Goal: Information Seeking & Learning: Learn about a topic

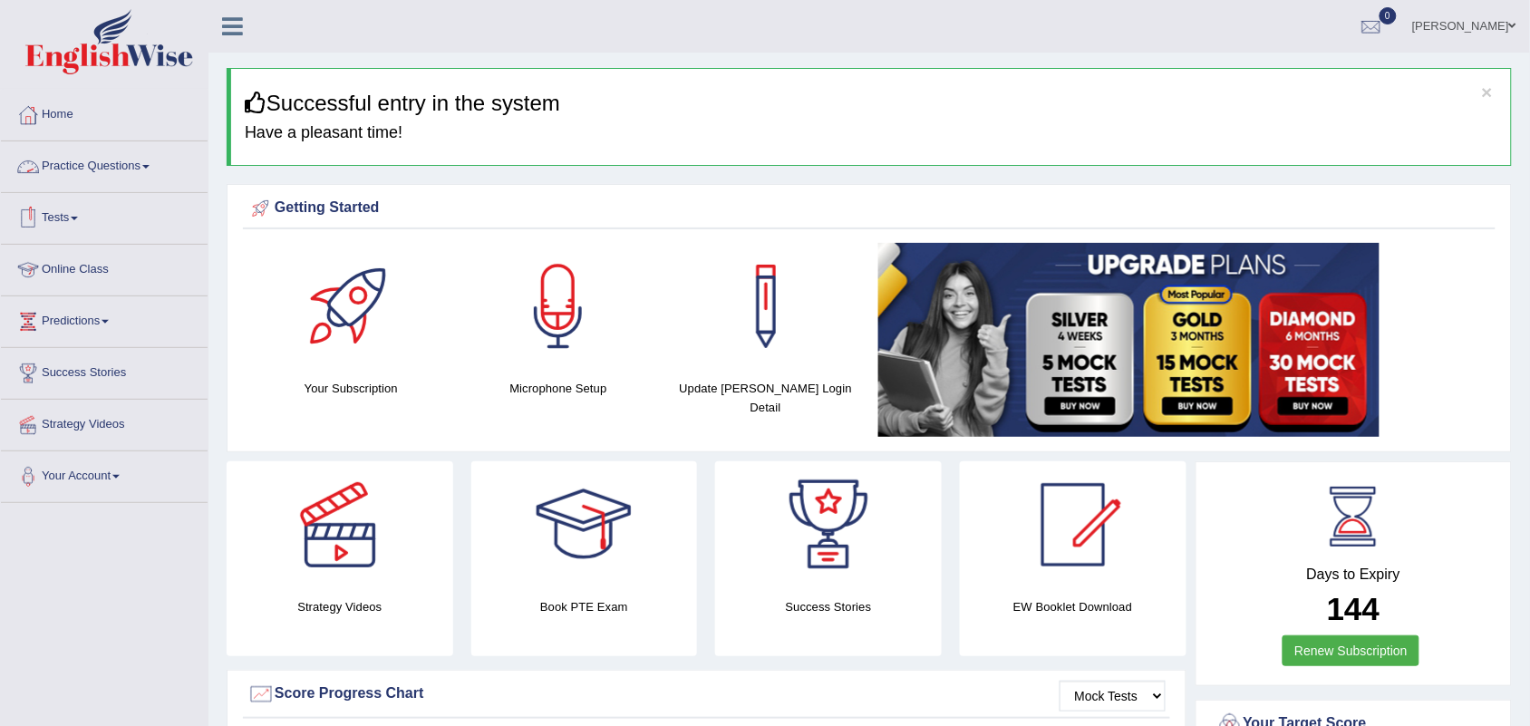
click at [132, 168] on link "Practice Questions" at bounding box center [104, 163] width 207 height 45
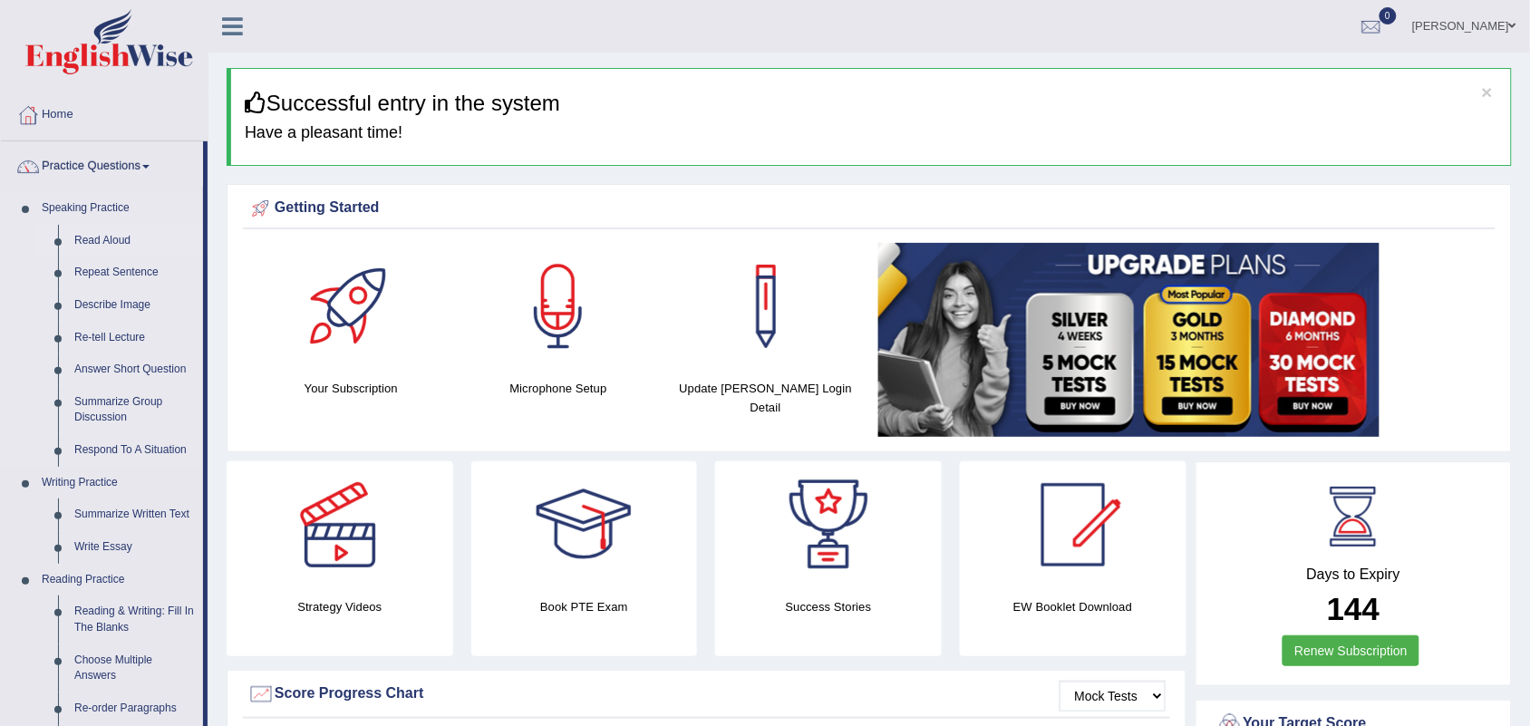
click at [92, 238] on link "Read Aloud" at bounding box center [134, 241] width 137 height 33
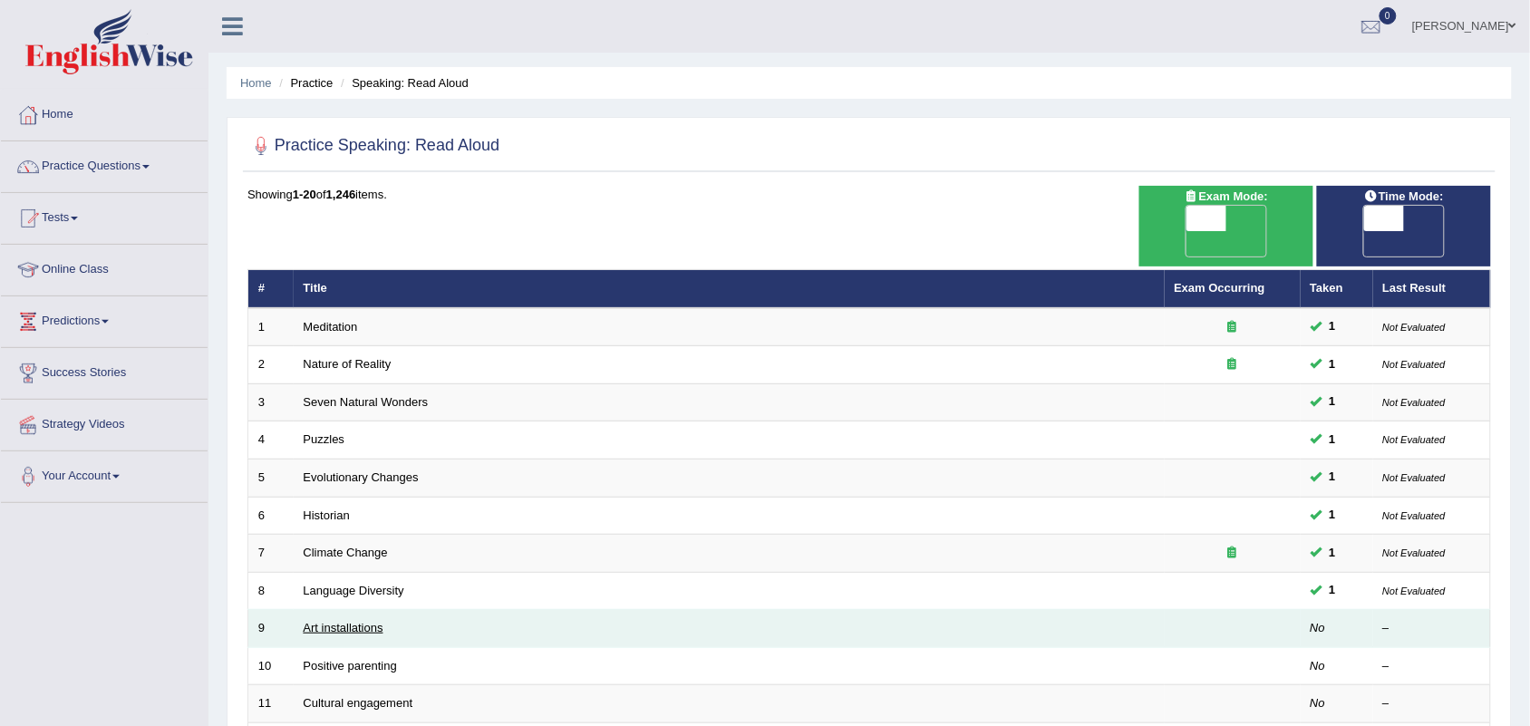
click at [340, 621] on link "Art installations" at bounding box center [344, 628] width 80 height 14
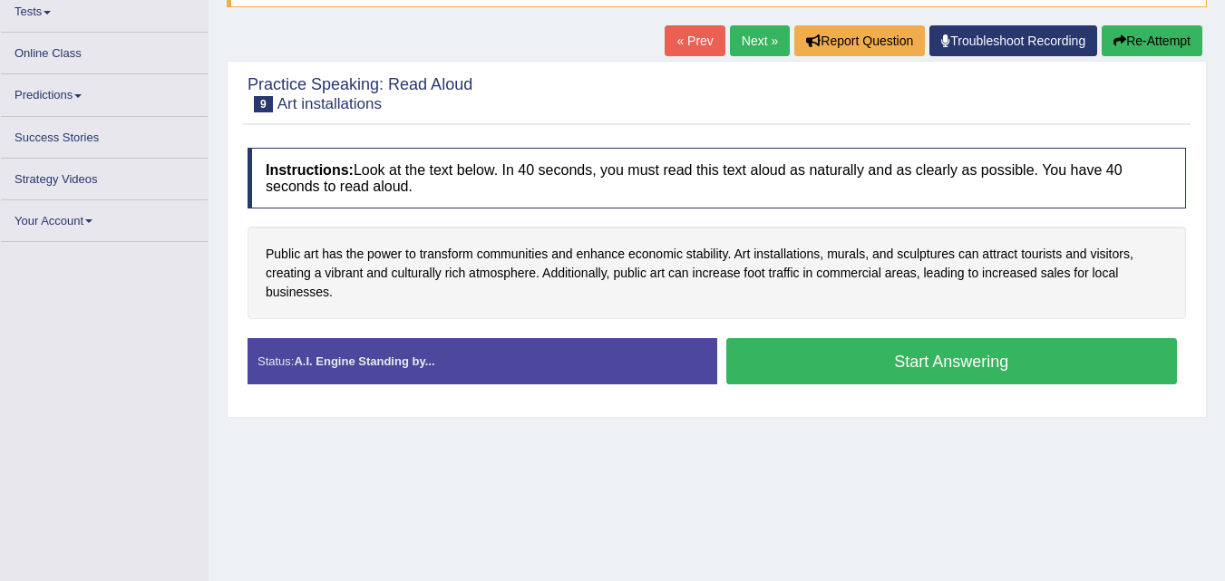
scroll to position [206, 0]
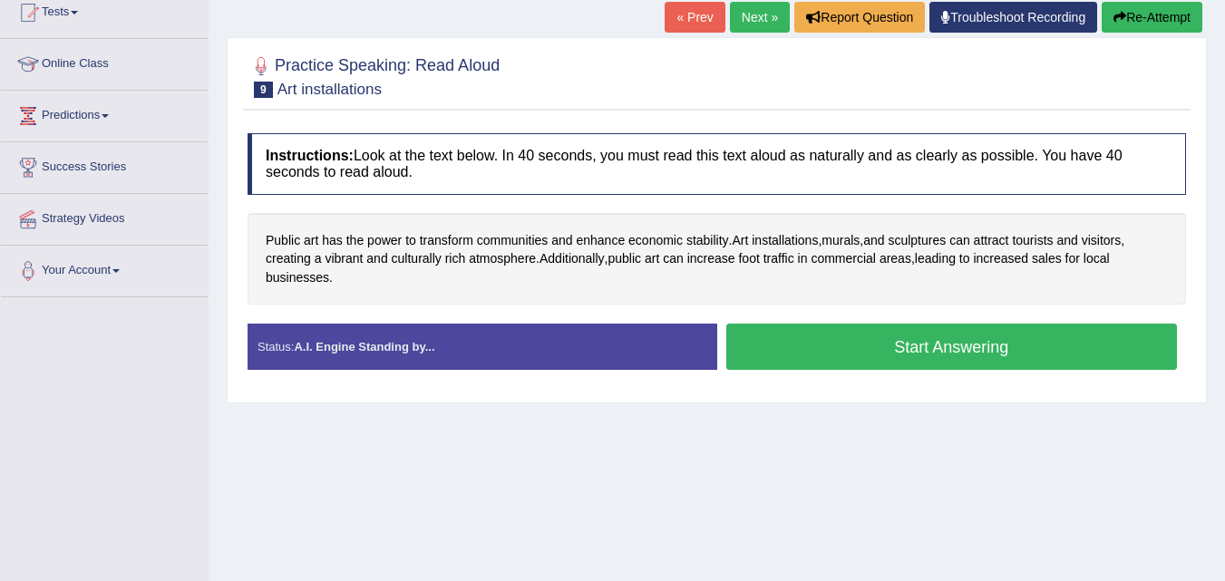
click at [460, 446] on div "Home Practice Speaking: Read Aloud Art installations * Remember to use the devi…" at bounding box center [716, 247] width 1016 height 907
click at [875, 363] on button "Start Answering" at bounding box center [951, 347] width 451 height 46
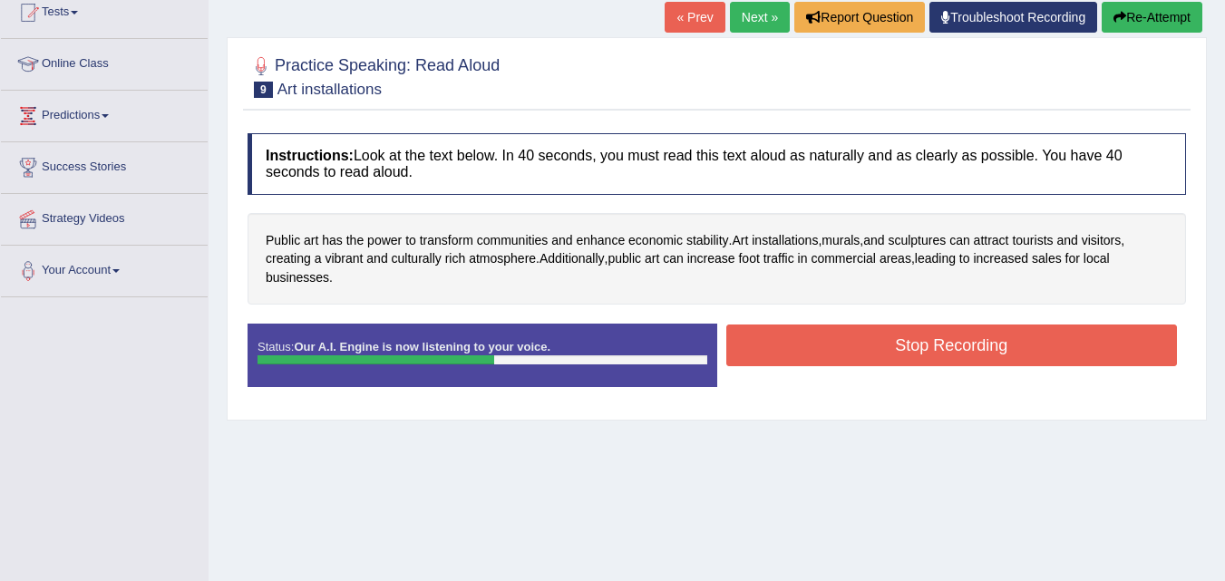
click at [875, 363] on button "Stop Recording" at bounding box center [951, 346] width 451 height 42
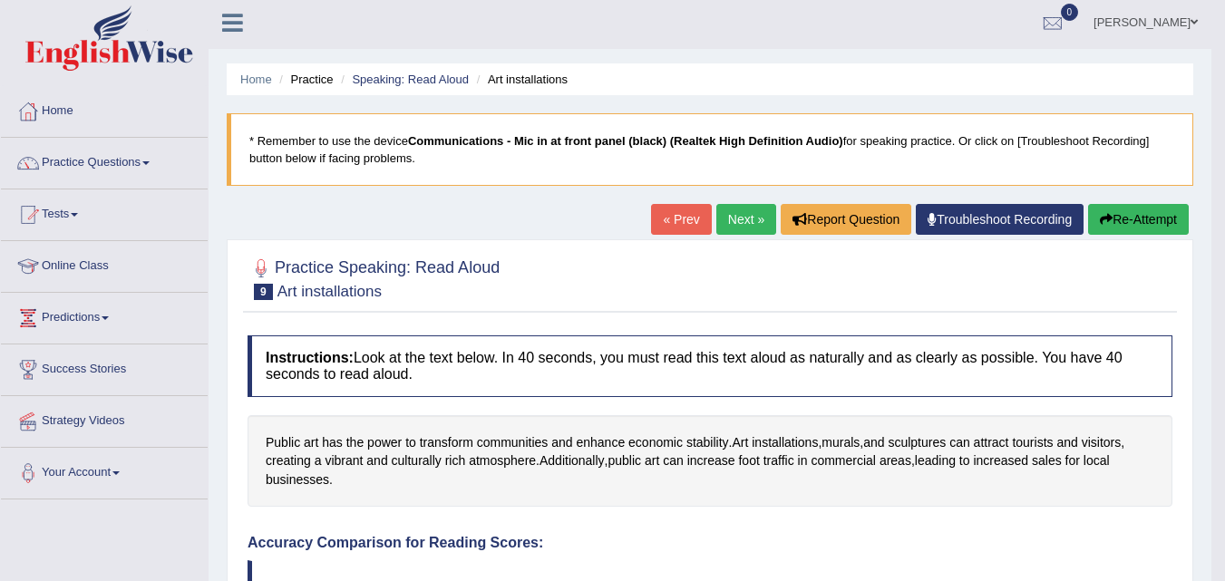
scroll to position [0, 0]
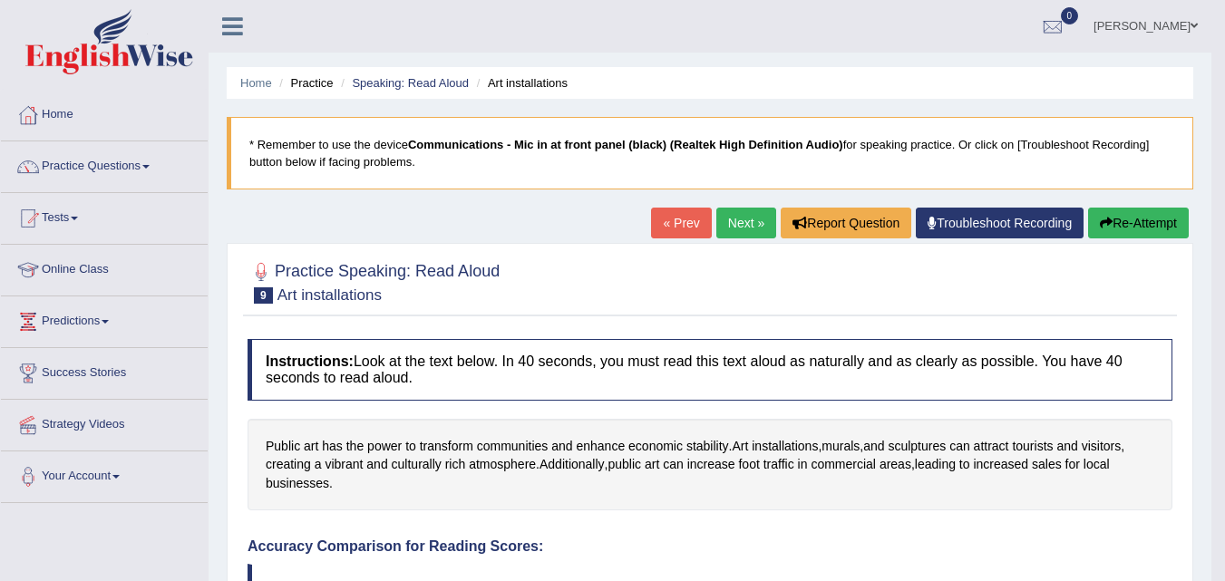
click at [754, 234] on link "Next »" at bounding box center [746, 223] width 60 height 31
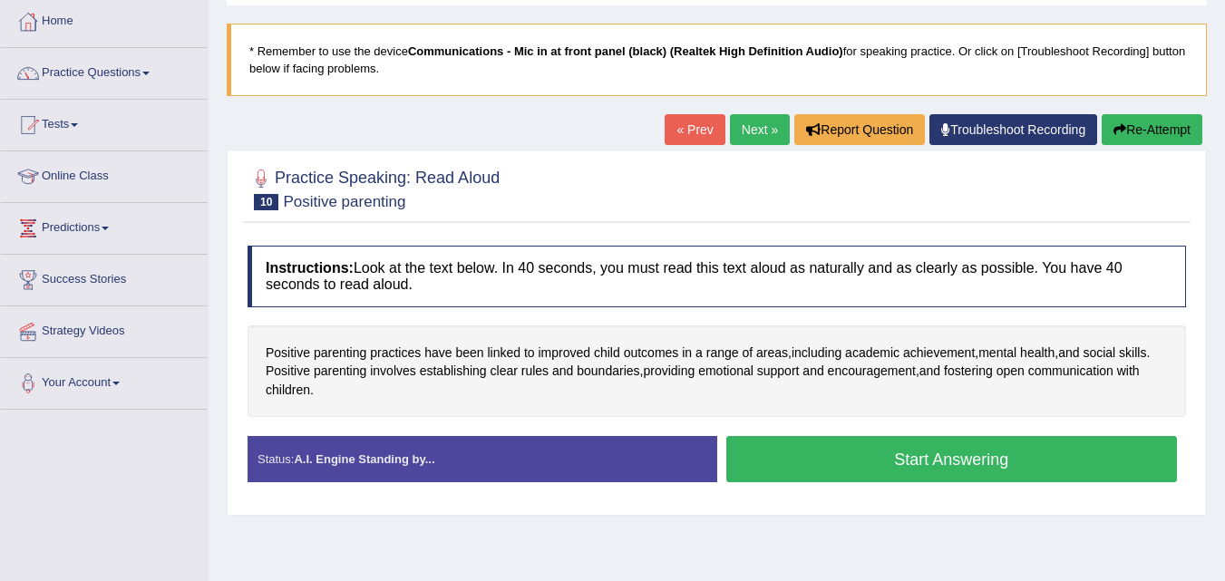
scroll to position [109, 0]
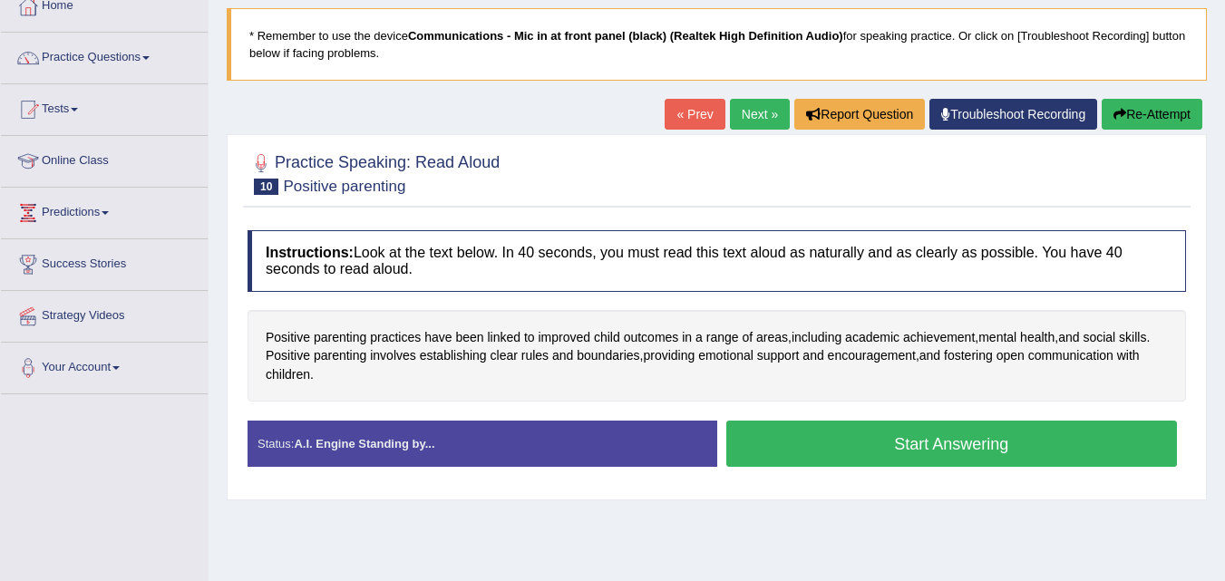
click at [838, 440] on button "Start Answering" at bounding box center [951, 444] width 451 height 46
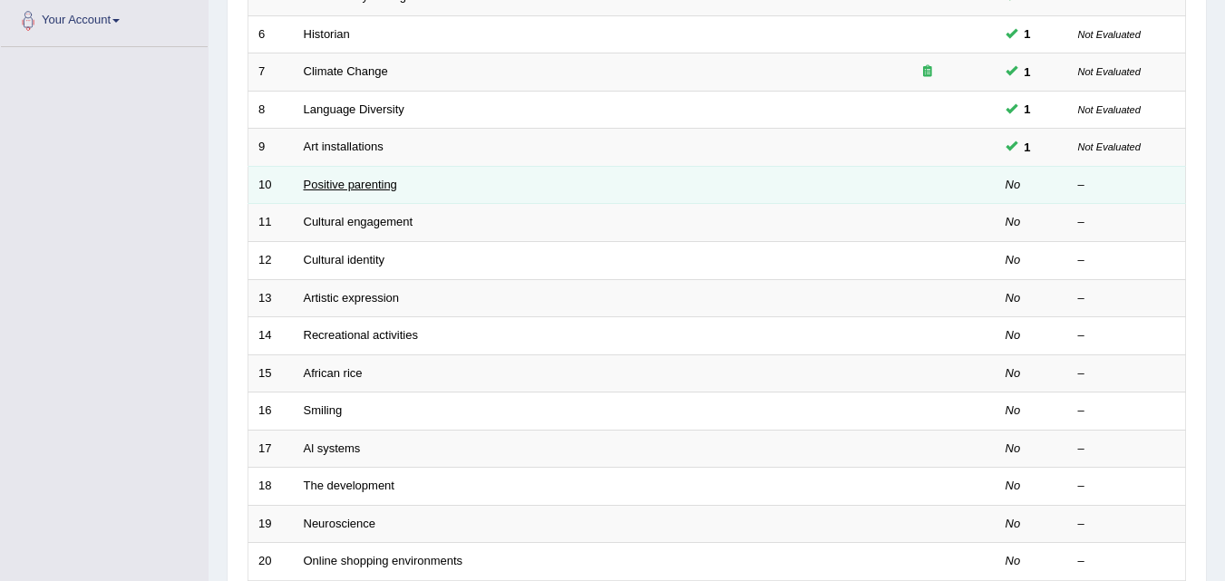
click at [380, 187] on link "Positive parenting" at bounding box center [350, 185] width 93 height 14
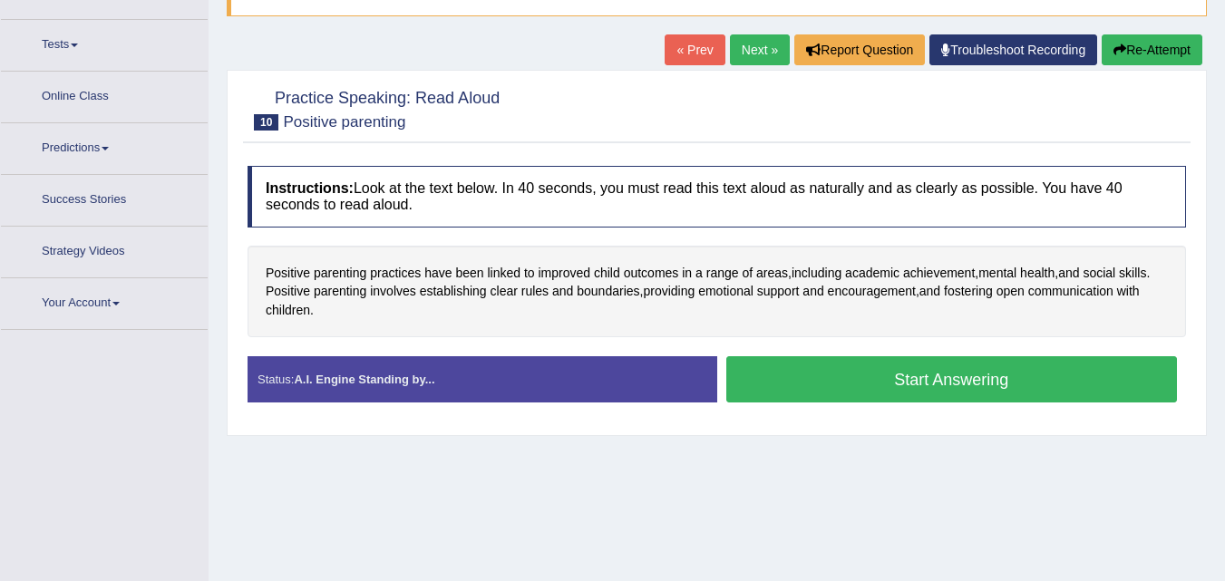
scroll to position [174, 0]
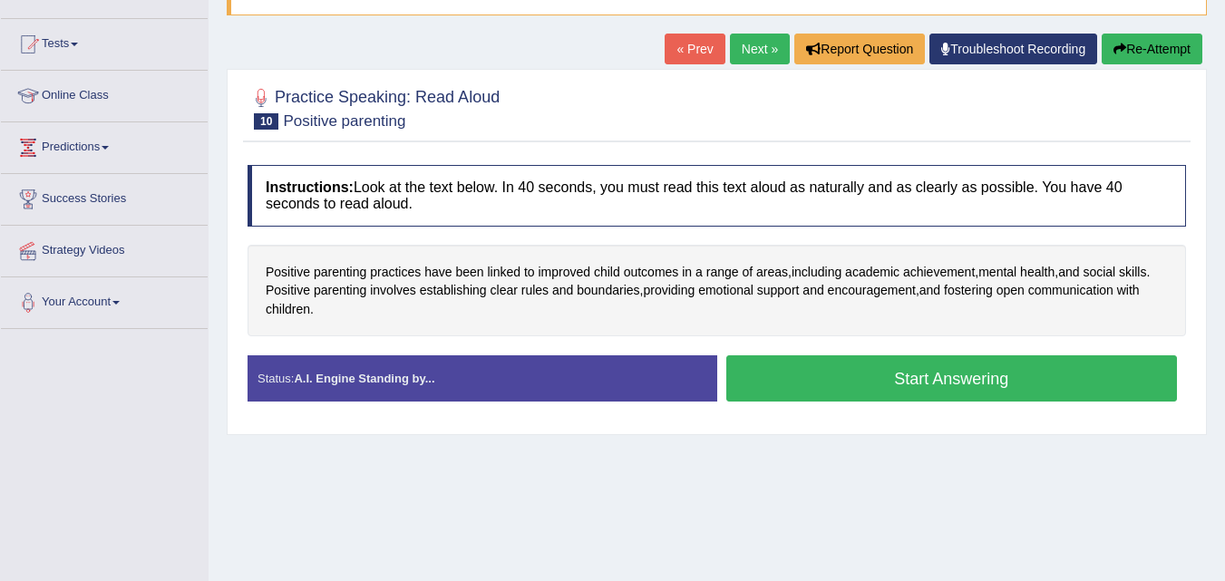
click at [785, 392] on button "Start Answering" at bounding box center [951, 378] width 451 height 46
click at [796, 383] on button "Start Answering" at bounding box center [951, 378] width 451 height 46
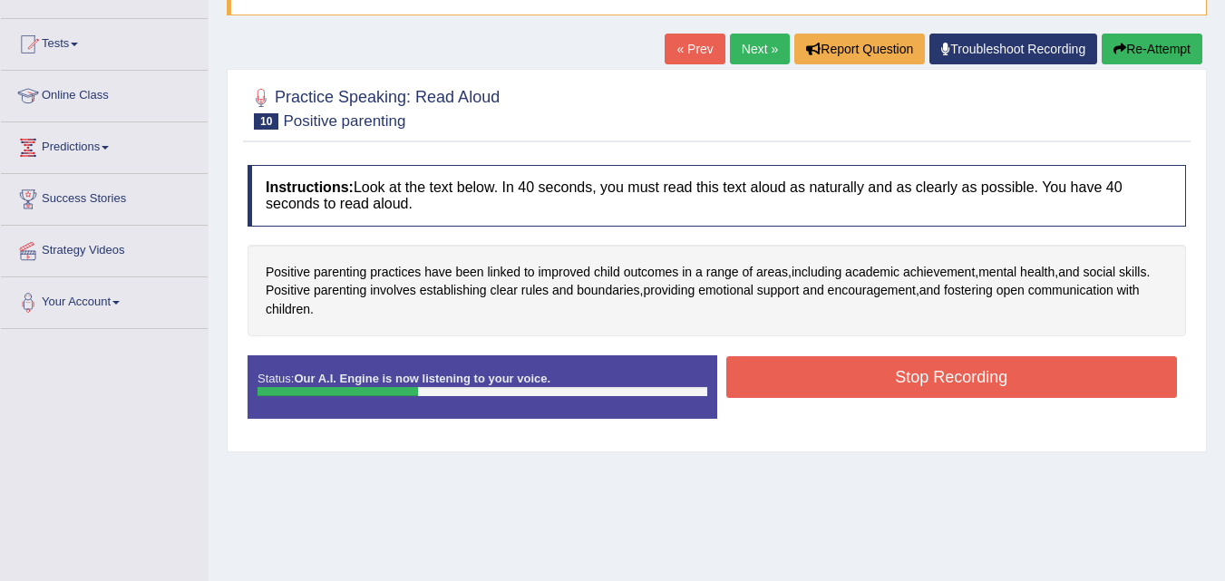
click at [796, 383] on button "Stop Recording" at bounding box center [951, 377] width 451 height 42
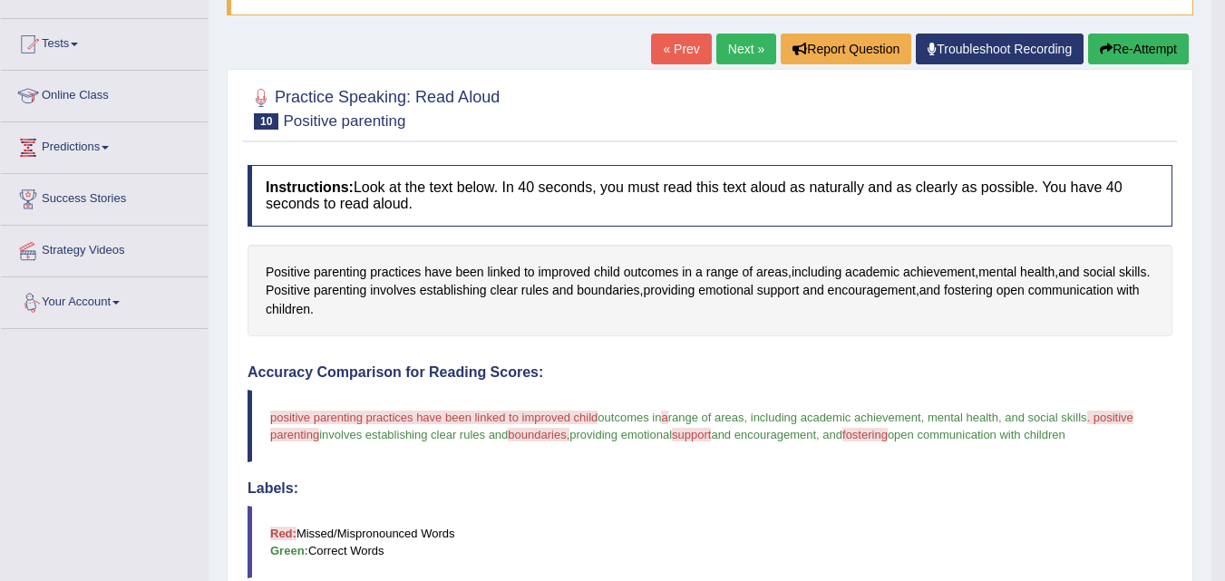
click at [150, 374] on div "Toggle navigation Home Practice Questions Speaking Practice Read Aloud Repeat S…" at bounding box center [605, 440] width 1211 height 1228
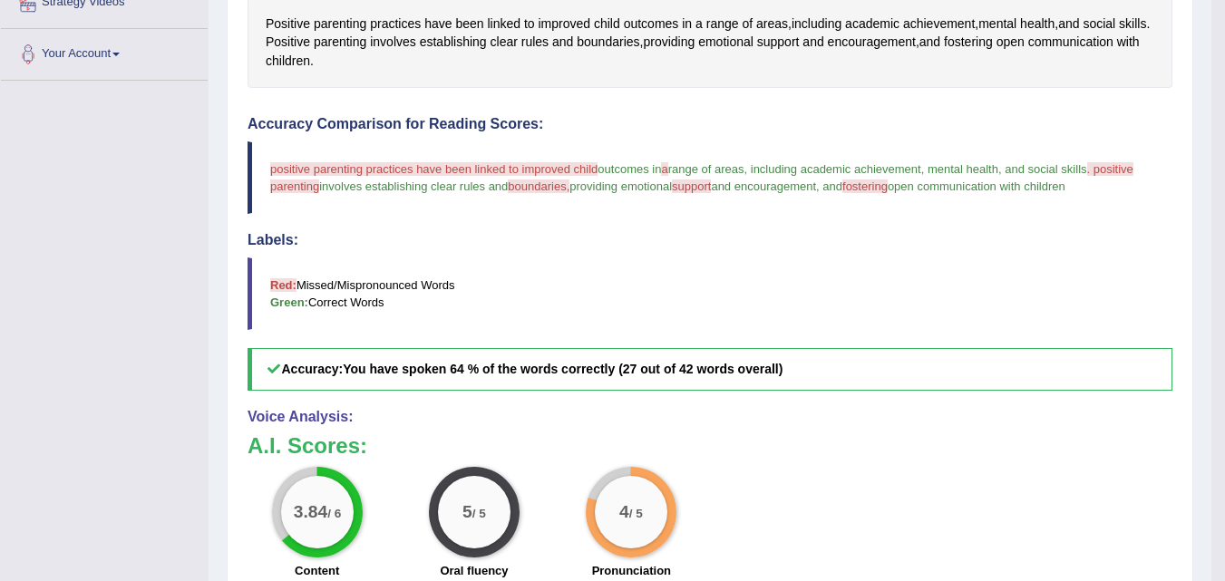
scroll to position [0, 0]
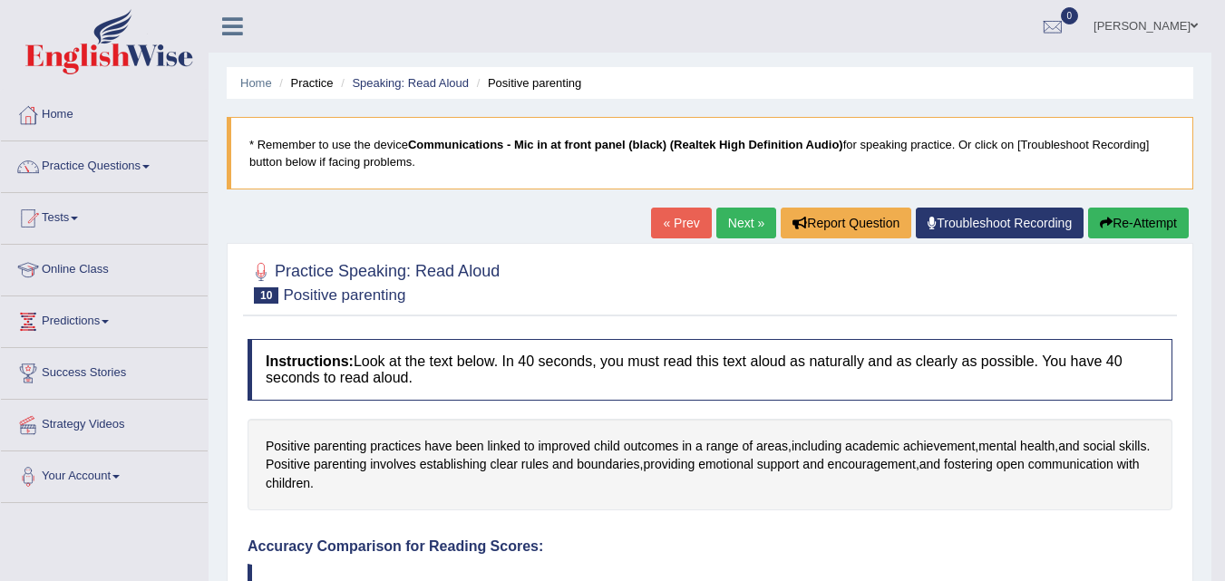
click at [1112, 222] on button "Re-Attempt" at bounding box center [1138, 223] width 101 height 31
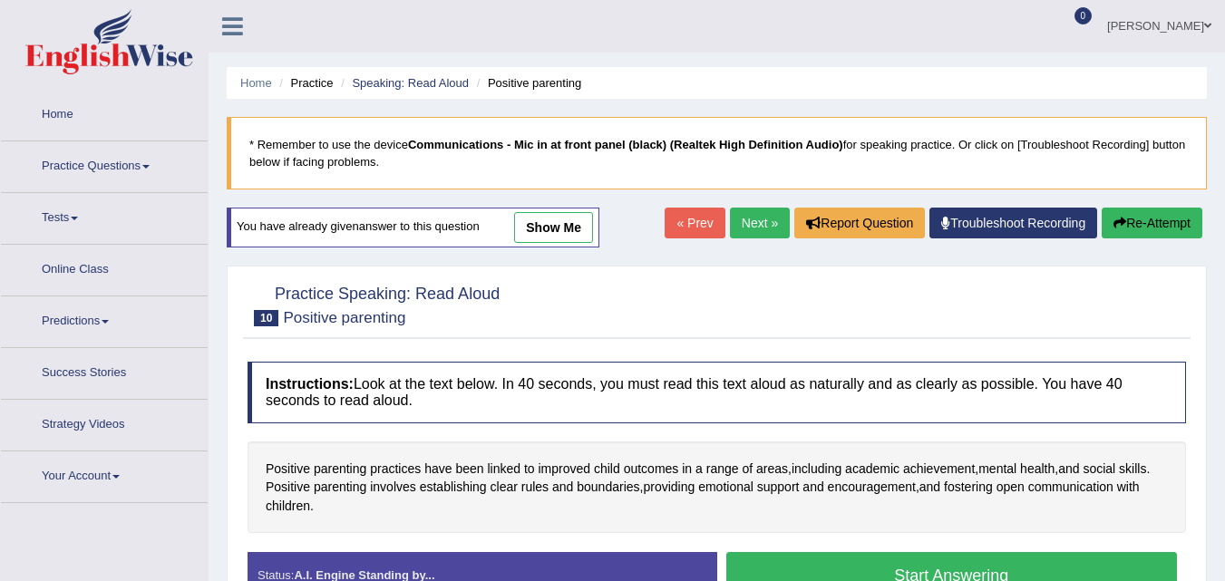
scroll to position [233, 0]
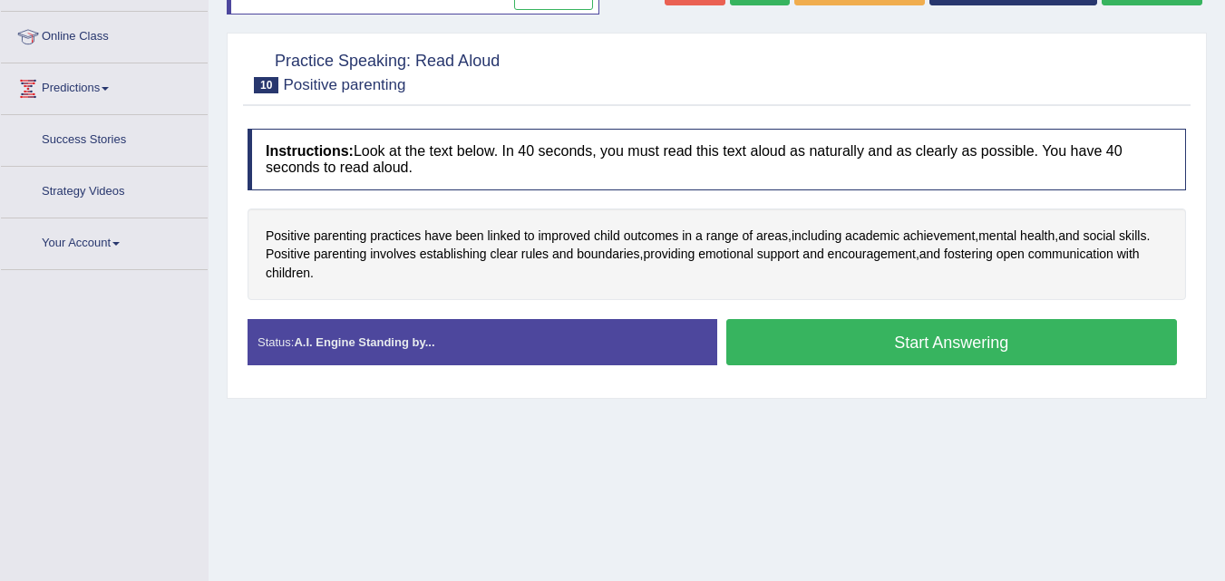
click at [777, 341] on button "Start Answering" at bounding box center [951, 342] width 451 height 46
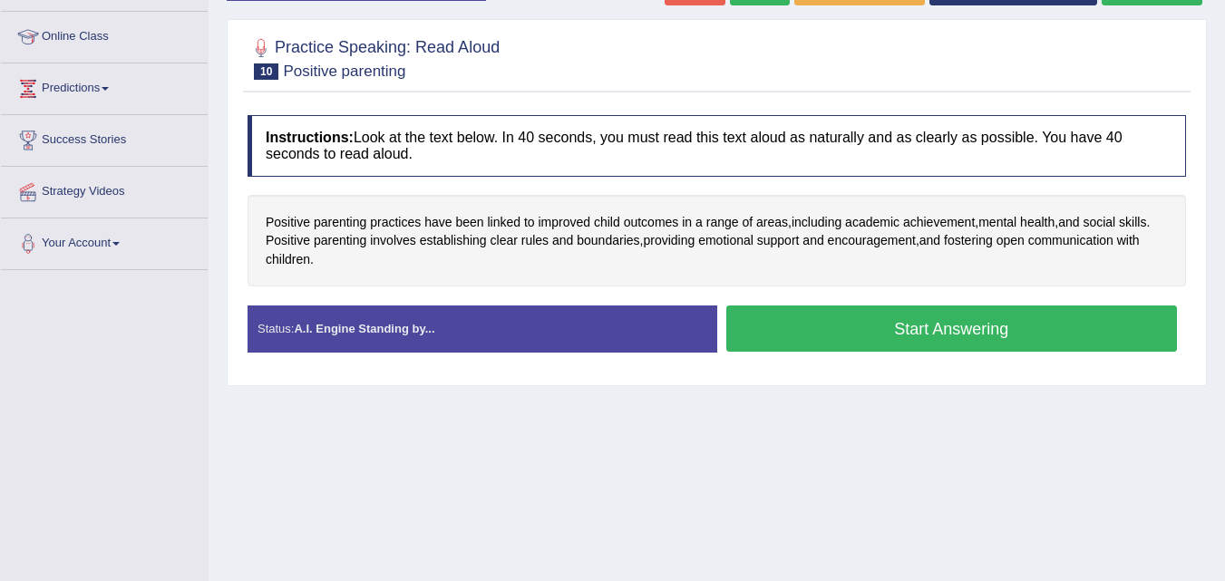
scroll to position [0, 0]
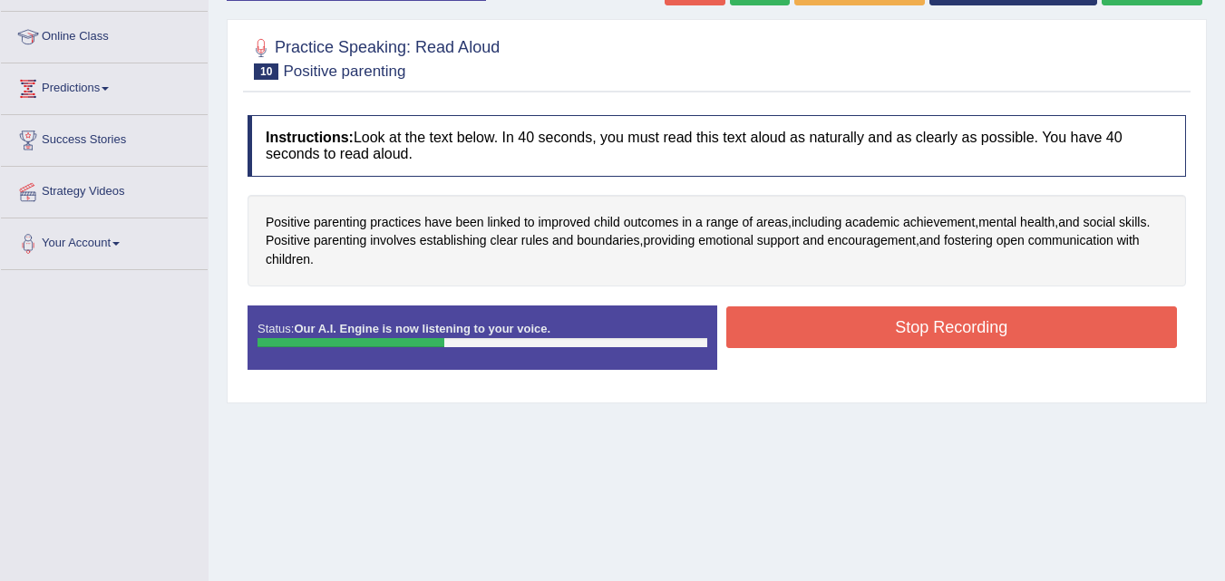
click at [777, 341] on button "Stop Recording" at bounding box center [951, 327] width 451 height 42
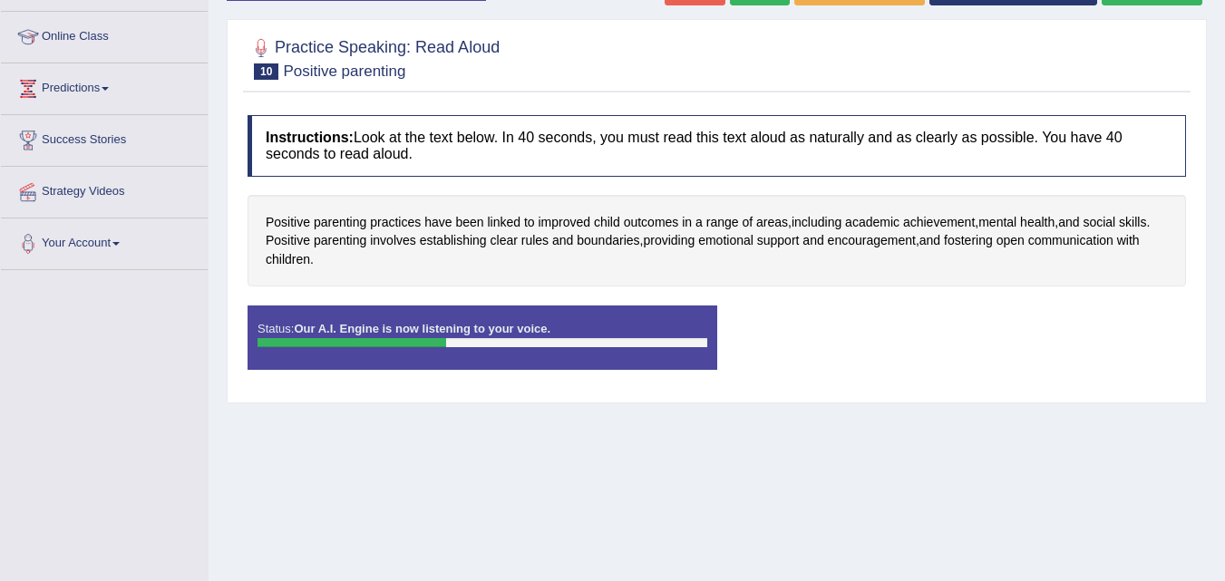
click at [777, 341] on div "Status: Our A.I. Engine is now listening to your voice. Start Answering Stop Re…" at bounding box center [716, 346] width 938 height 82
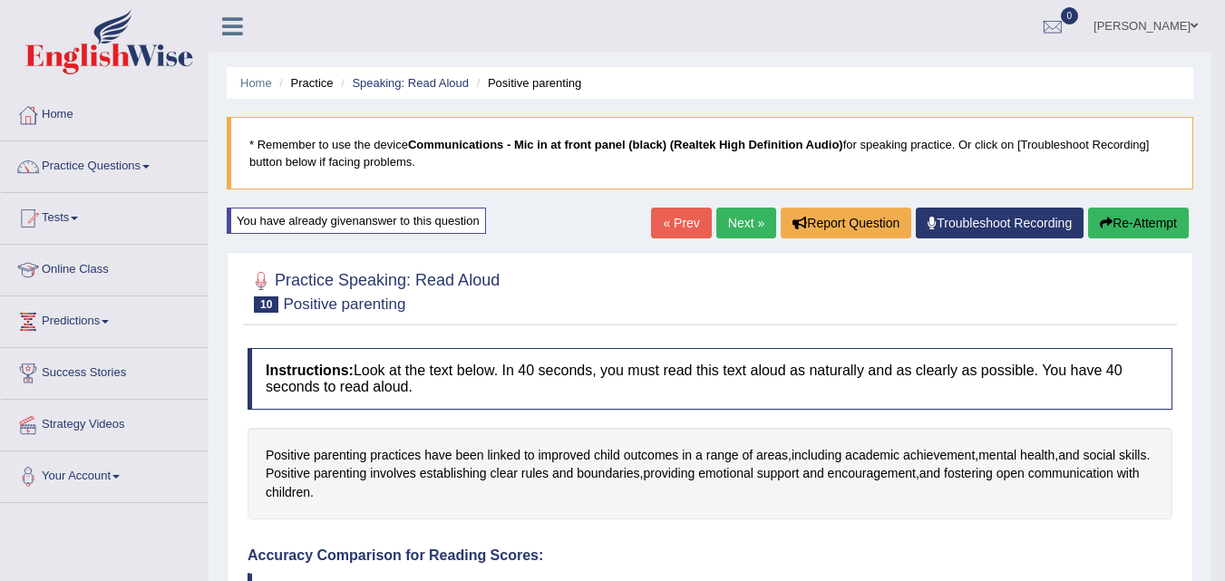
click at [1122, 232] on button "Re-Attempt" at bounding box center [1138, 223] width 101 height 31
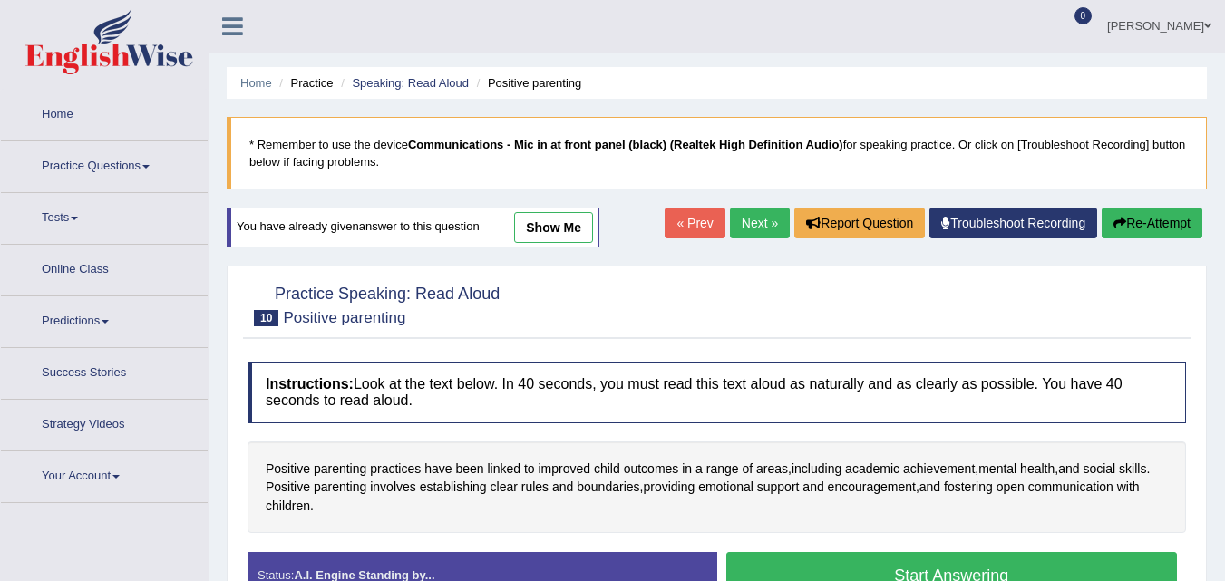
scroll to position [198, 0]
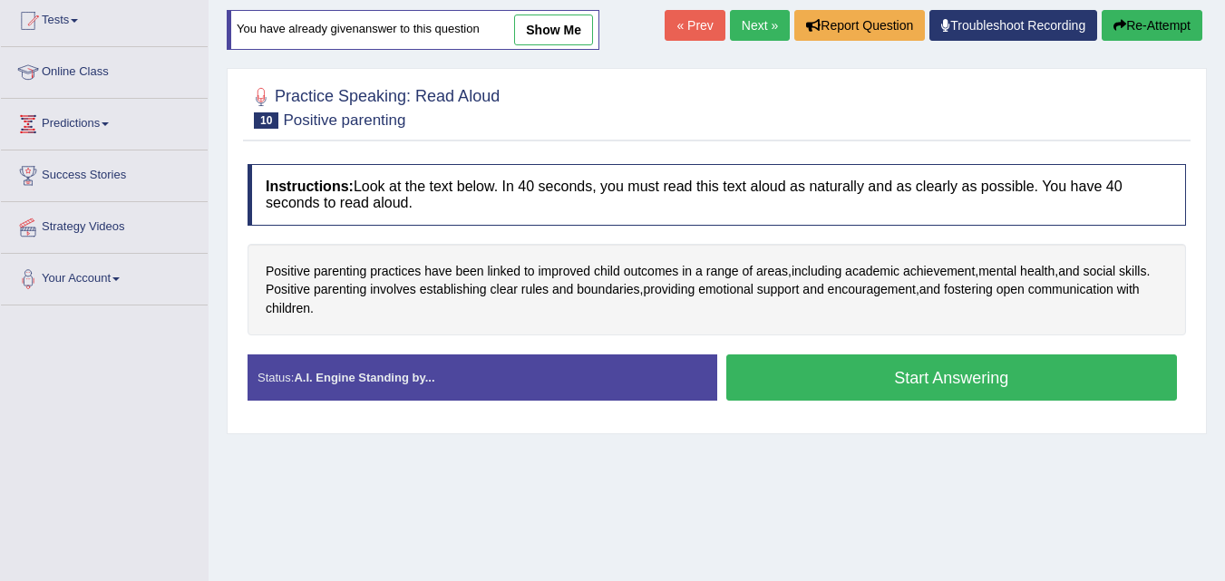
click at [813, 377] on button "Start Answering" at bounding box center [951, 377] width 451 height 46
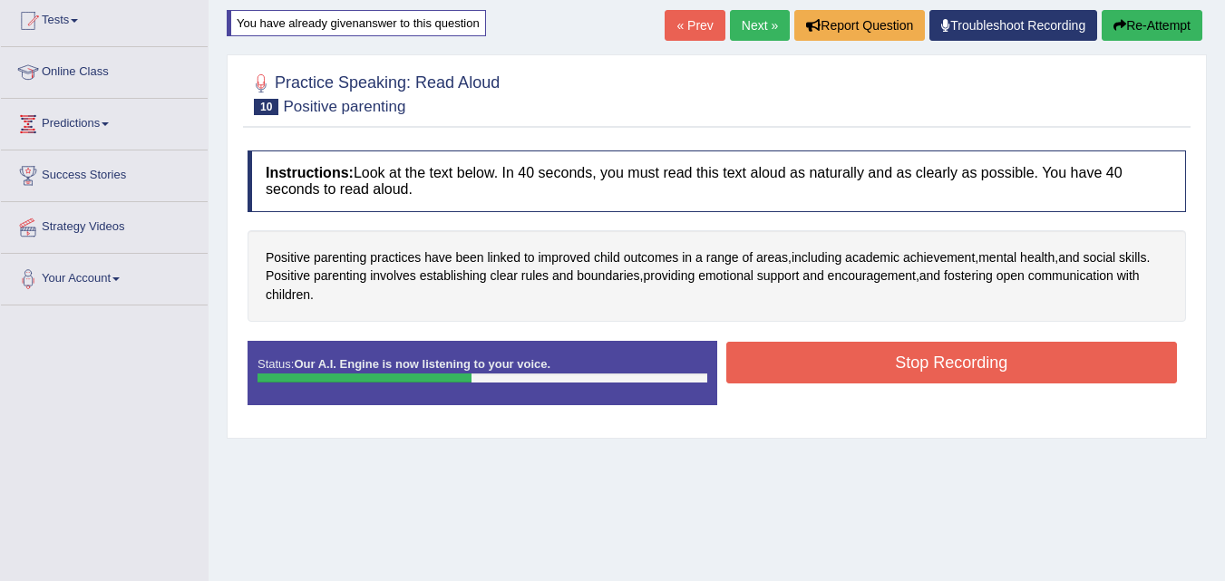
click at [813, 377] on button "Stop Recording" at bounding box center [951, 363] width 451 height 42
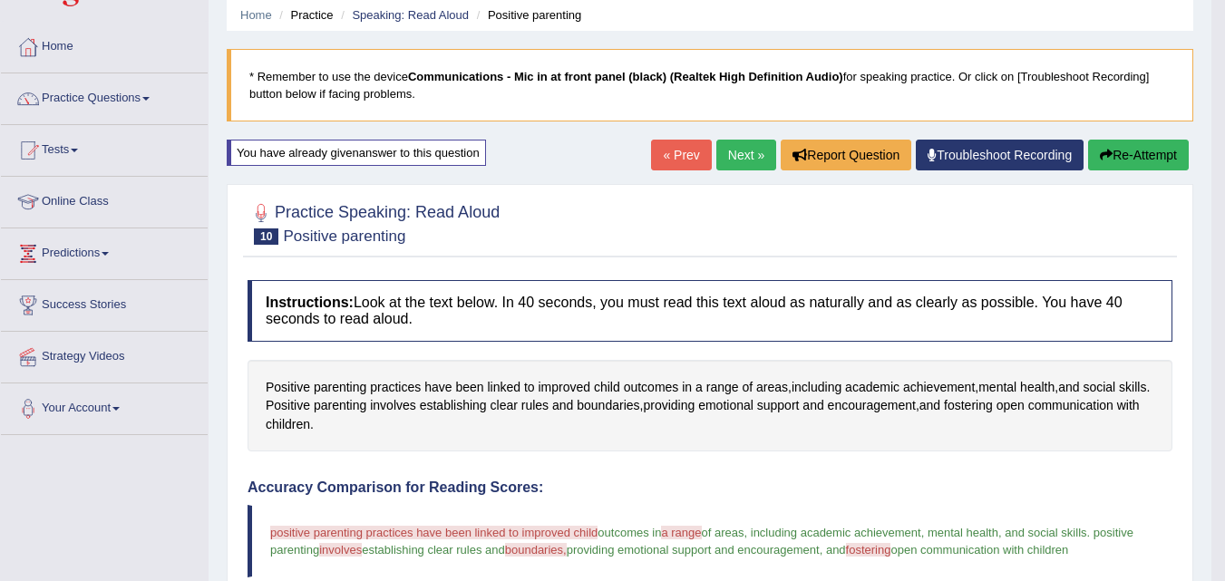
scroll to position [0, 0]
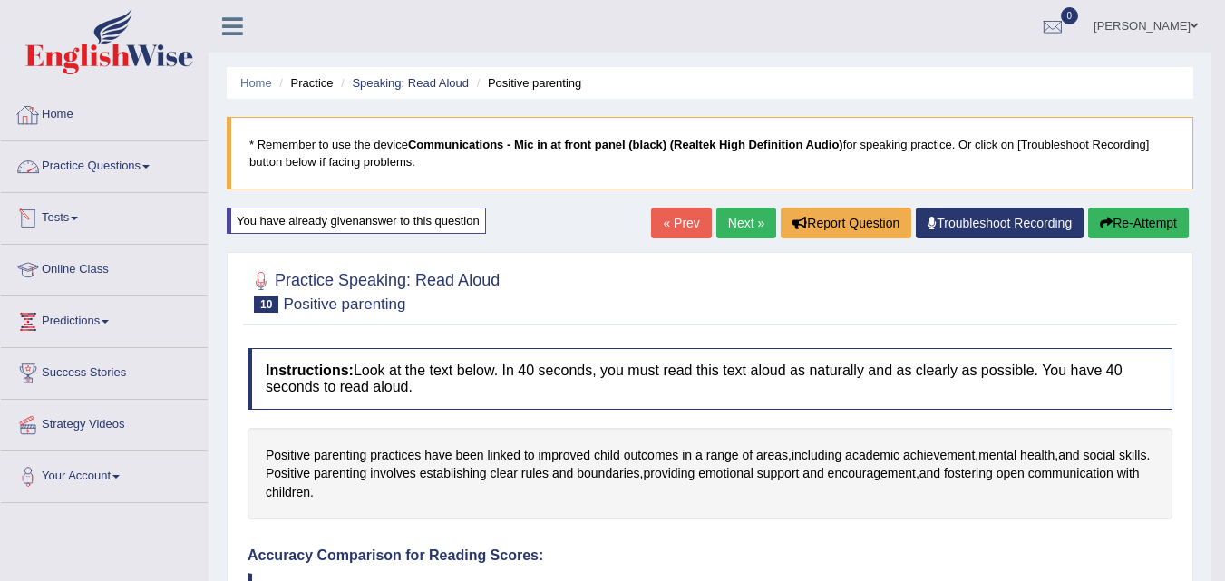
click at [149, 181] on link "Practice Questions" at bounding box center [104, 163] width 207 height 45
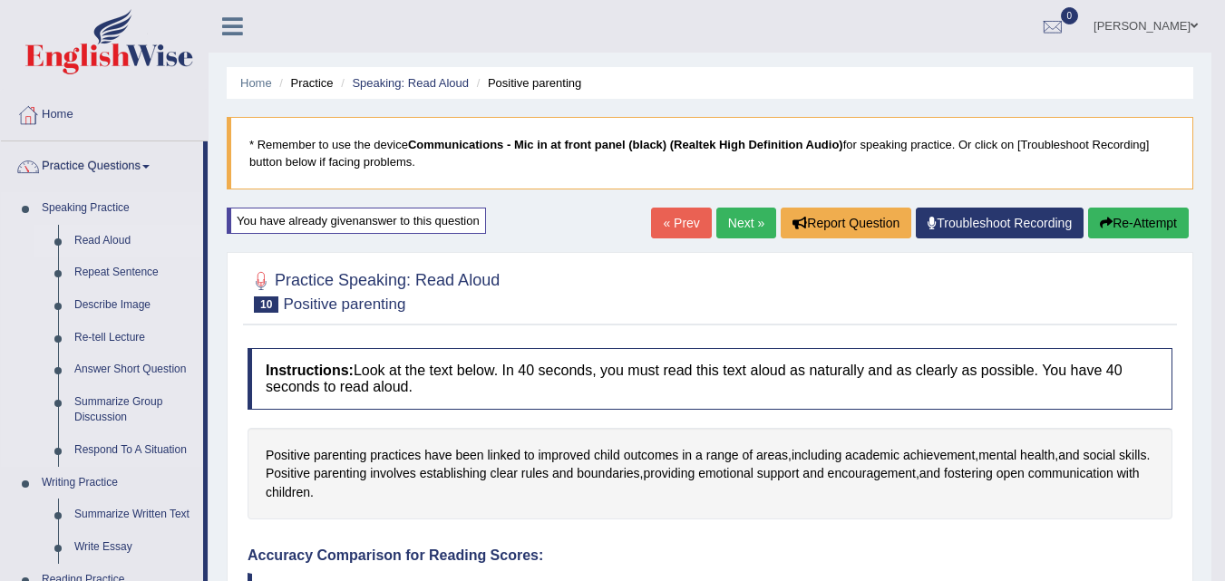
click at [125, 242] on link "Read Aloud" at bounding box center [134, 241] width 137 height 33
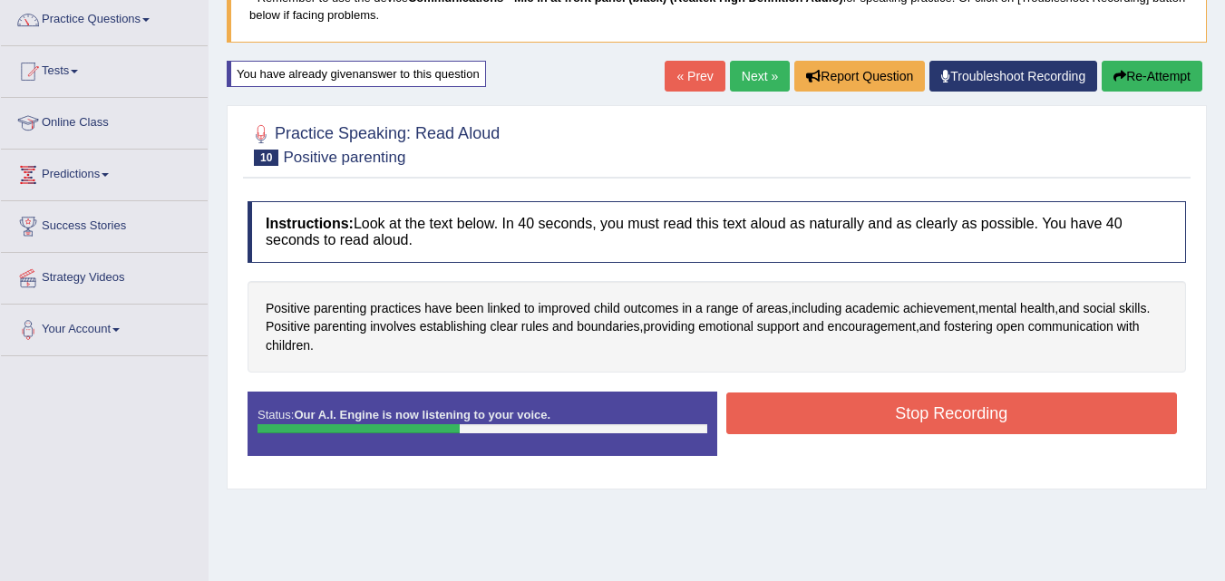
click at [777, 434] on button "Stop Recording" at bounding box center [951, 414] width 451 height 42
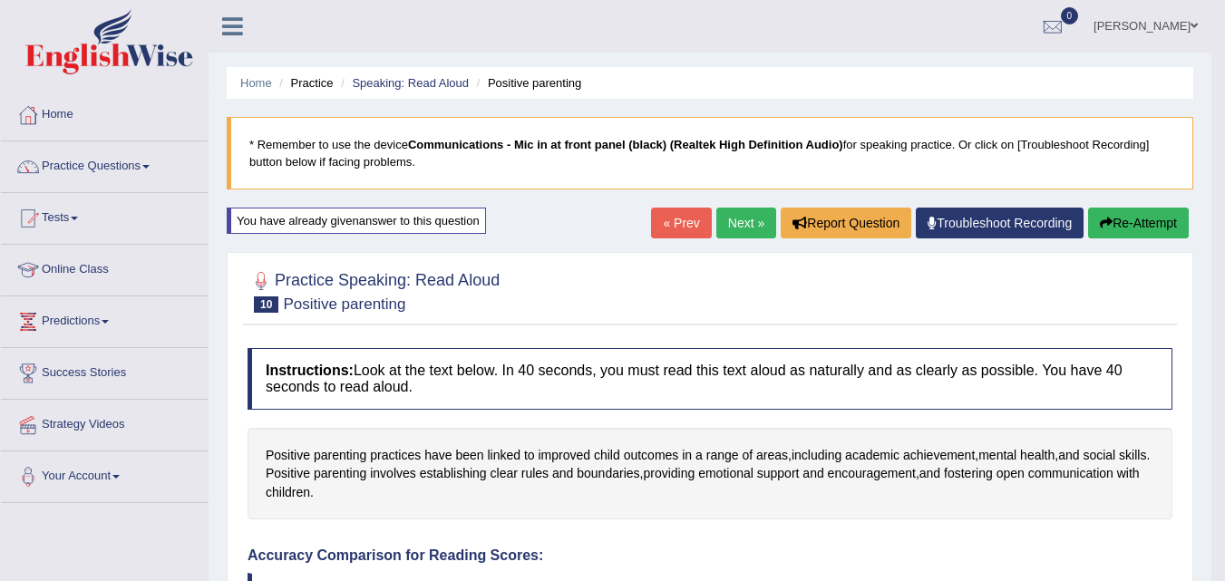
click at [756, 237] on link "Next »" at bounding box center [746, 223] width 60 height 31
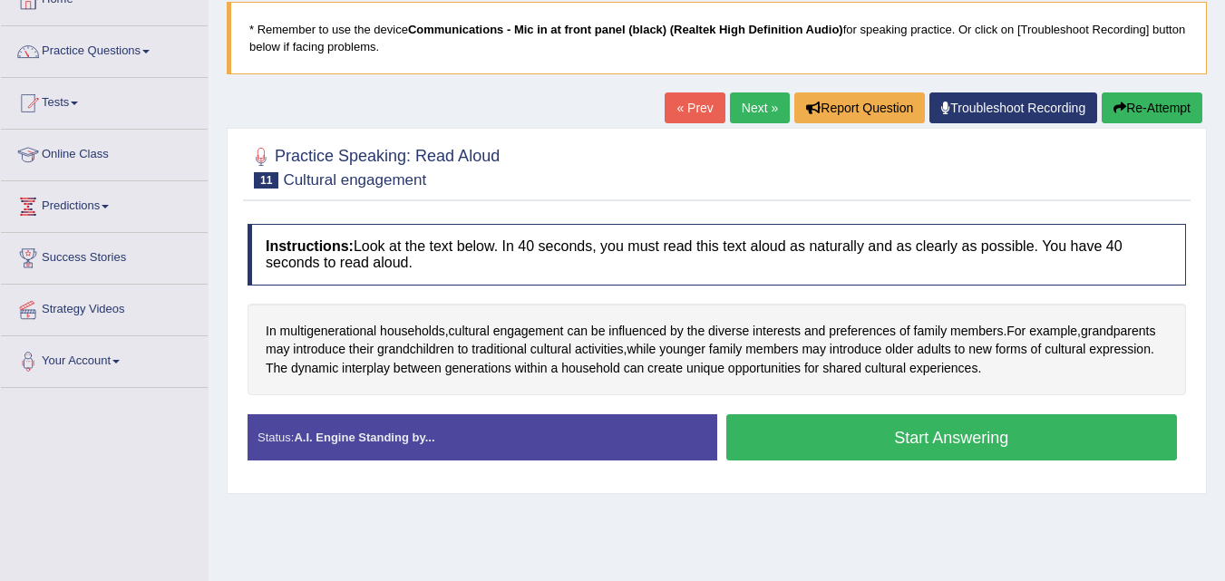
click at [832, 452] on button "Start Answering" at bounding box center [951, 437] width 451 height 46
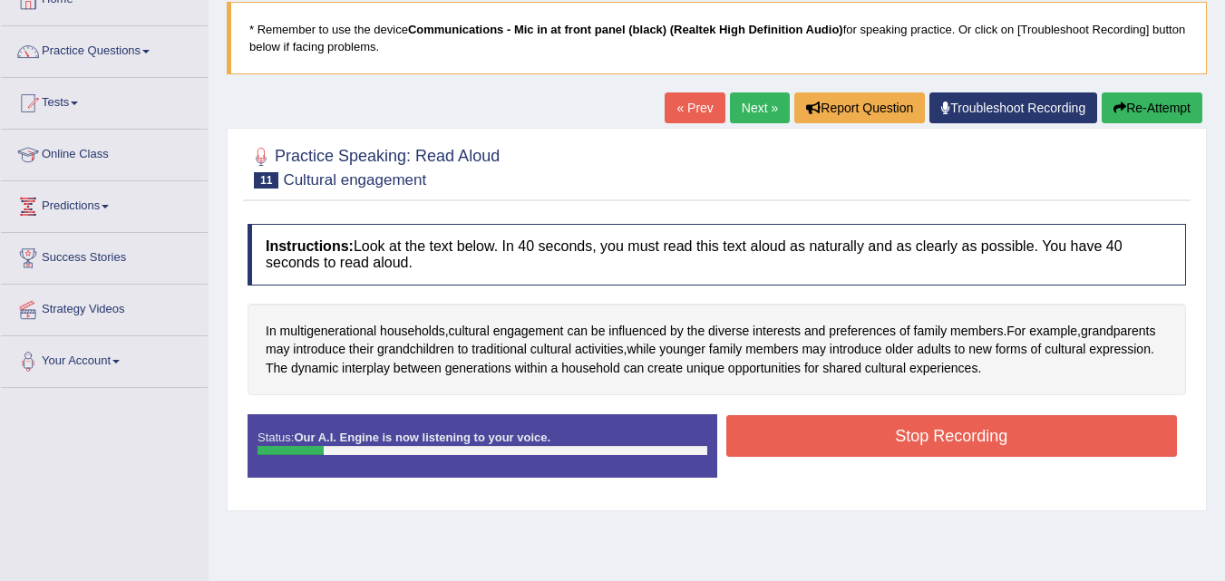
click at [832, 452] on button "Stop Recording" at bounding box center [951, 436] width 451 height 42
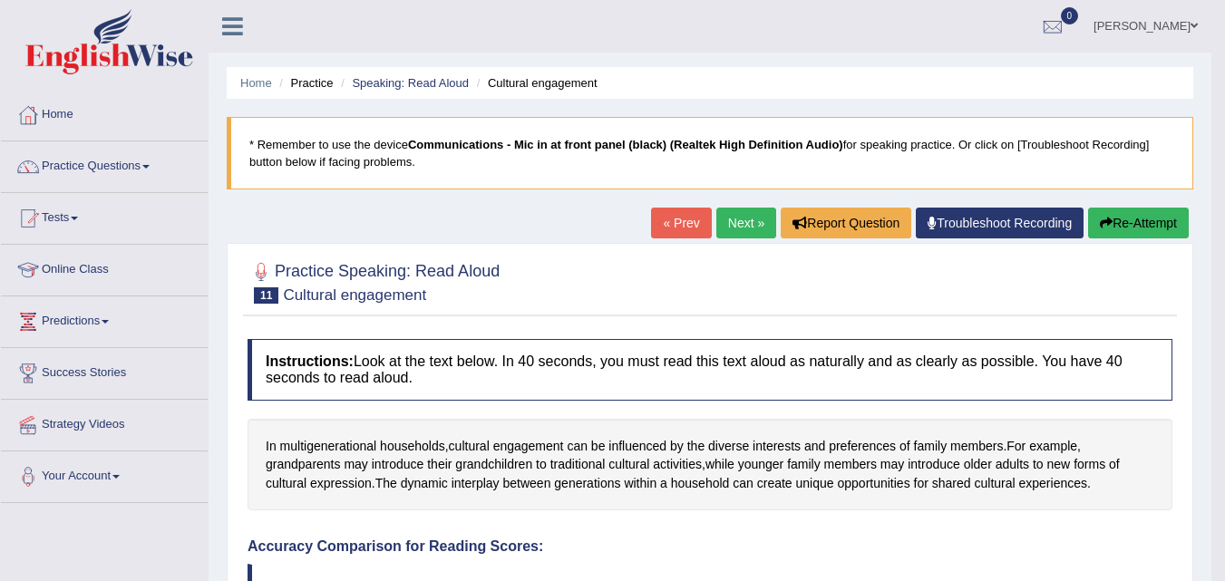
click at [1100, 222] on icon "button" at bounding box center [1106, 223] width 13 height 13
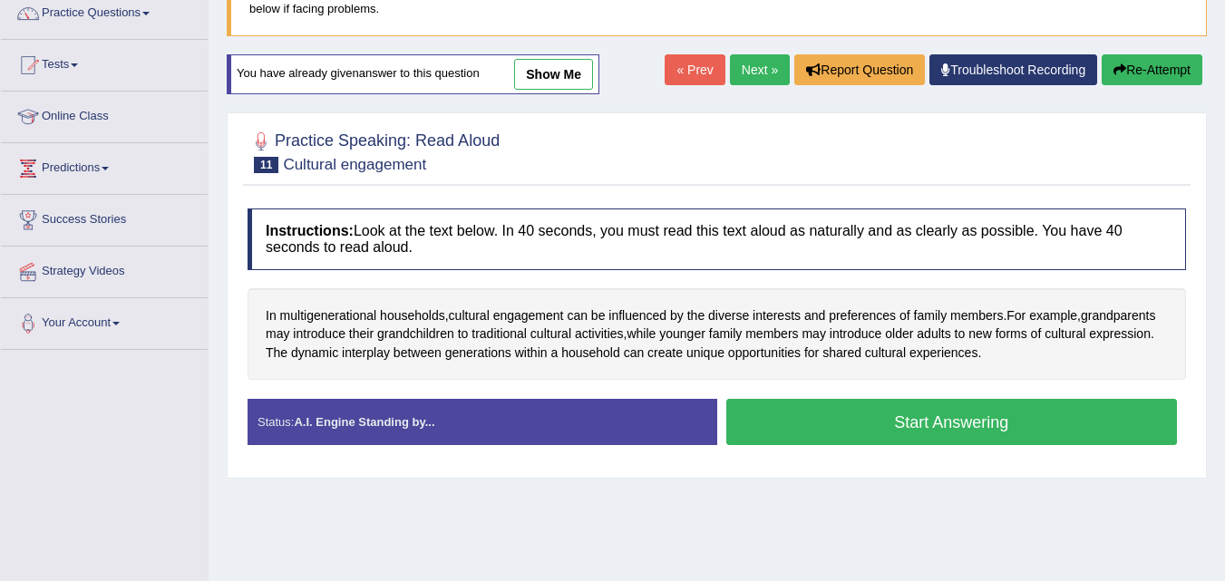
click at [845, 421] on button "Start Answering" at bounding box center [951, 422] width 451 height 46
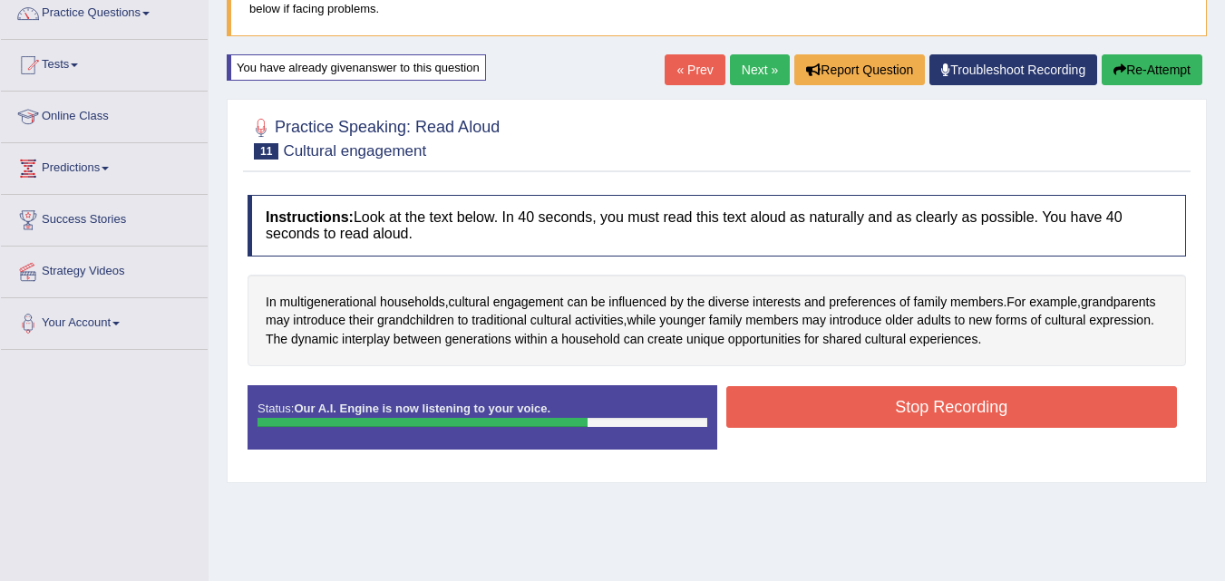
click at [845, 421] on button "Stop Recording" at bounding box center [951, 407] width 451 height 42
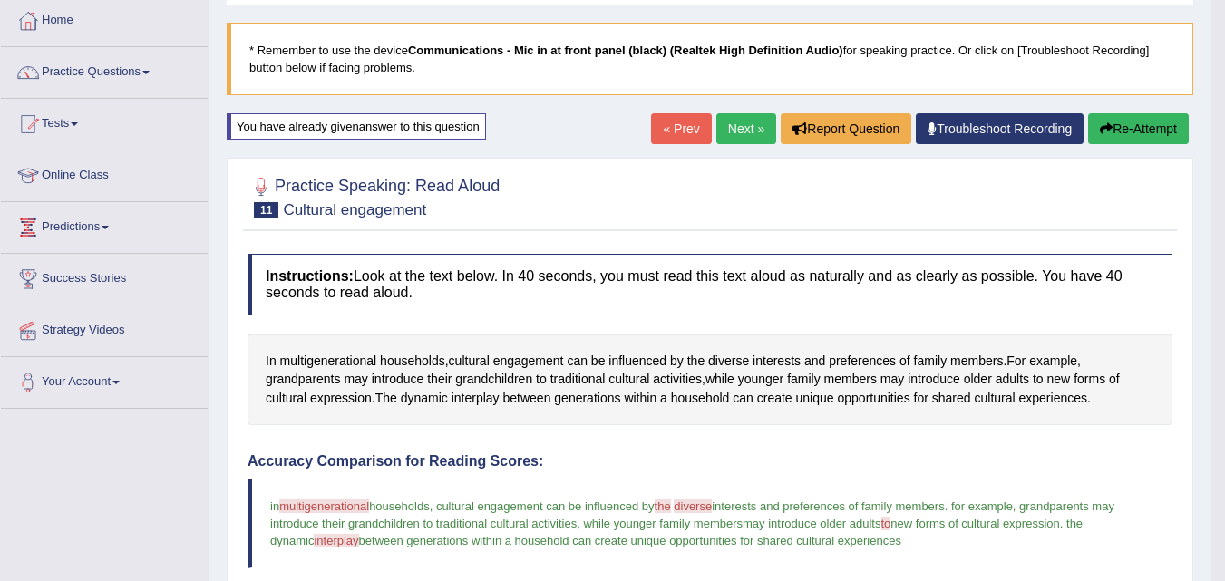
scroll to position [81, 0]
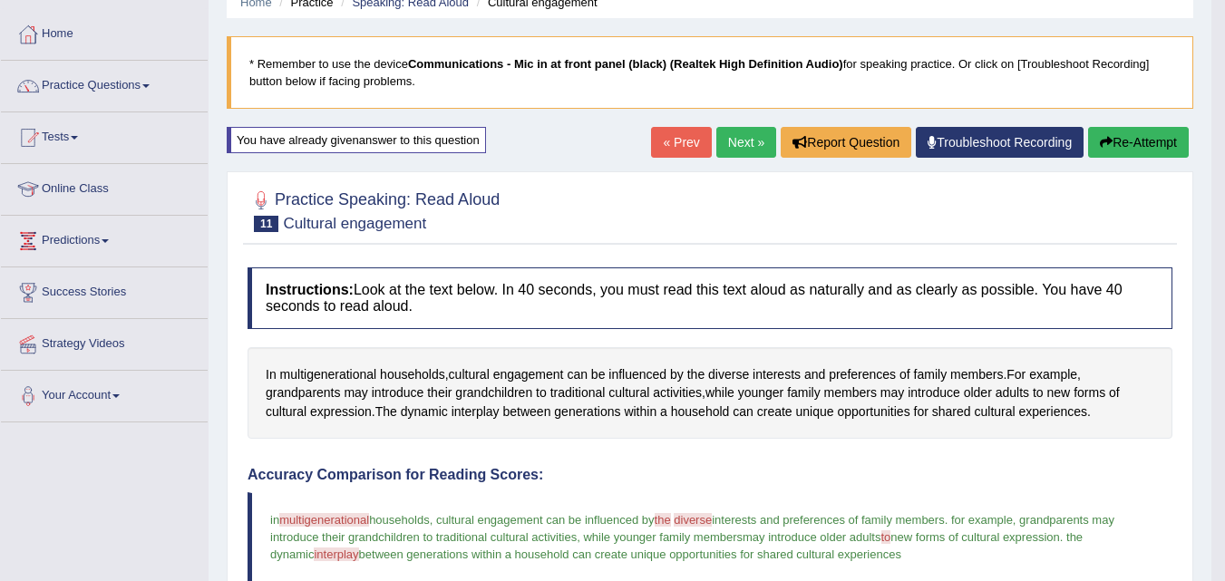
click at [736, 145] on link "Next »" at bounding box center [746, 142] width 60 height 31
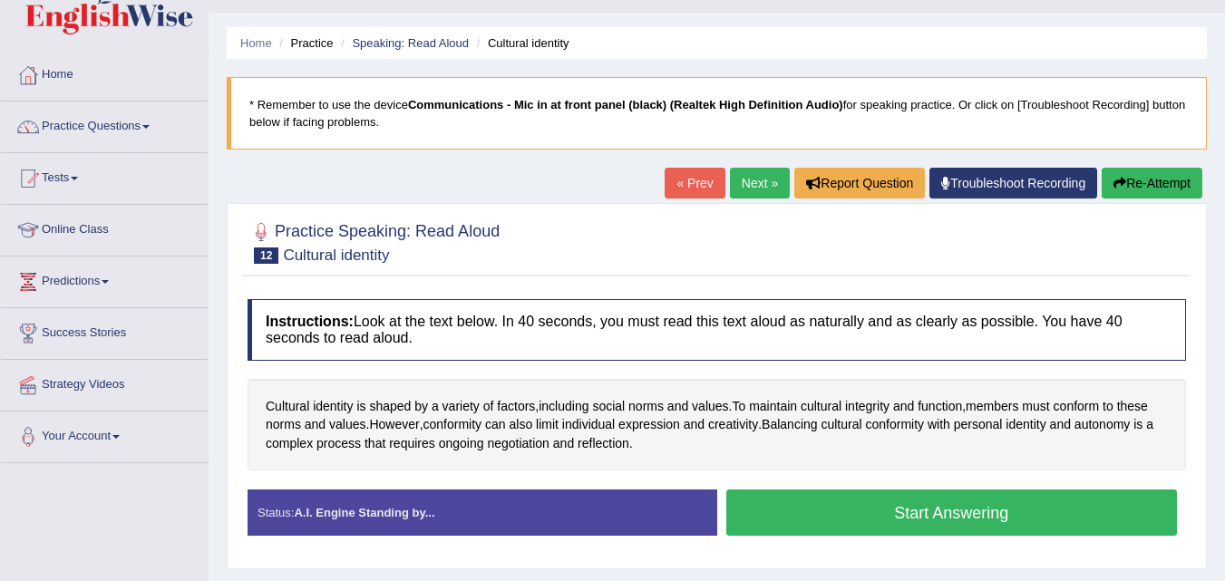
click at [824, 529] on button "Start Answering" at bounding box center [951, 513] width 451 height 46
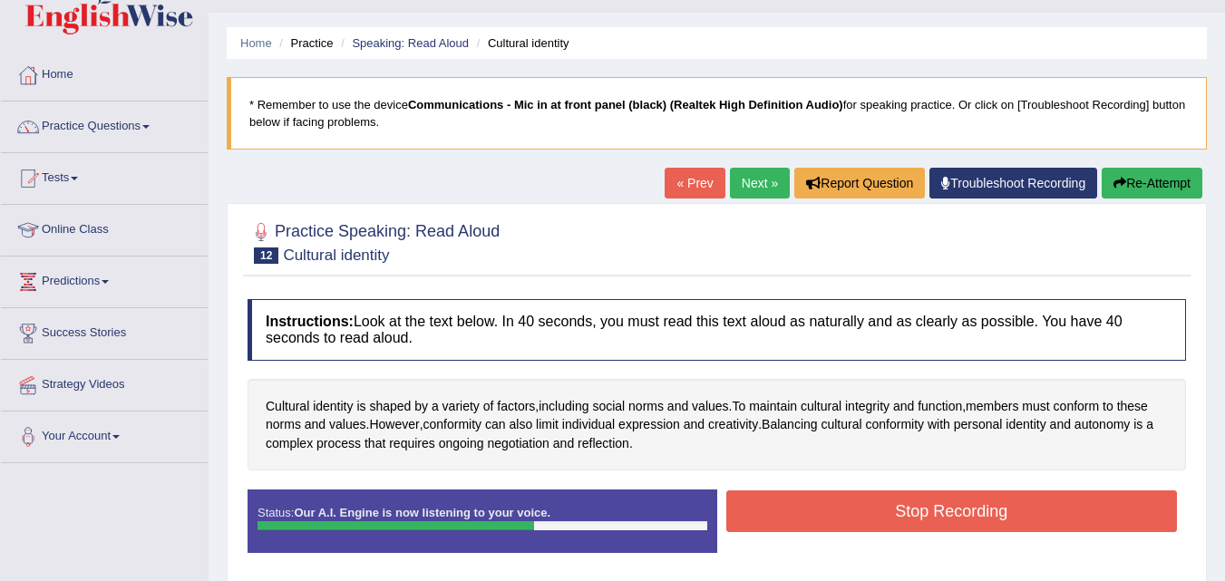
click at [824, 529] on button "Stop Recording" at bounding box center [951, 511] width 451 height 42
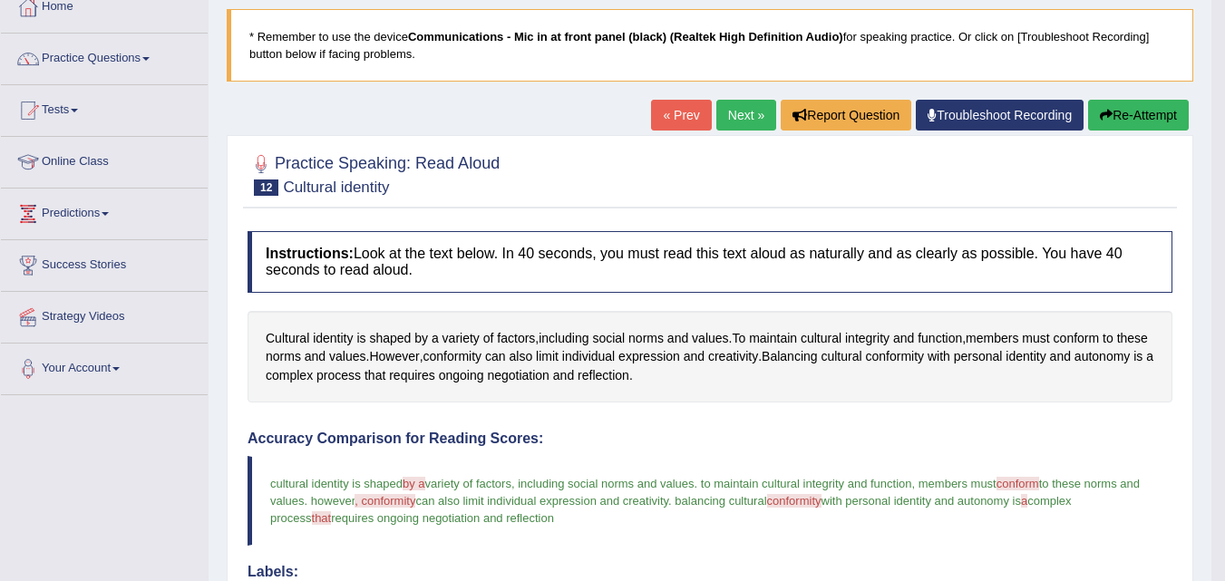
scroll to position [67, 0]
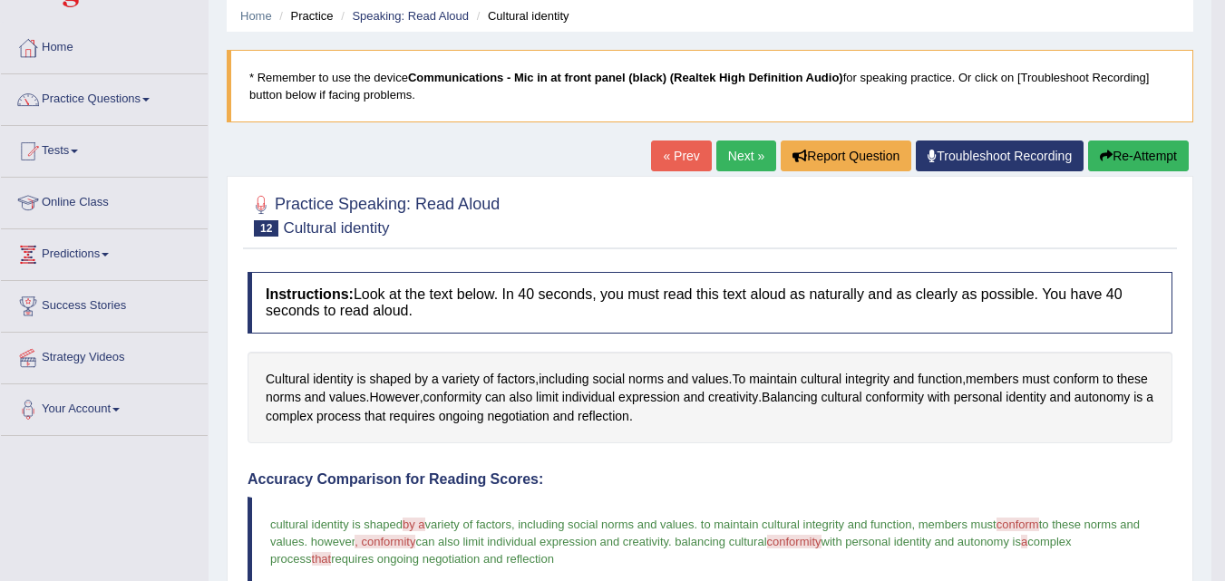
click at [730, 150] on link "Next »" at bounding box center [746, 156] width 60 height 31
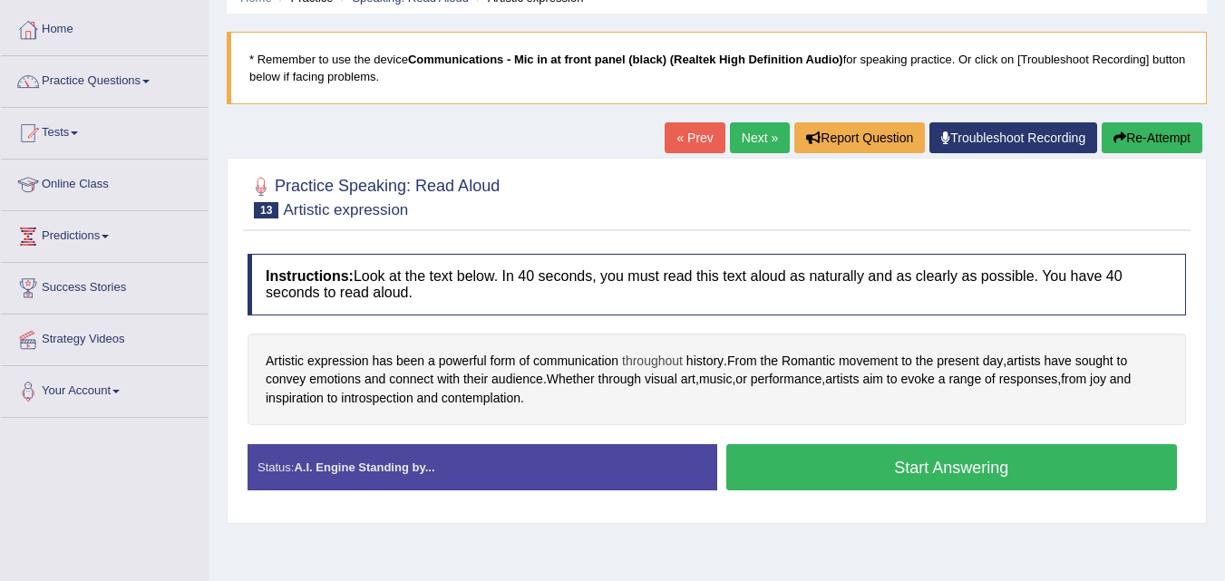
scroll to position [117, 0]
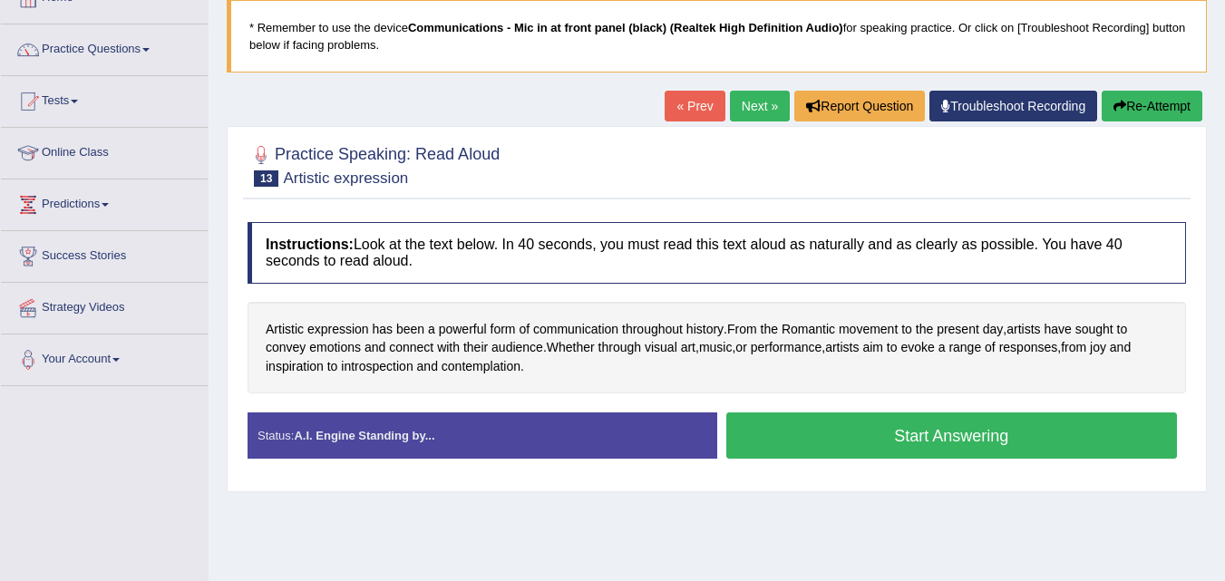
click at [800, 440] on button "Start Answering" at bounding box center [951, 435] width 451 height 46
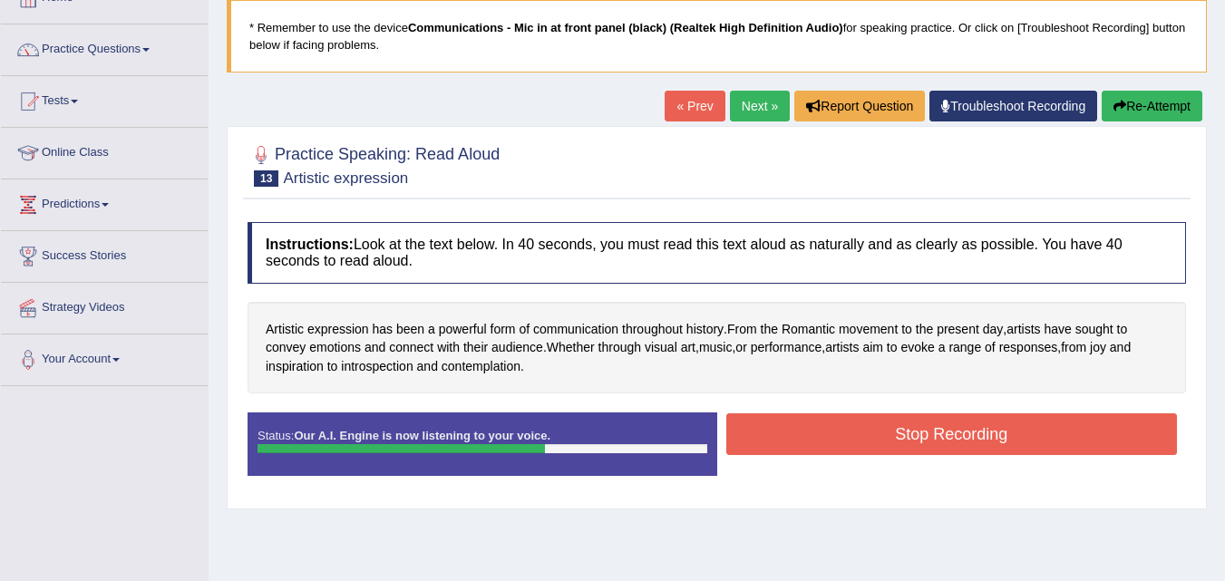
click at [800, 440] on button "Stop Recording" at bounding box center [951, 434] width 451 height 42
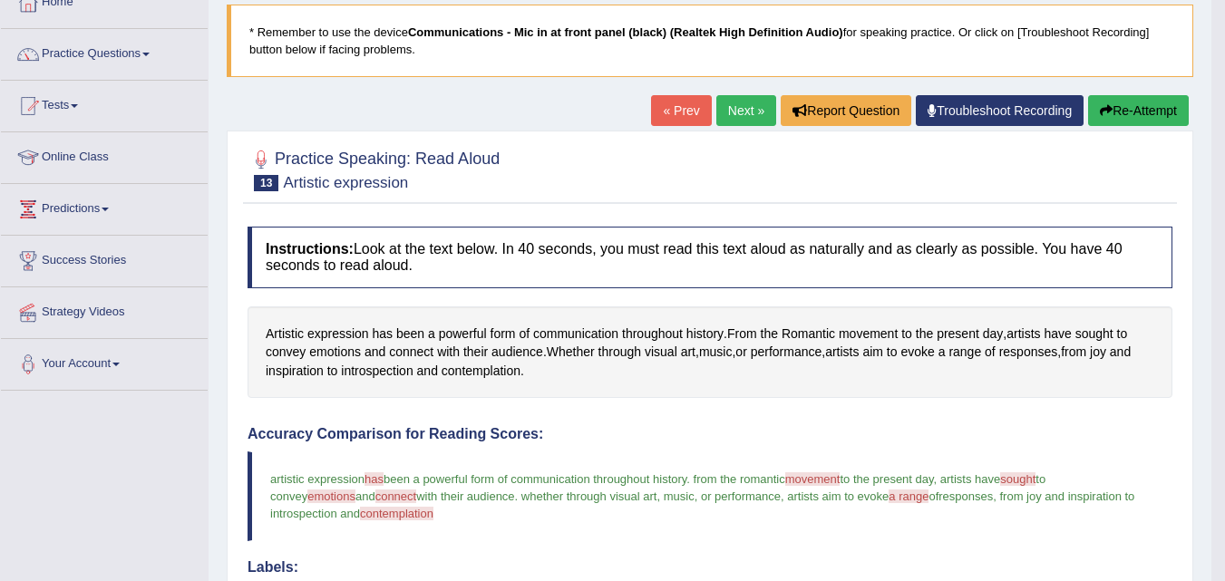
scroll to position [0, 0]
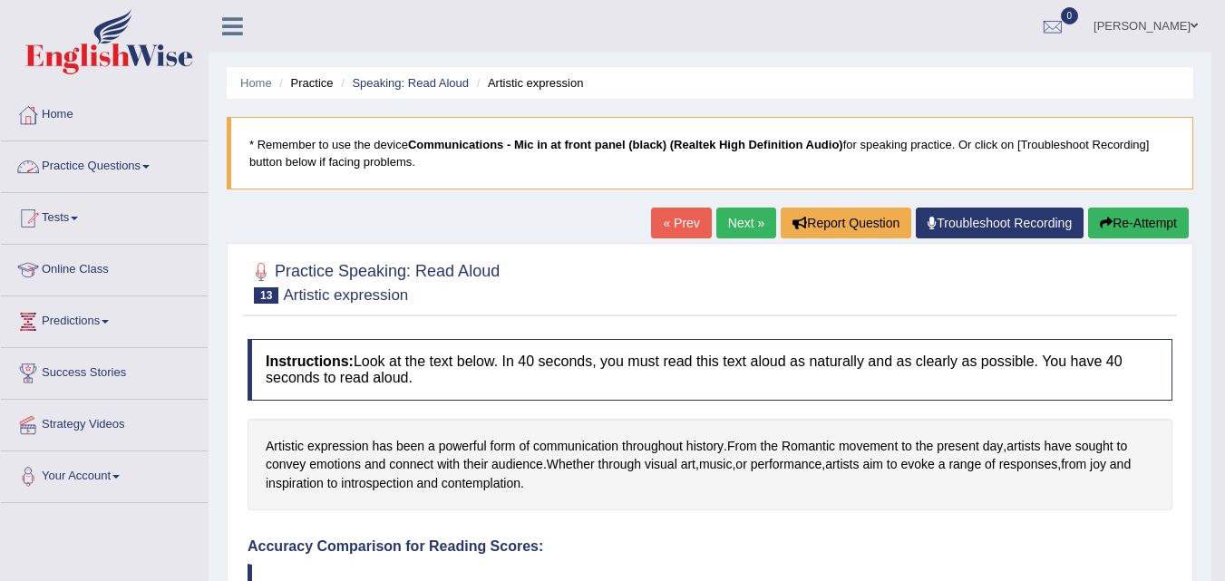
click at [120, 166] on link "Practice Questions" at bounding box center [104, 163] width 207 height 45
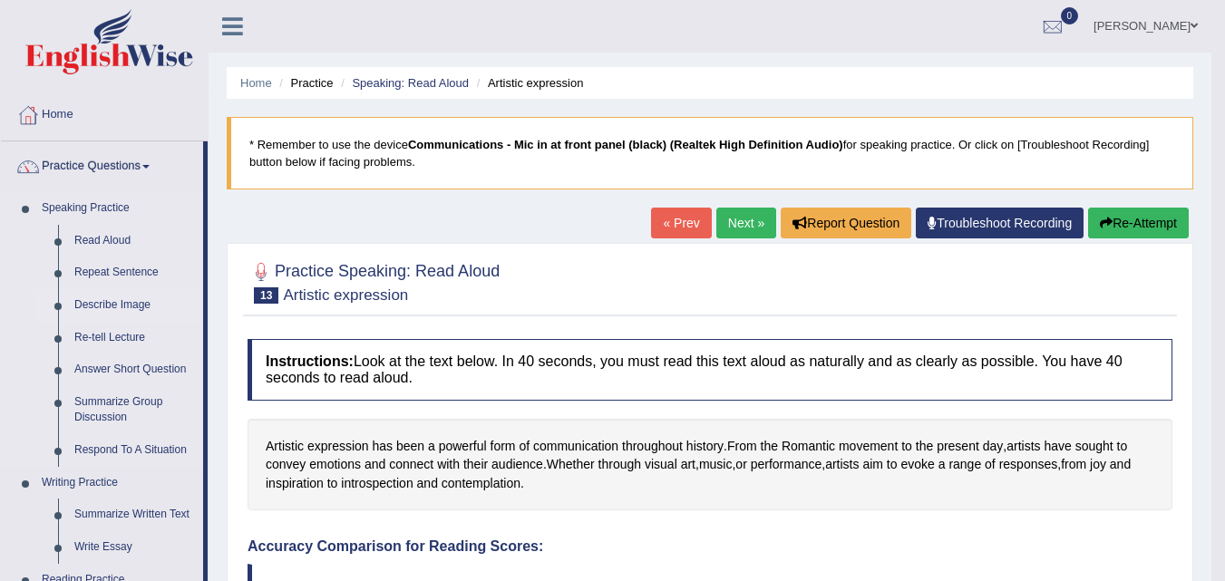
click at [100, 300] on link "Describe Image" at bounding box center [134, 305] width 137 height 33
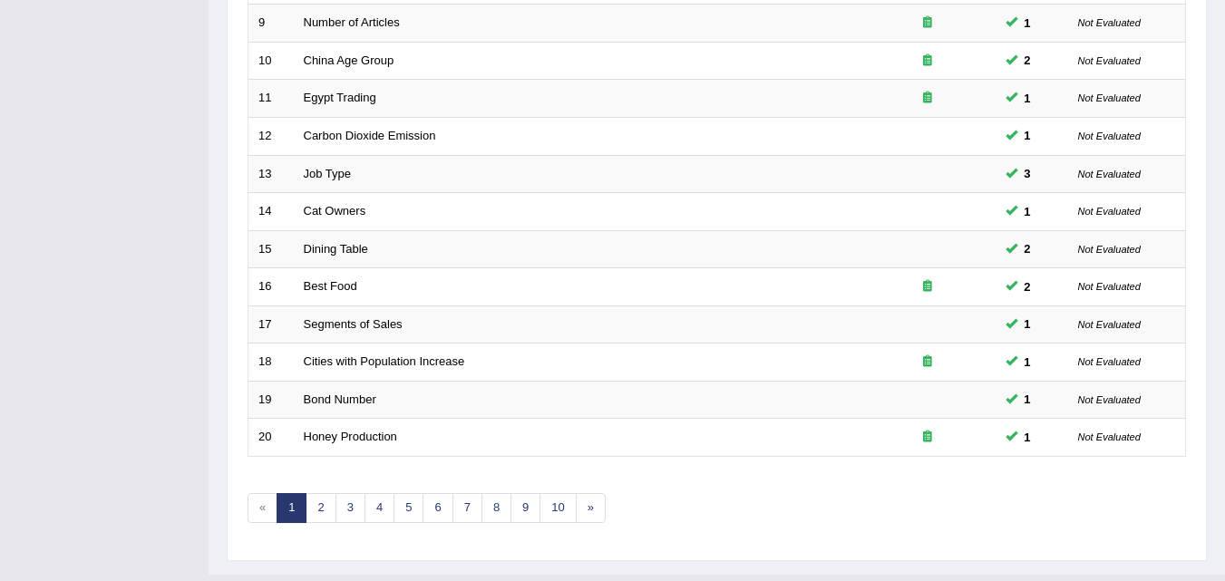
scroll to position [582, 0]
click at [321, 499] on link "2" at bounding box center [320, 506] width 30 height 30
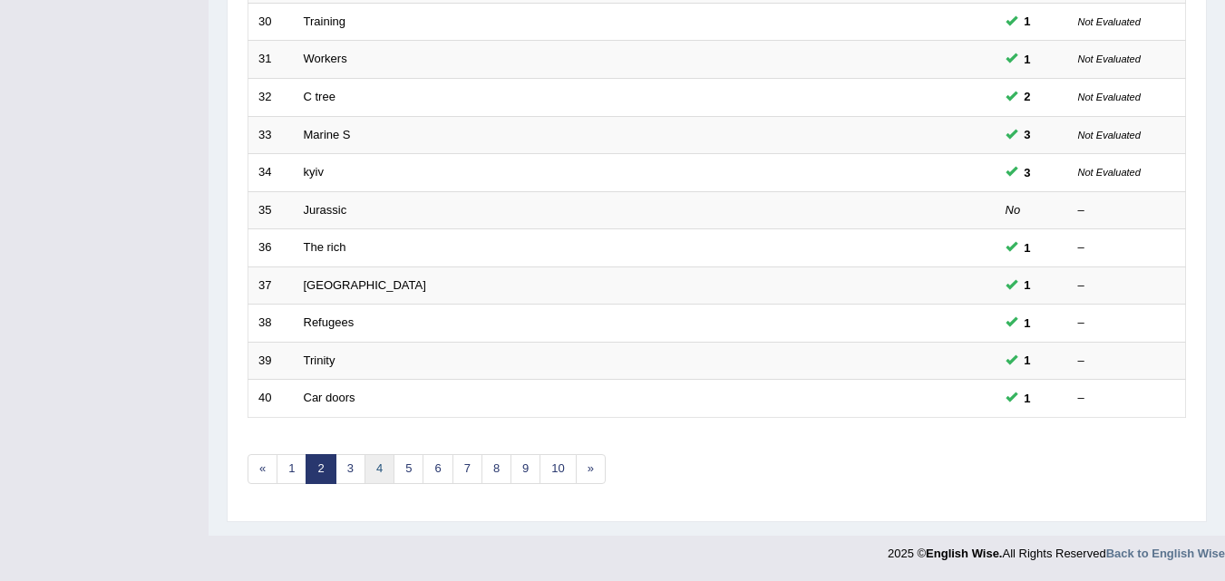
click at [382, 474] on link "4" at bounding box center [379, 469] width 30 height 30
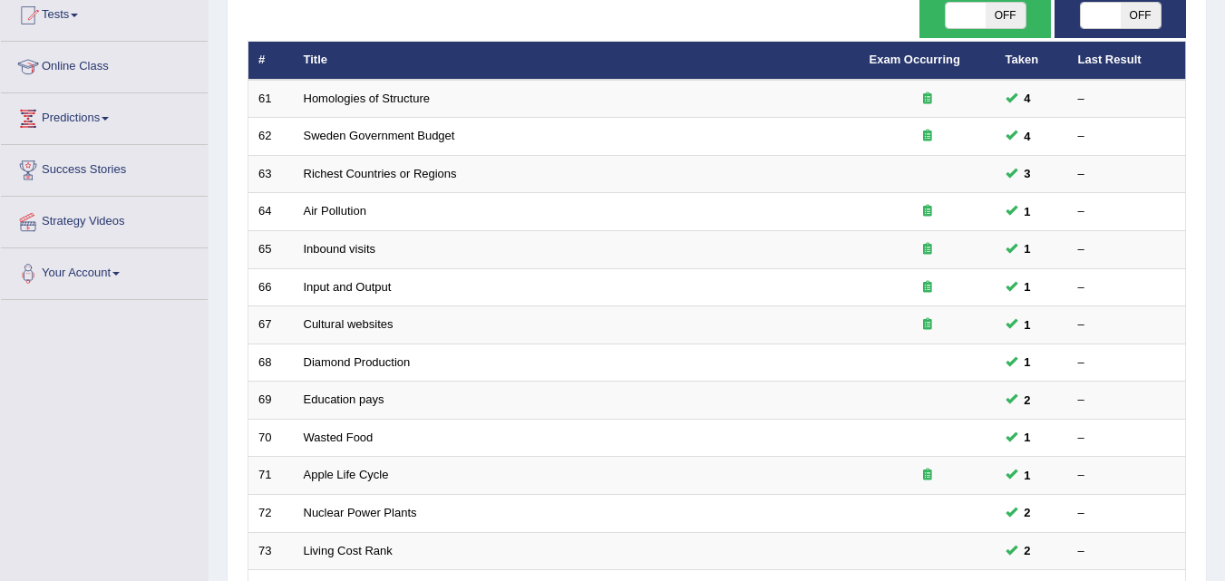
scroll to position [202, 0]
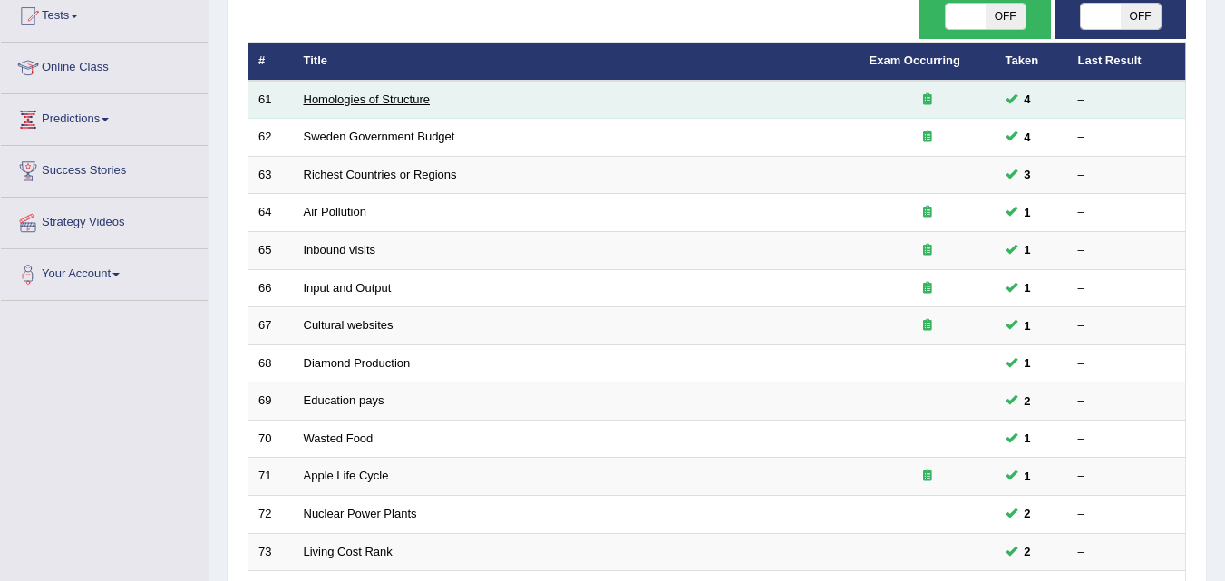
click at [351, 104] on link "Homologies of Structure" at bounding box center [367, 99] width 126 height 14
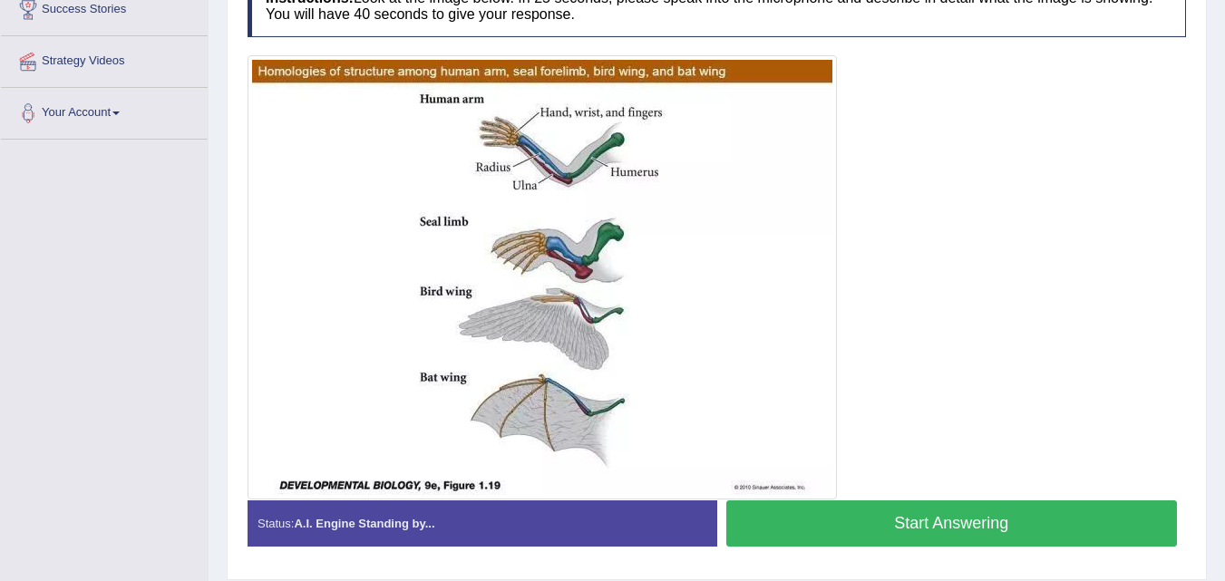
scroll to position [364, 0]
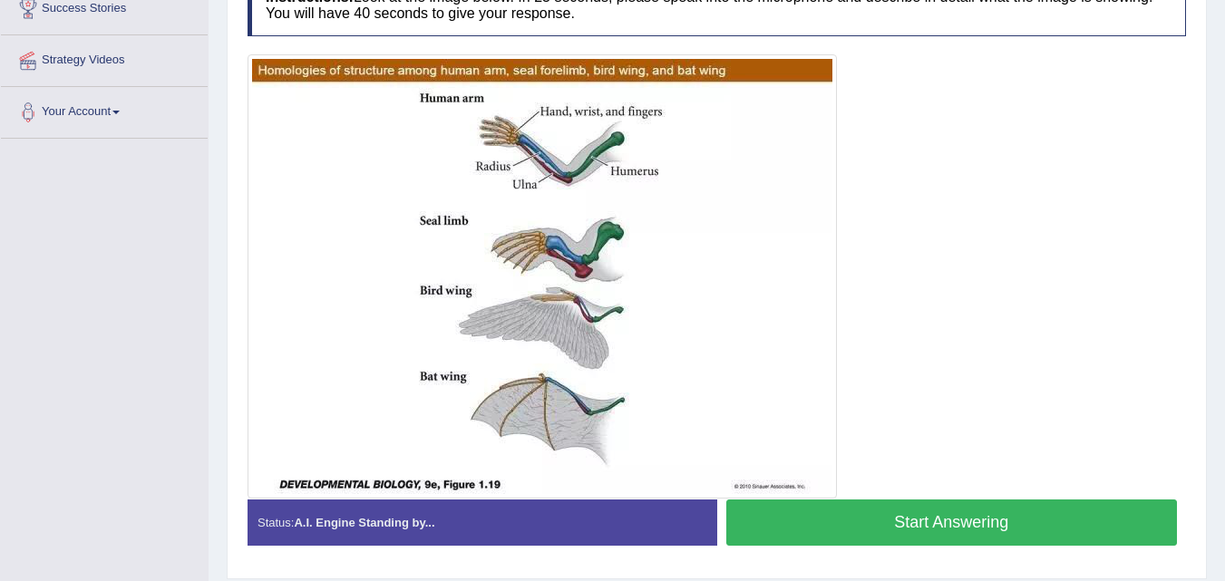
click at [752, 530] on button "Start Answering" at bounding box center [951, 522] width 451 height 46
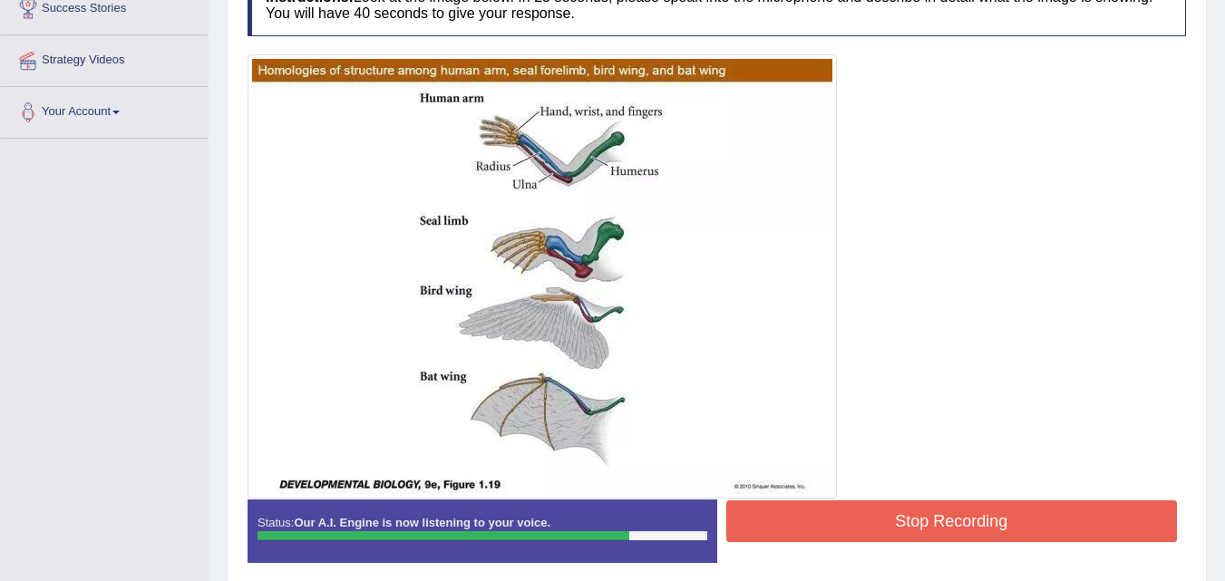
click at [752, 530] on button "Stop Recording" at bounding box center [951, 521] width 451 height 42
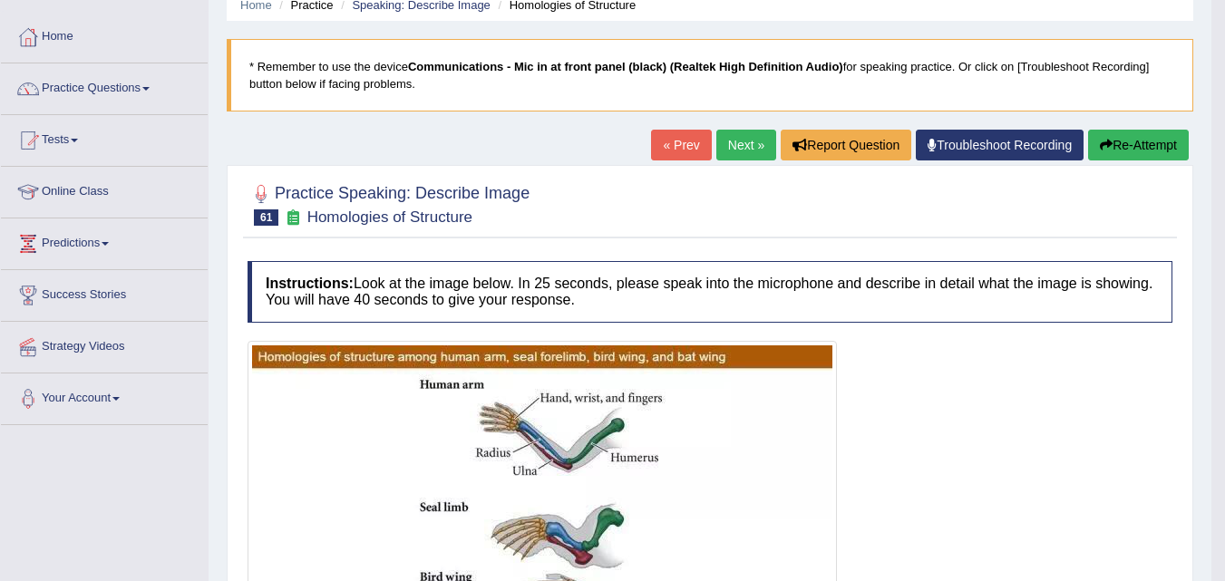
scroll to position [65, 0]
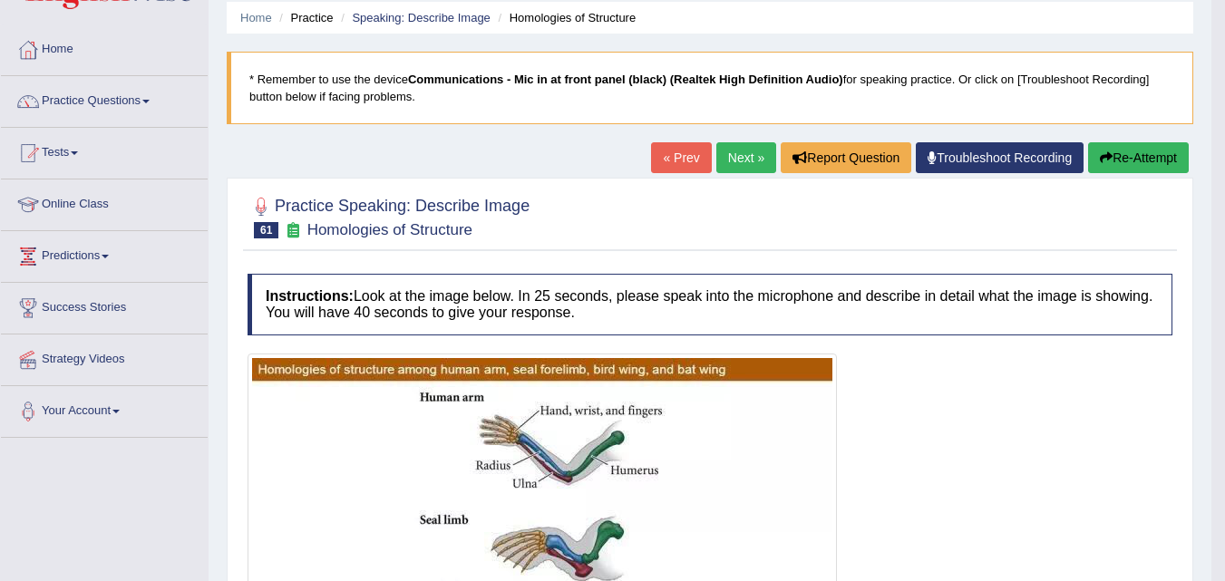
click at [1113, 163] on button "Re-Attempt" at bounding box center [1138, 157] width 101 height 31
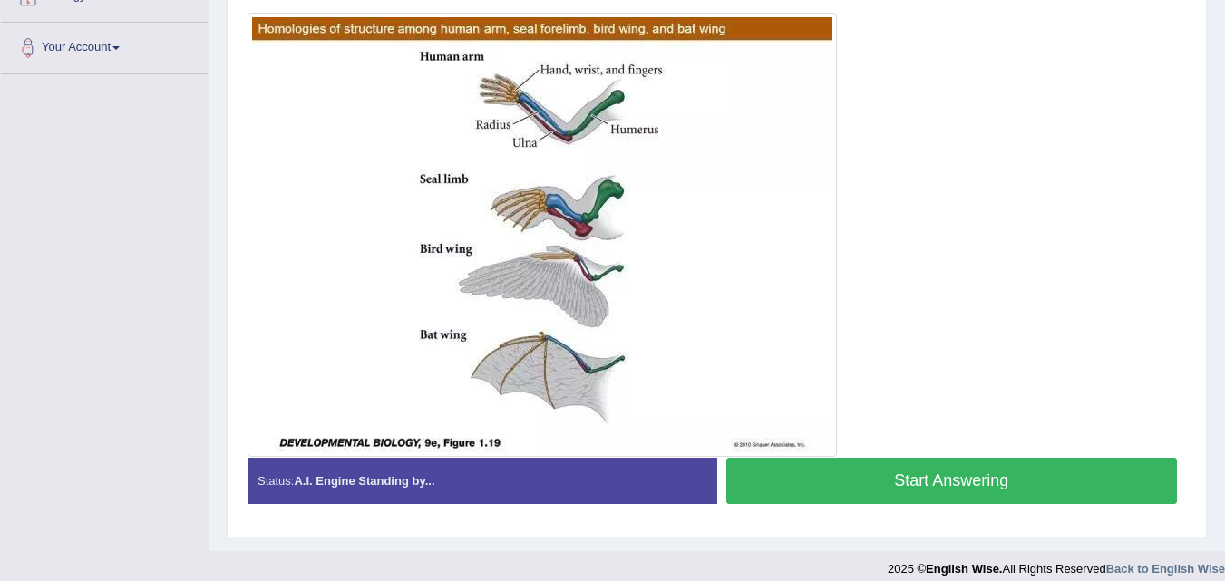
scroll to position [412, 0]
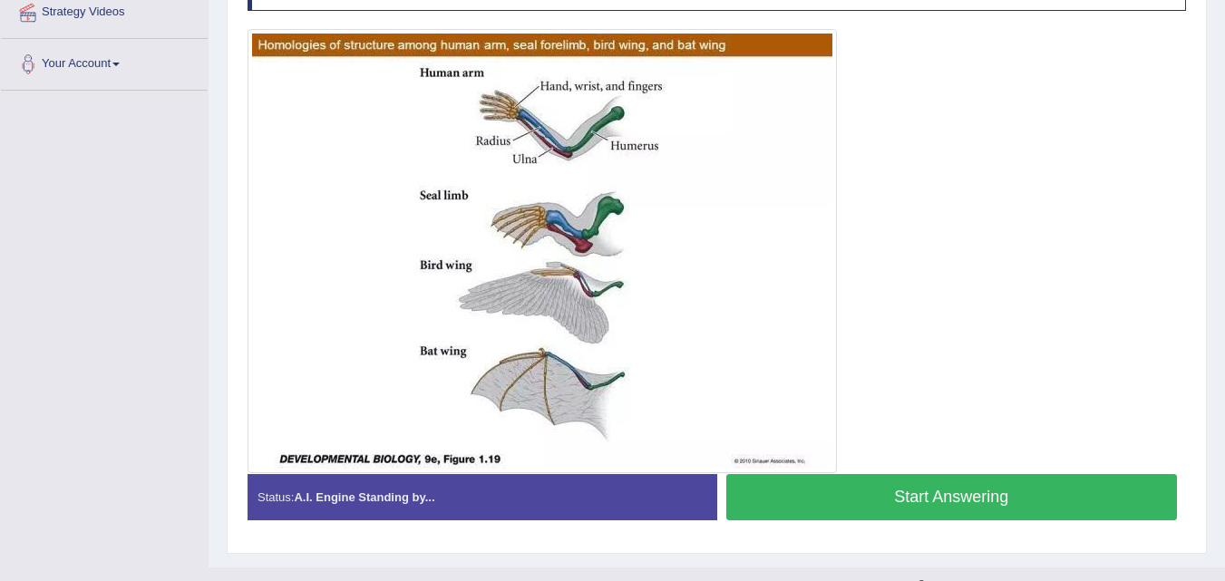
click at [802, 490] on button "Start Answering" at bounding box center [951, 497] width 451 height 46
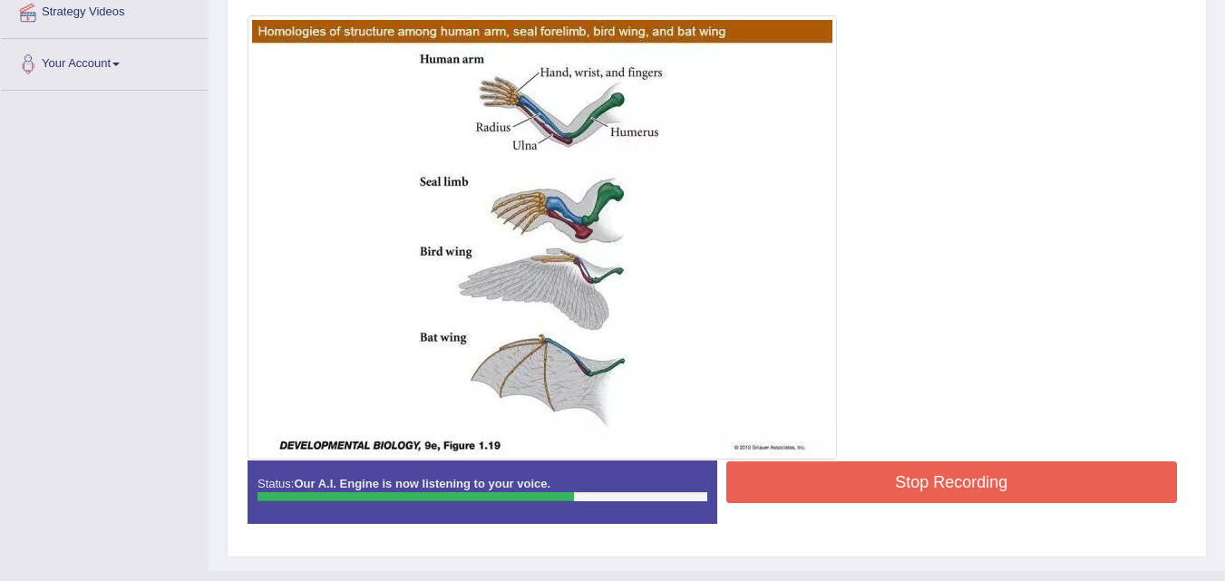
click at [802, 490] on button "Stop Recording" at bounding box center [951, 482] width 451 height 42
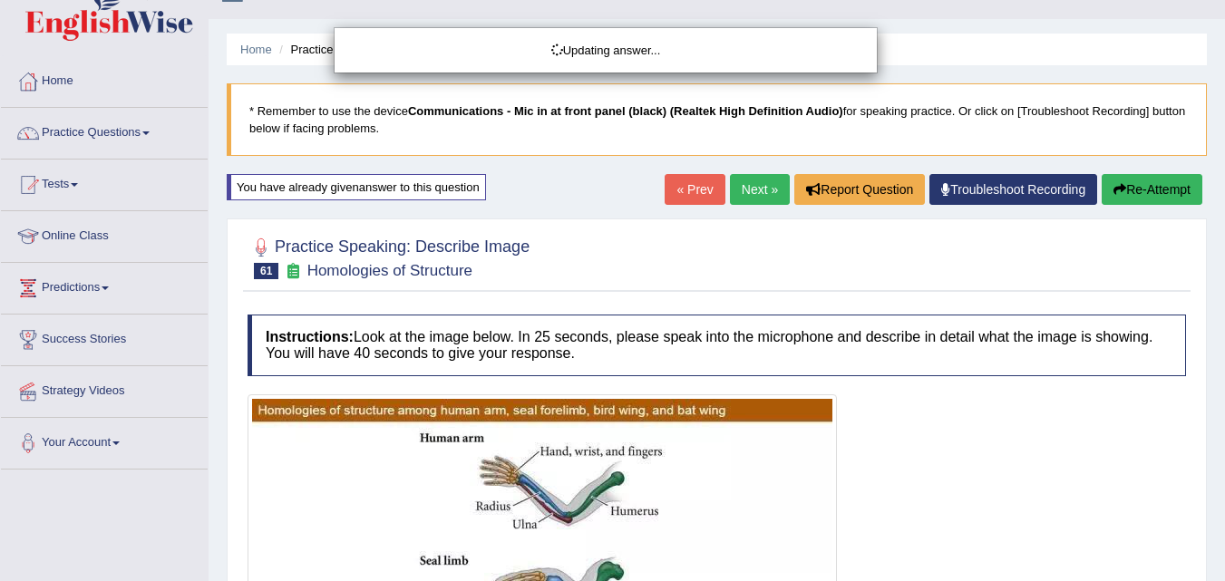
scroll to position [33, 0]
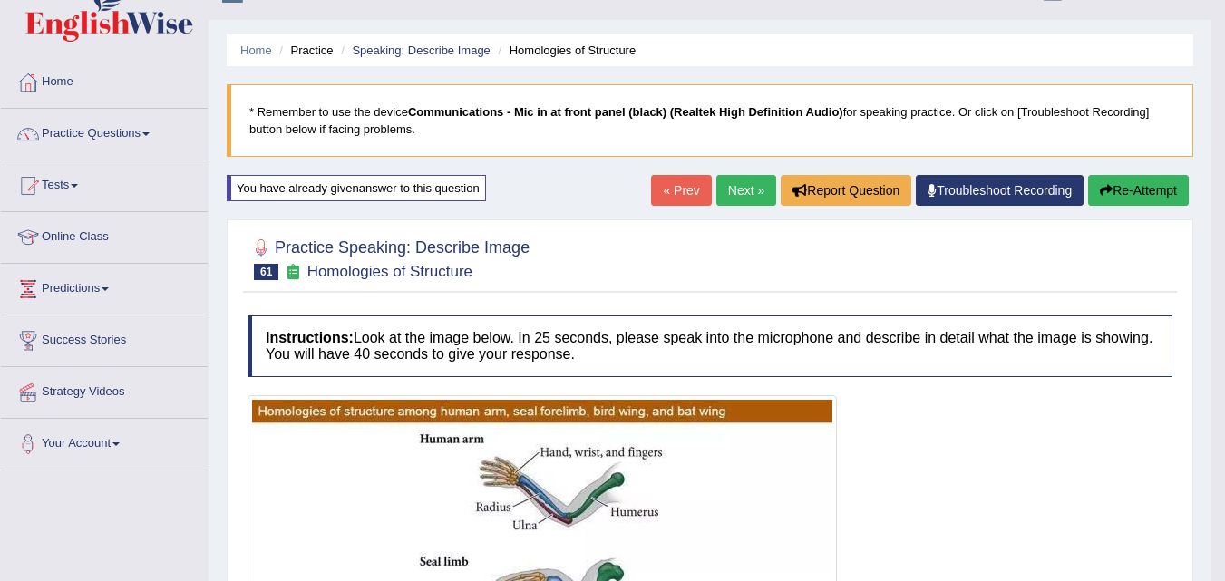
click at [738, 192] on link "Next »" at bounding box center [746, 190] width 60 height 31
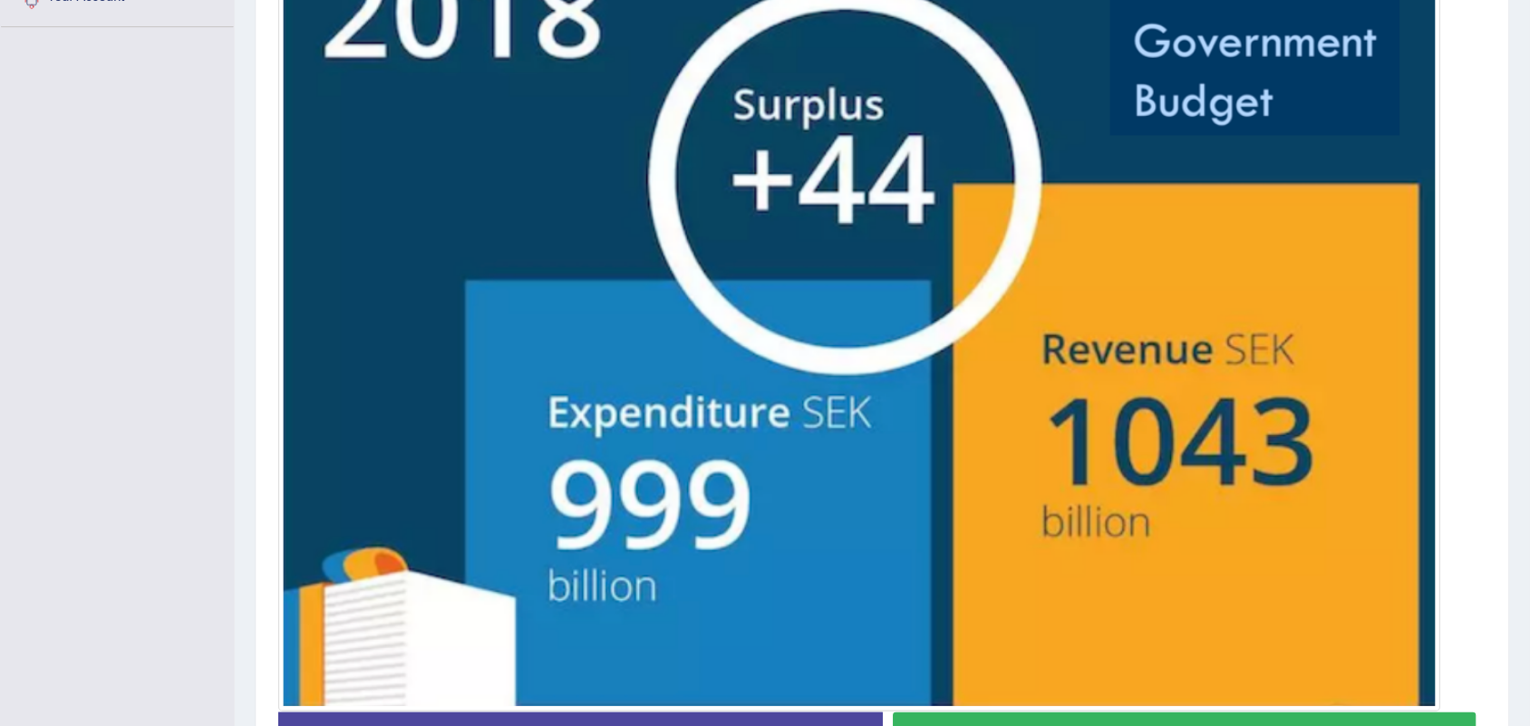
scroll to position [479, 0]
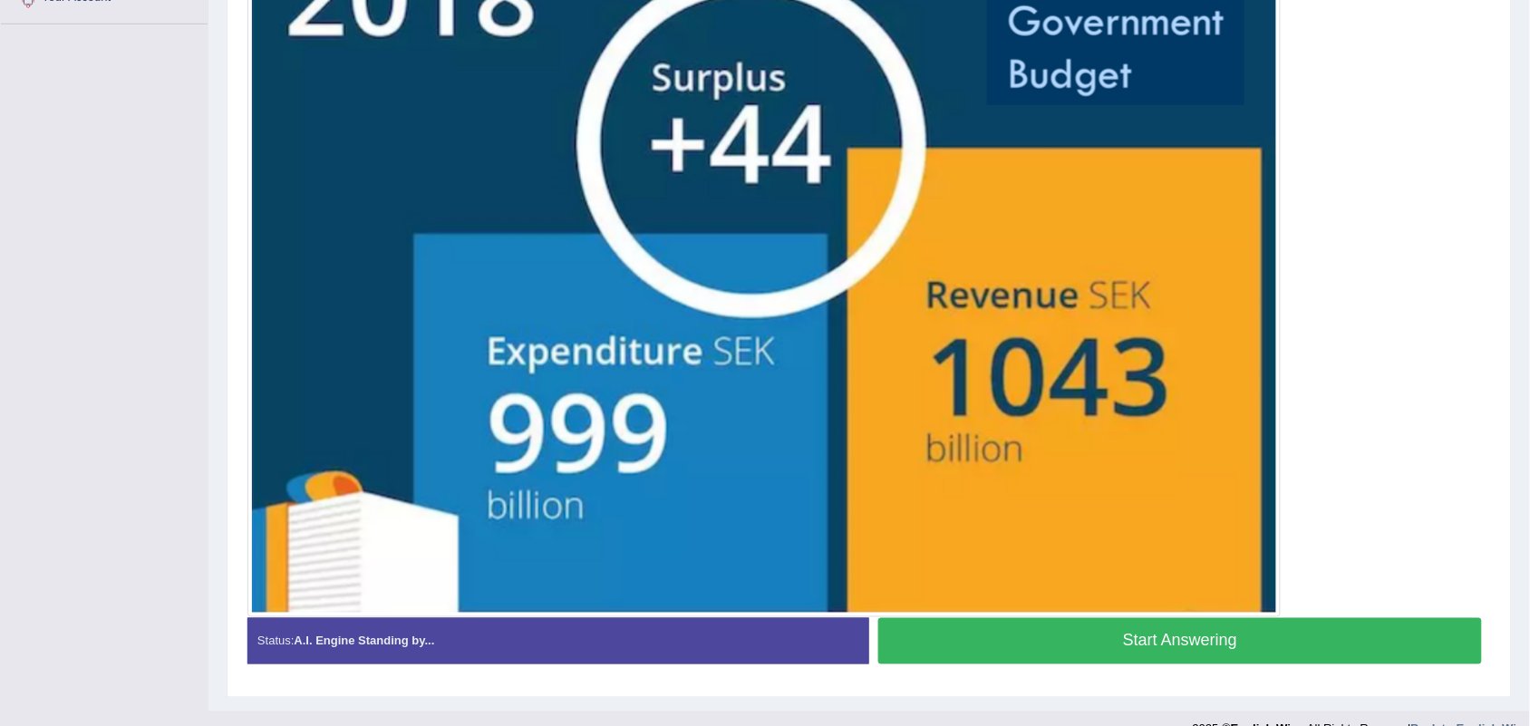
drag, startPoint x: 1047, startPoint y: 2, endPoint x: 684, endPoint y: 696, distance: 783.4
click at [684, 580] on div "Practice Speaking: Describe Image 62 Sweden Government Budget Instructions: Loo…" at bounding box center [869, 222] width 1285 height 951
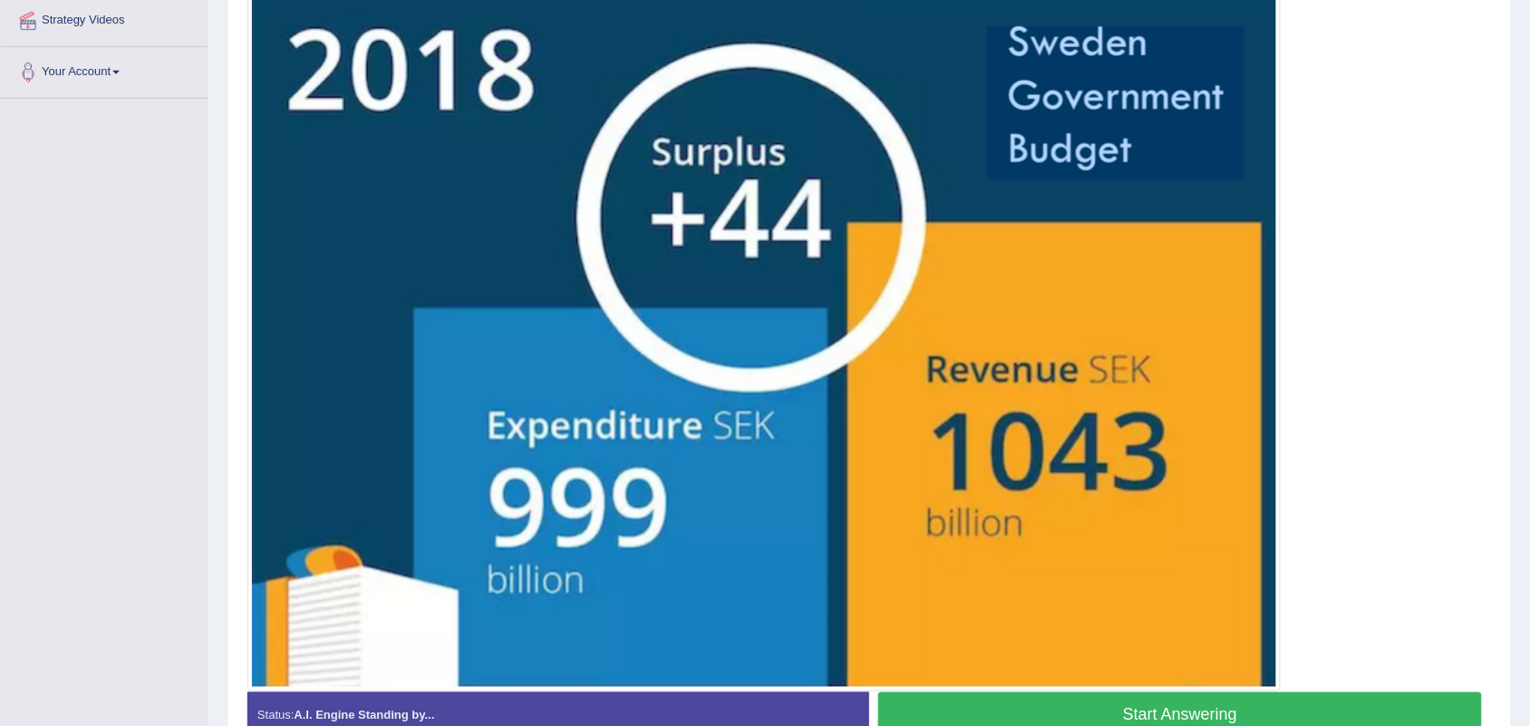
scroll to position [408, 0]
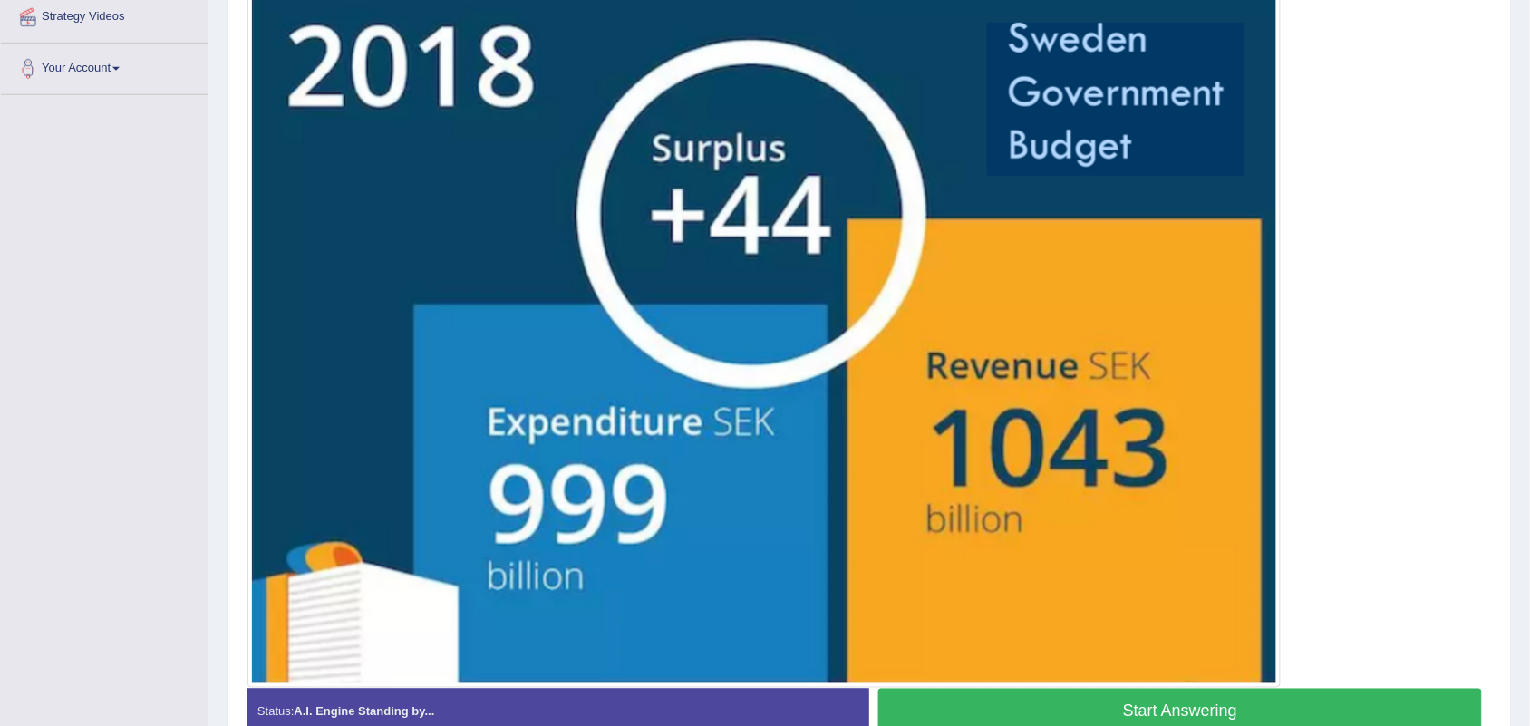
click at [916, 580] on button "Start Answering" at bounding box center [1180, 712] width 604 height 46
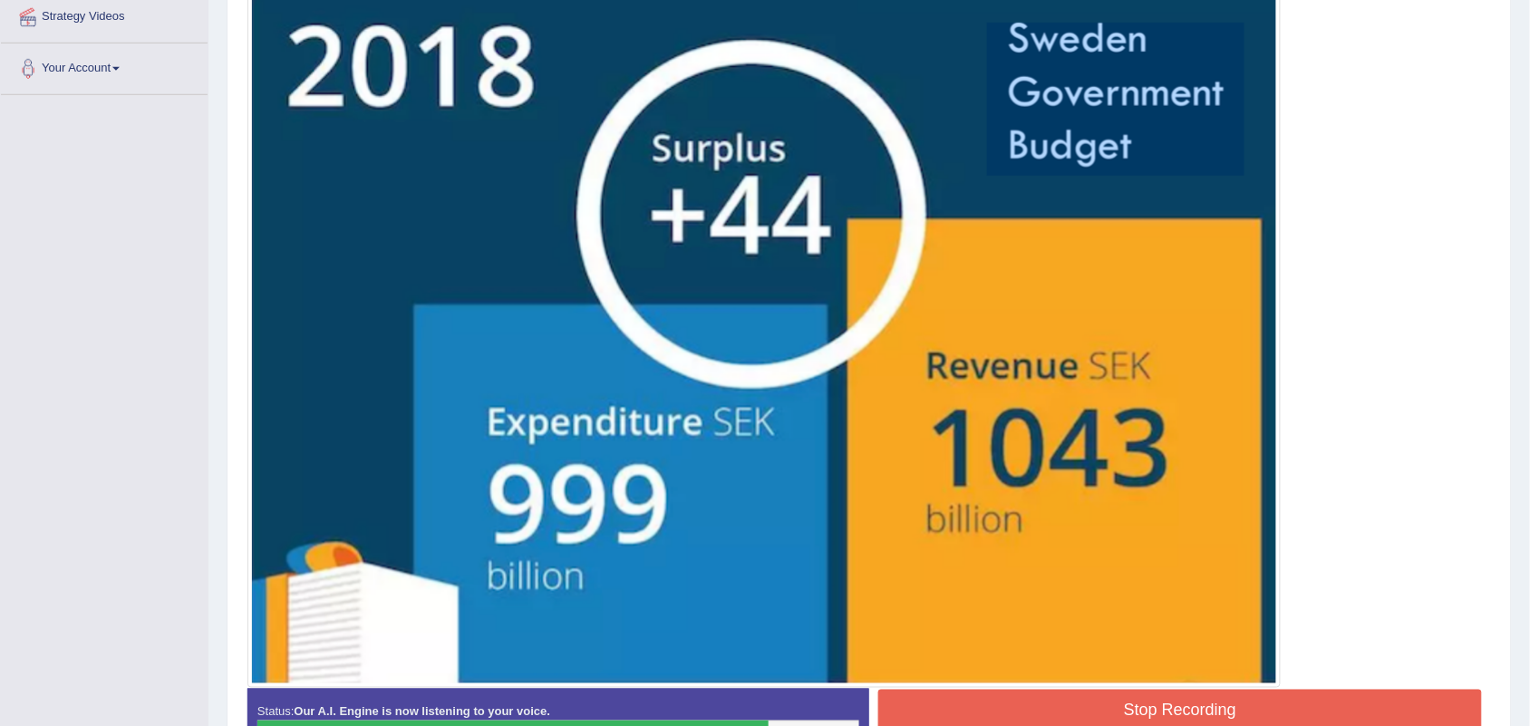
click at [916, 580] on button "Stop Recording" at bounding box center [1180, 711] width 604 height 42
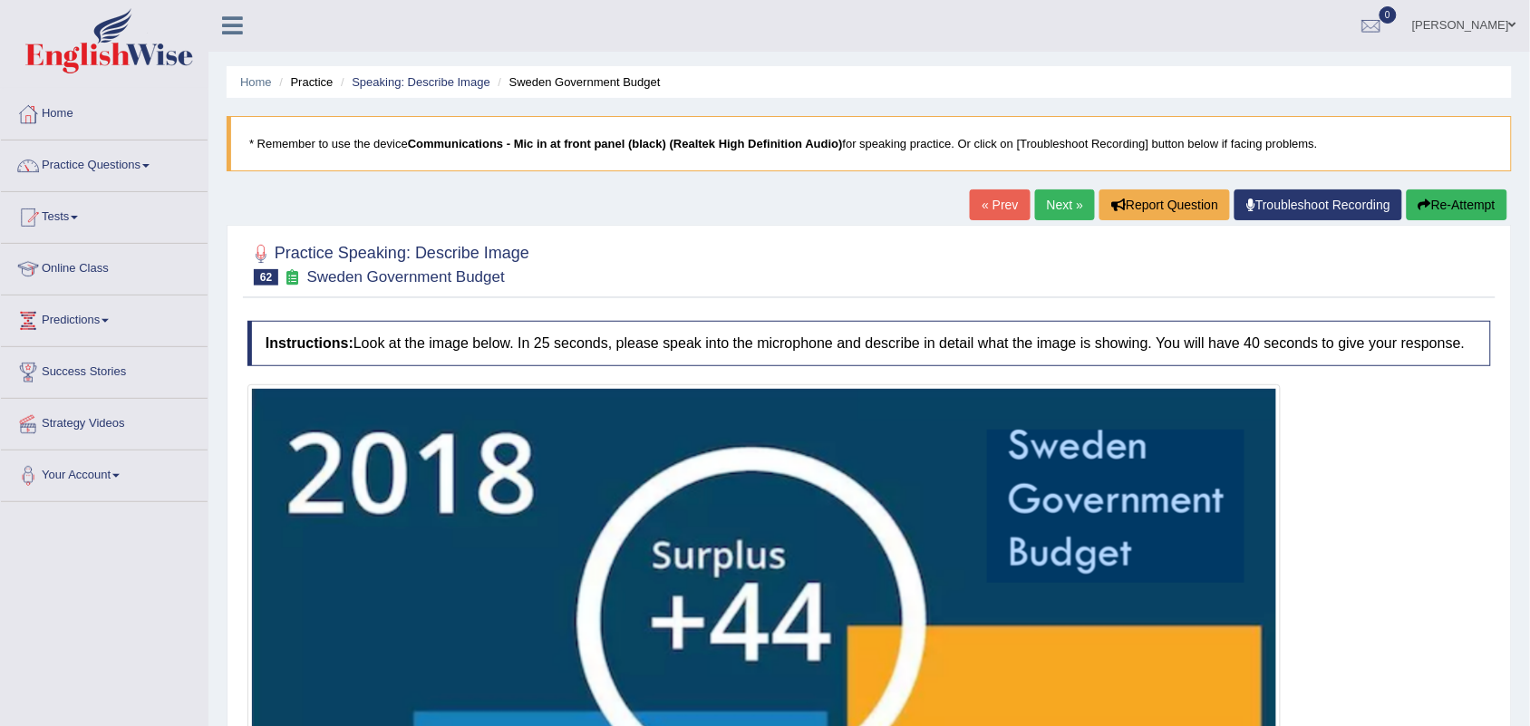
scroll to position [0, 0]
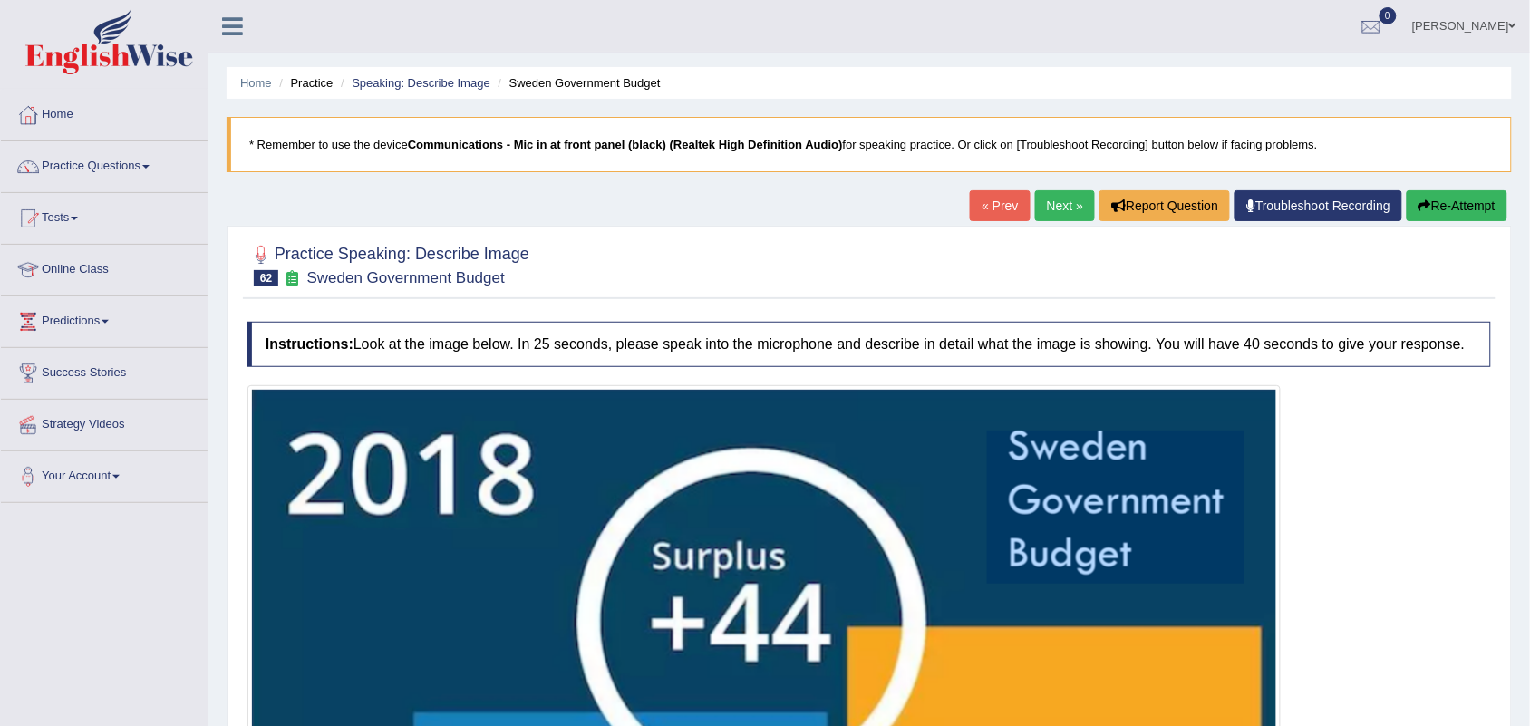
click at [1224, 211] on button "Re-Attempt" at bounding box center [1457, 205] width 101 height 31
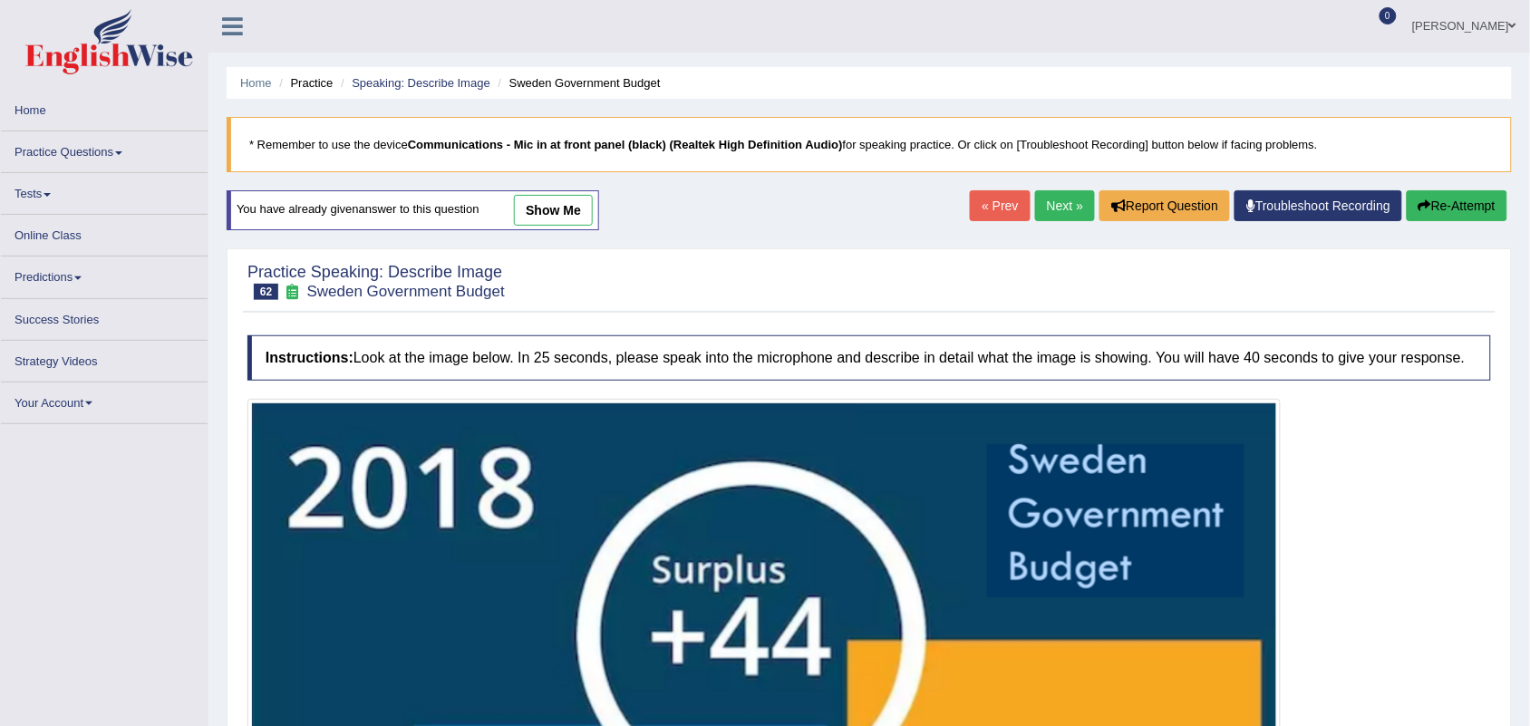
click at [587, 204] on link "show me" at bounding box center [553, 210] width 79 height 31
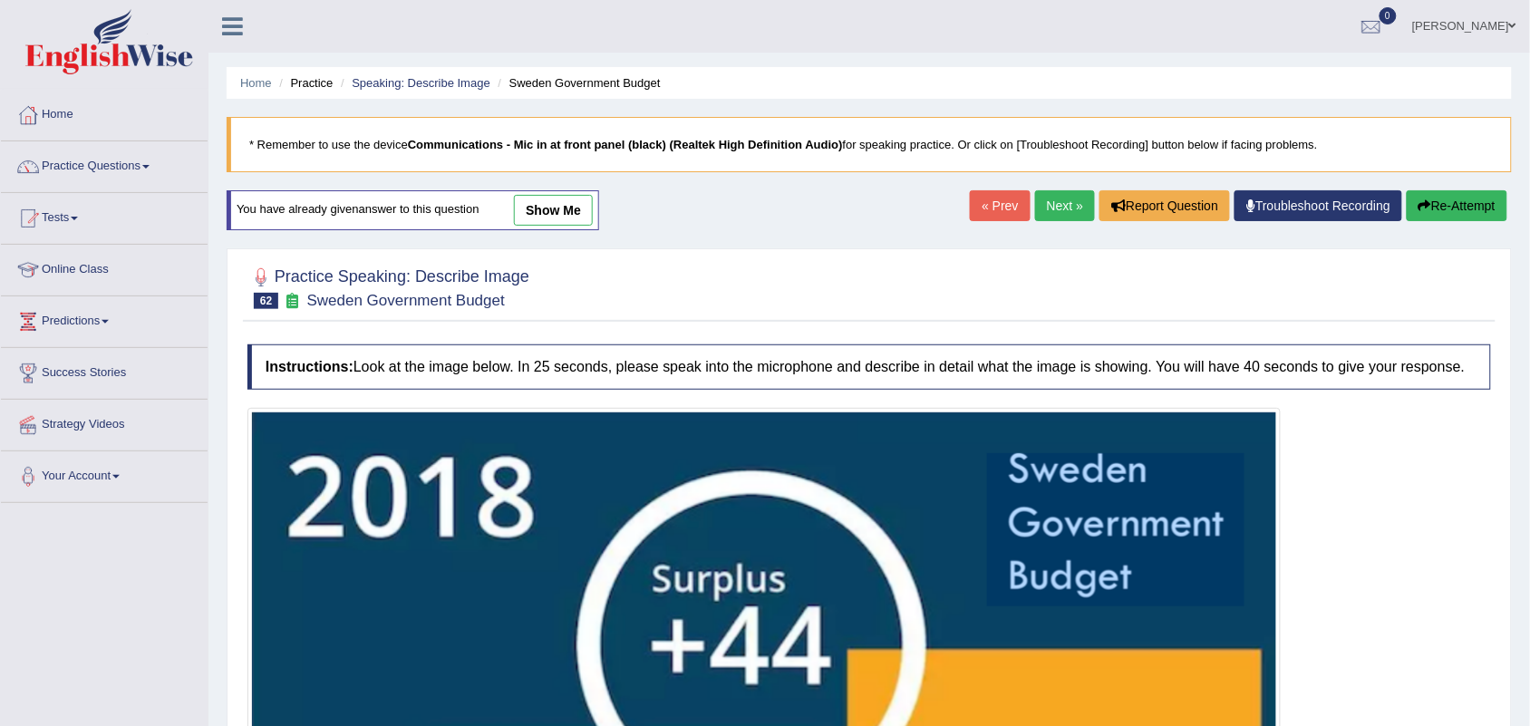
click at [545, 216] on link "show me" at bounding box center [553, 210] width 79 height 31
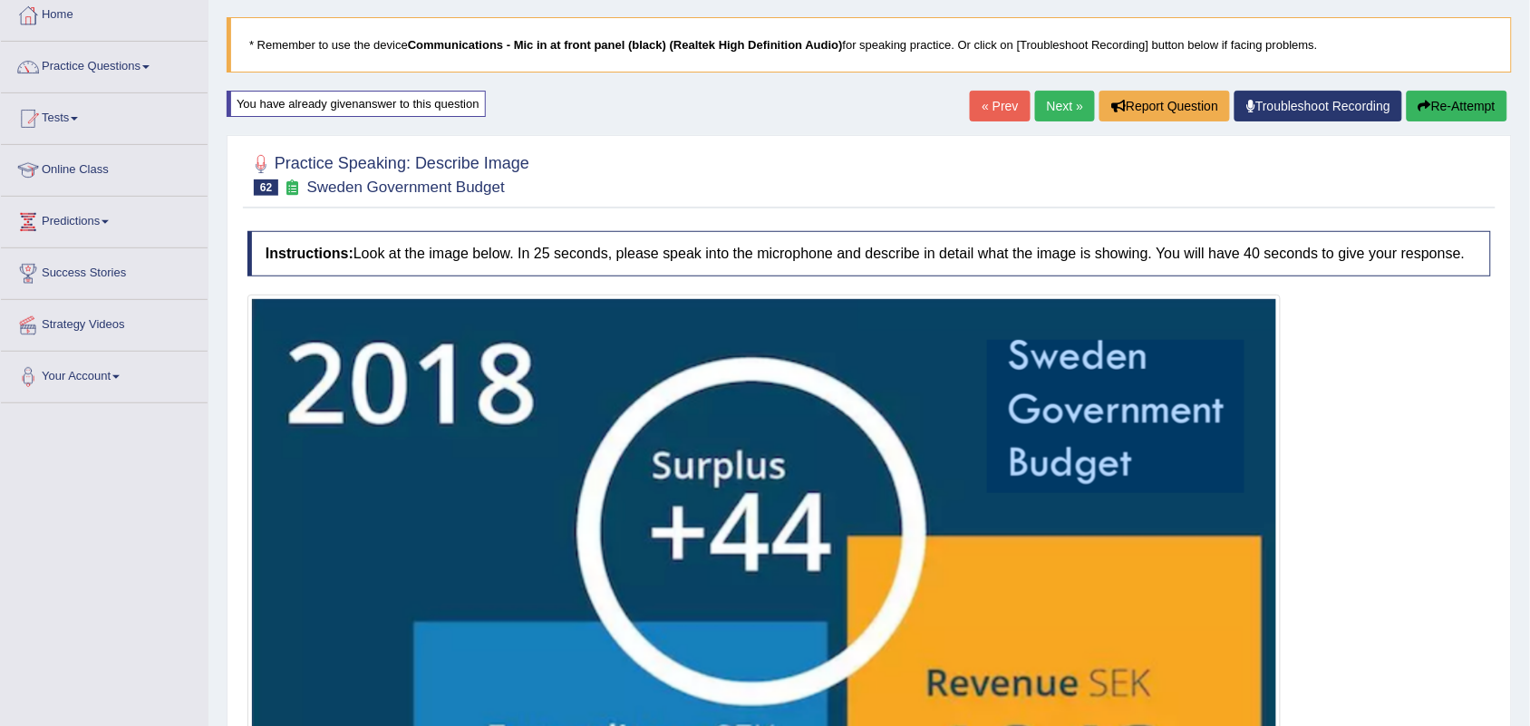
scroll to position [92, 0]
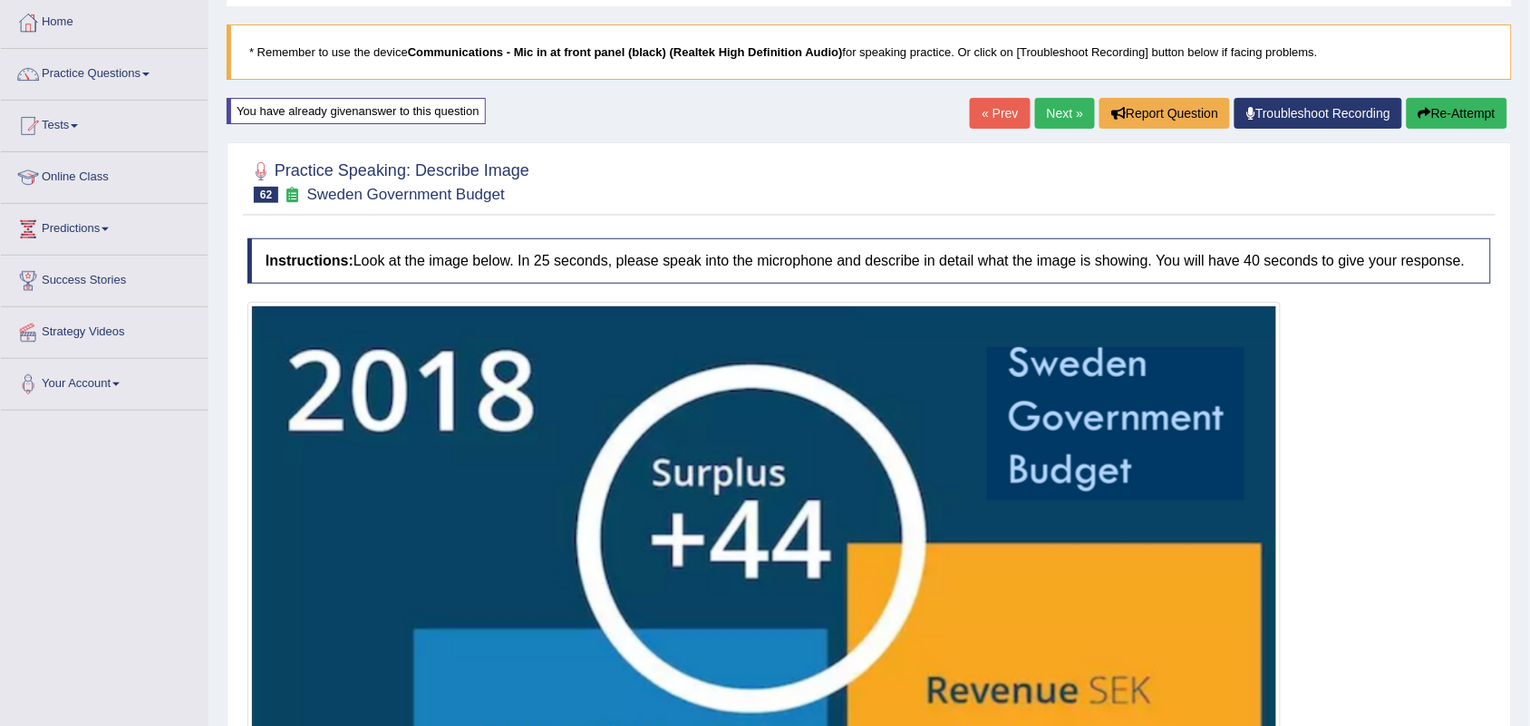
click at [1446, 127] on button "Re-Attempt" at bounding box center [1457, 113] width 101 height 31
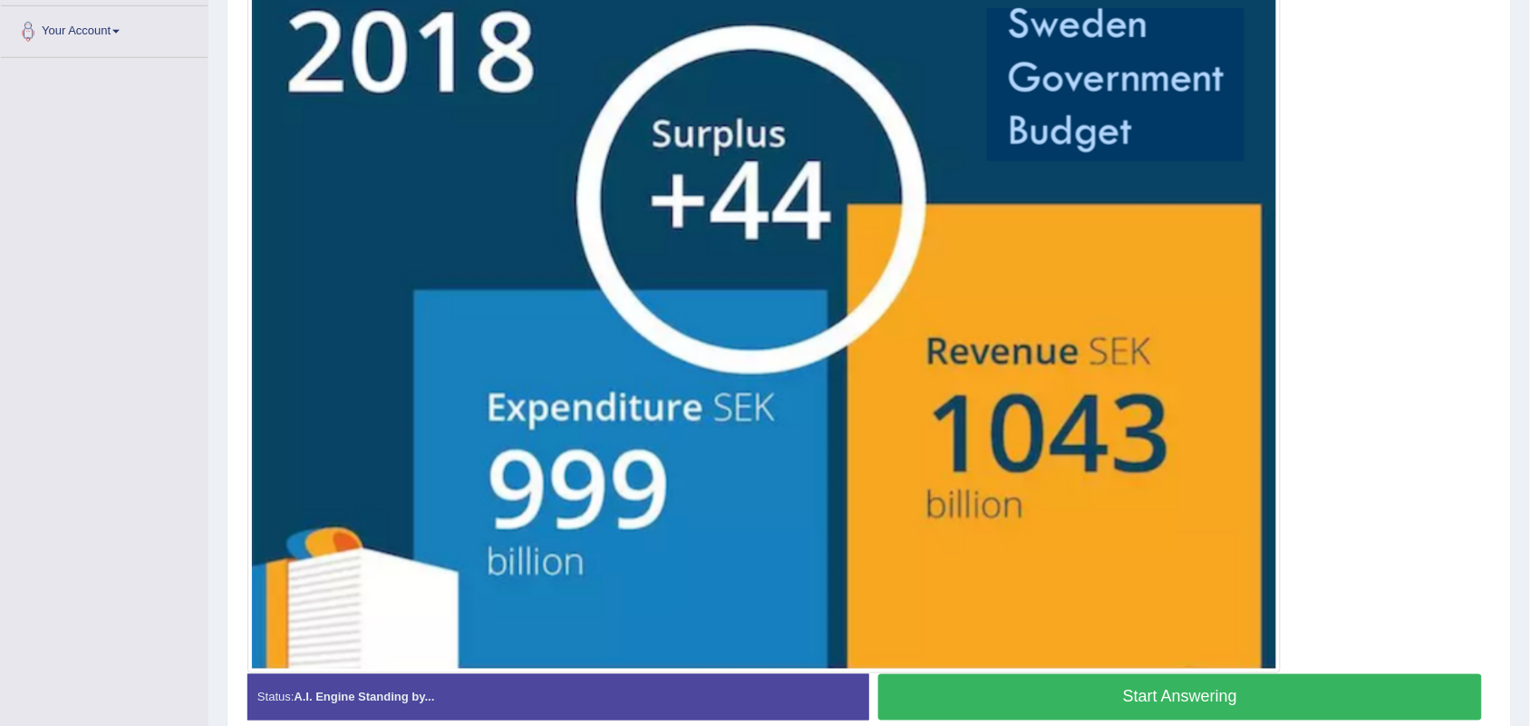
scroll to position [433, 0]
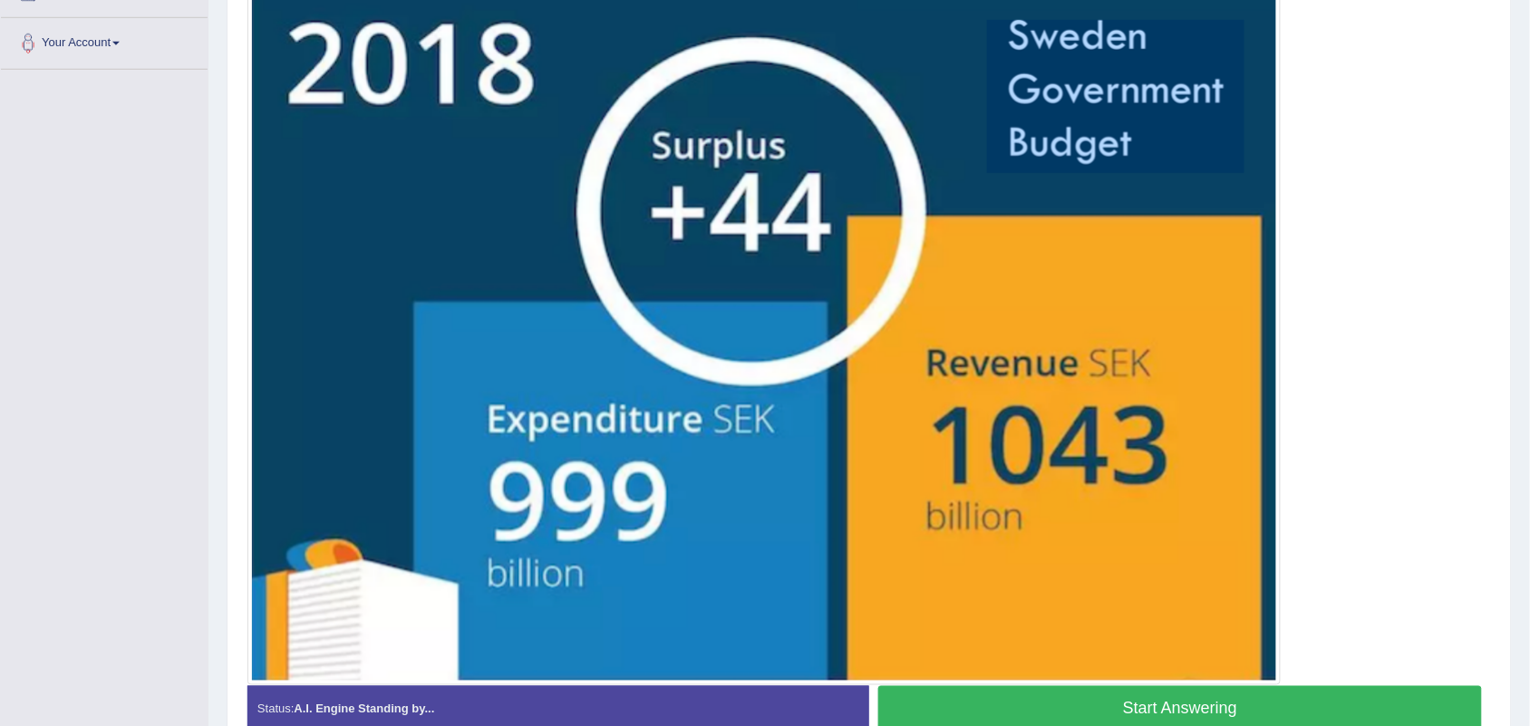
click at [907, 703] on button "Start Answering" at bounding box center [1180, 709] width 604 height 46
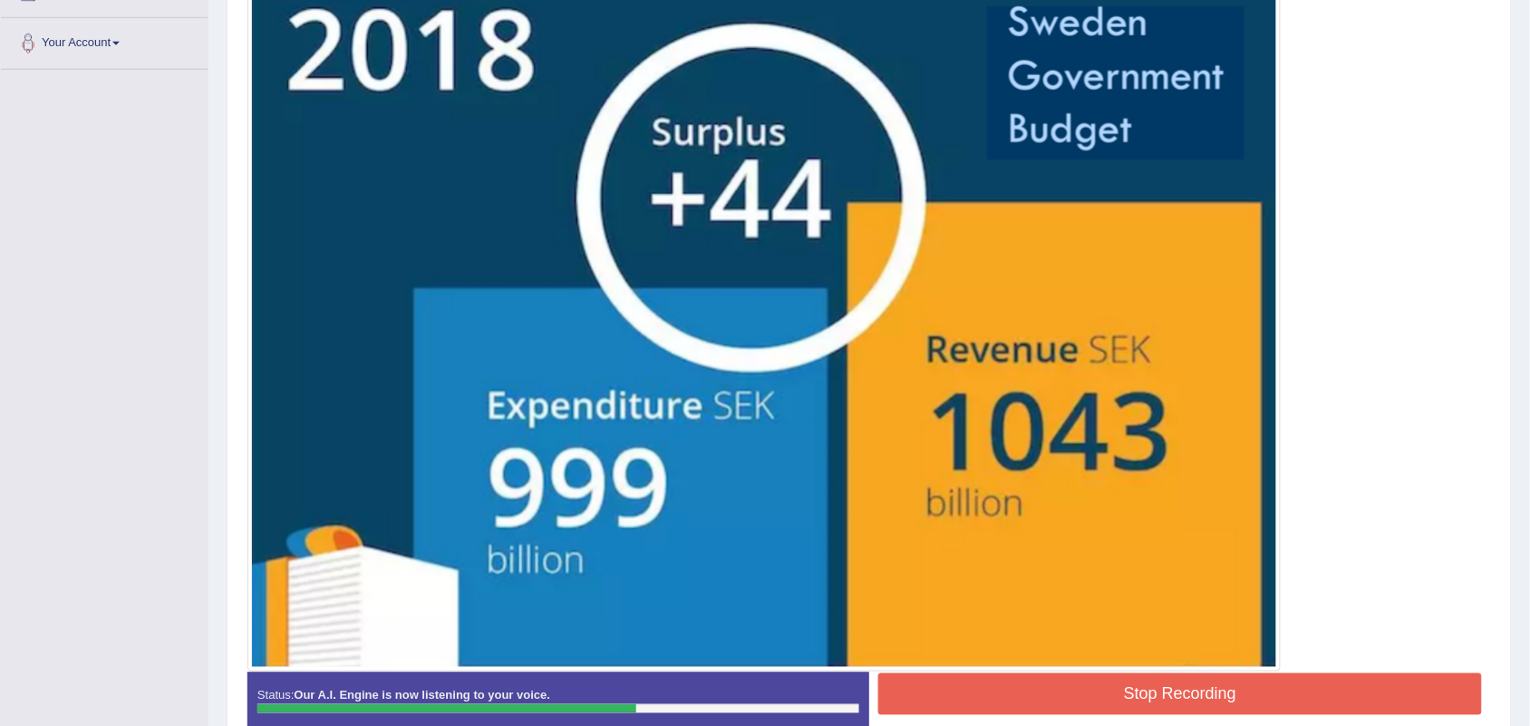
click at [907, 703] on button "Stop Recording" at bounding box center [1180, 695] width 604 height 42
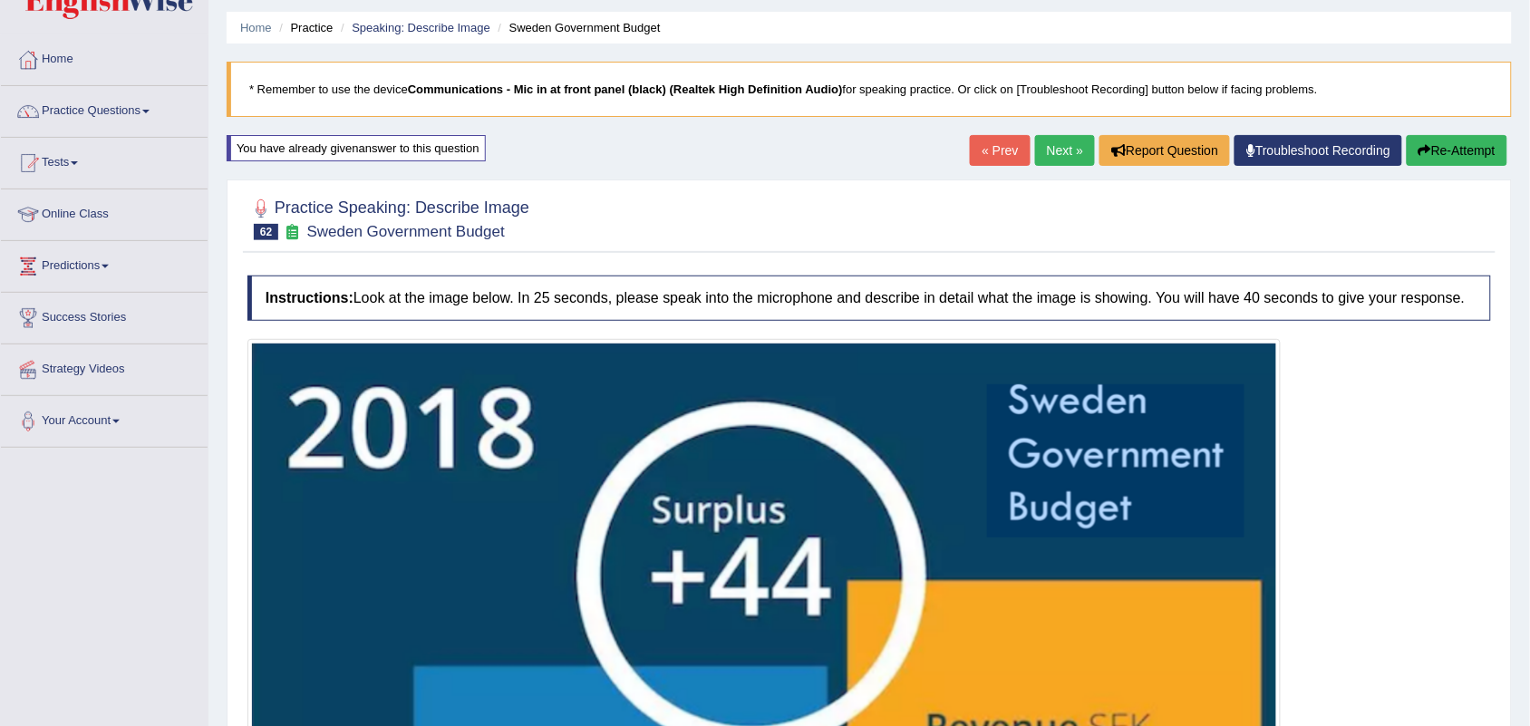
scroll to position [0, 0]
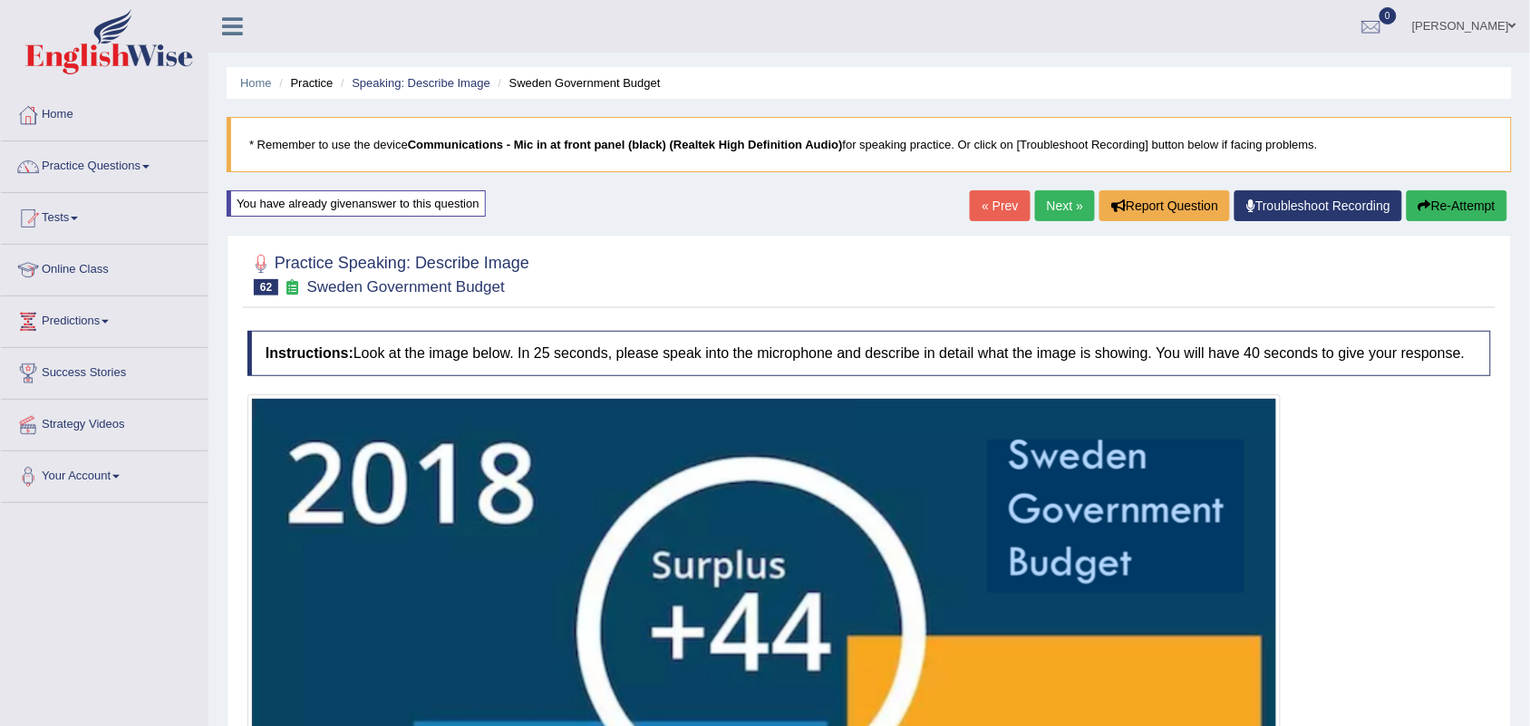
click at [1429, 208] on button "Re-Attempt" at bounding box center [1457, 205] width 101 height 31
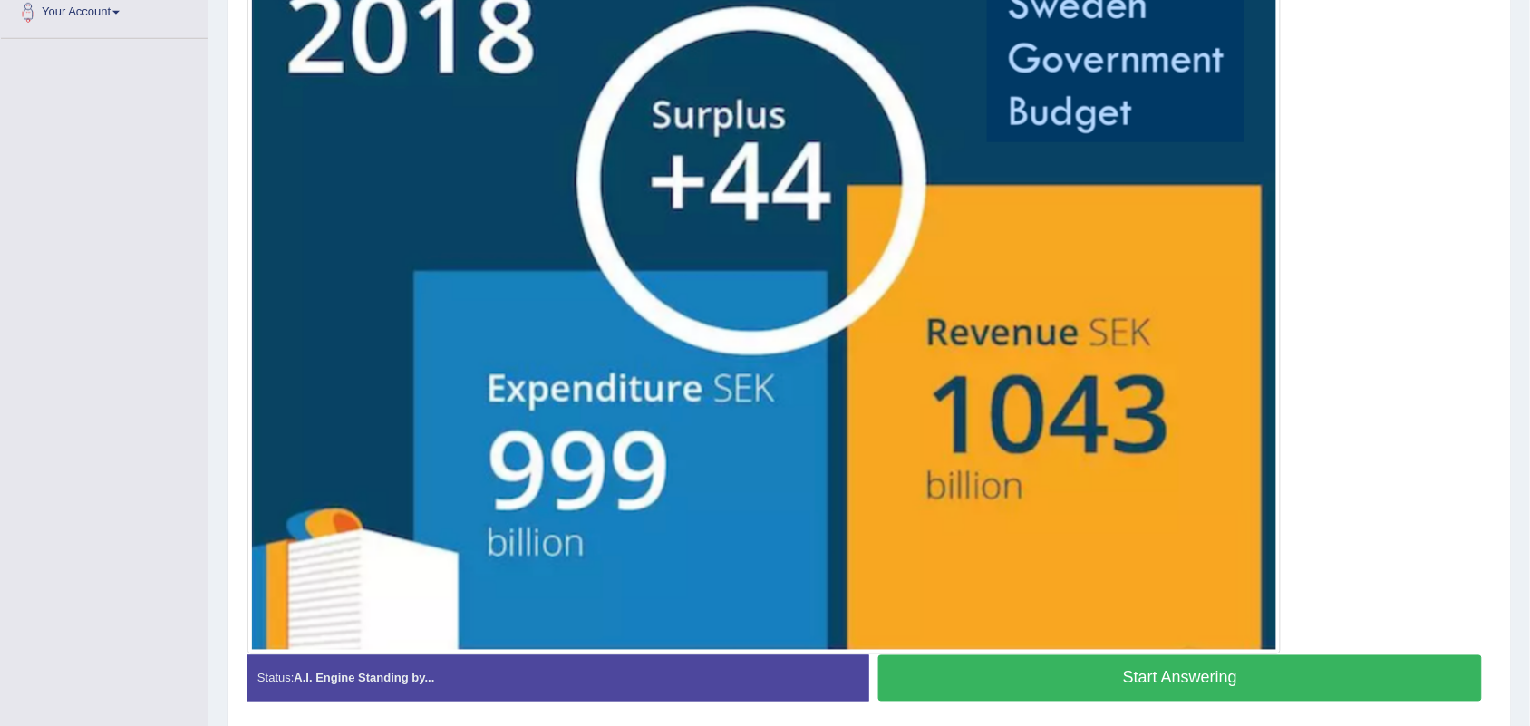
scroll to position [442, 0]
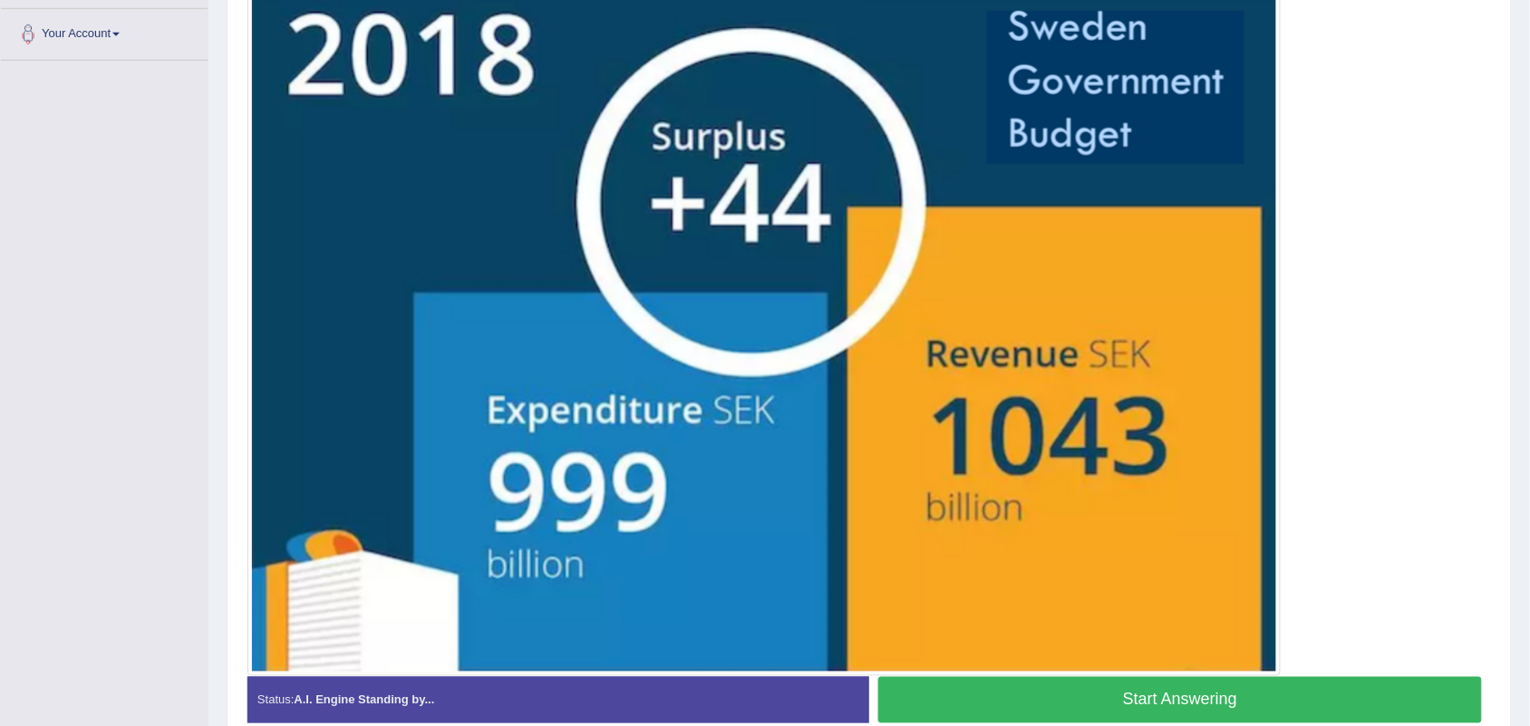
click at [999, 709] on button "Start Answering" at bounding box center [1180, 700] width 604 height 46
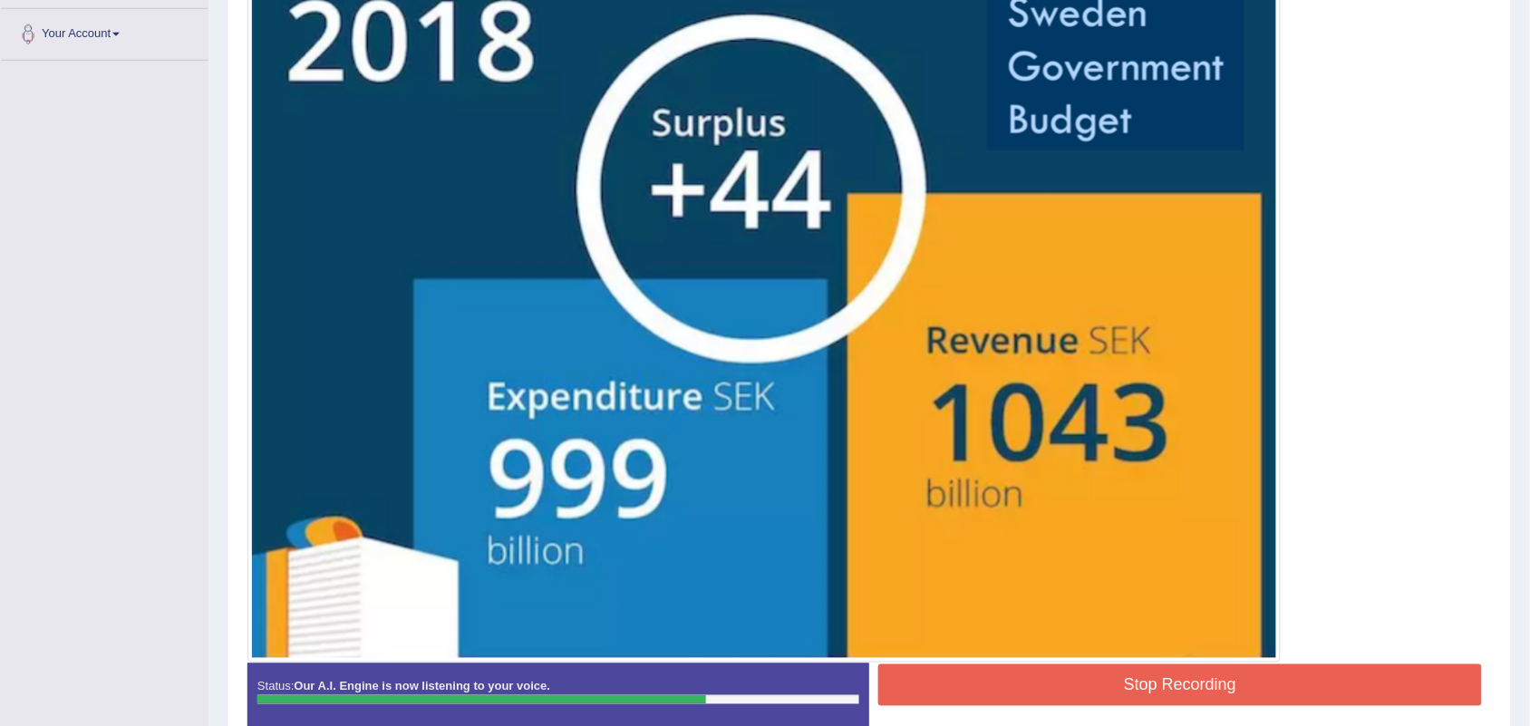
click at [957, 673] on button "Stop Recording" at bounding box center [1180, 685] width 604 height 42
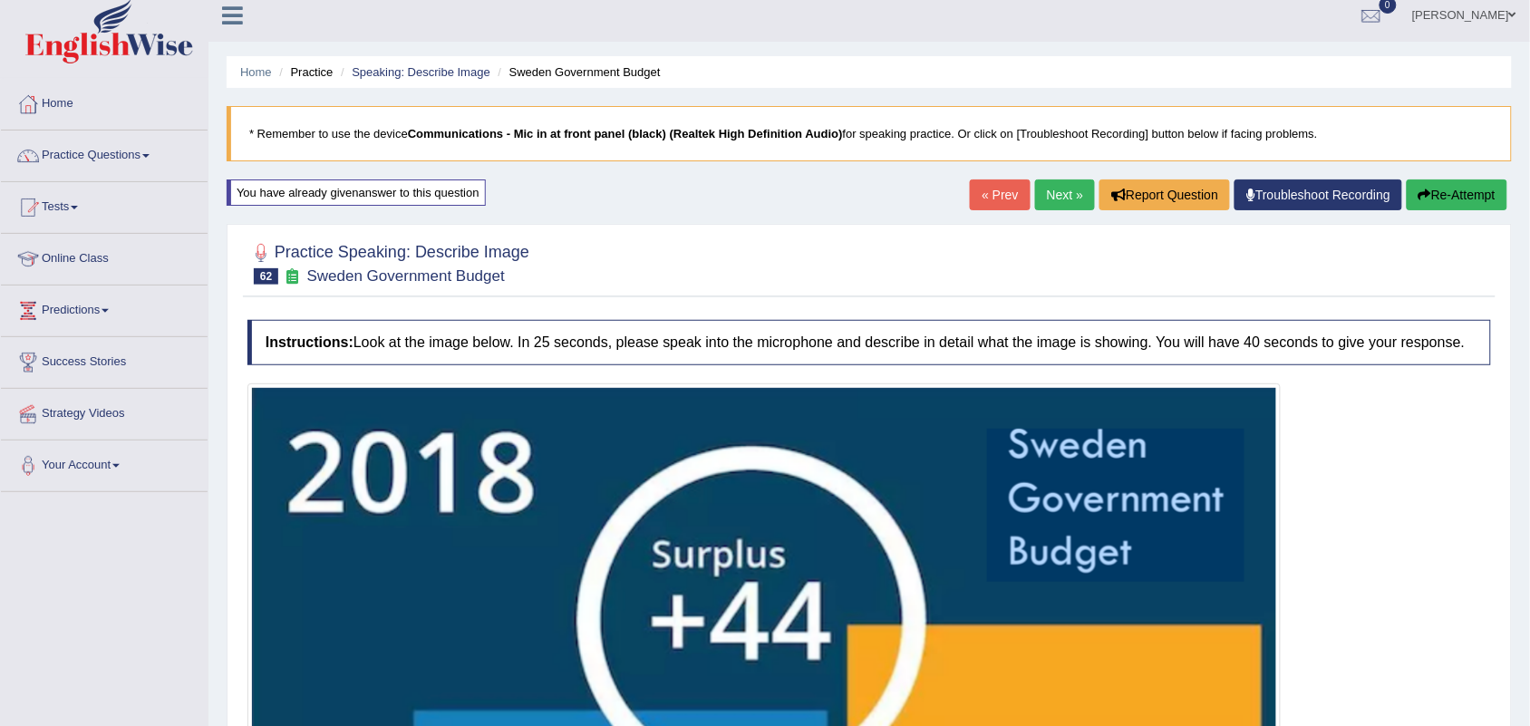
scroll to position [0, 0]
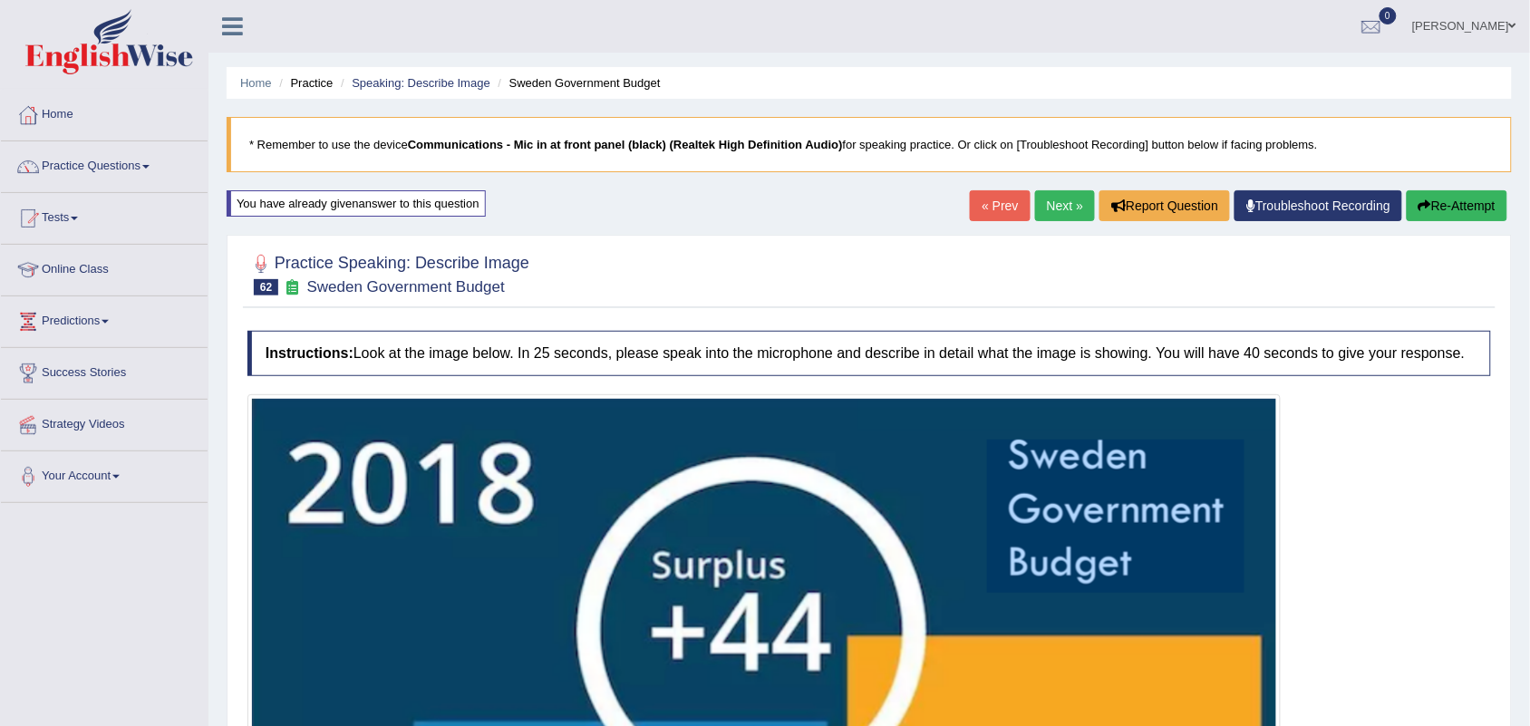
click at [1043, 209] on link "Next »" at bounding box center [1065, 205] width 60 height 31
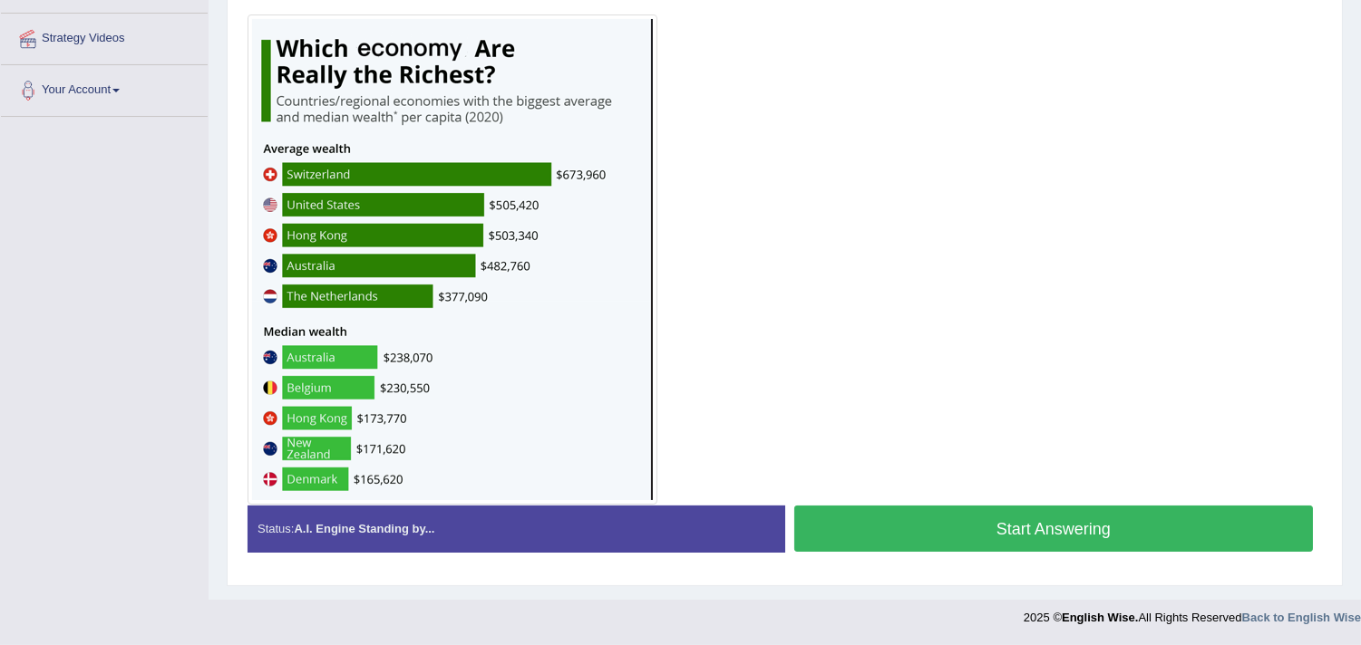
click at [935, 399] on div at bounding box center [784, 260] width 1074 height 490
click at [935, 521] on button "Start Answering" at bounding box center [1053, 529] width 519 height 46
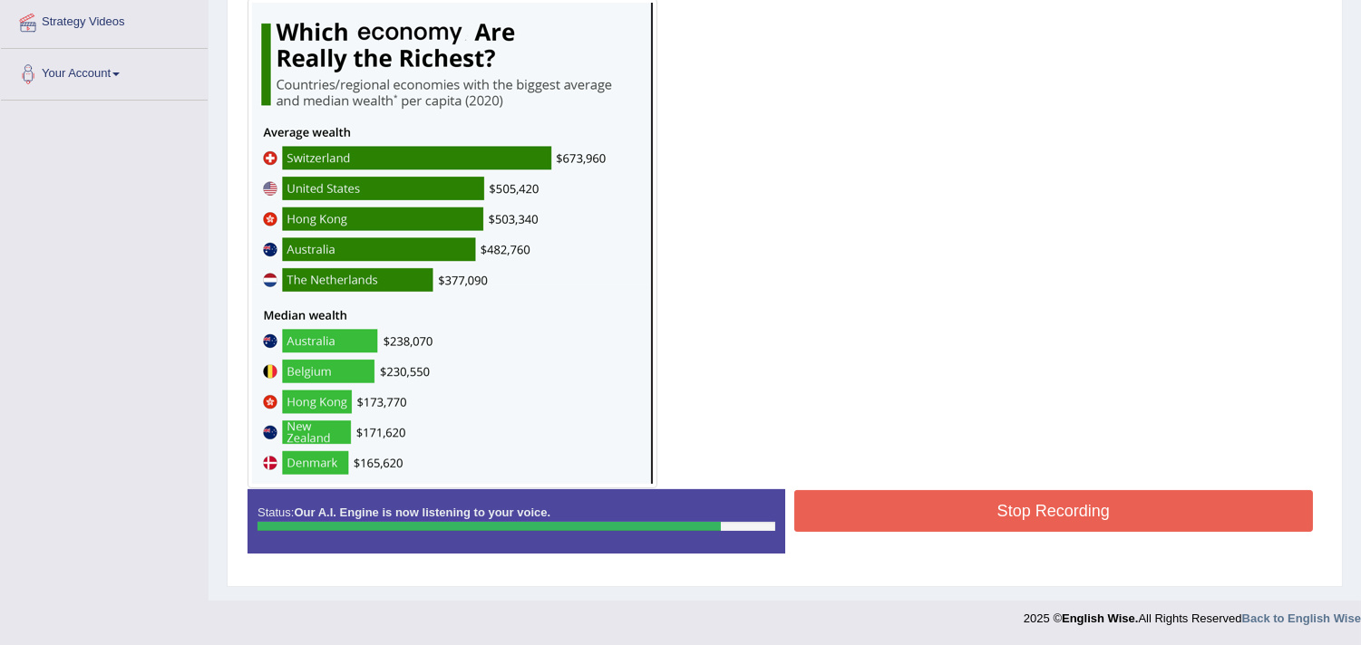
click at [935, 521] on button "Stop Recording" at bounding box center [1053, 511] width 519 height 42
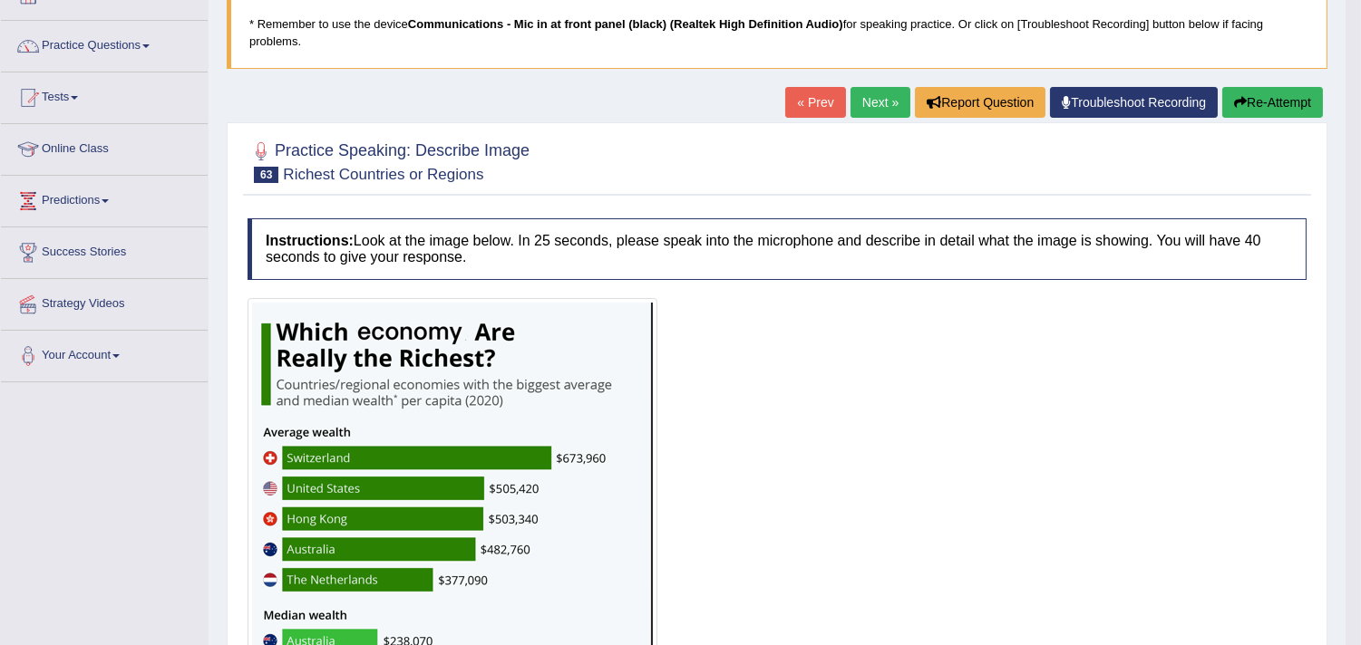
scroll to position [89, 0]
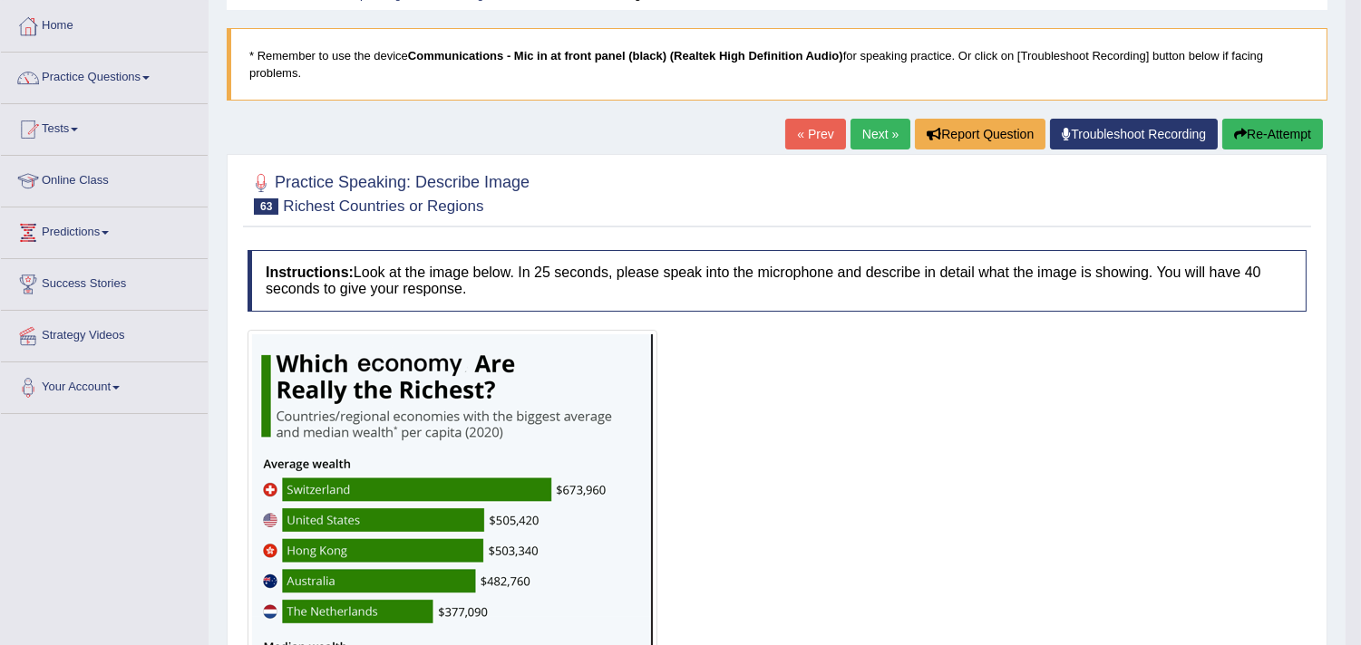
click at [816, 129] on link "« Prev" at bounding box center [815, 134] width 60 height 31
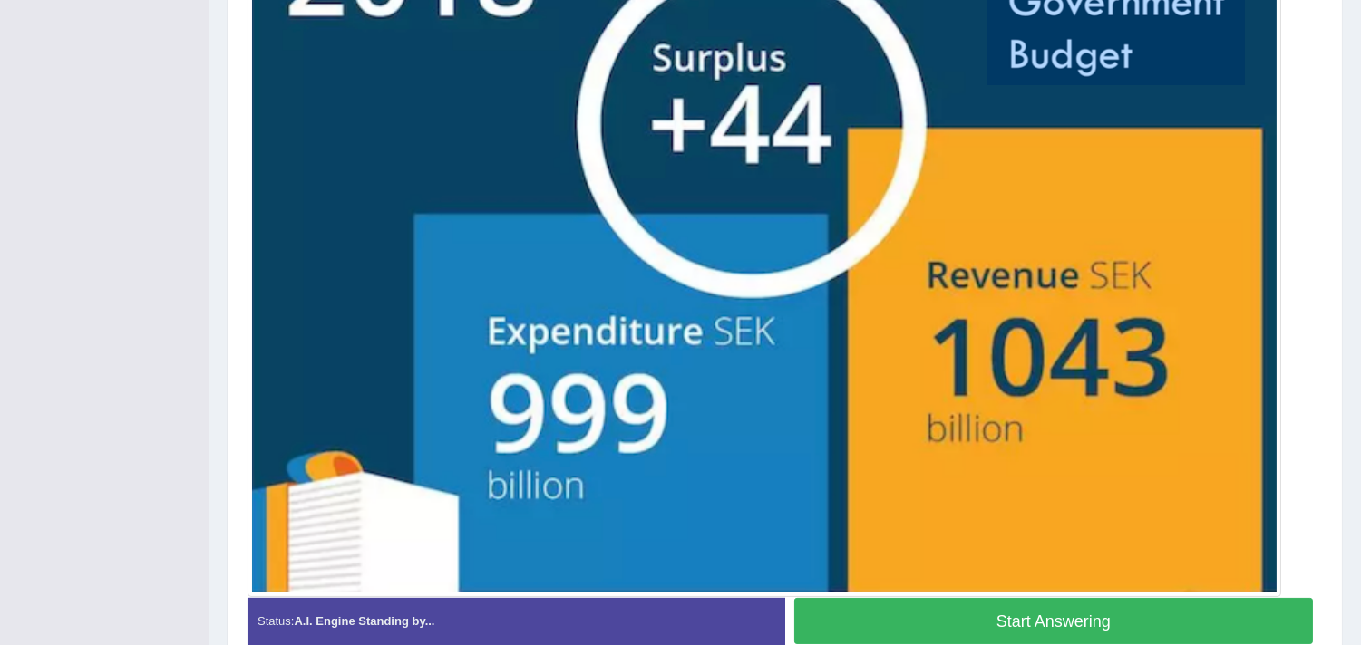
scroll to position [554, 0]
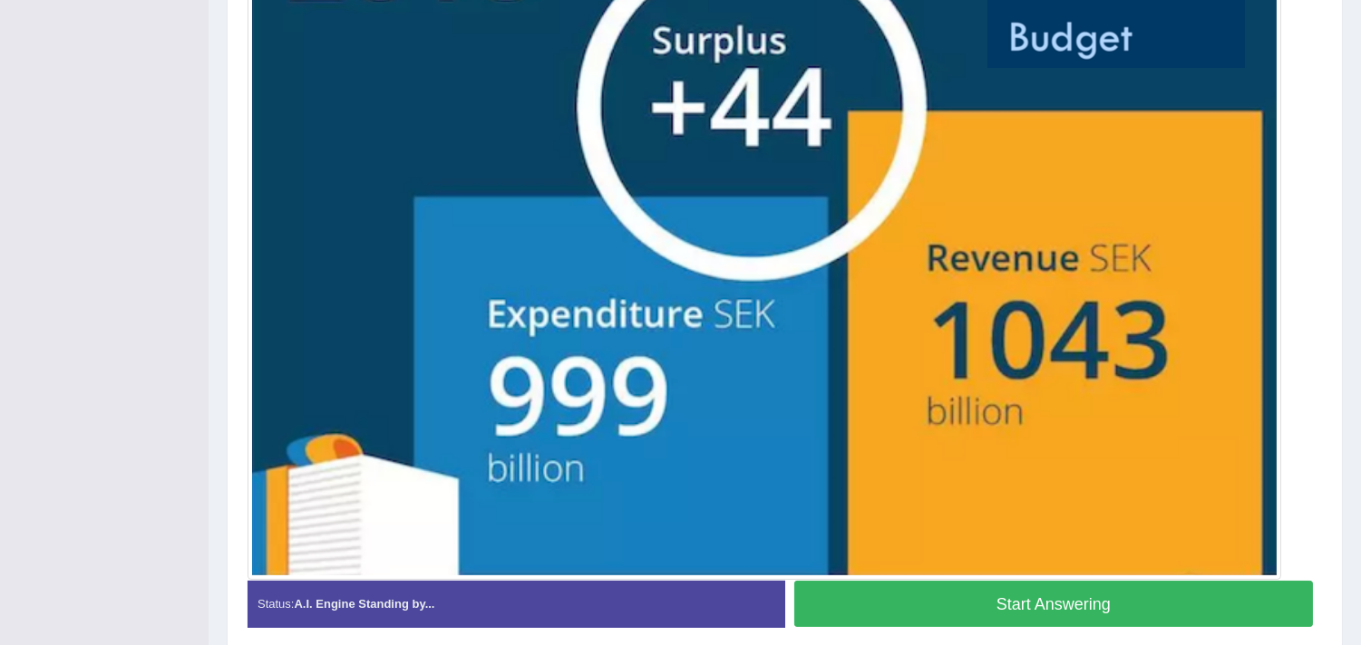
click at [840, 627] on button "Start Answering" at bounding box center [1053, 604] width 519 height 46
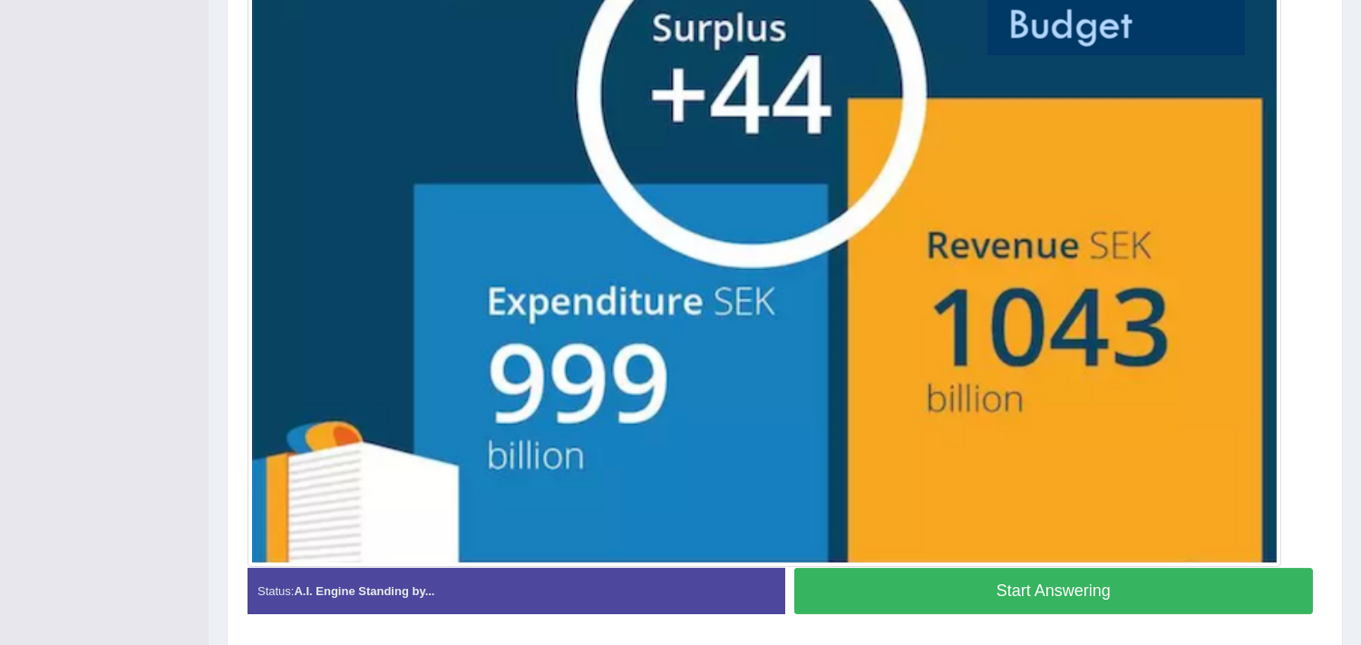
scroll to position [539, 0]
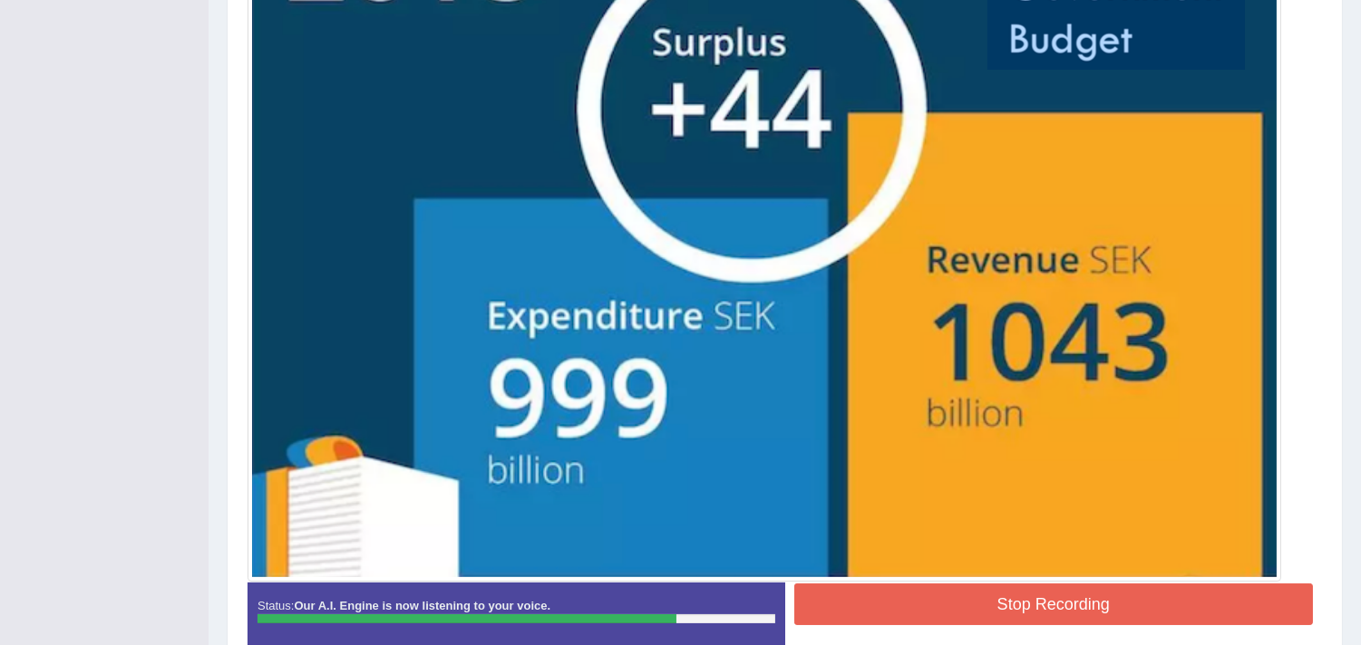
click at [840, 625] on button "Stop Recording" at bounding box center [1053, 605] width 519 height 42
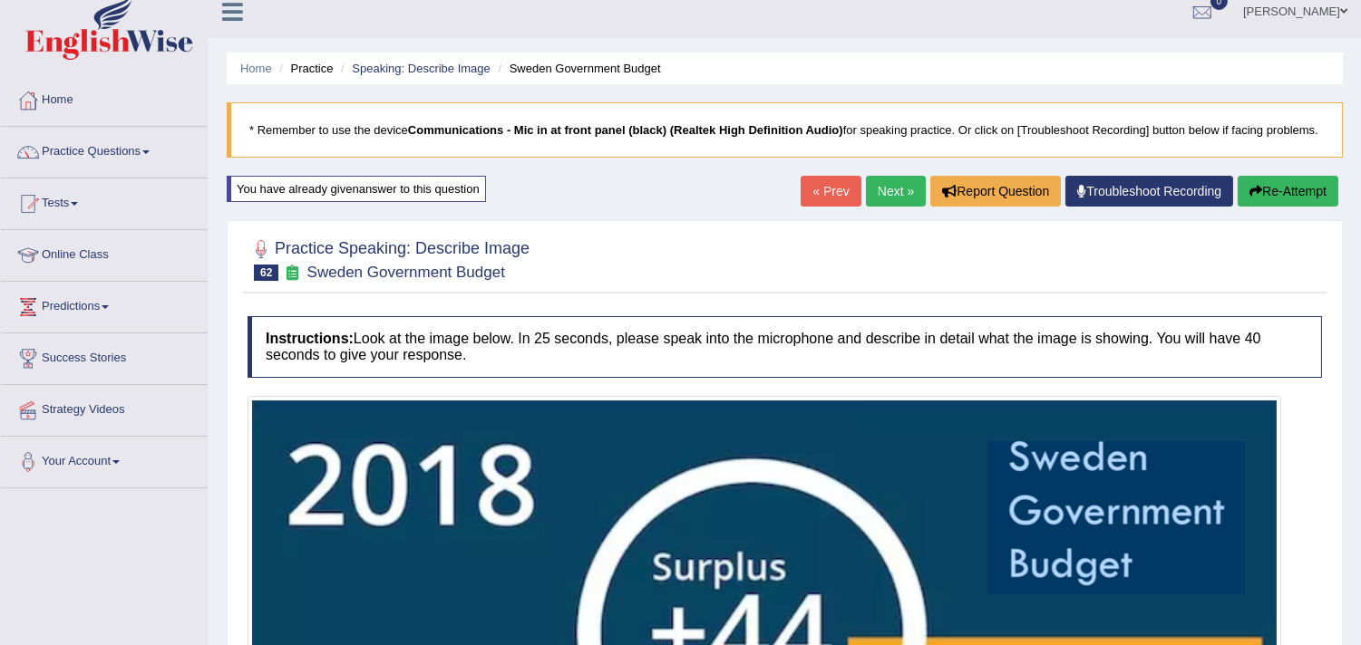
scroll to position [0, 0]
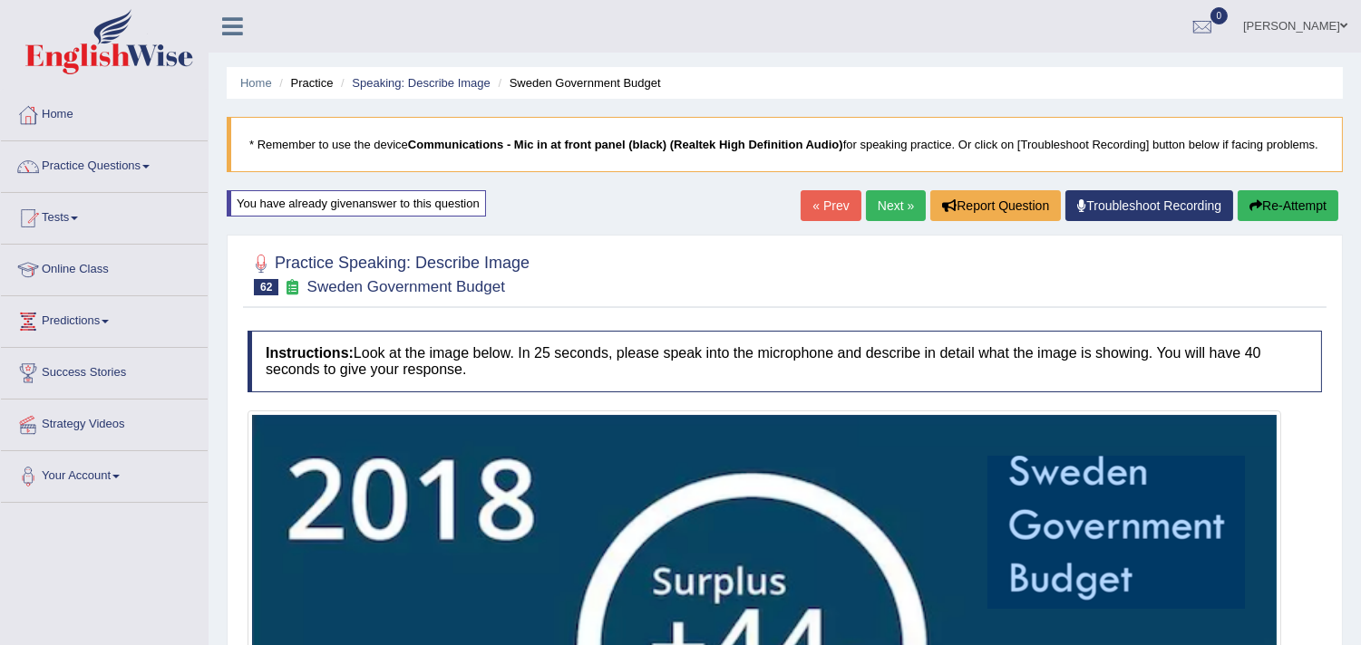
click at [882, 221] on link "Next »" at bounding box center [896, 205] width 60 height 31
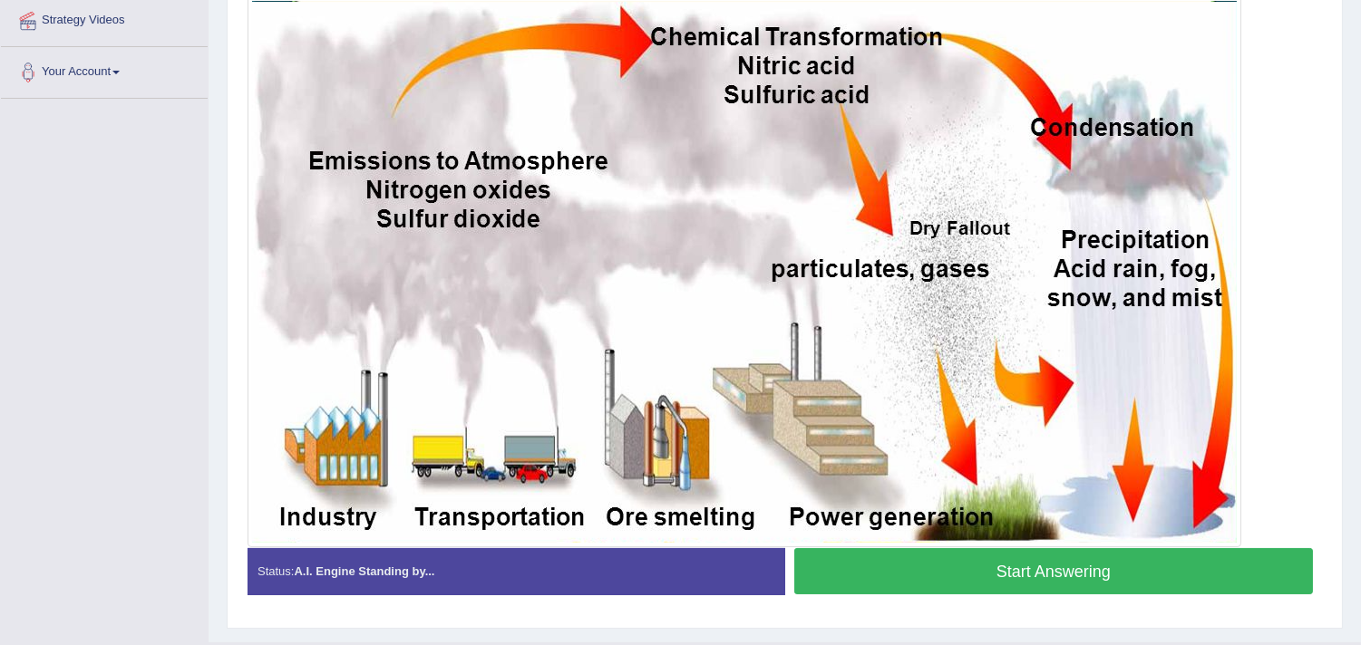
click at [884, 595] on button "Start Answering" at bounding box center [1053, 571] width 519 height 46
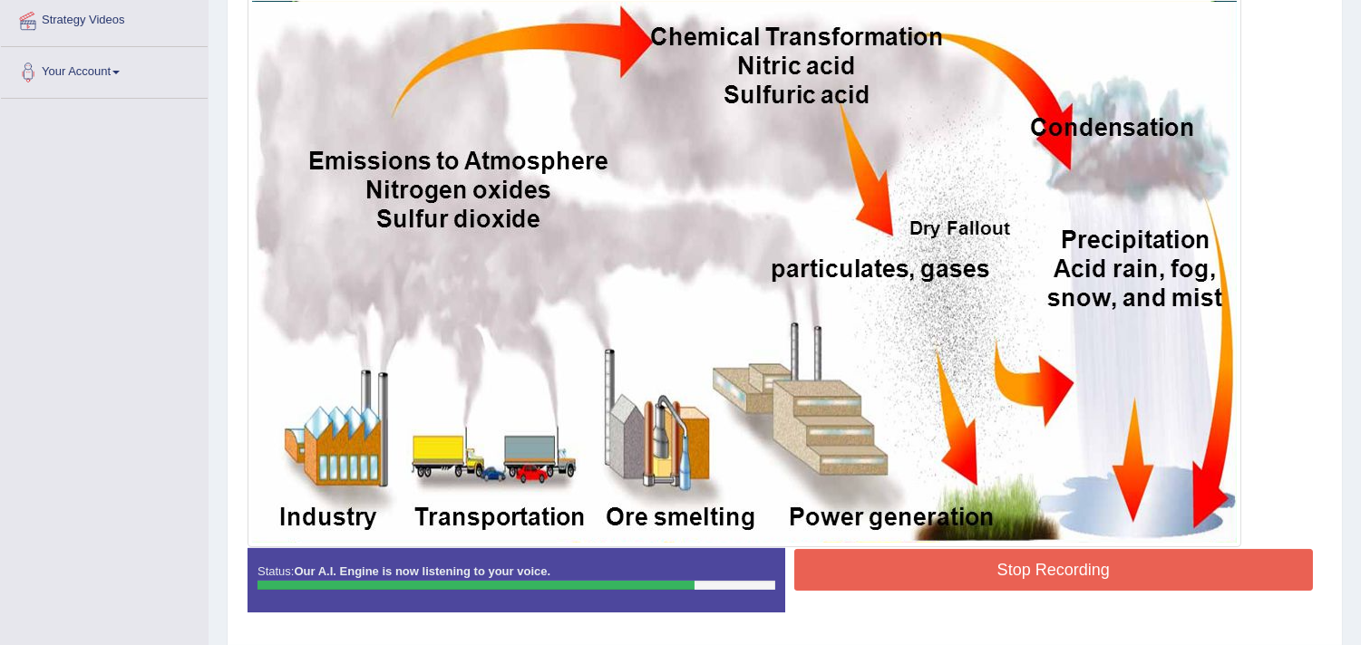
click at [884, 591] on button "Stop Recording" at bounding box center [1053, 570] width 519 height 42
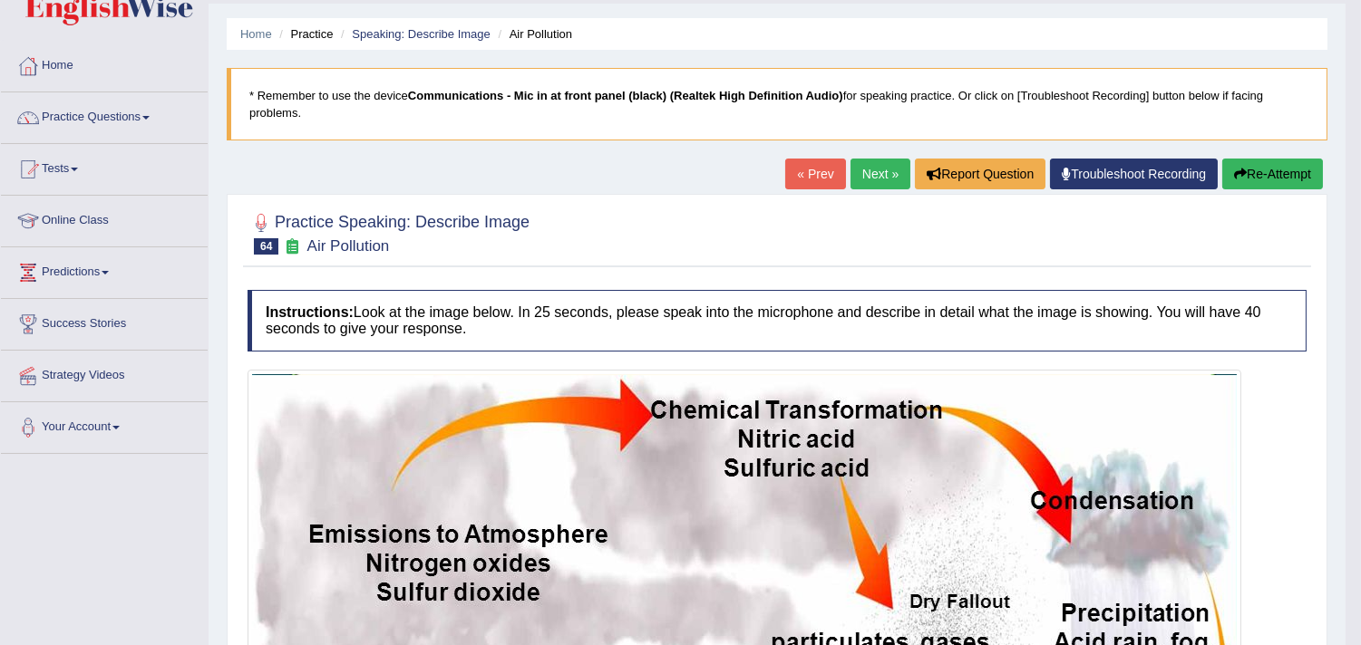
scroll to position [45, 0]
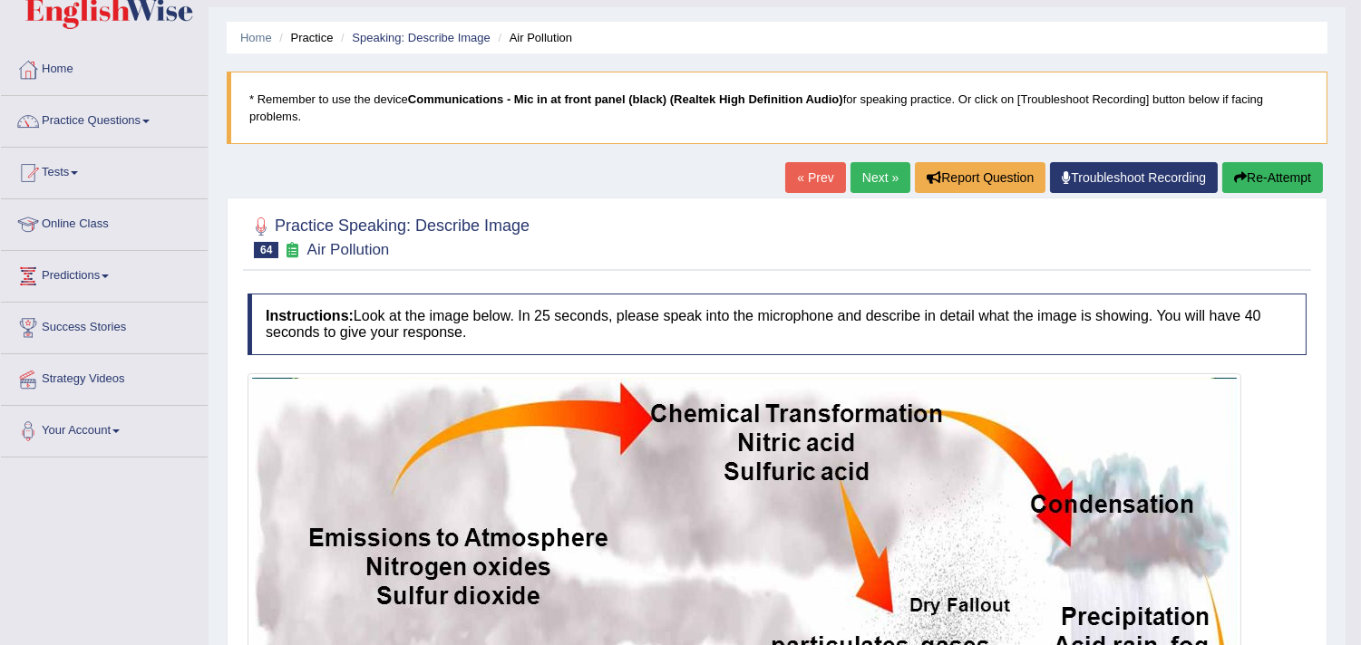
click at [858, 176] on link "Next »" at bounding box center [880, 177] width 60 height 31
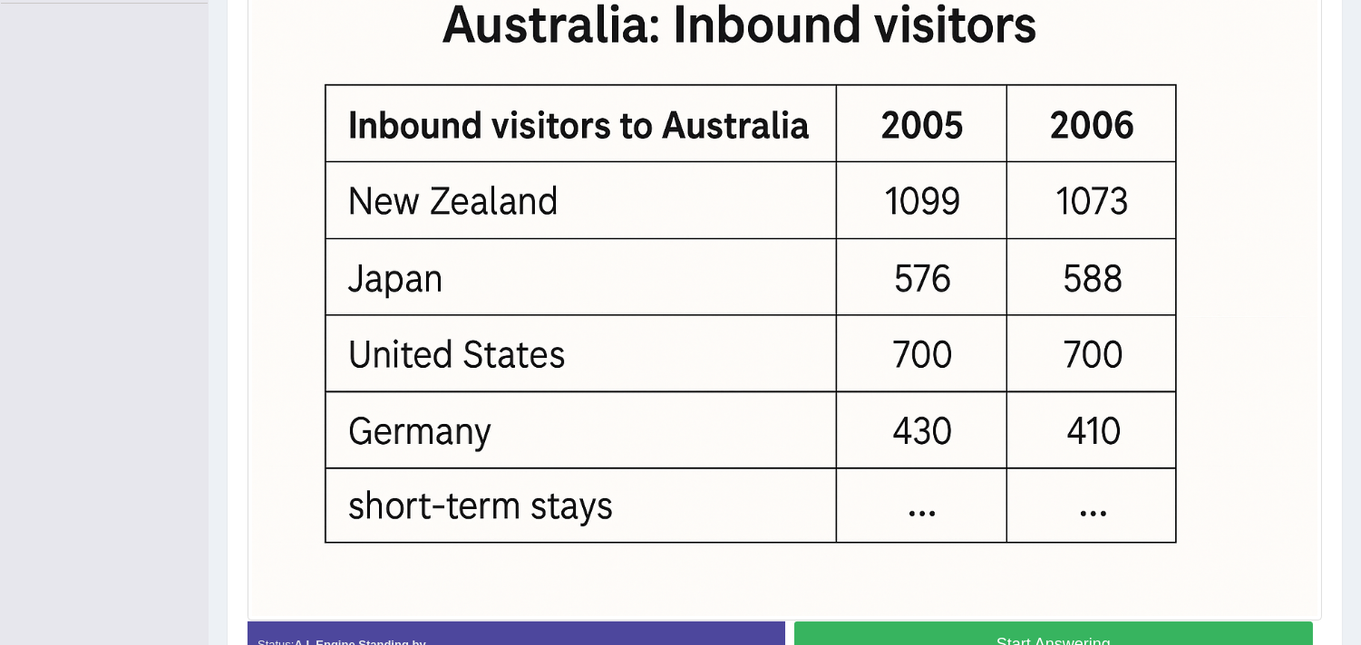
scroll to position [532, 0]
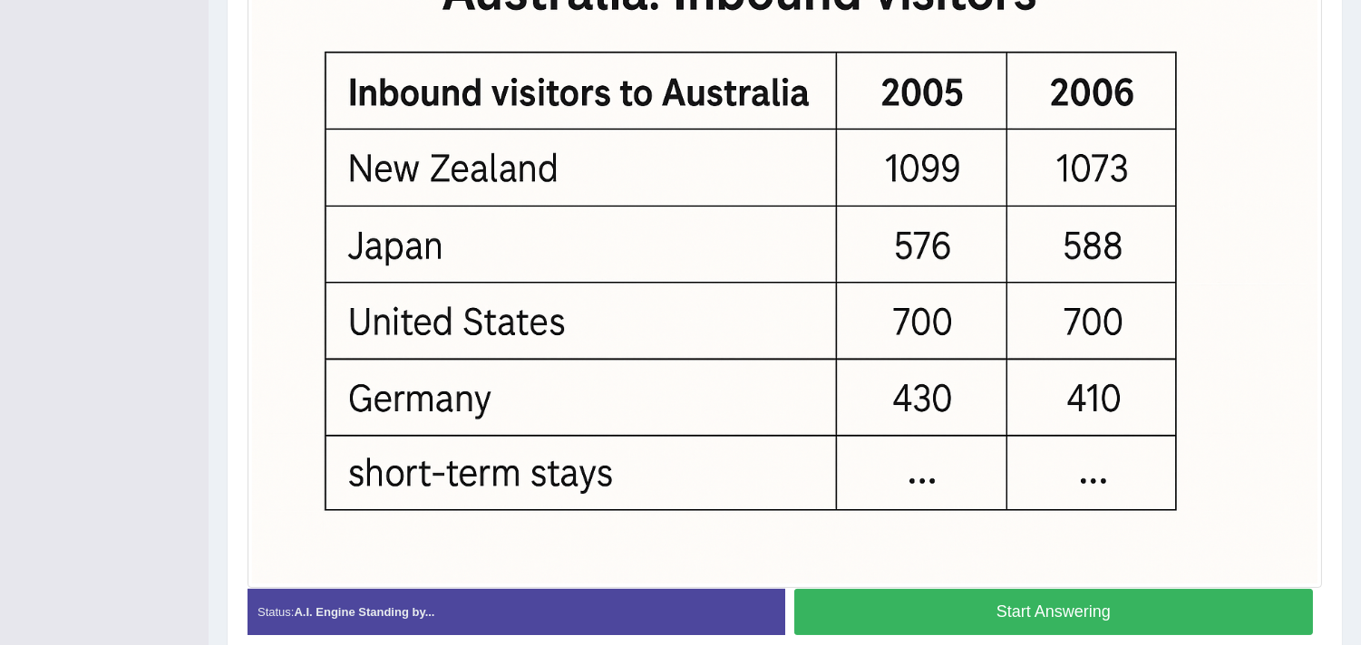
click at [828, 618] on button "Start Answering" at bounding box center [1053, 612] width 519 height 46
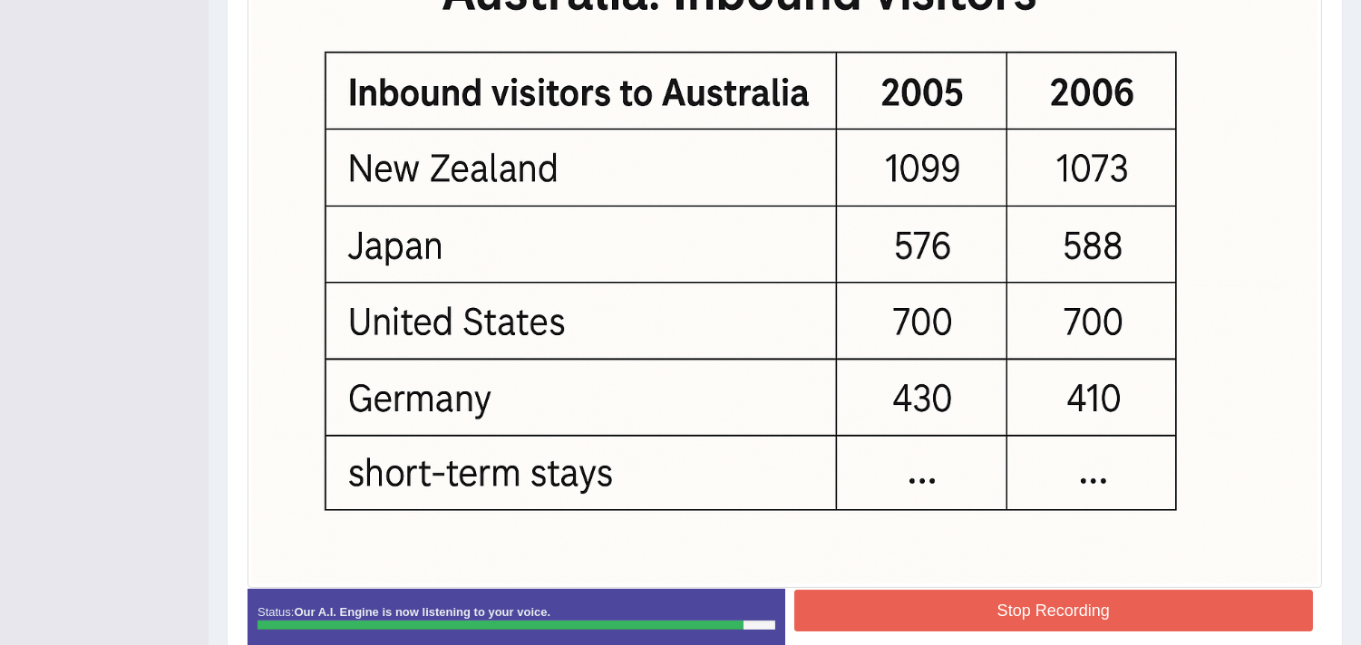
click at [828, 618] on button "Stop Recording" at bounding box center [1053, 611] width 519 height 42
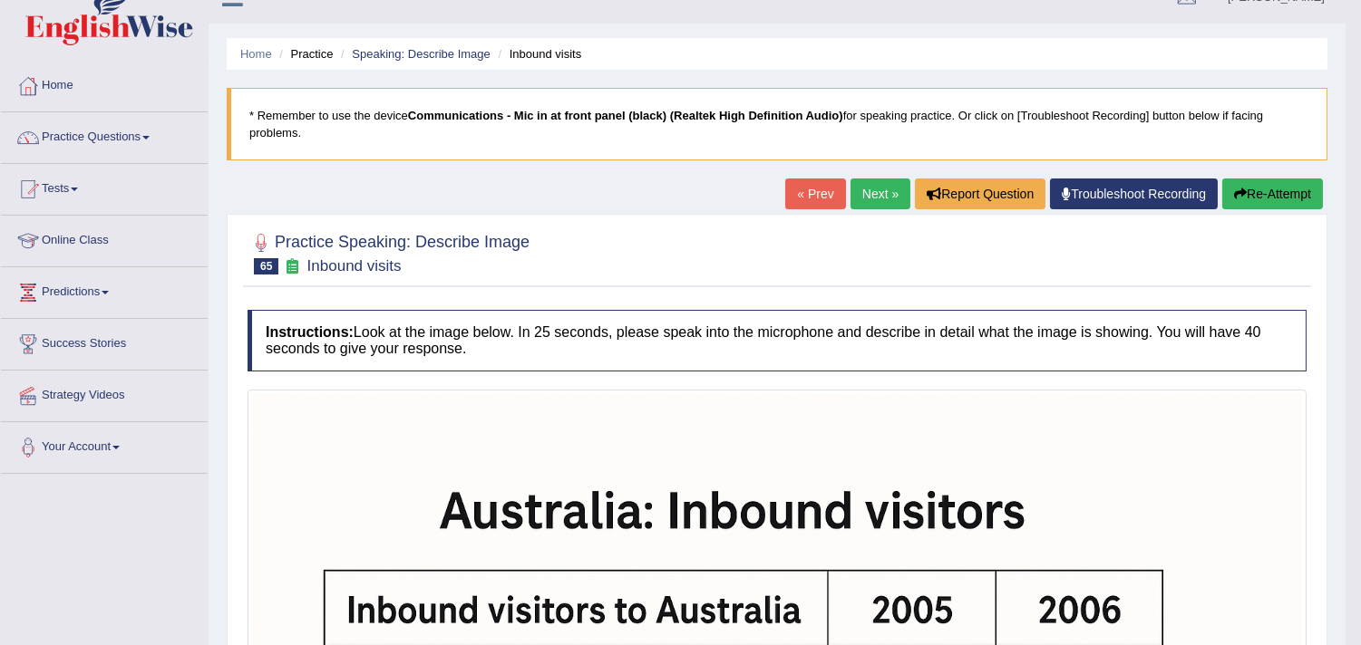
scroll to position [0, 0]
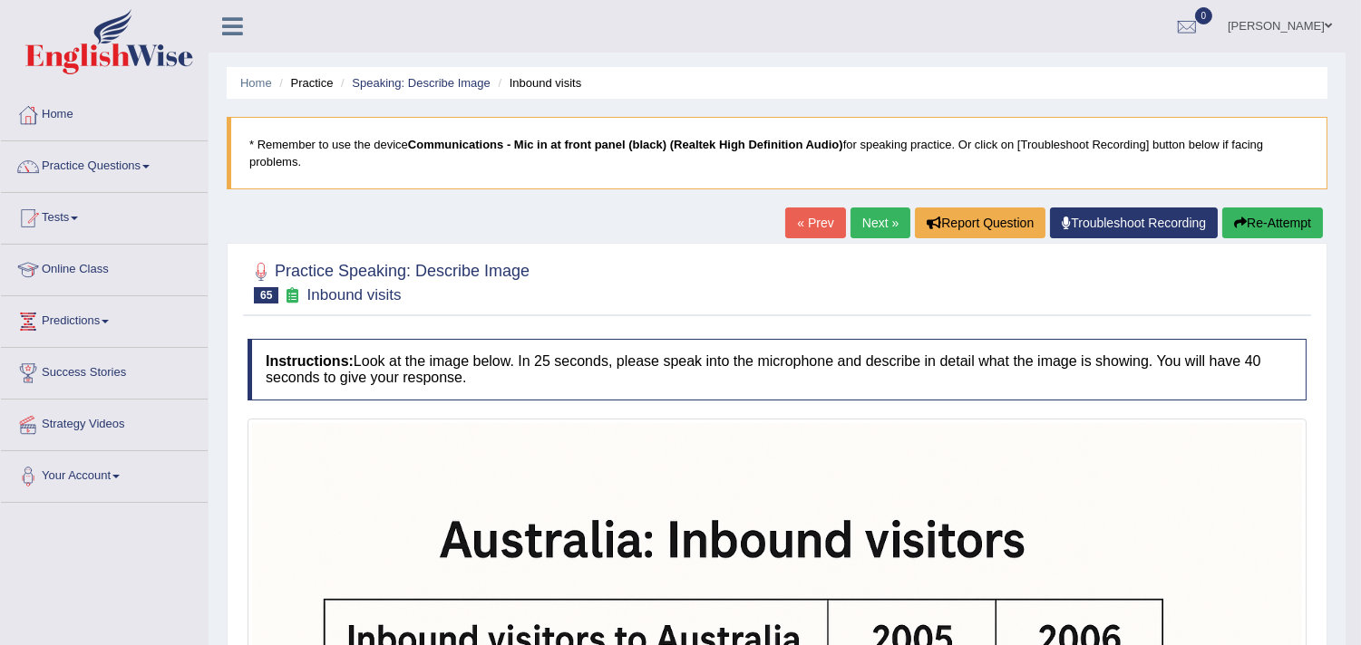
click at [855, 227] on link "Next »" at bounding box center [880, 223] width 60 height 31
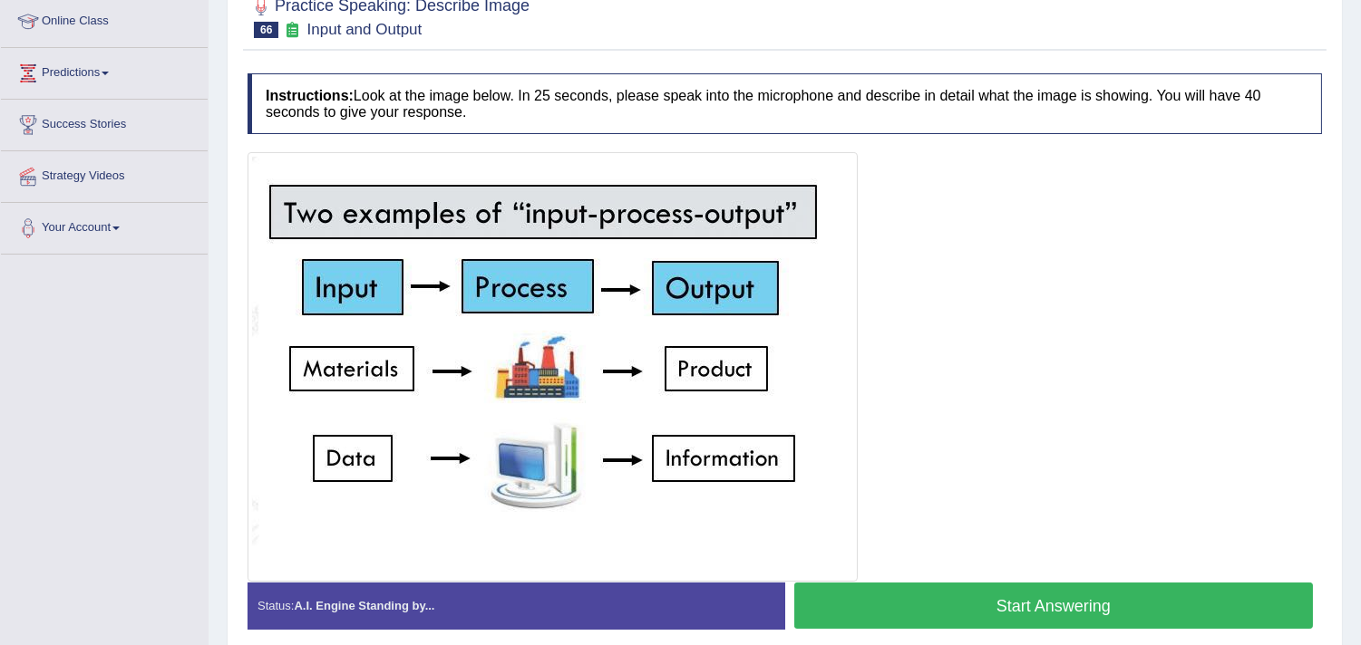
click at [829, 611] on button "Start Answering" at bounding box center [1053, 606] width 519 height 46
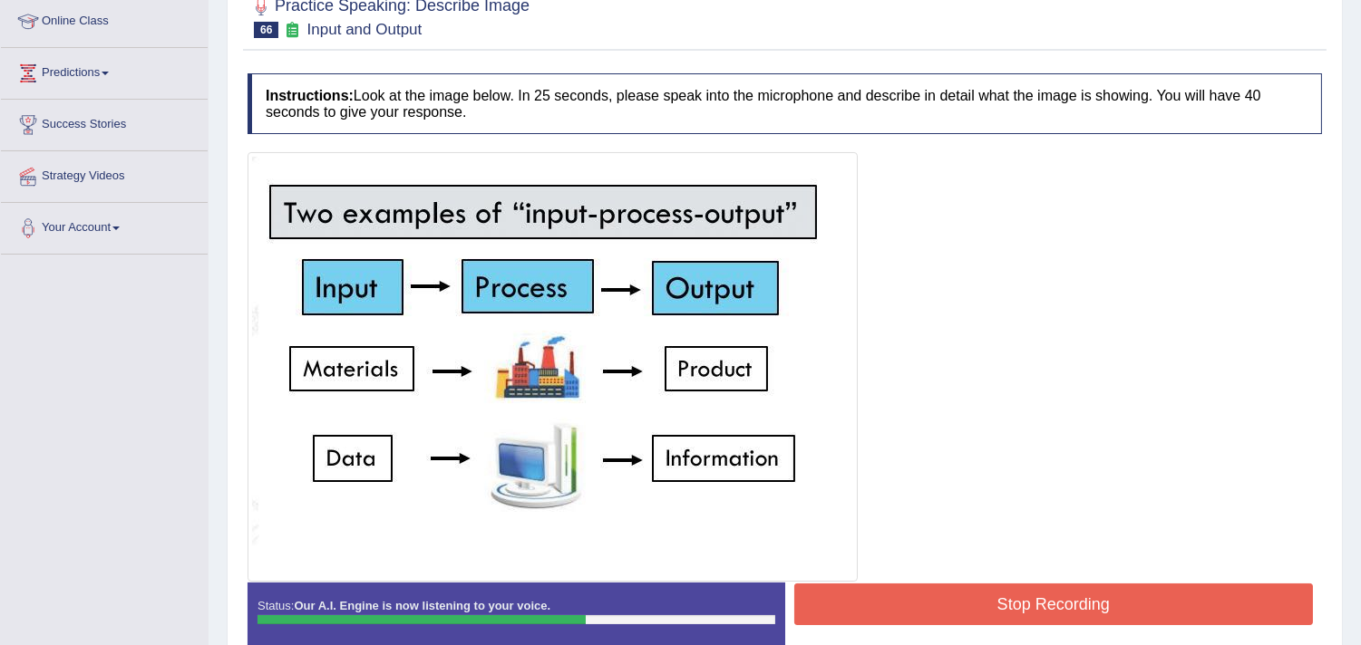
click at [829, 611] on button "Stop Recording" at bounding box center [1053, 605] width 519 height 42
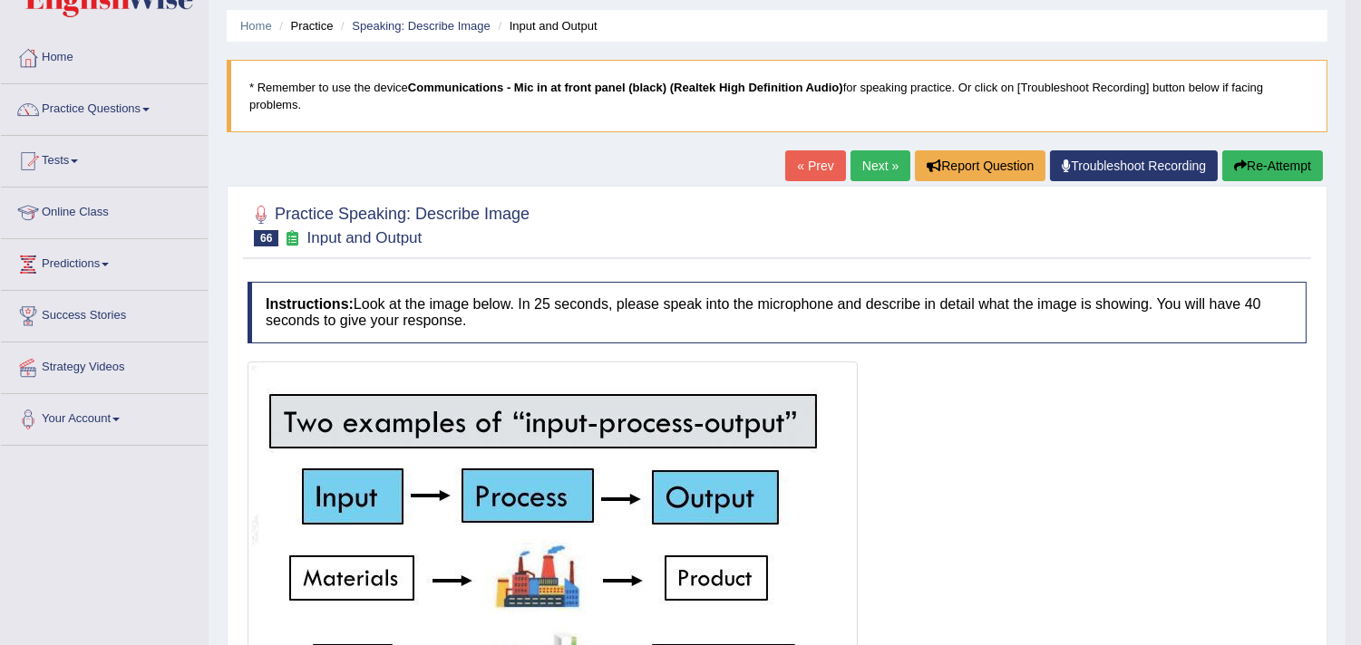
scroll to position [54, 0]
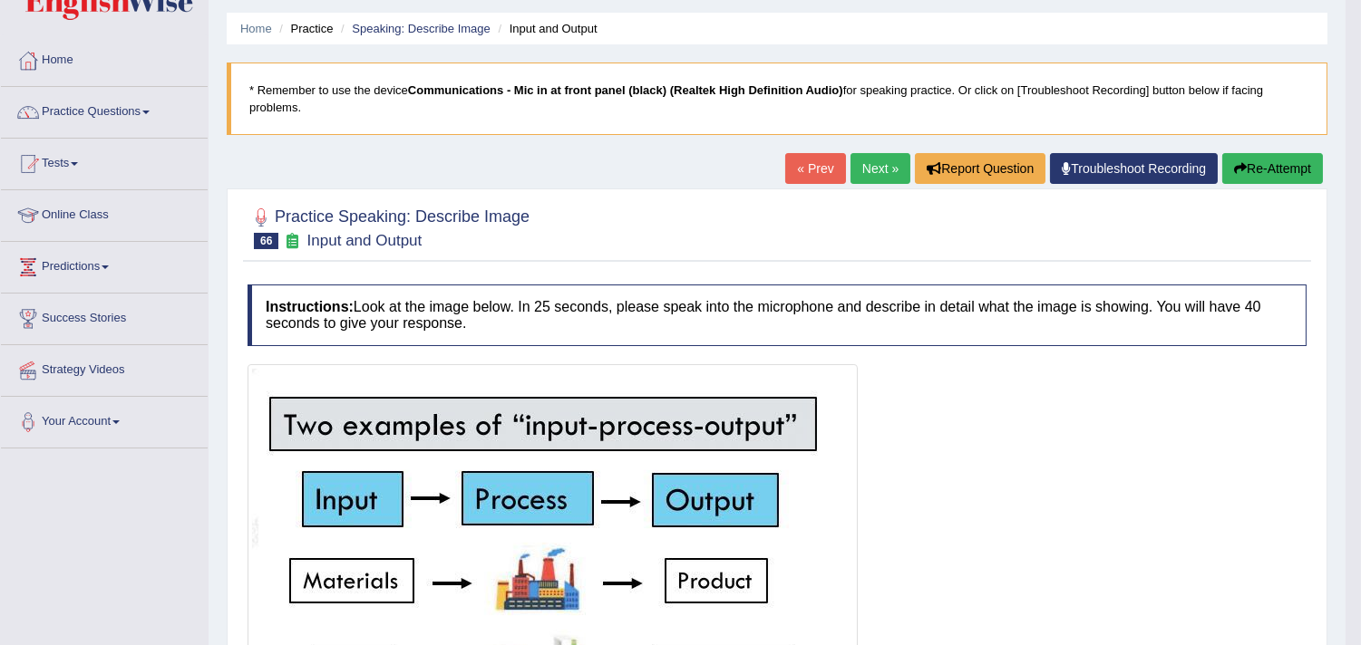
click at [852, 166] on link "Next »" at bounding box center [880, 168] width 60 height 31
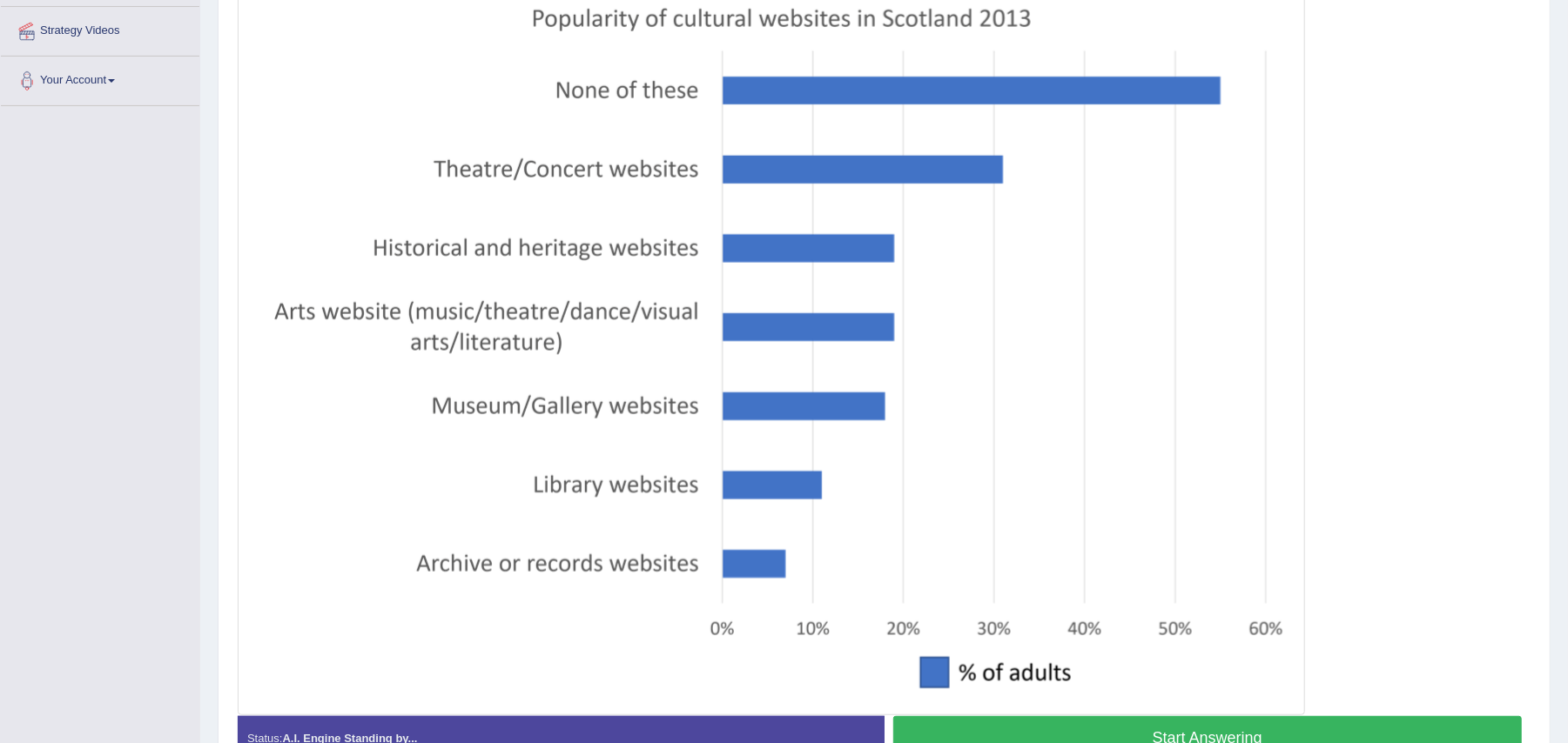
scroll to position [377, 0]
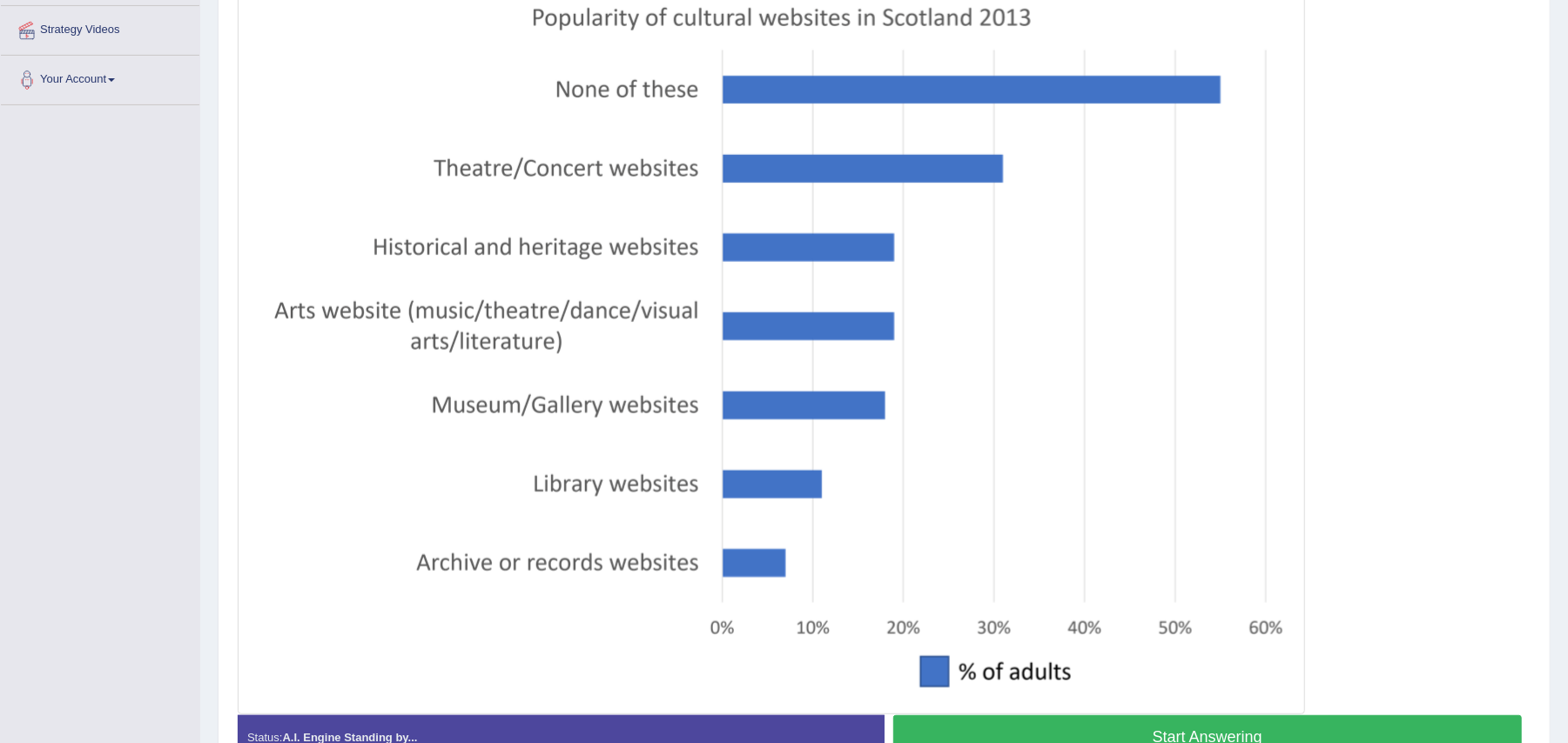
click at [1306, 247] on div at bounding box center [883, 353] width 1292 height 722
click at [951, 619] on button "Start Answering" at bounding box center [1207, 737] width 629 height 44
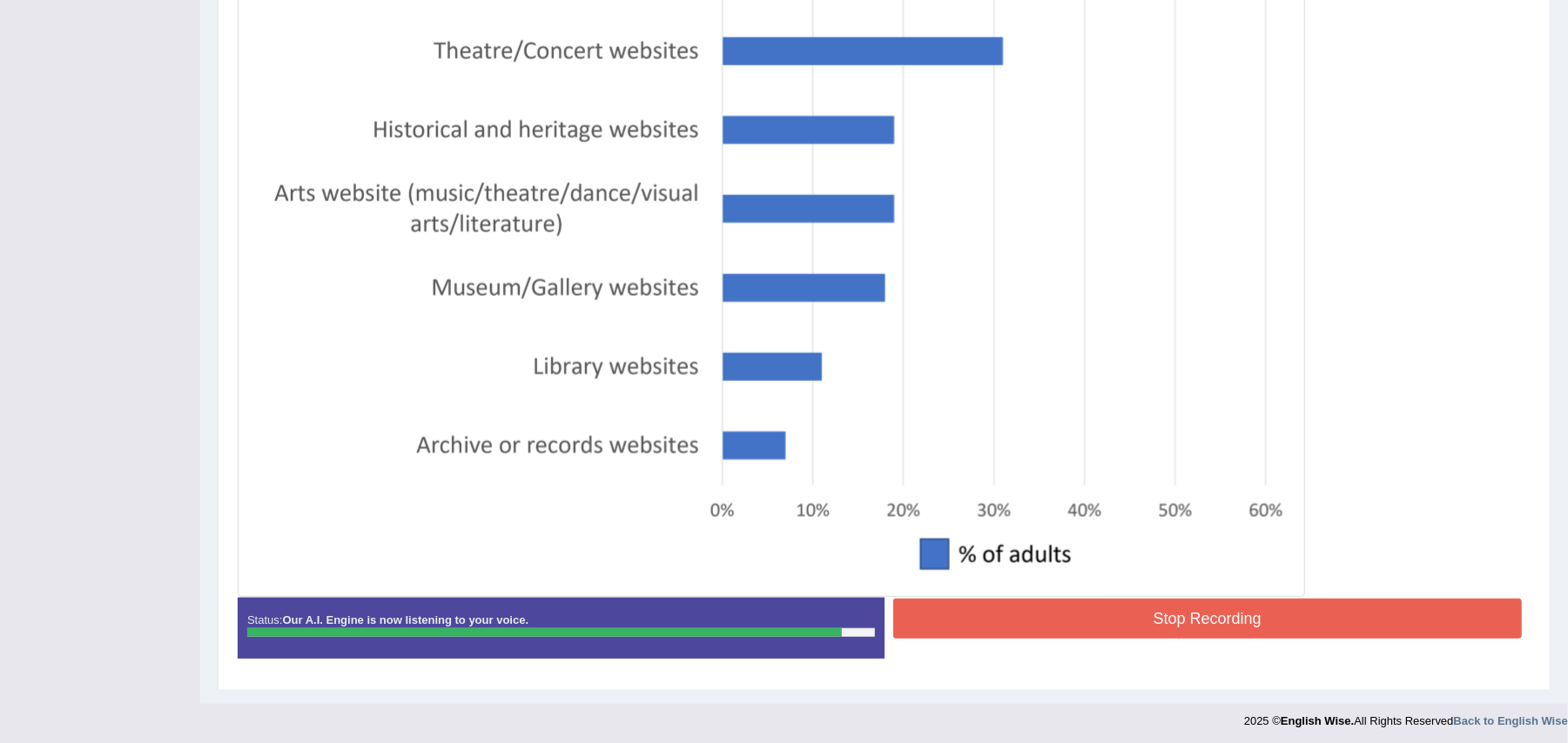
scroll to position [464, 0]
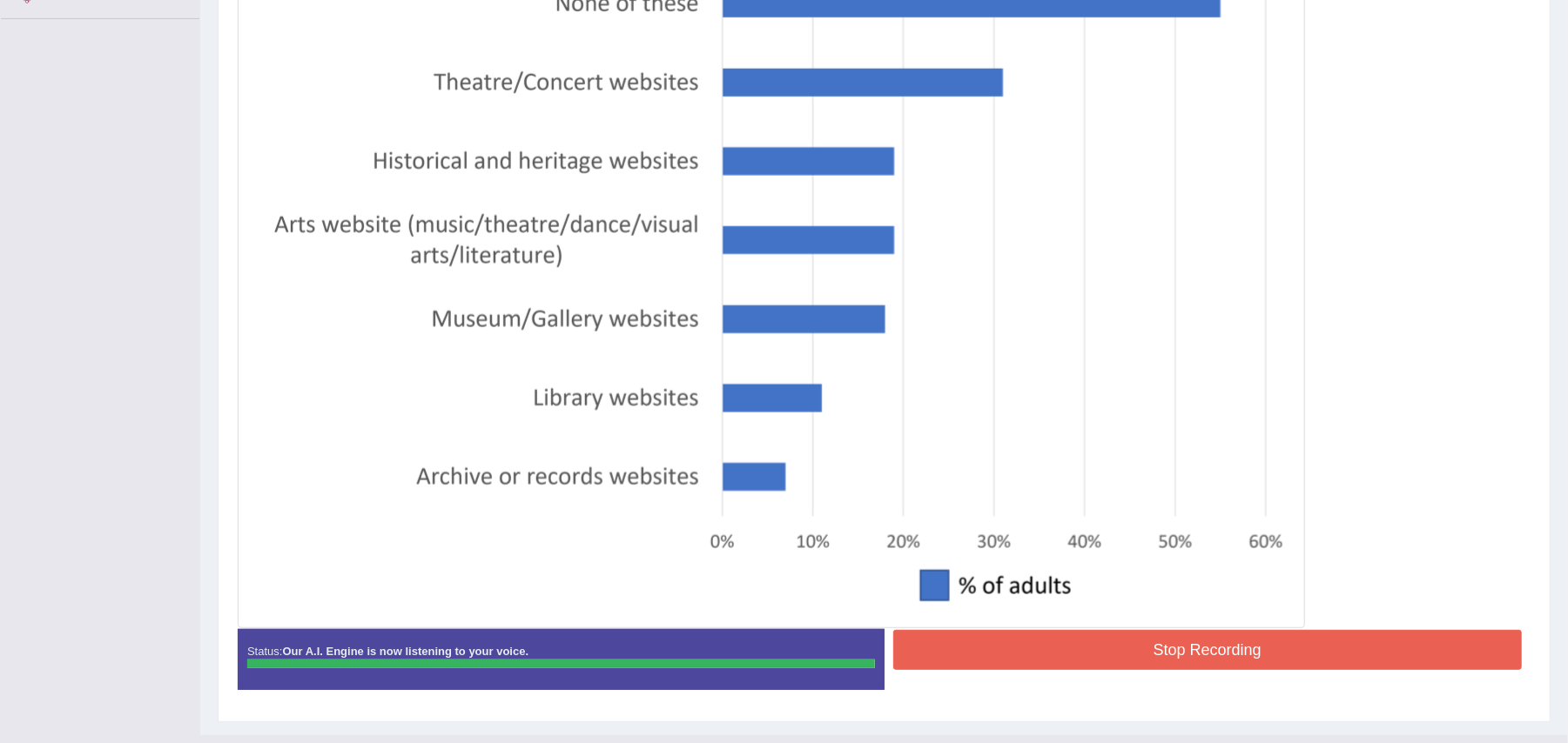
click at [1064, 619] on button "Stop Recording" at bounding box center [1207, 650] width 629 height 40
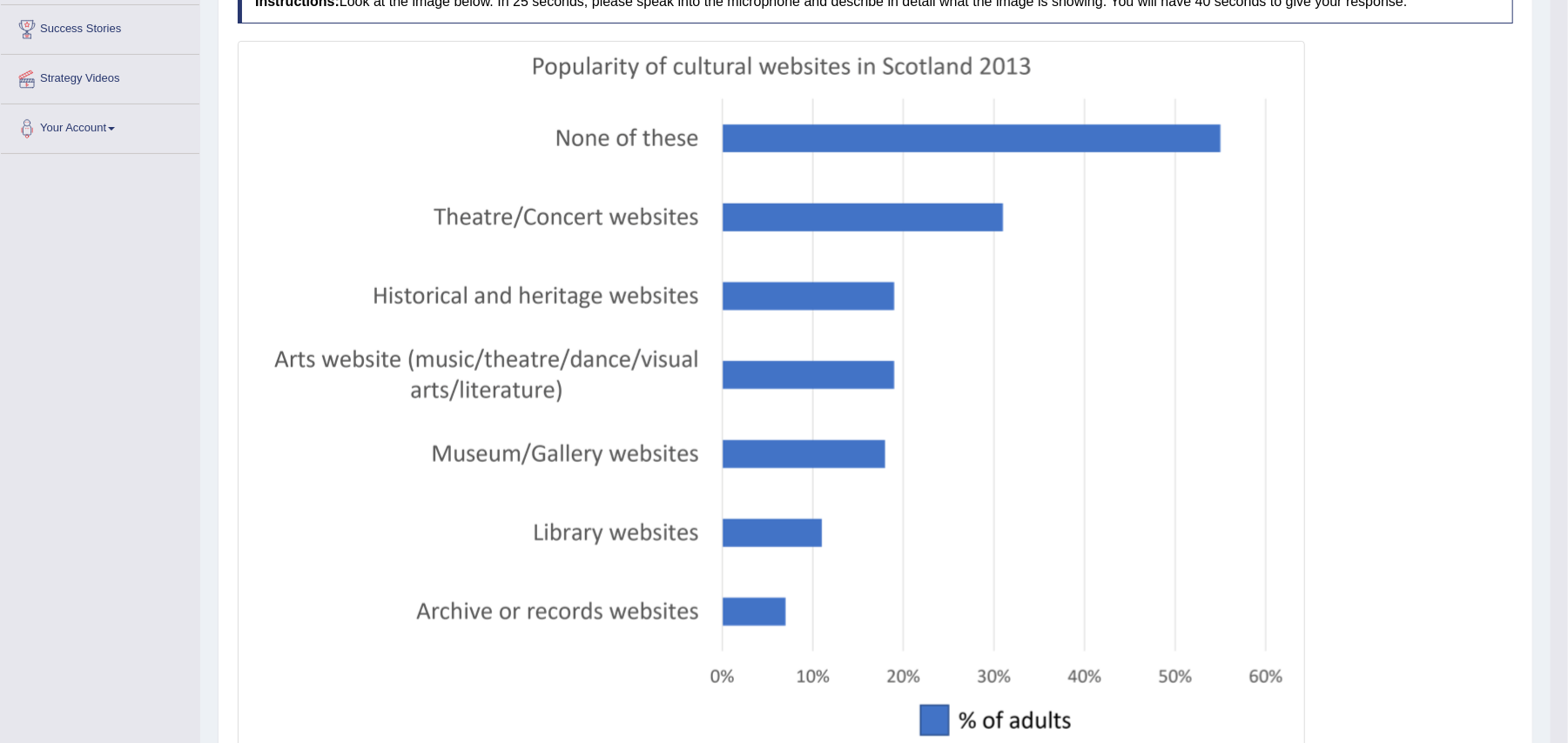
scroll to position [101, 0]
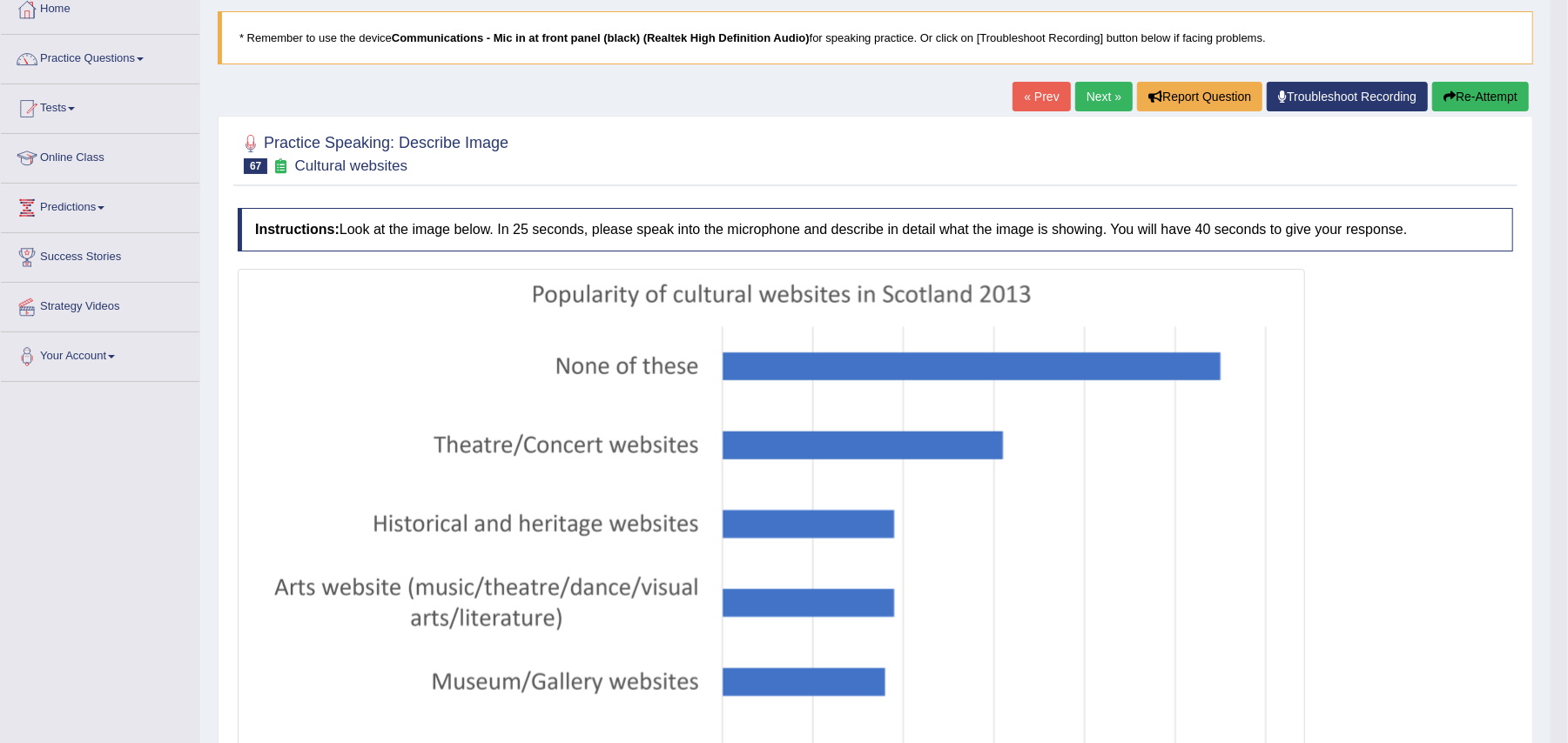
click at [1105, 108] on link "Next »" at bounding box center [1104, 96] width 58 height 30
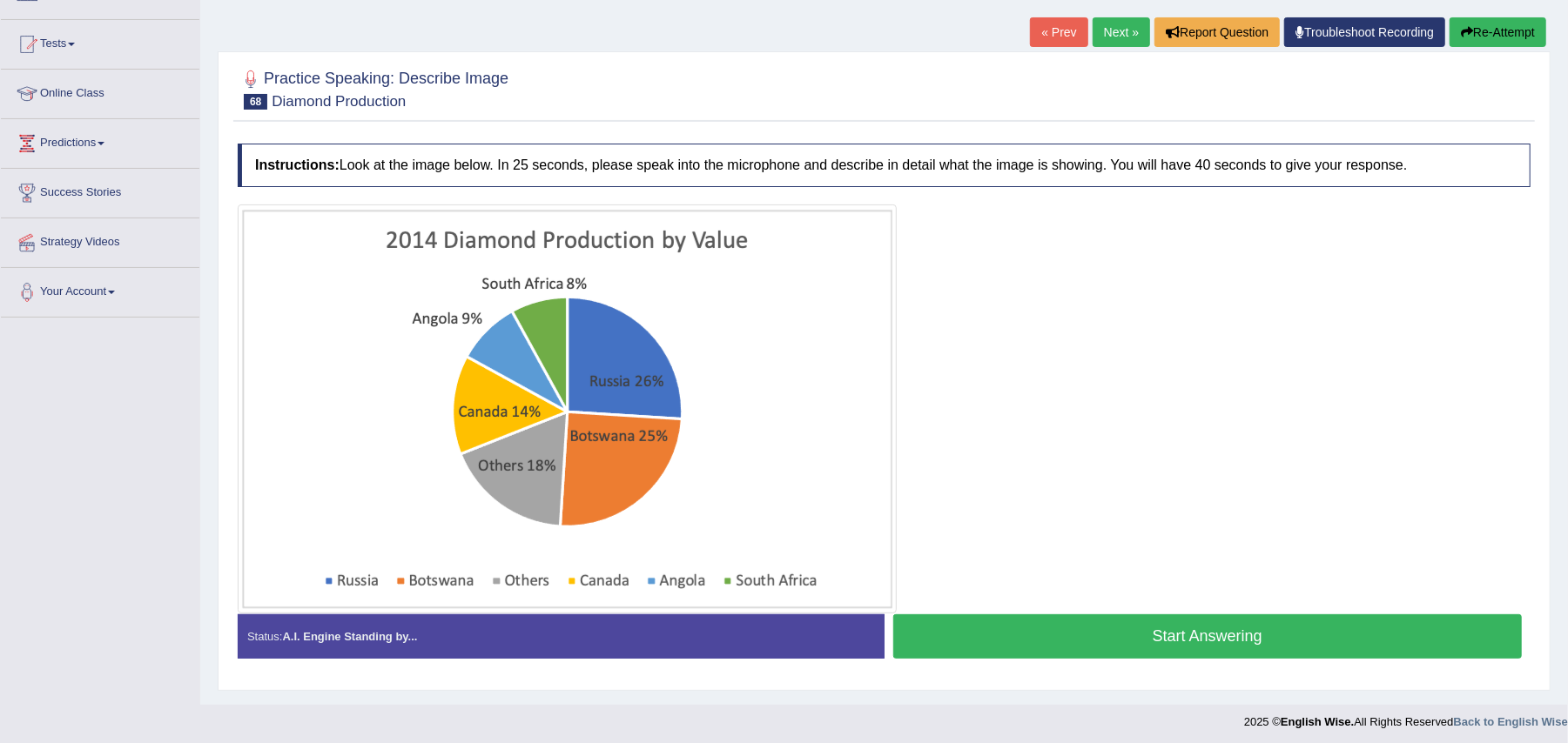
scroll to position [164, 0]
click at [912, 641] on button "Start Answering" at bounding box center [1207, 637] width 629 height 44
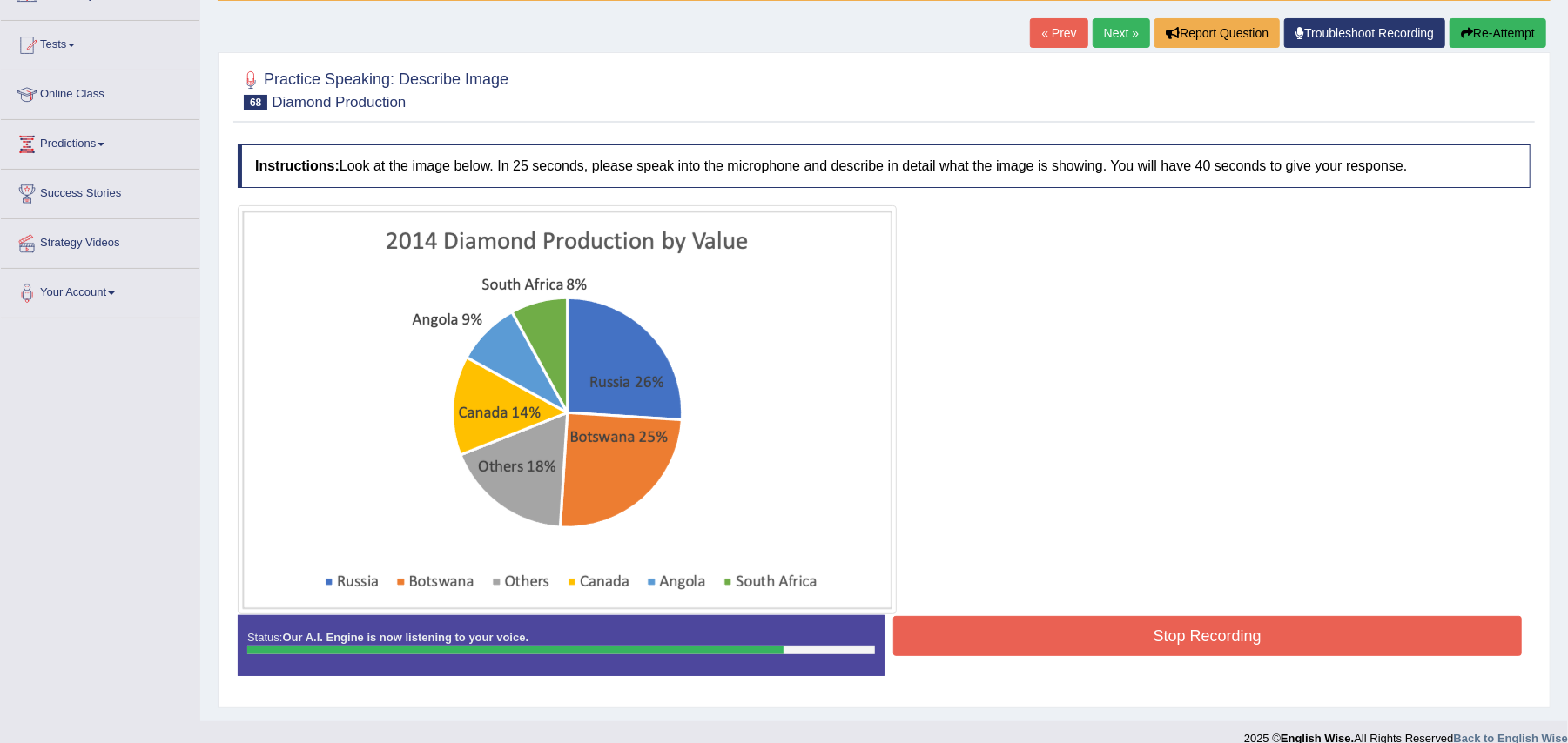
click at [912, 641] on button "Stop Recording" at bounding box center [1207, 636] width 629 height 40
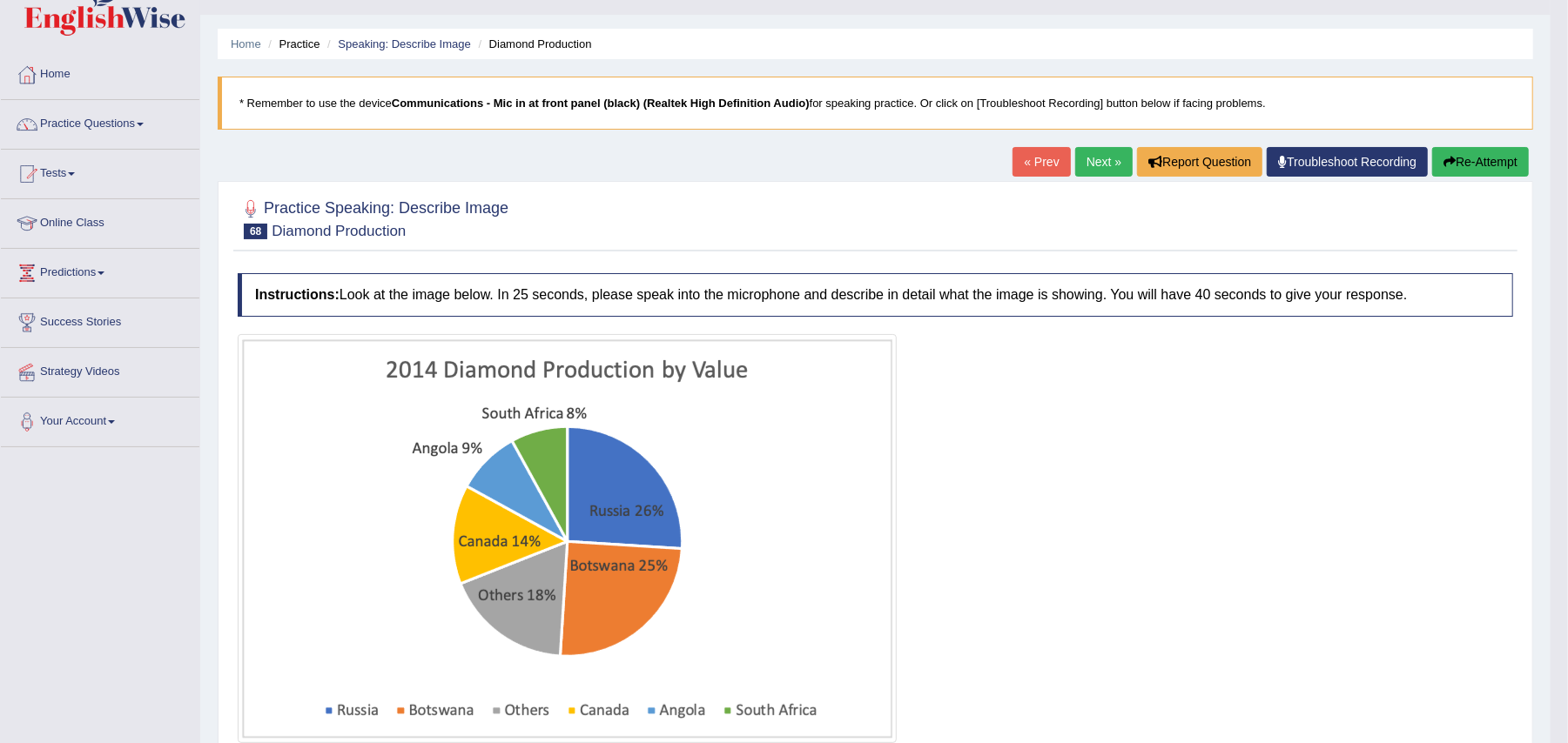
scroll to position [35, 0]
click at [1088, 154] on link "Next »" at bounding box center [1104, 162] width 58 height 30
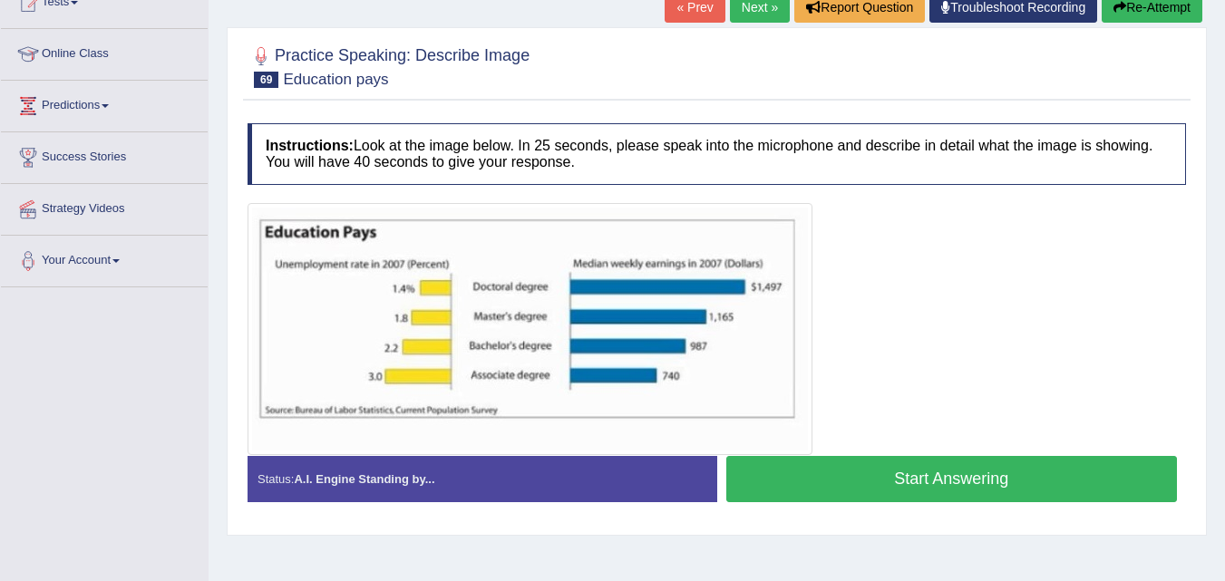
scroll to position [237, 0]
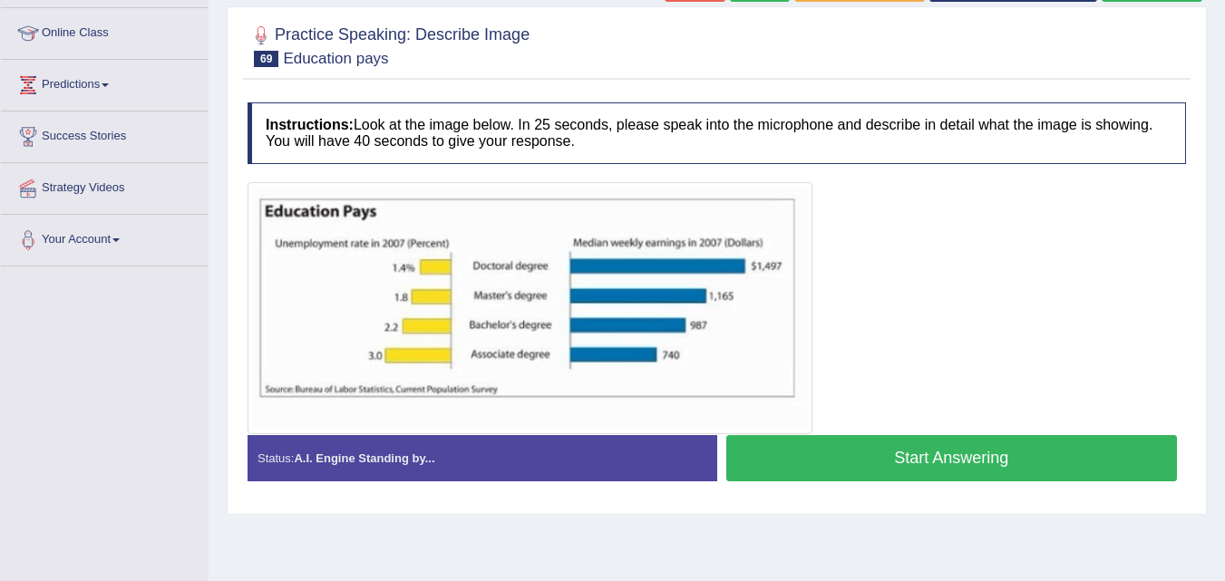
click at [788, 464] on button "Start Answering" at bounding box center [951, 458] width 451 height 46
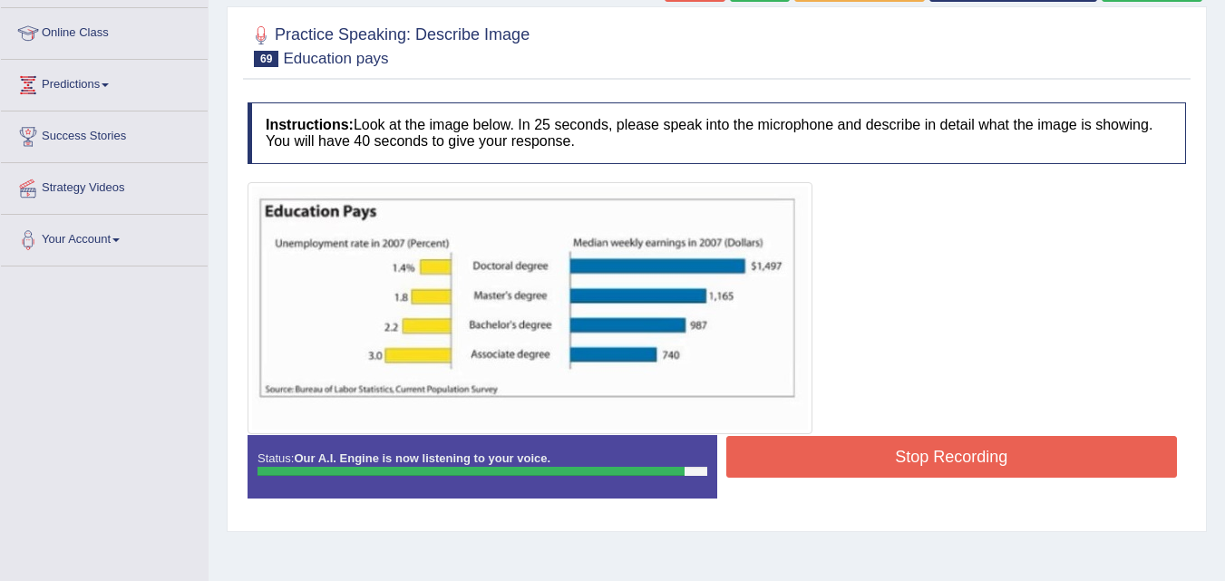
click at [788, 464] on button "Stop Recording" at bounding box center [951, 457] width 451 height 42
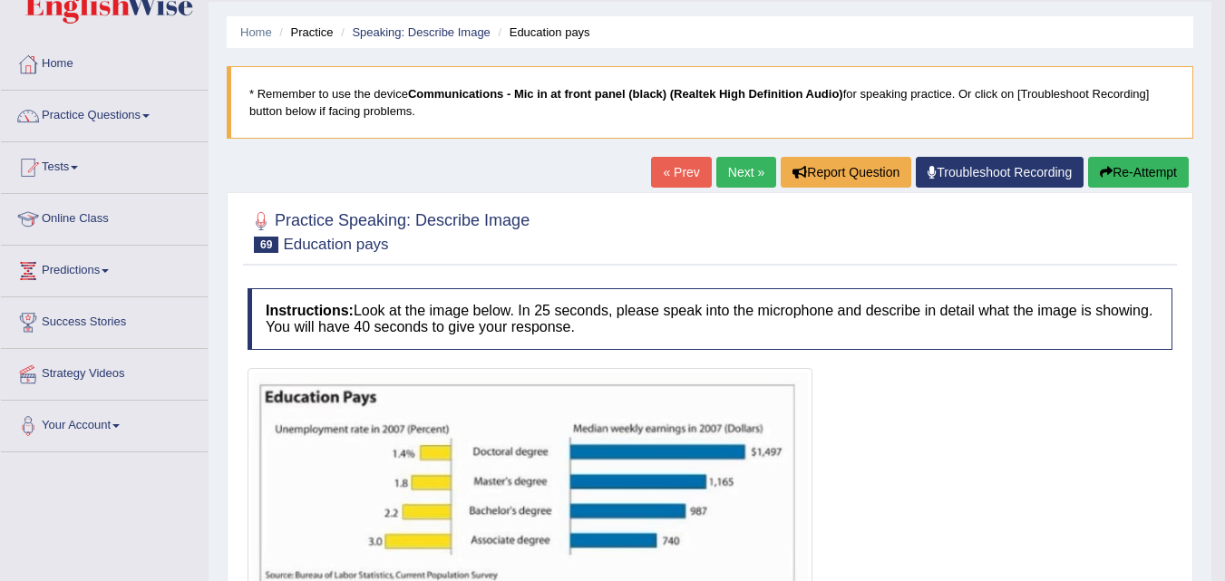
scroll to position [15, 0]
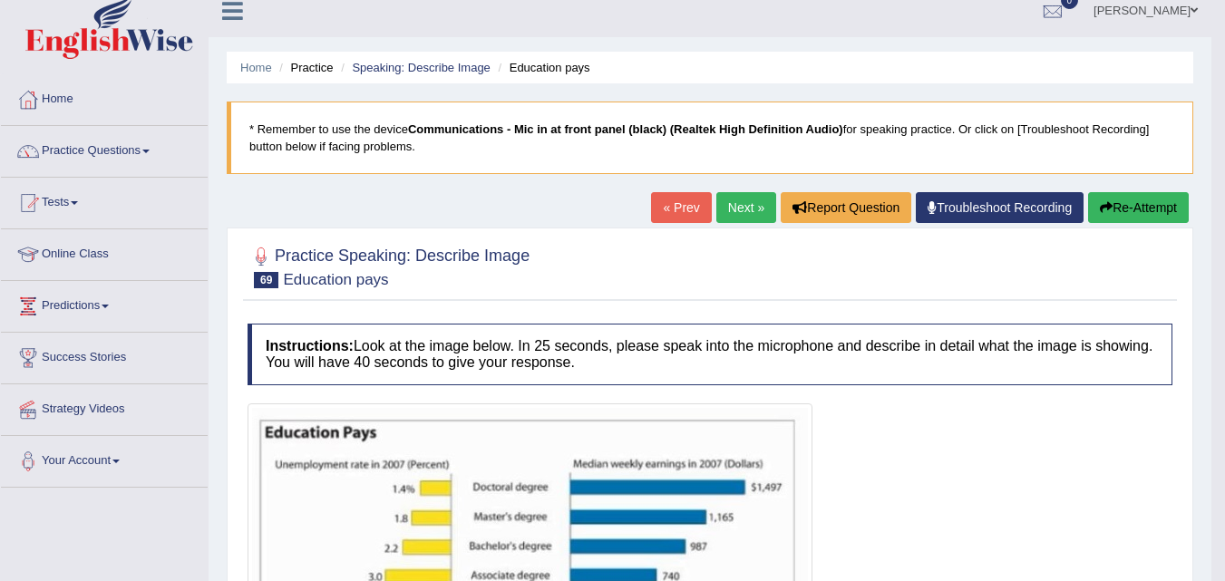
click at [732, 204] on link "Next »" at bounding box center [746, 207] width 60 height 31
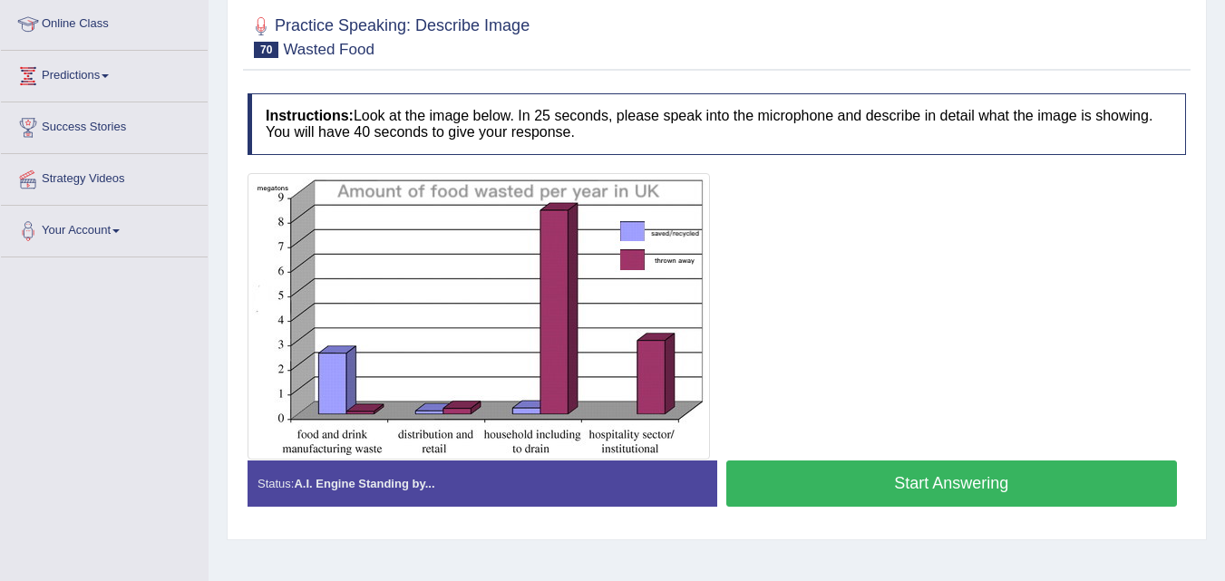
click at [776, 486] on button "Start Answering" at bounding box center [951, 484] width 451 height 46
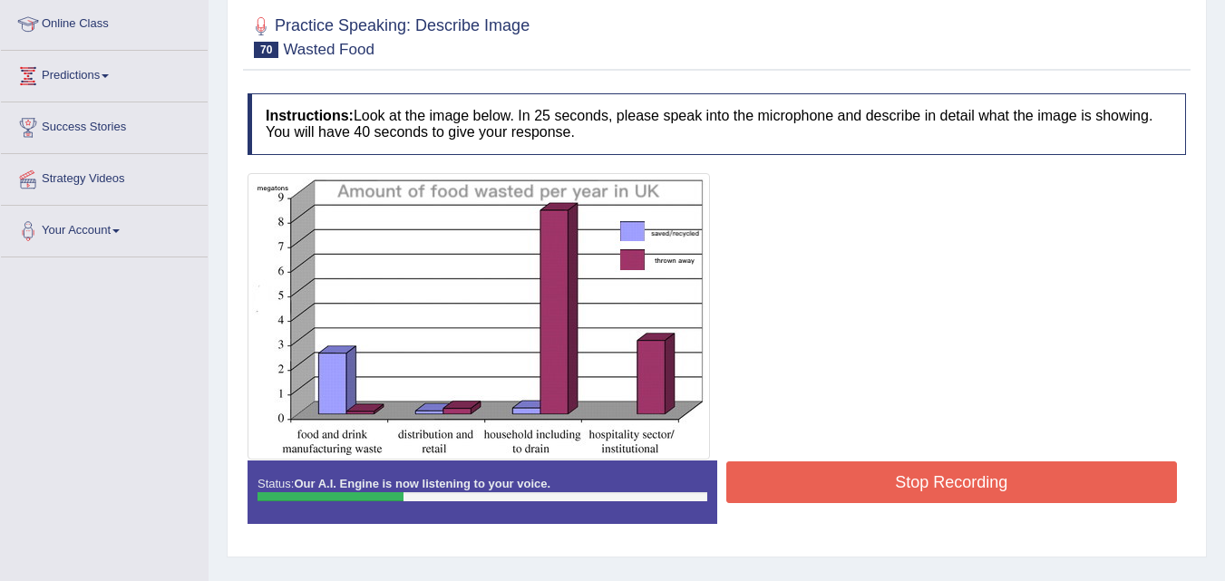
click at [776, 486] on button "Stop Recording" at bounding box center [951, 482] width 451 height 42
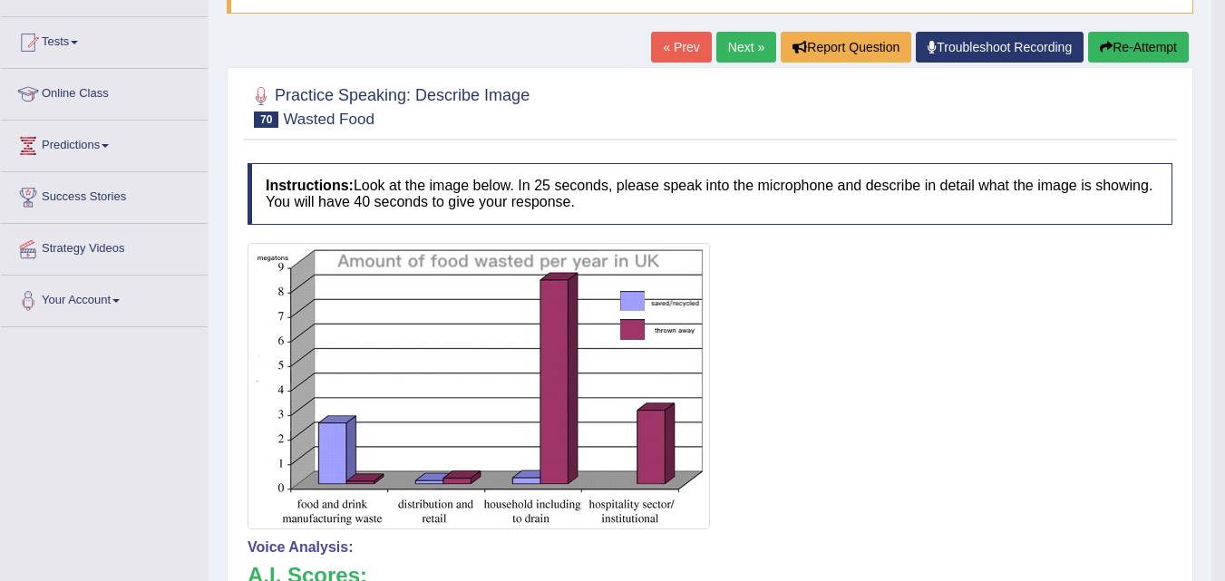
scroll to position [175, 0]
click at [1139, 58] on button "Re-Attempt" at bounding box center [1138, 48] width 101 height 31
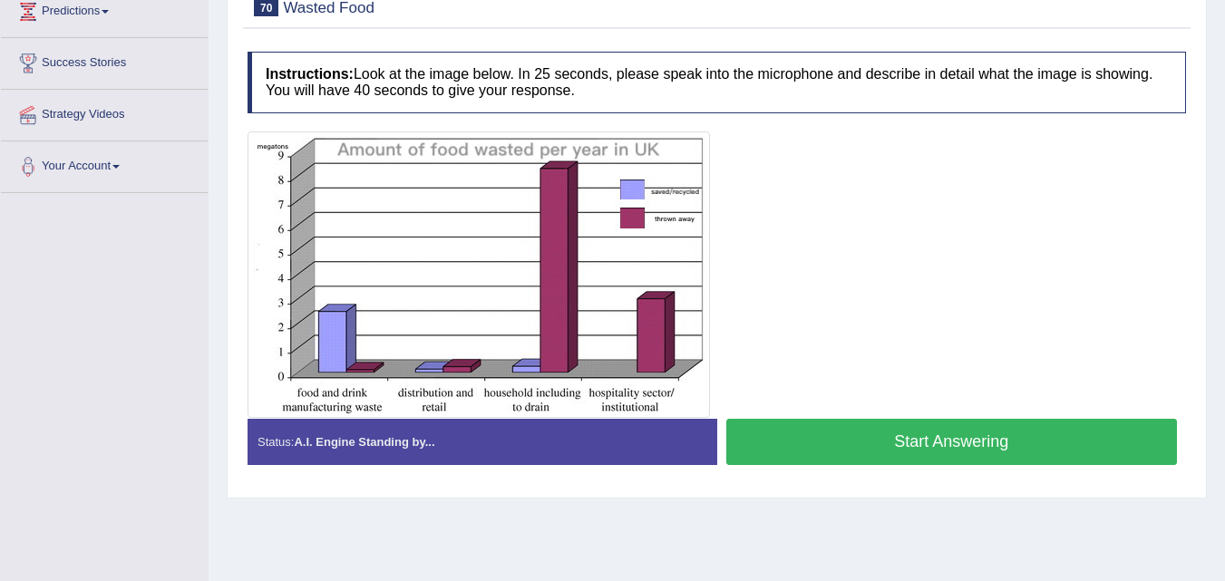
click at [749, 432] on button "Start Answering" at bounding box center [951, 442] width 451 height 46
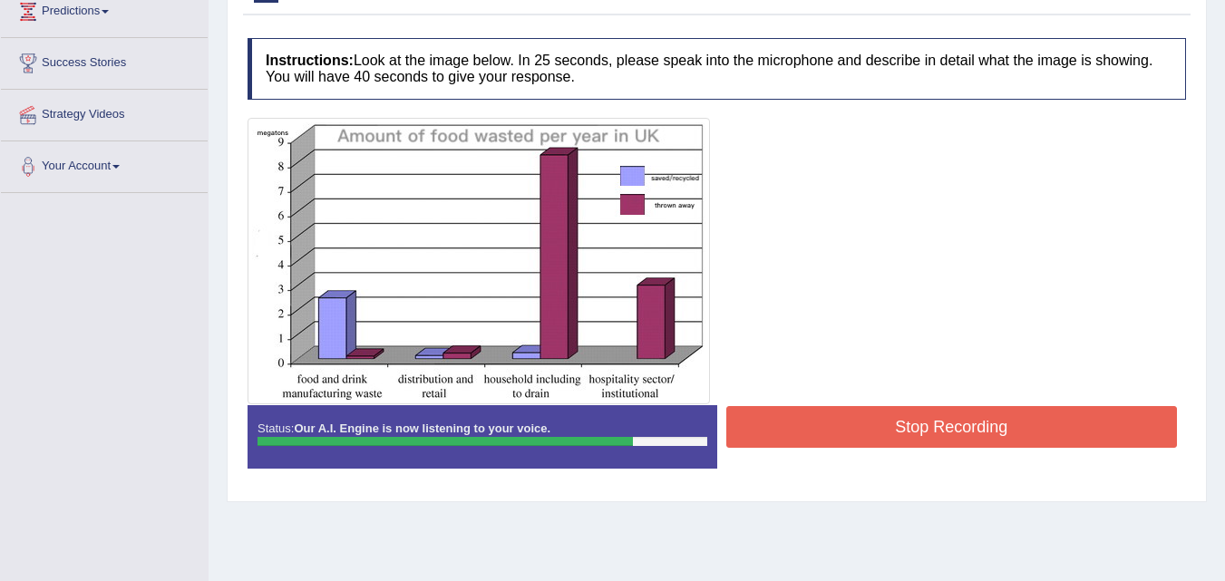
click at [749, 432] on button "Stop Recording" at bounding box center [951, 427] width 451 height 42
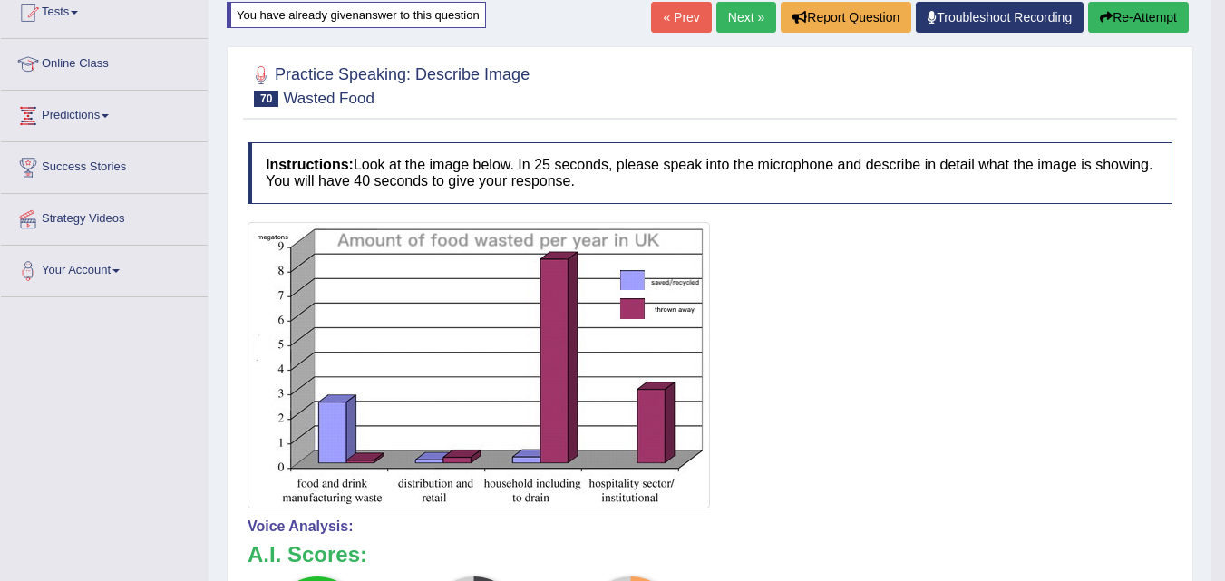
scroll to position [20, 0]
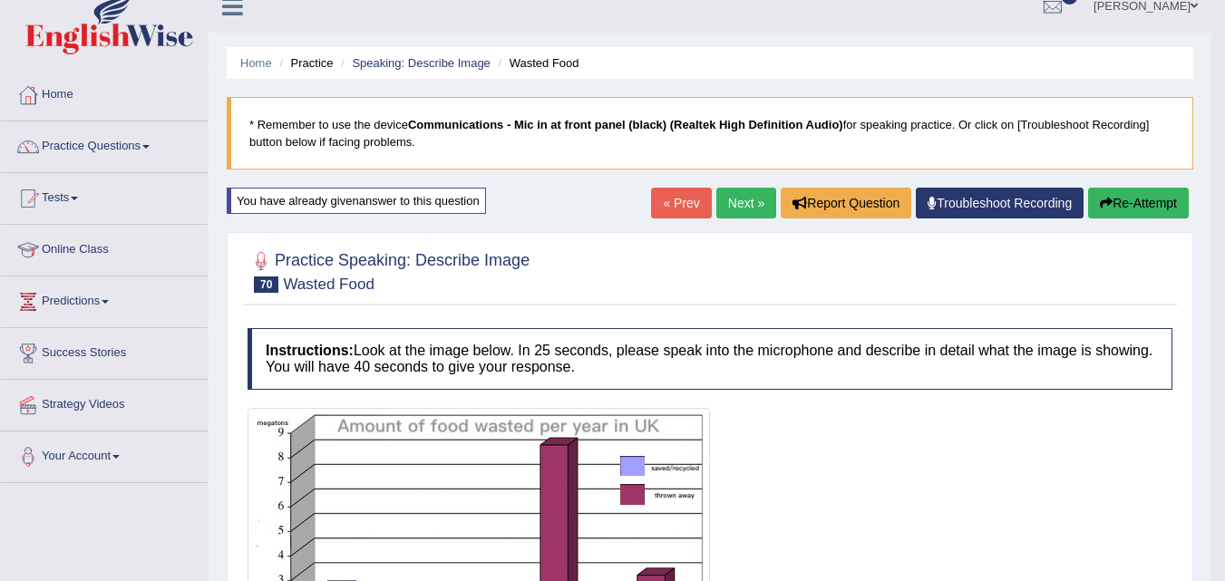
click at [733, 194] on link "Next »" at bounding box center [746, 203] width 60 height 31
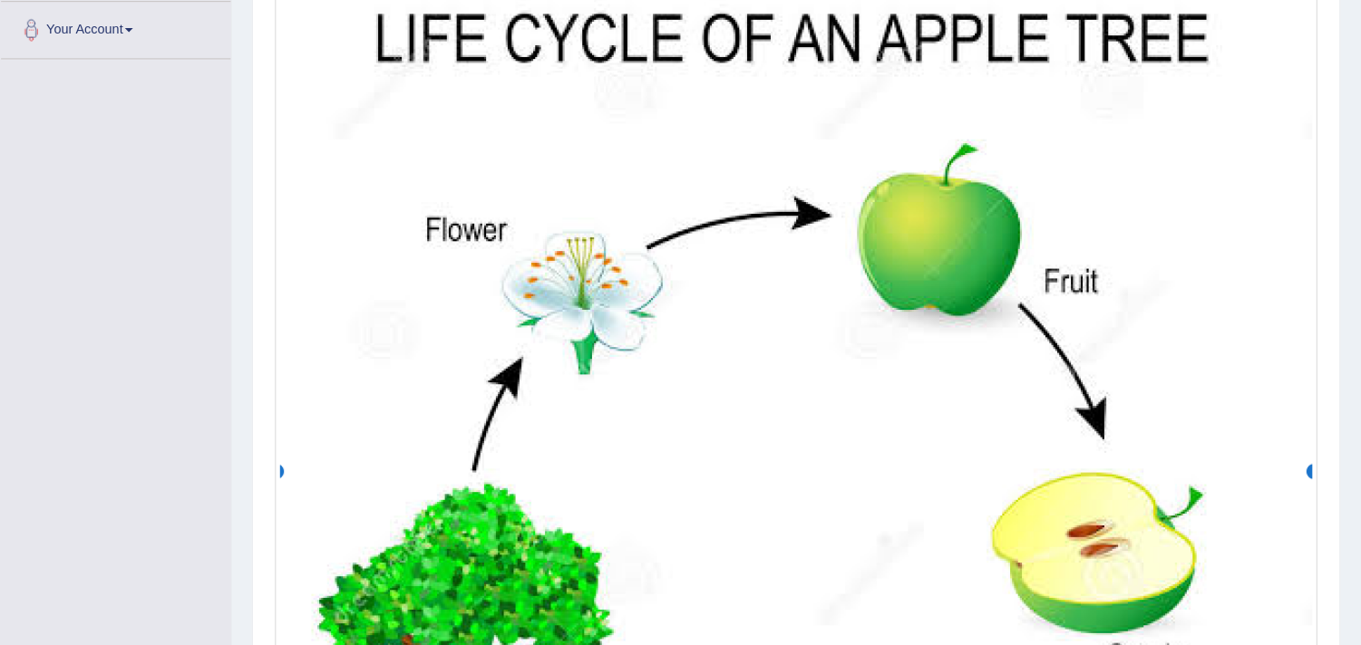
scroll to position [449, 0]
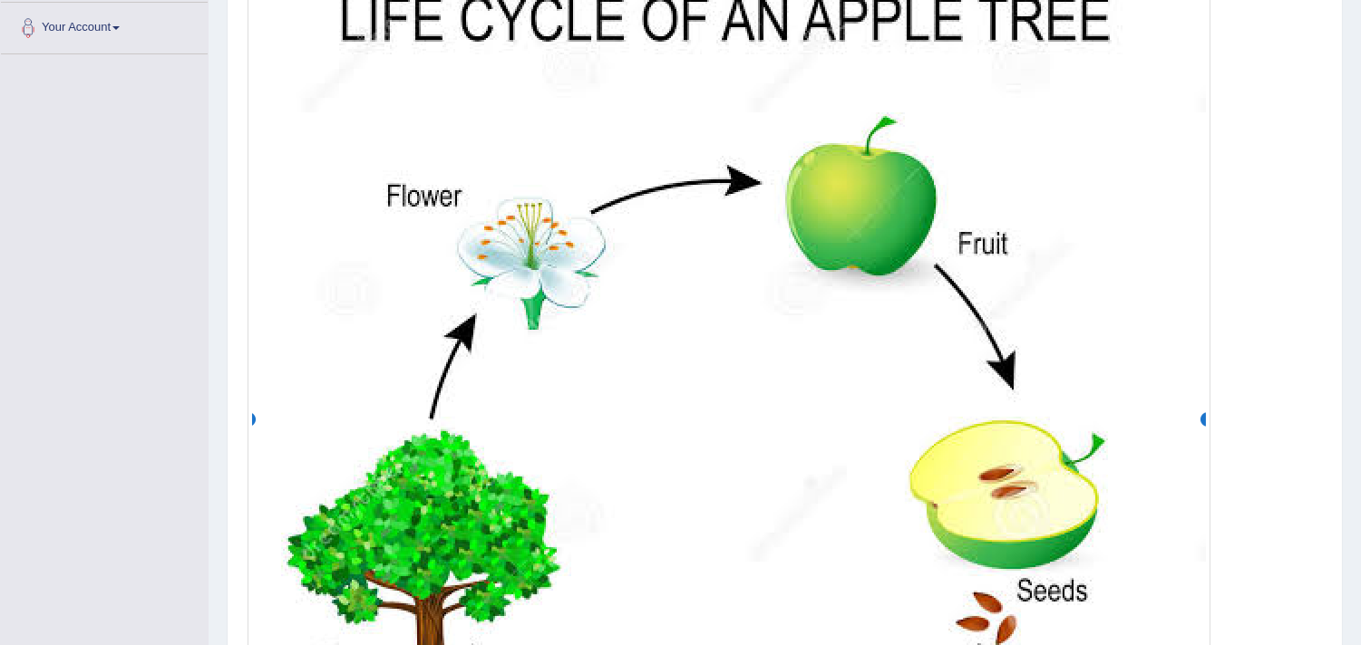
drag, startPoint x: 723, startPoint y: 2, endPoint x: 758, endPoint y: 481, distance: 480.8
click at [758, 481] on img at bounding box center [729, 422] width 954 height 932
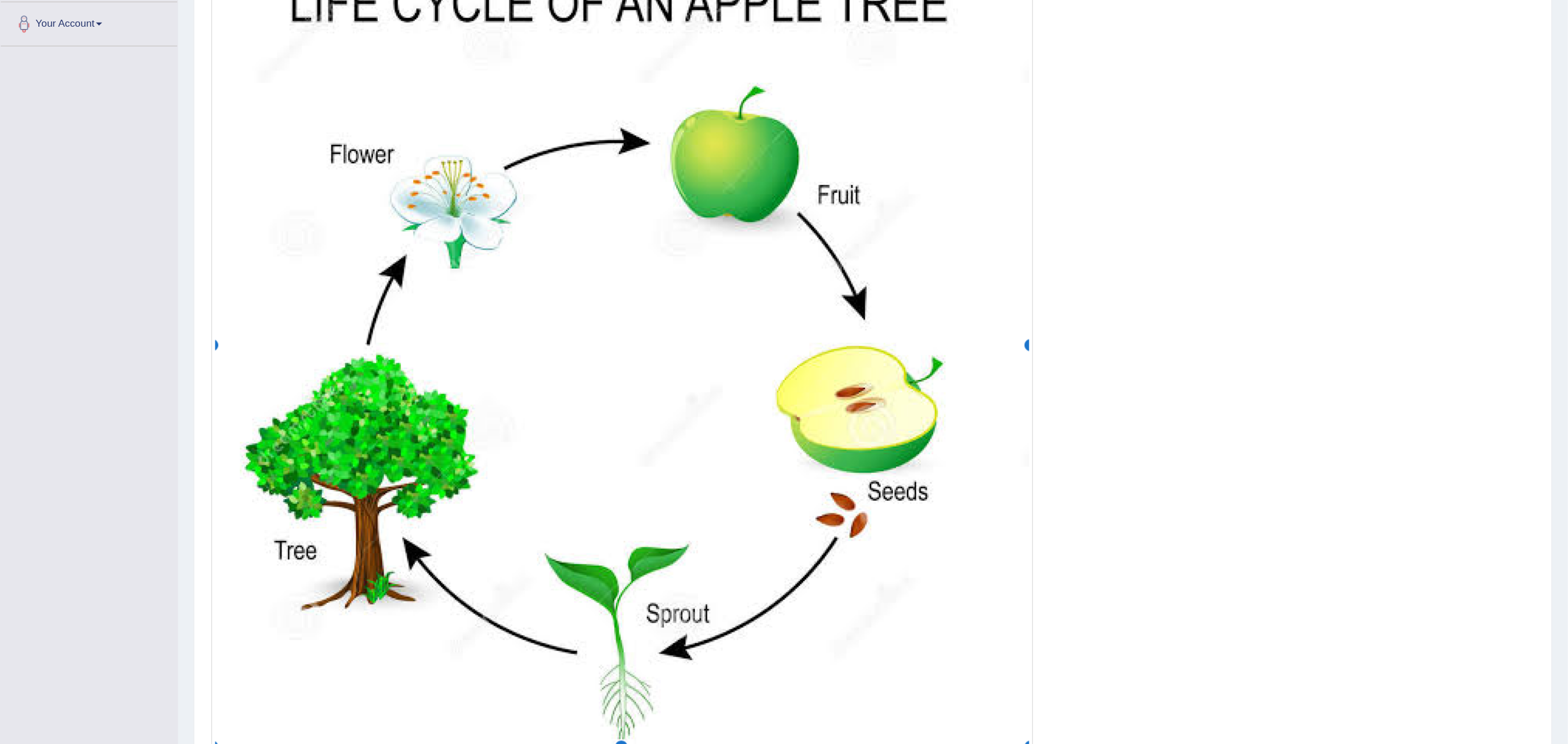
scroll to position [201, 0]
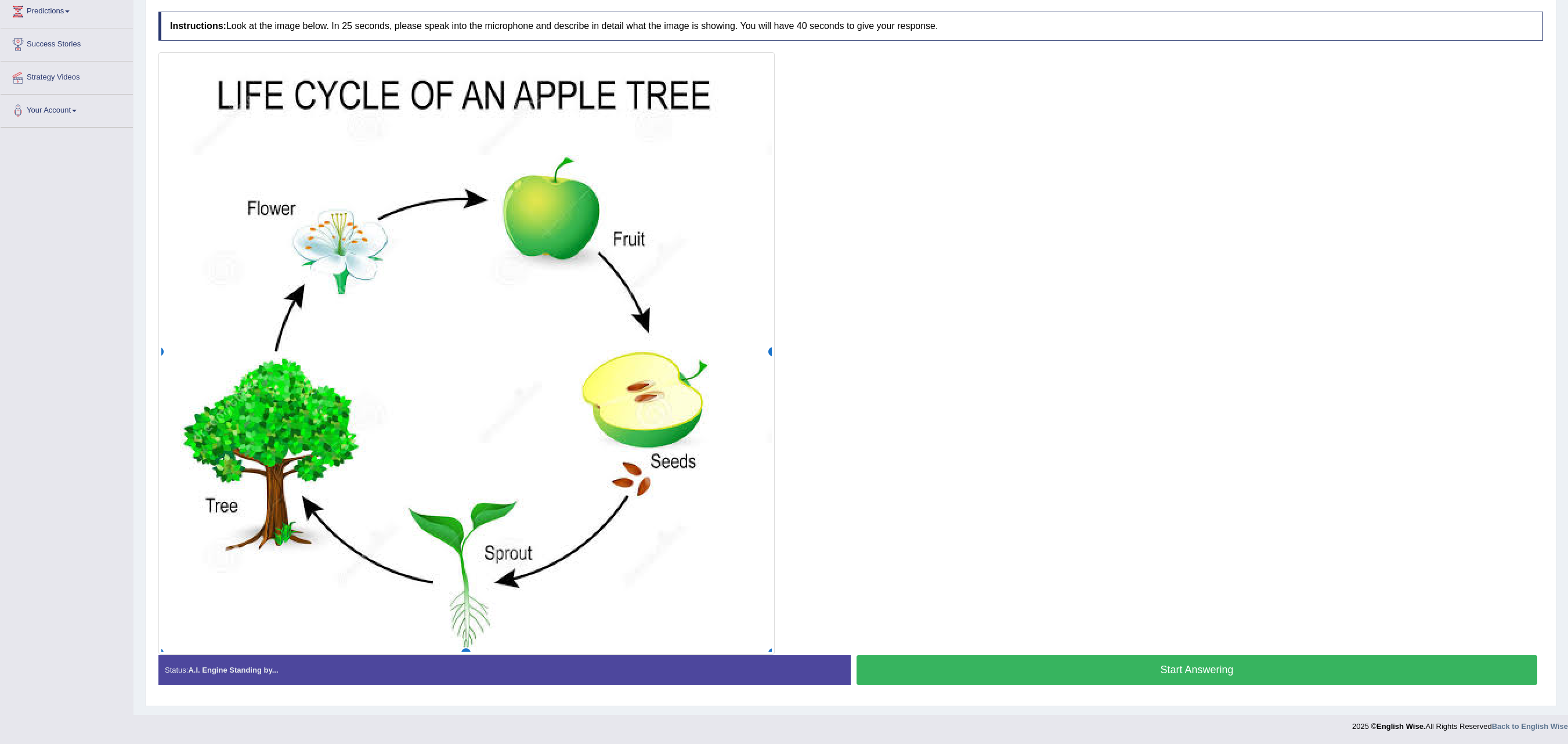
drag, startPoint x: 850, startPoint y: 0, endPoint x: 1001, endPoint y: 442, distance: 467.1
click at [784, 371] on div at bounding box center [850, 353] width 1385 height 602
click at [784, 371] on button "Start Answering" at bounding box center [1197, 670] width 681 height 29
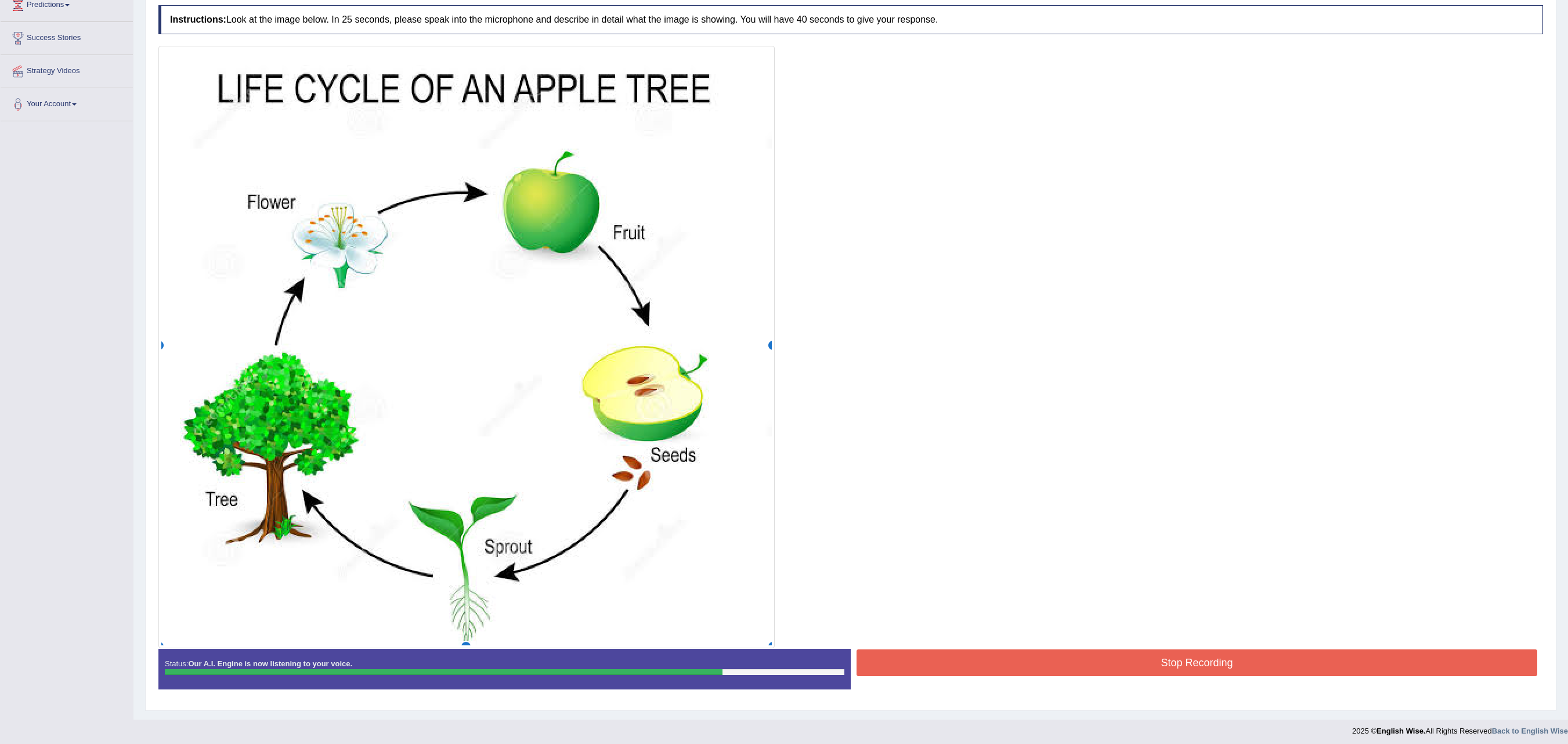
click at [784, 371] on button "Stop Recording" at bounding box center [1197, 663] width 681 height 27
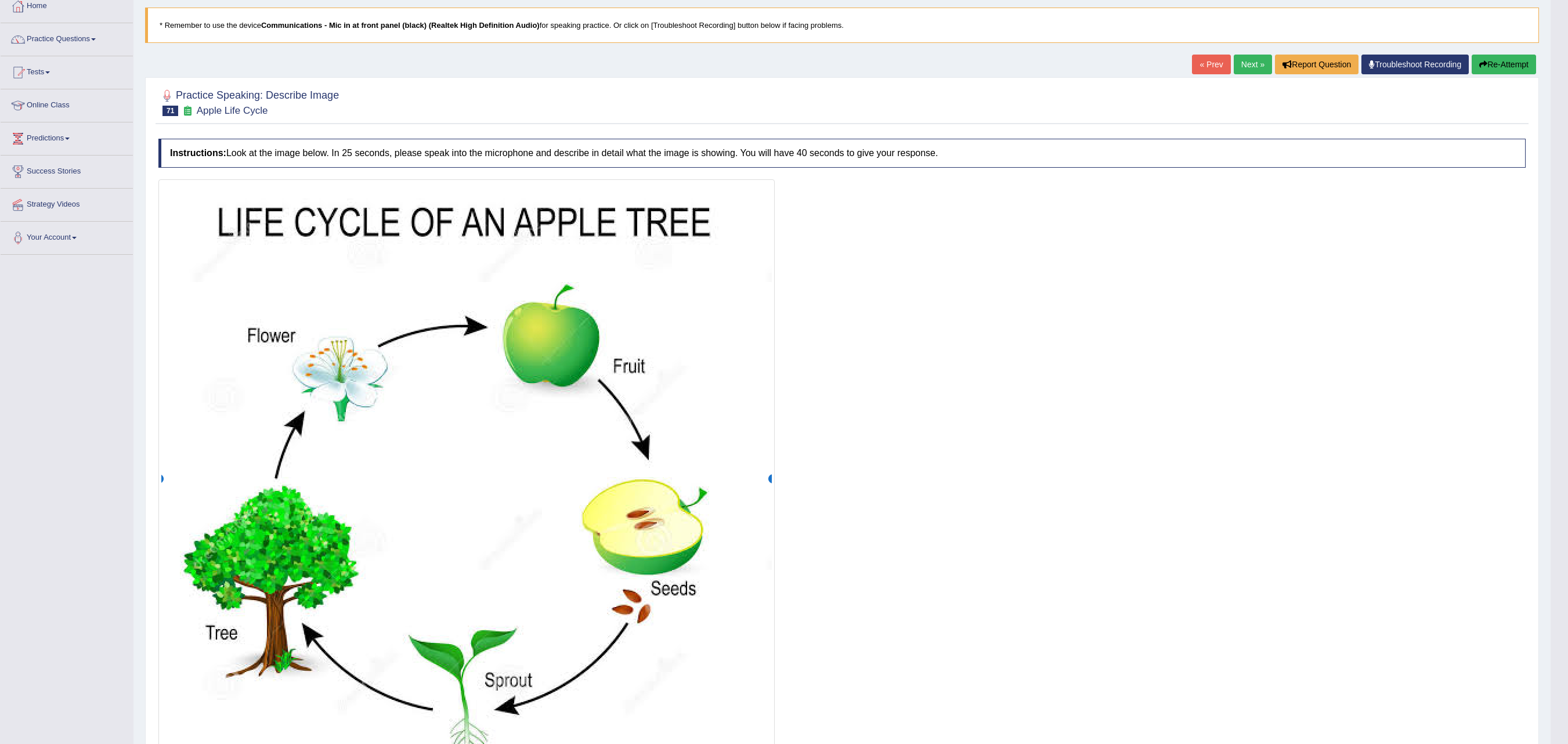
scroll to position [0, 0]
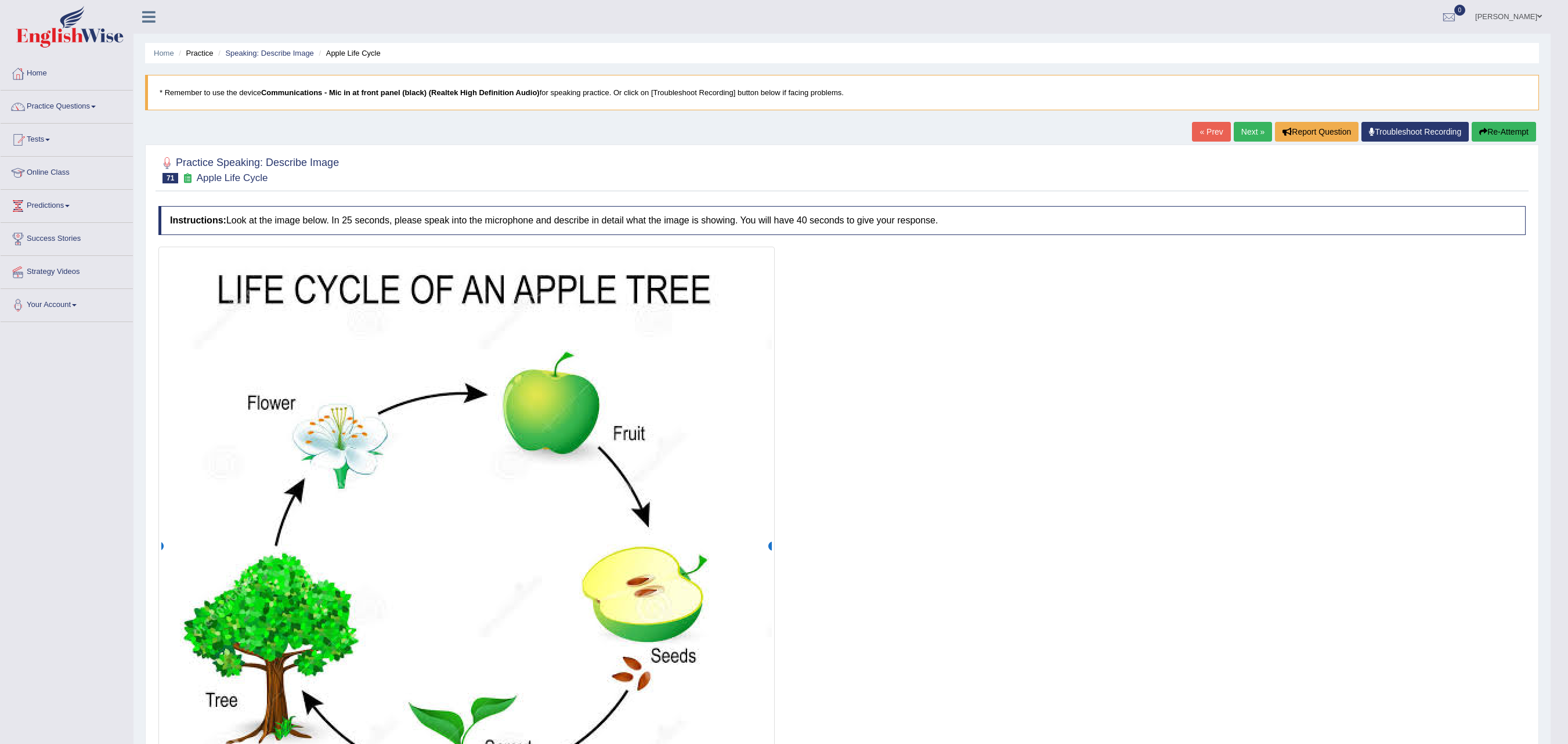
click at [784, 129] on link "Next »" at bounding box center [1253, 131] width 38 height 20
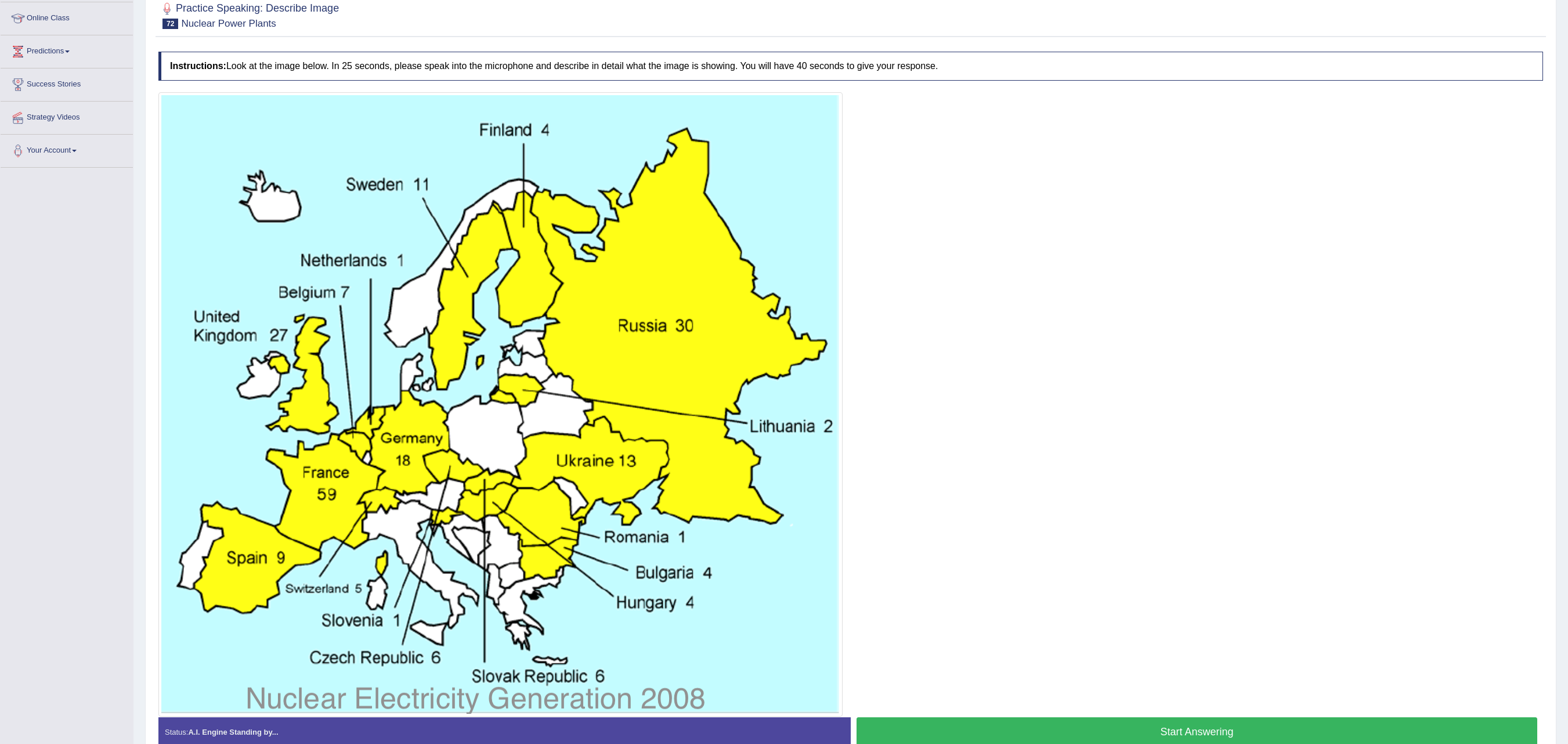
scroll to position [223, 0]
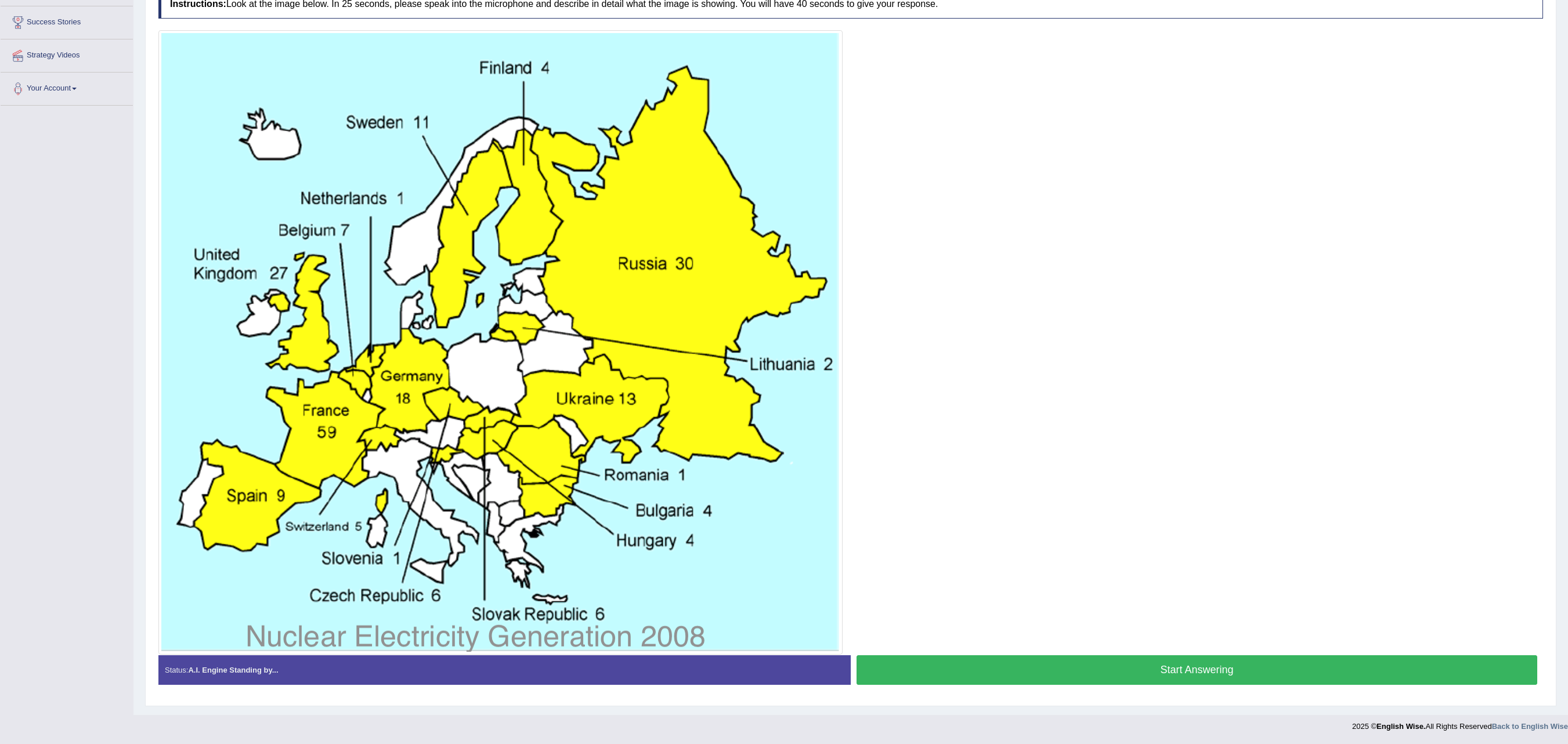
click at [889, 656] on button "Start Answering" at bounding box center [1197, 670] width 681 height 29
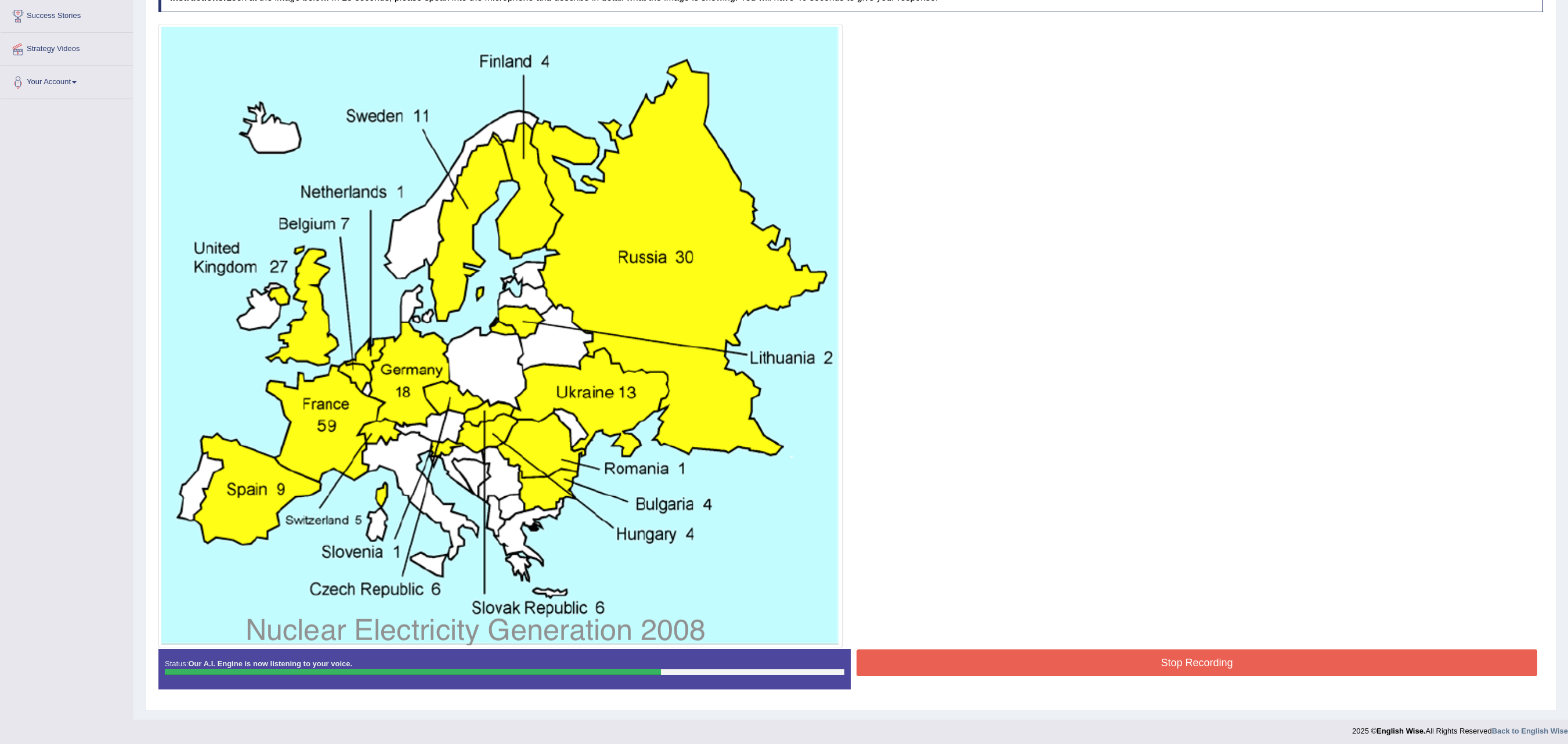
click at [888, 656] on button "Stop Recording" at bounding box center [1197, 663] width 681 height 27
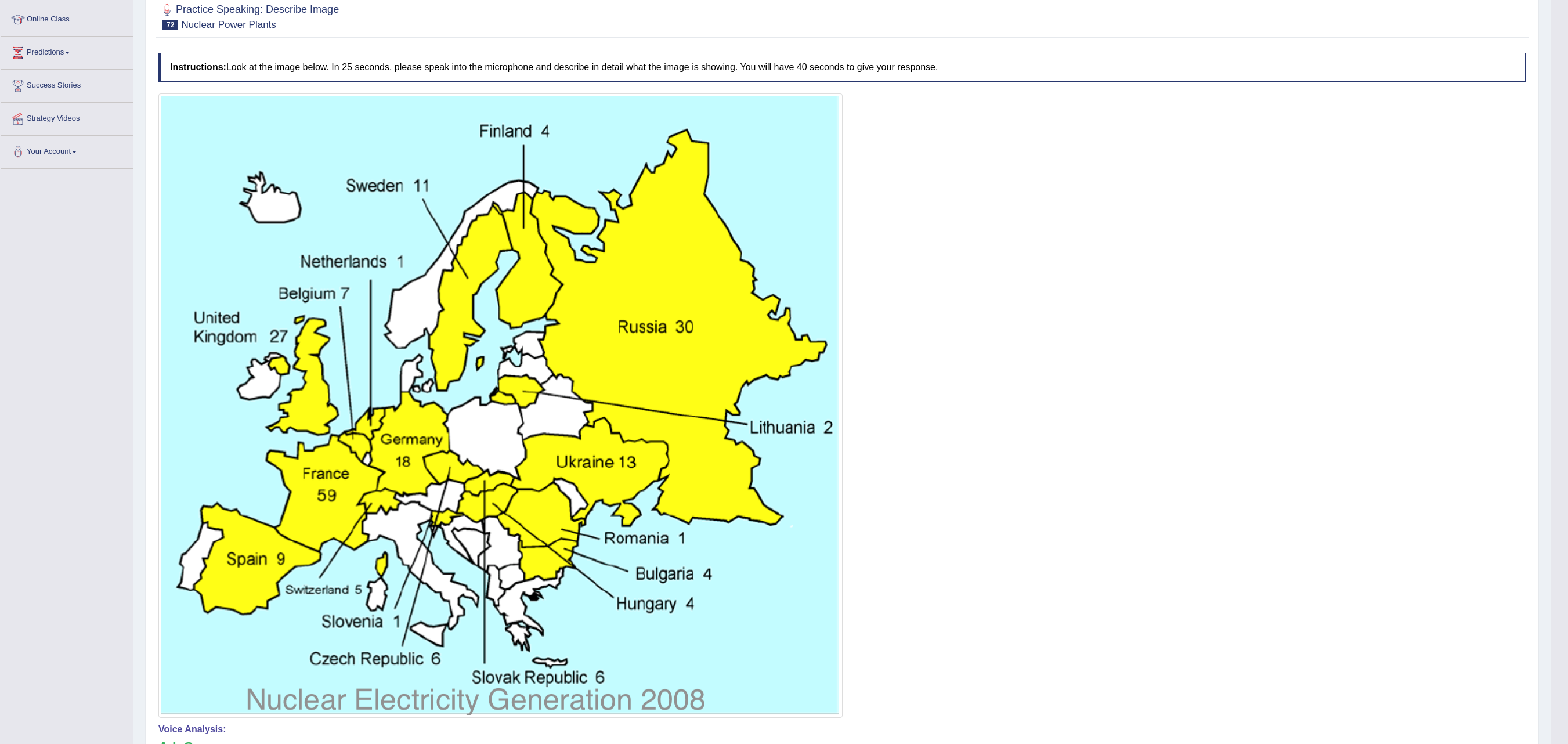
scroll to position [0, 0]
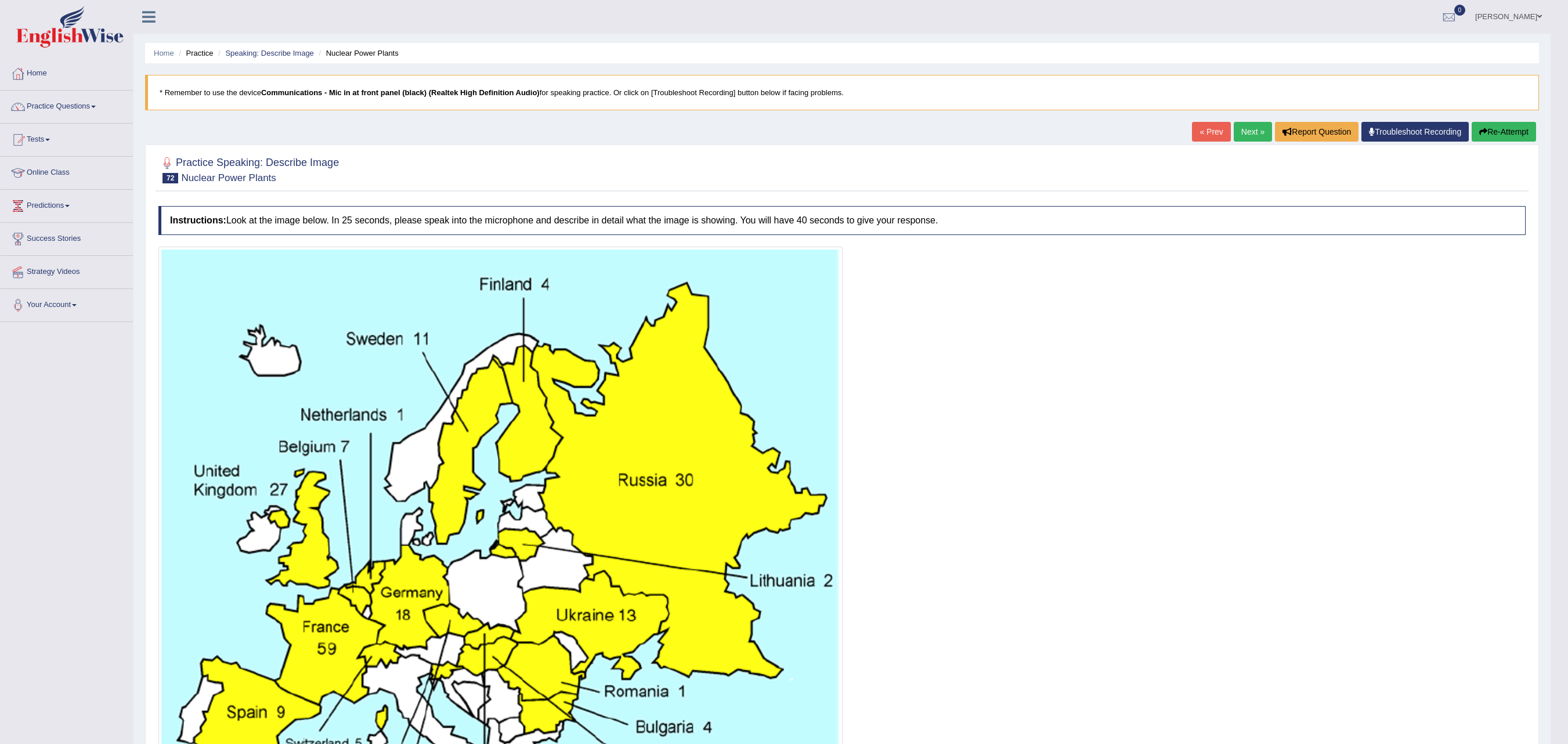
click at [1491, 127] on button "Re-Attempt" at bounding box center [1504, 131] width 65 height 20
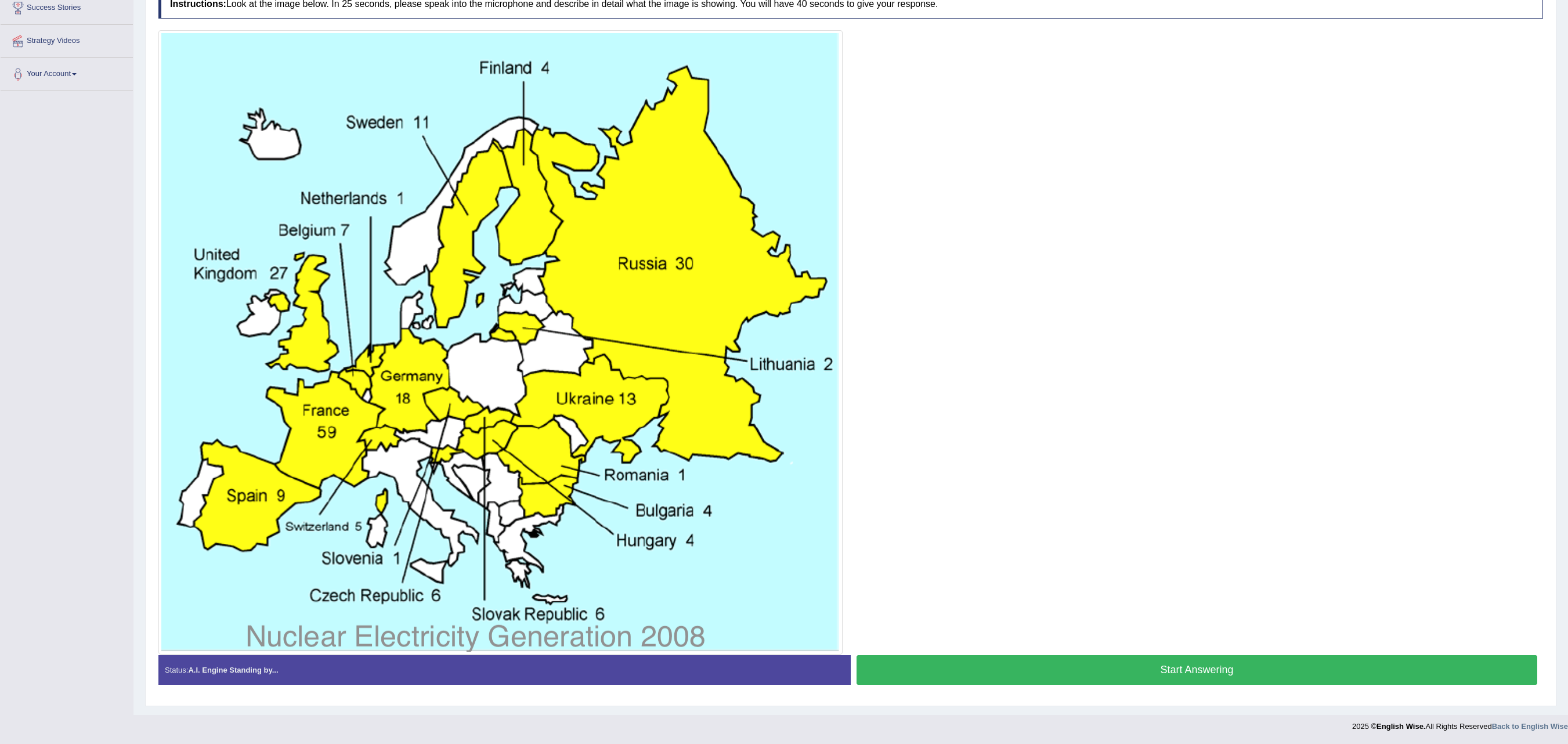
click at [987, 667] on button "Start Answering" at bounding box center [1197, 670] width 681 height 29
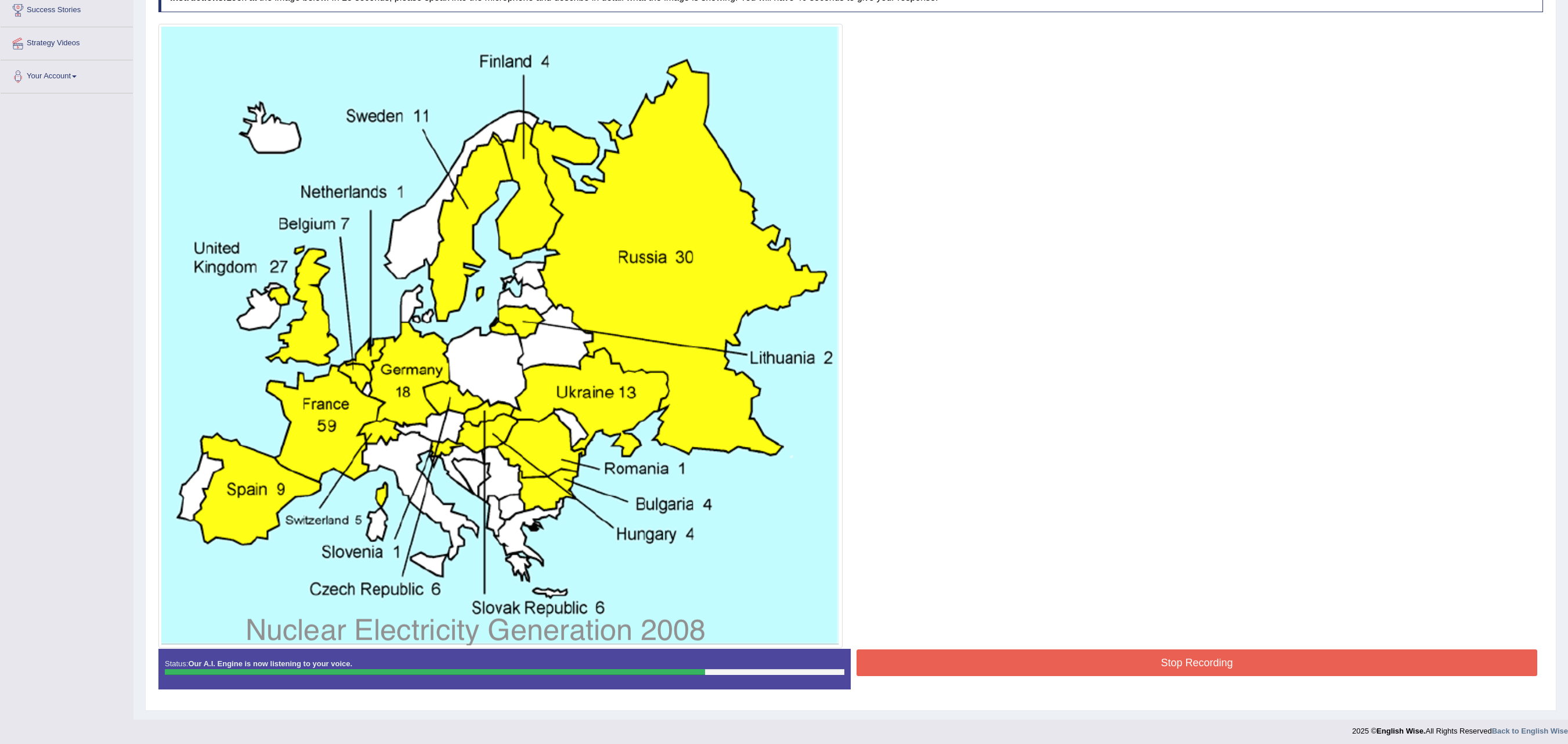
click at [987, 667] on button "Stop Recording" at bounding box center [1197, 663] width 681 height 27
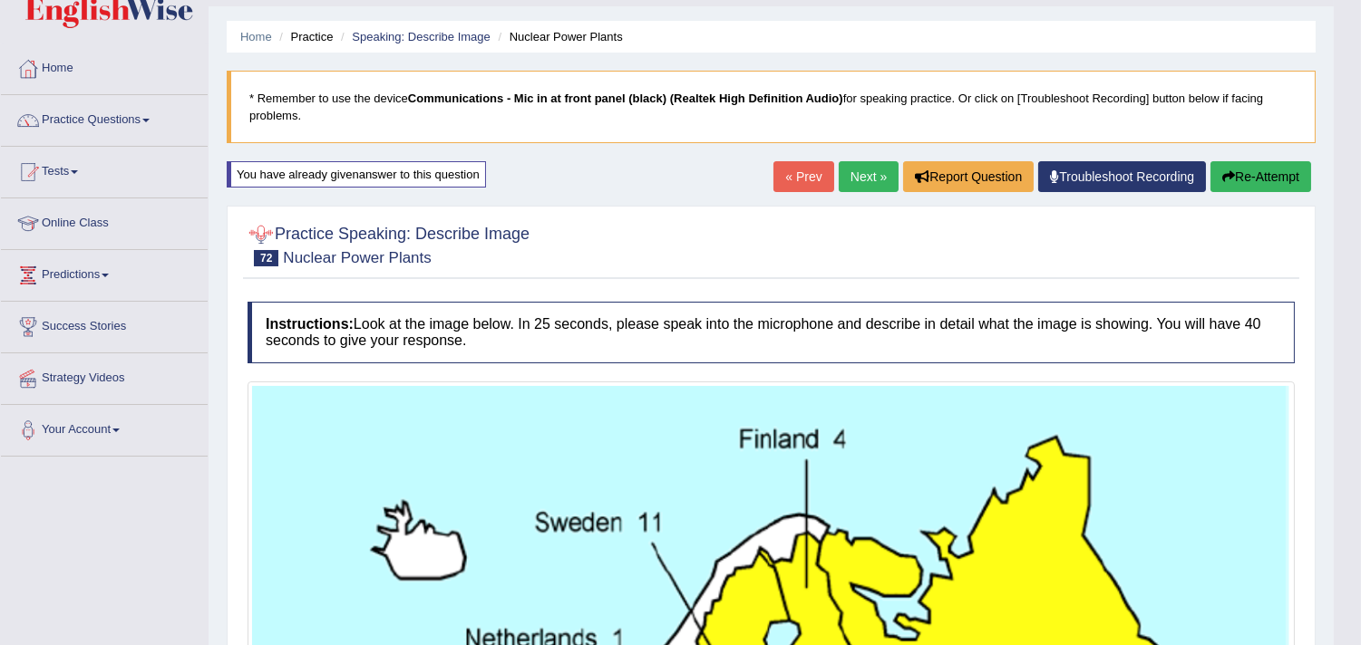
scroll to position [42, 0]
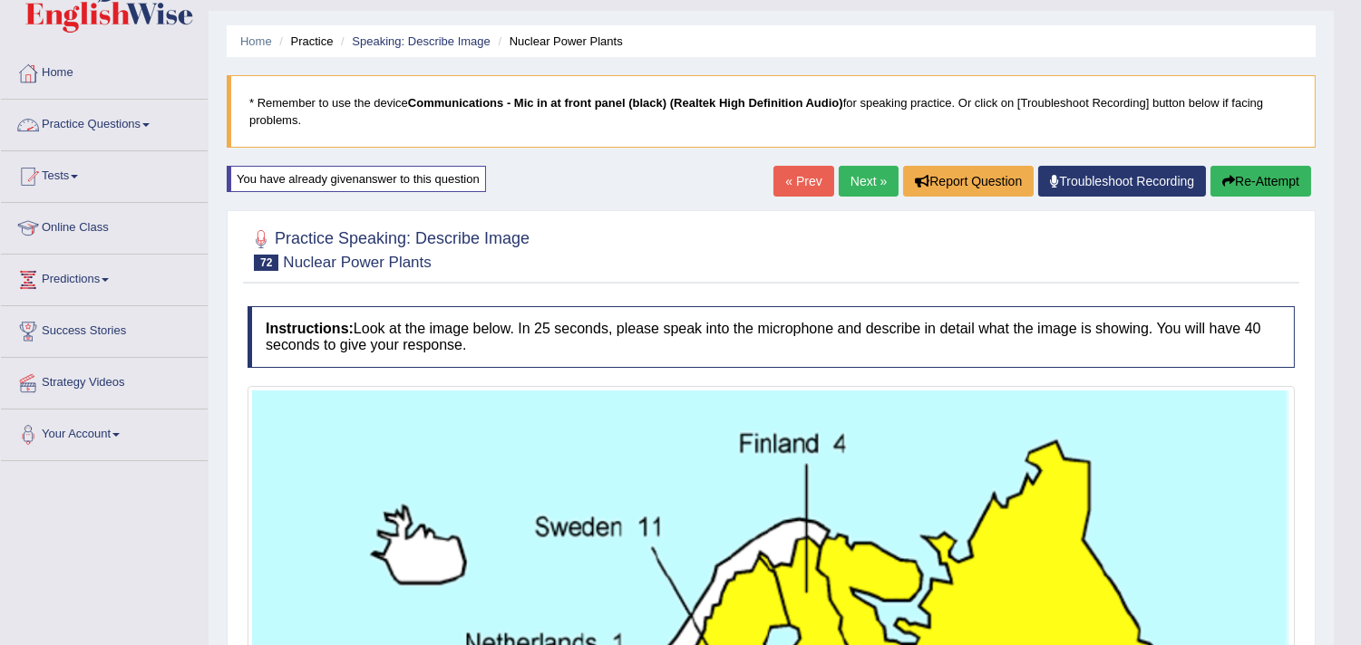
click at [148, 115] on link "Practice Questions" at bounding box center [104, 122] width 207 height 45
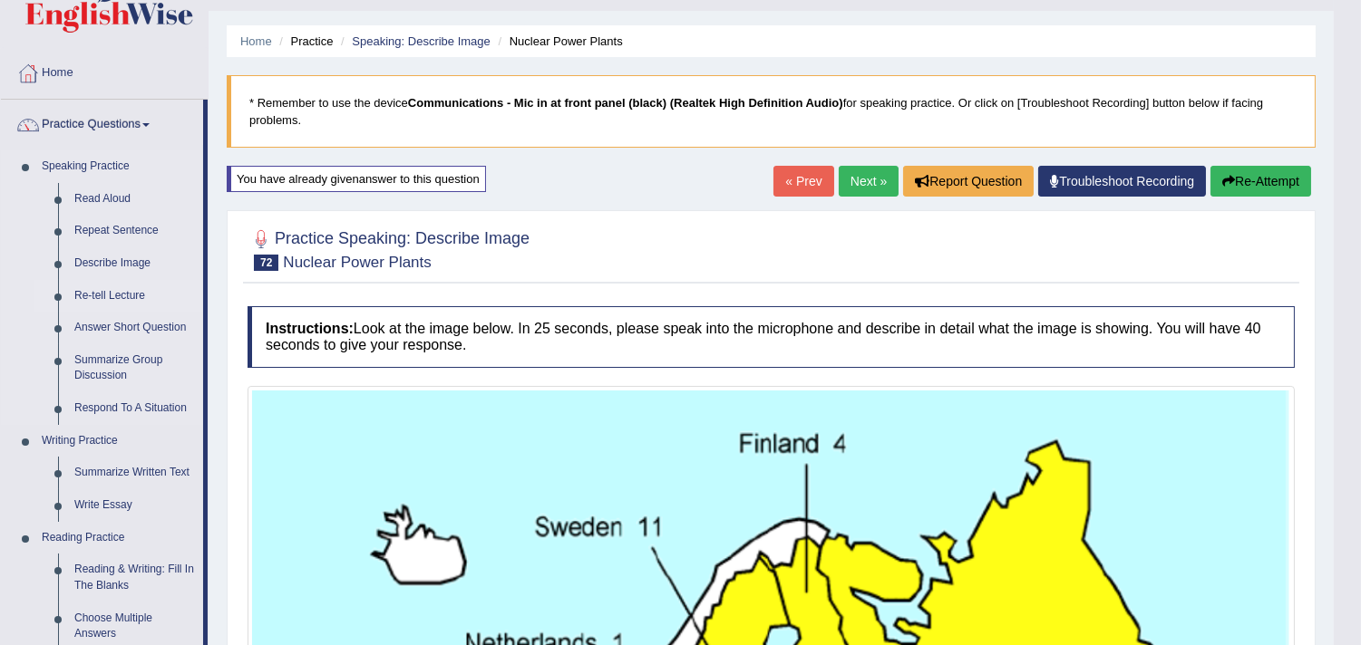
click at [121, 296] on link "Re-tell Lecture" at bounding box center [134, 296] width 137 height 33
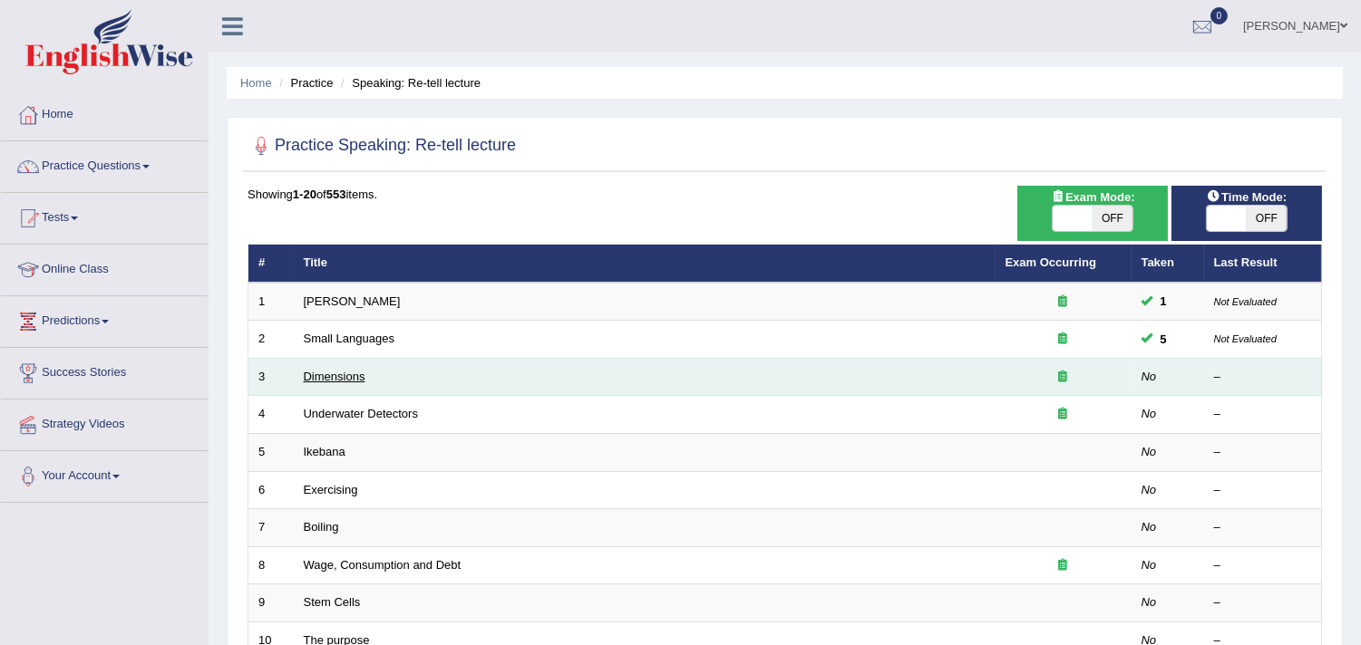
click at [340, 378] on link "Dimensions" at bounding box center [335, 377] width 62 height 14
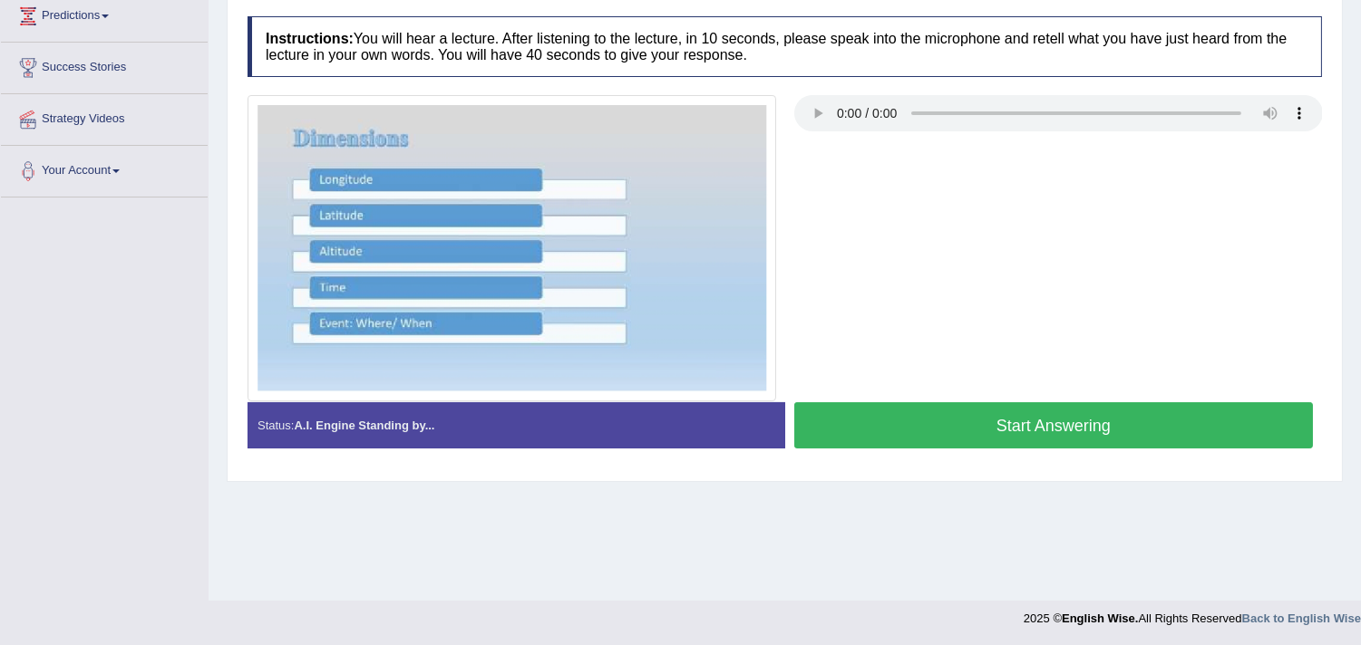
click at [848, 427] on button "Start Answering" at bounding box center [1053, 425] width 519 height 46
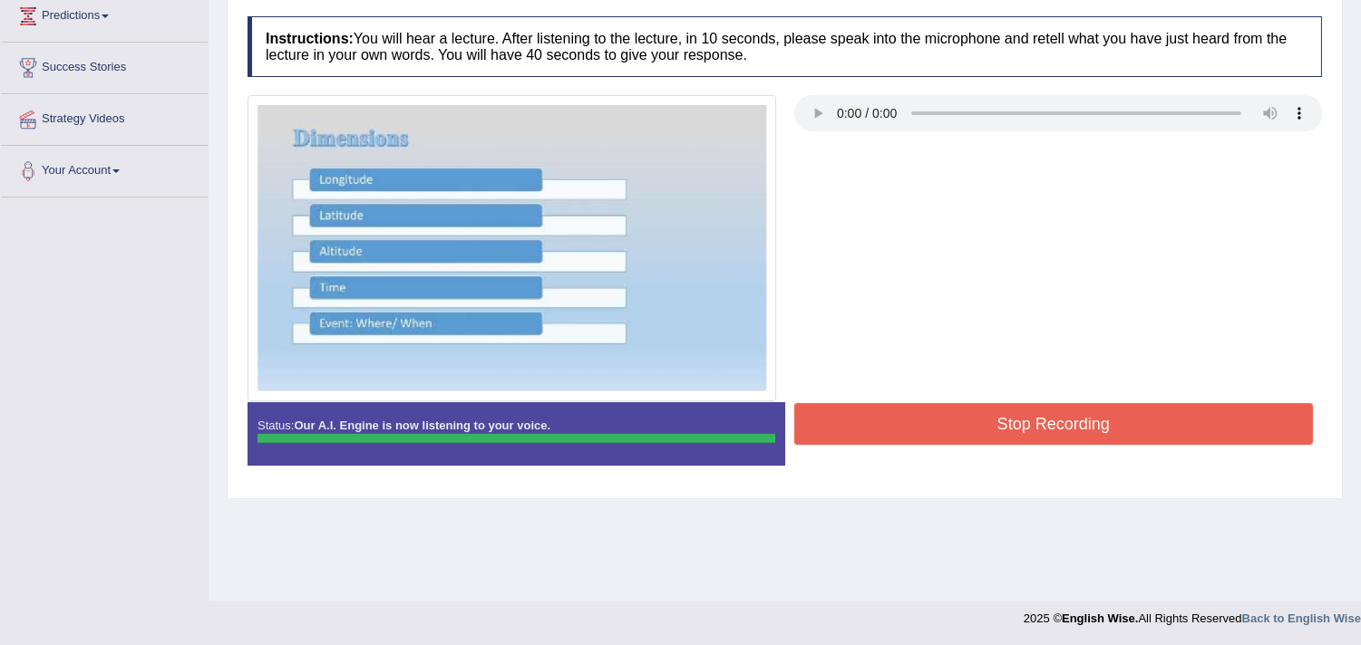
click at [848, 427] on div "Instructions: You will hear a lecture. After listening to the lecture, in 10 se…" at bounding box center [784, 248] width 1083 height 482
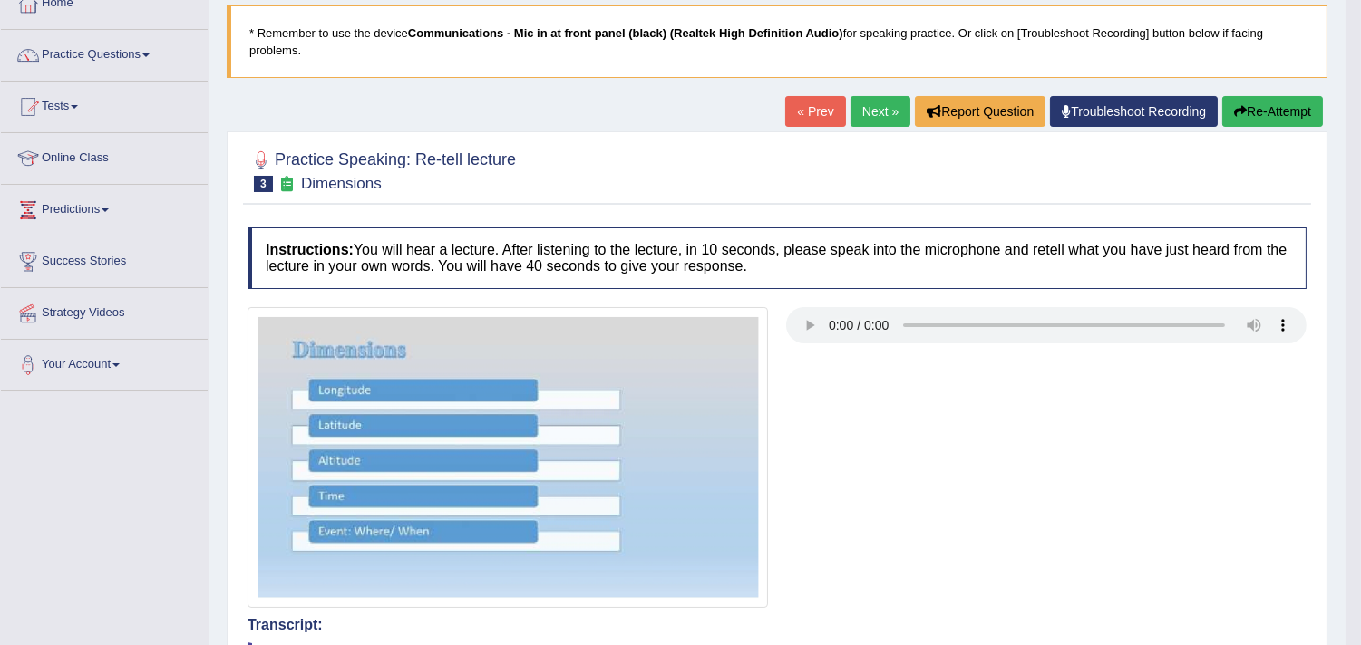
scroll to position [93, 0]
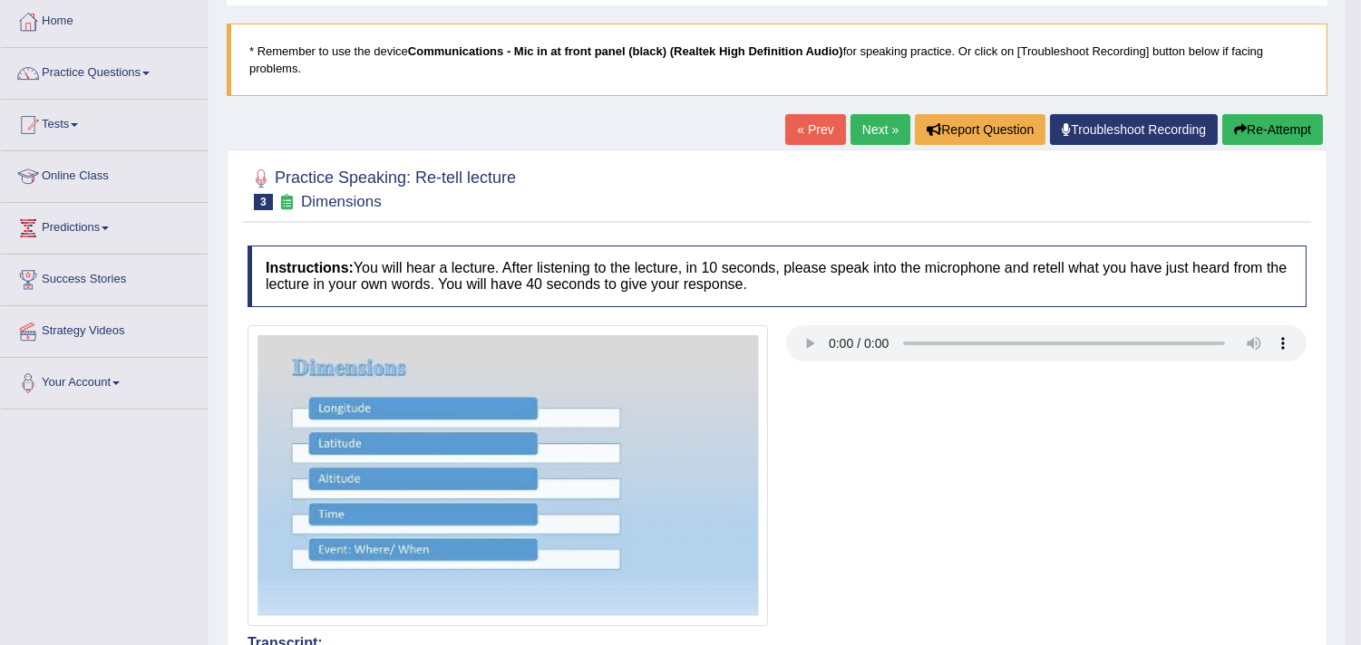
click at [854, 120] on link "Next »" at bounding box center [880, 129] width 60 height 31
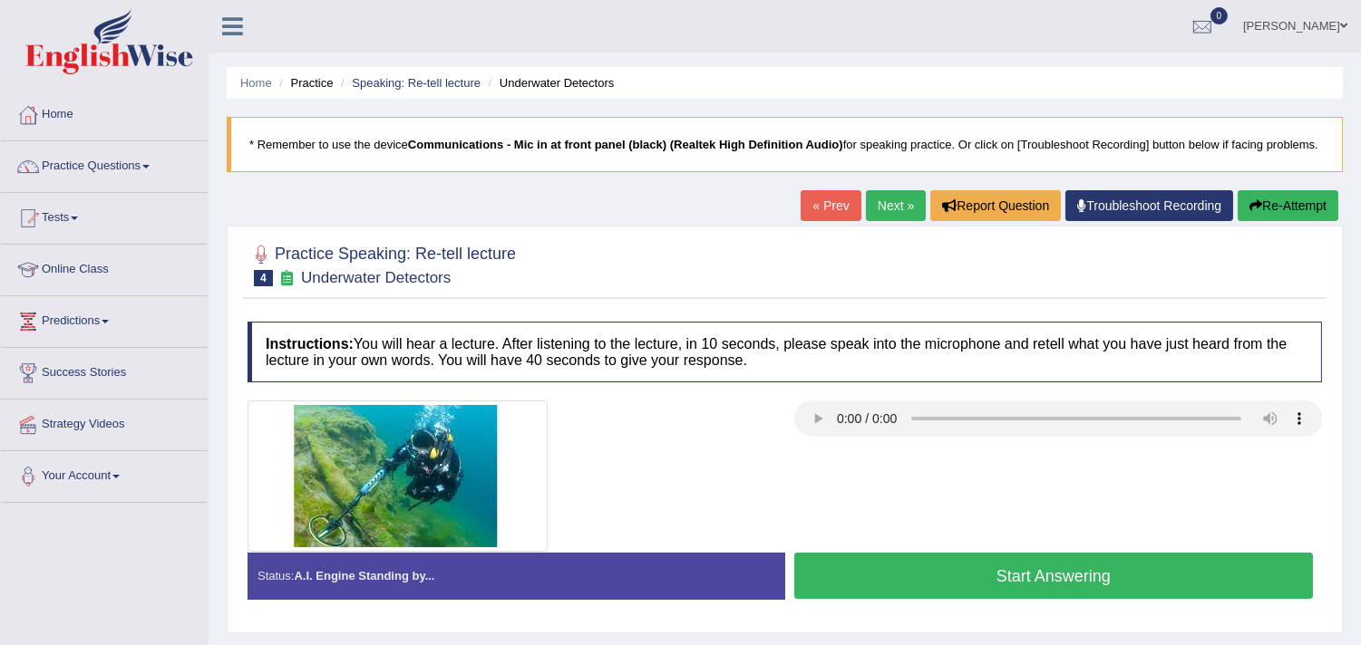
click at [908, 592] on button "Start Answering" at bounding box center [1053, 576] width 519 height 46
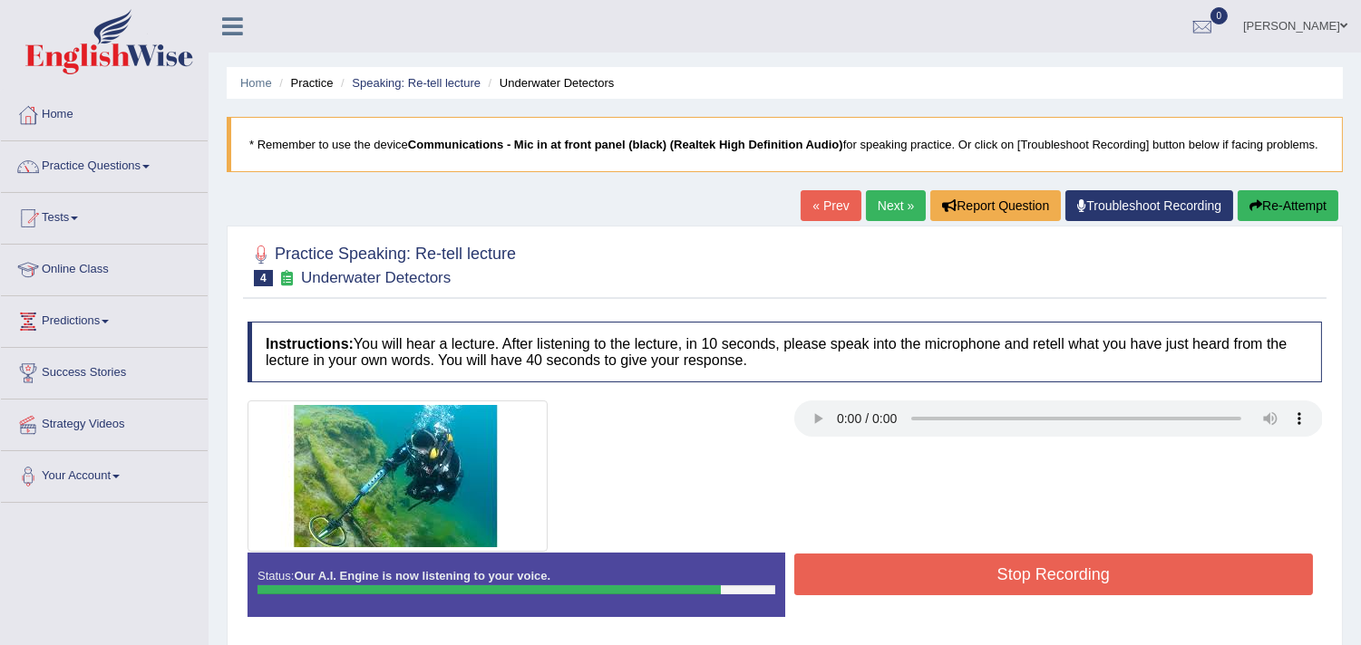
click at [908, 592] on button "Stop Recording" at bounding box center [1053, 575] width 519 height 42
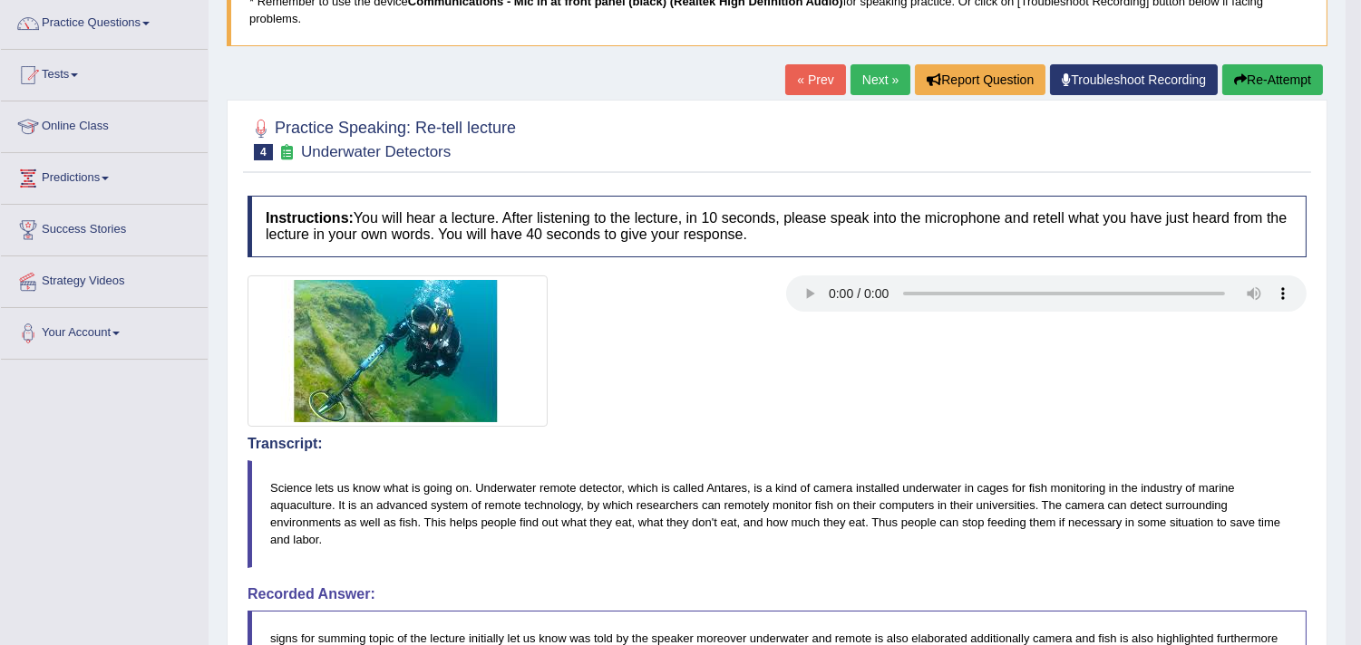
scroll to position [136, 0]
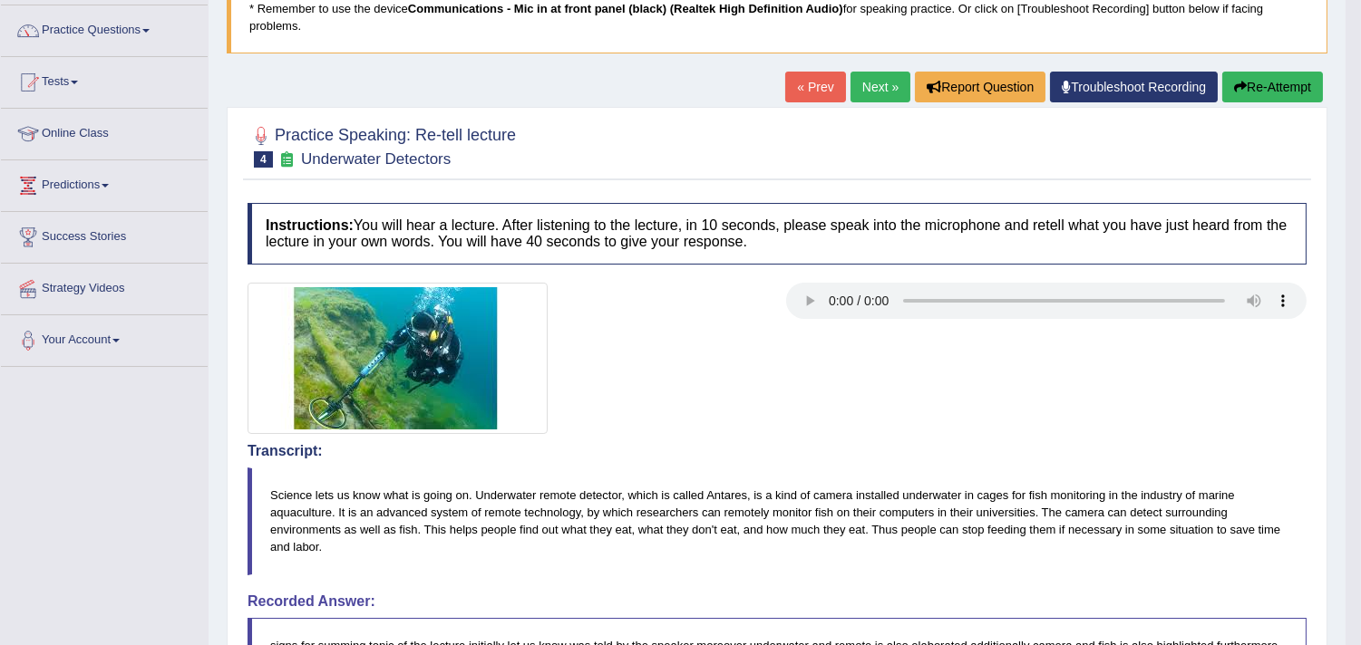
click at [1239, 72] on button "Re-Attempt" at bounding box center [1272, 87] width 101 height 31
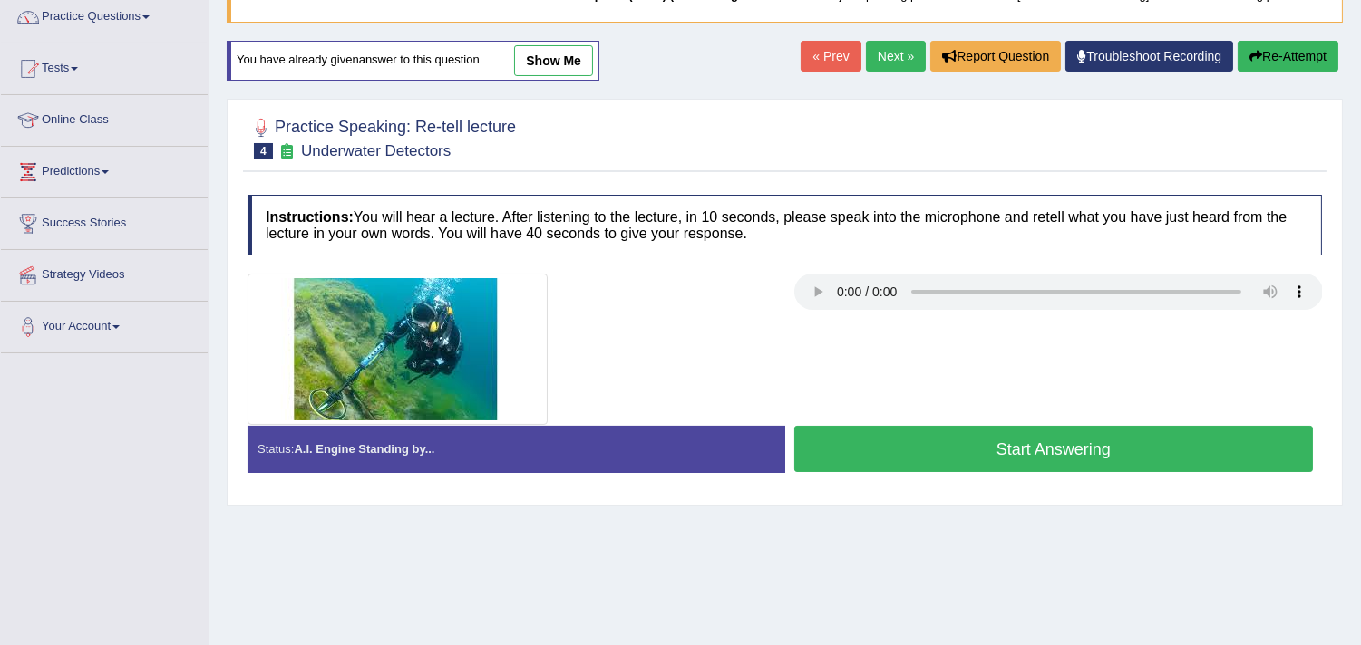
scroll to position [150, 0]
click at [848, 462] on button "Start Answering" at bounding box center [1053, 449] width 519 height 46
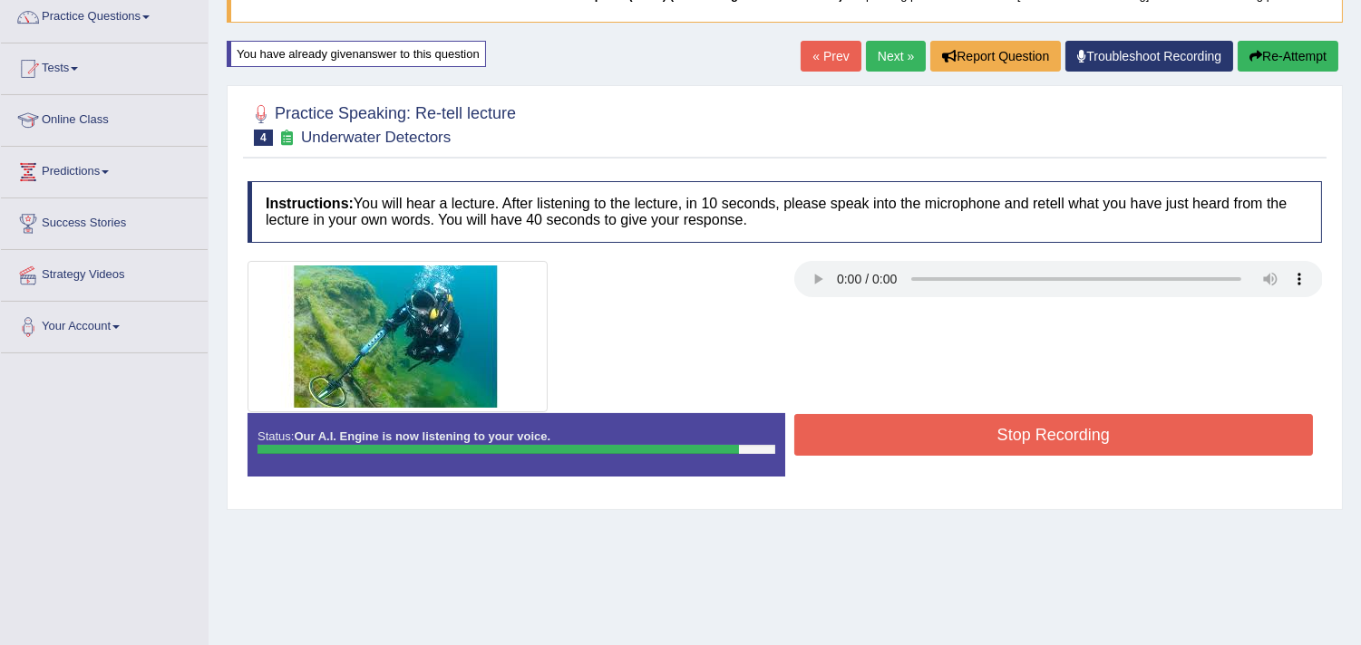
click at [848, 456] on button "Stop Recording" at bounding box center [1053, 435] width 519 height 42
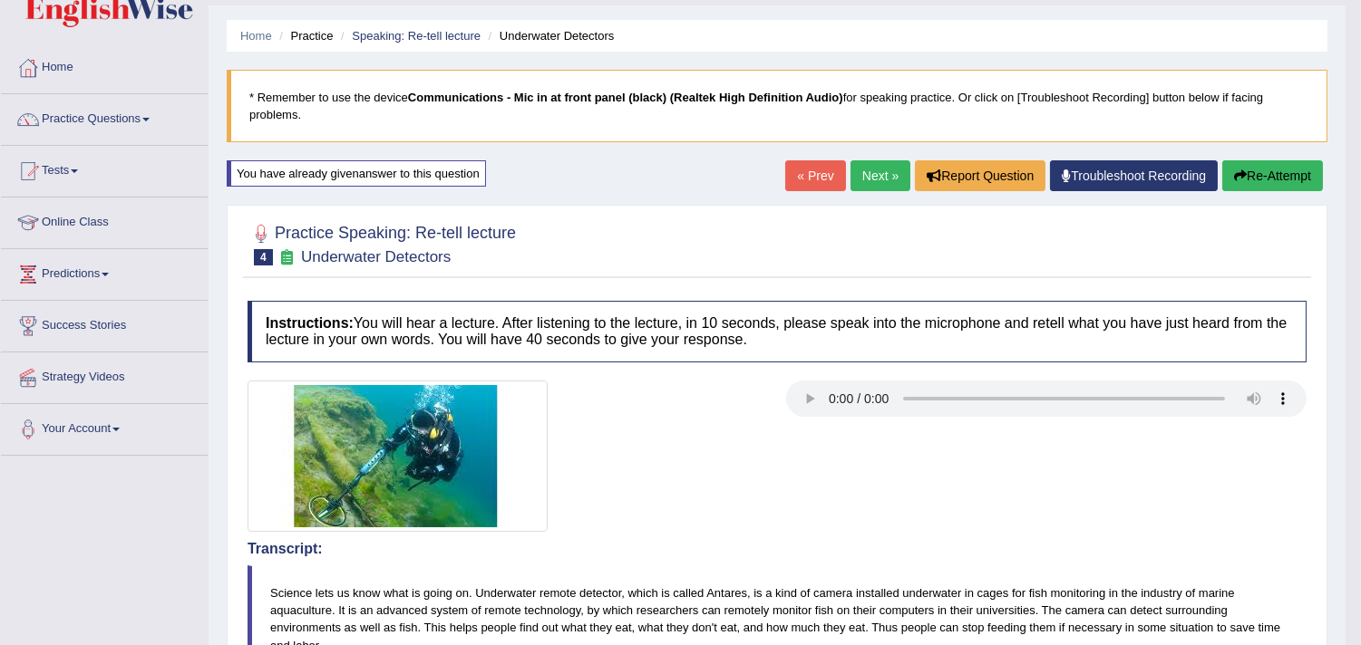
scroll to position [46, 0]
click at [867, 184] on link "Next »" at bounding box center [880, 176] width 60 height 31
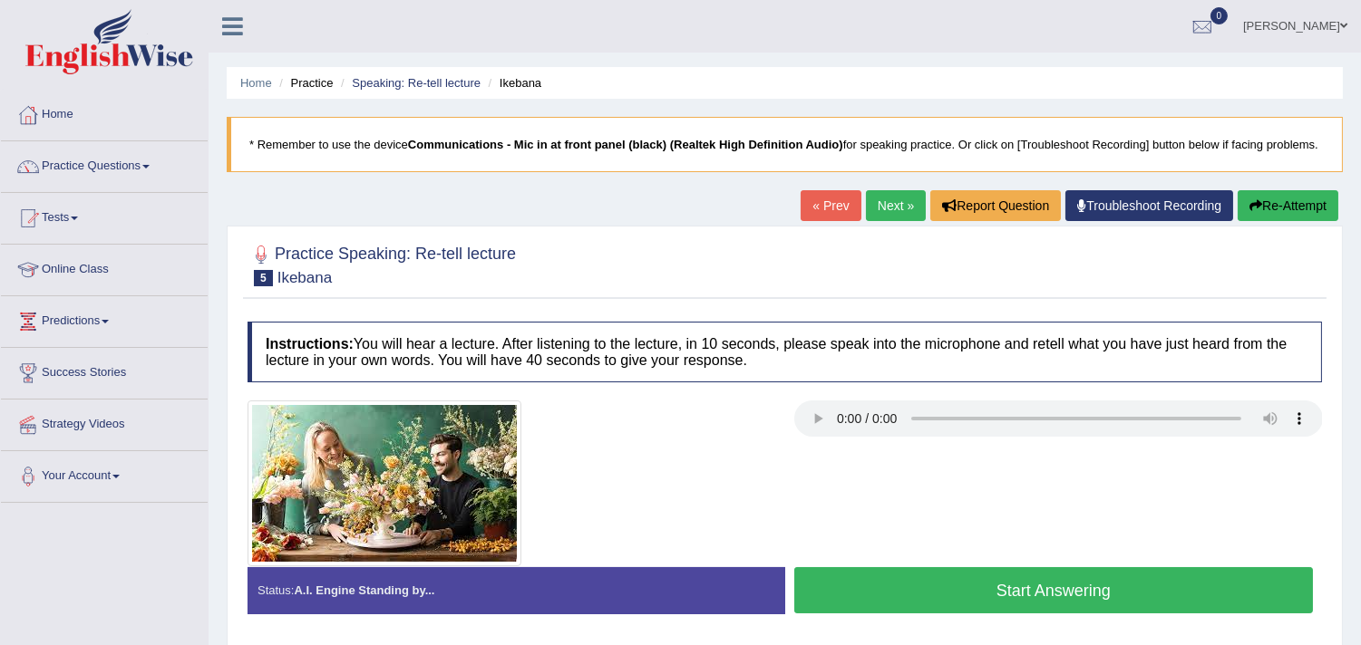
click at [847, 567] on div at bounding box center [784, 484] width 1092 height 166
click at [890, 596] on button "Start Answering" at bounding box center [1053, 590] width 519 height 46
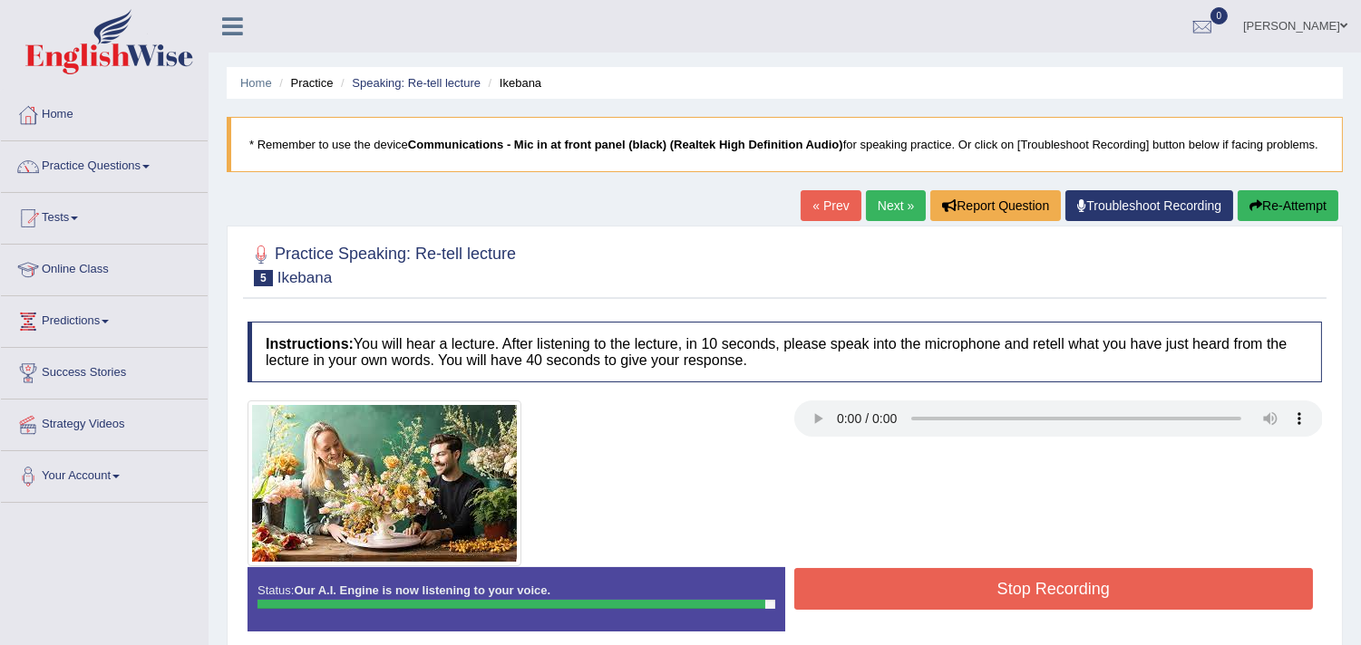
click at [890, 596] on button "Stop Recording" at bounding box center [1053, 589] width 519 height 42
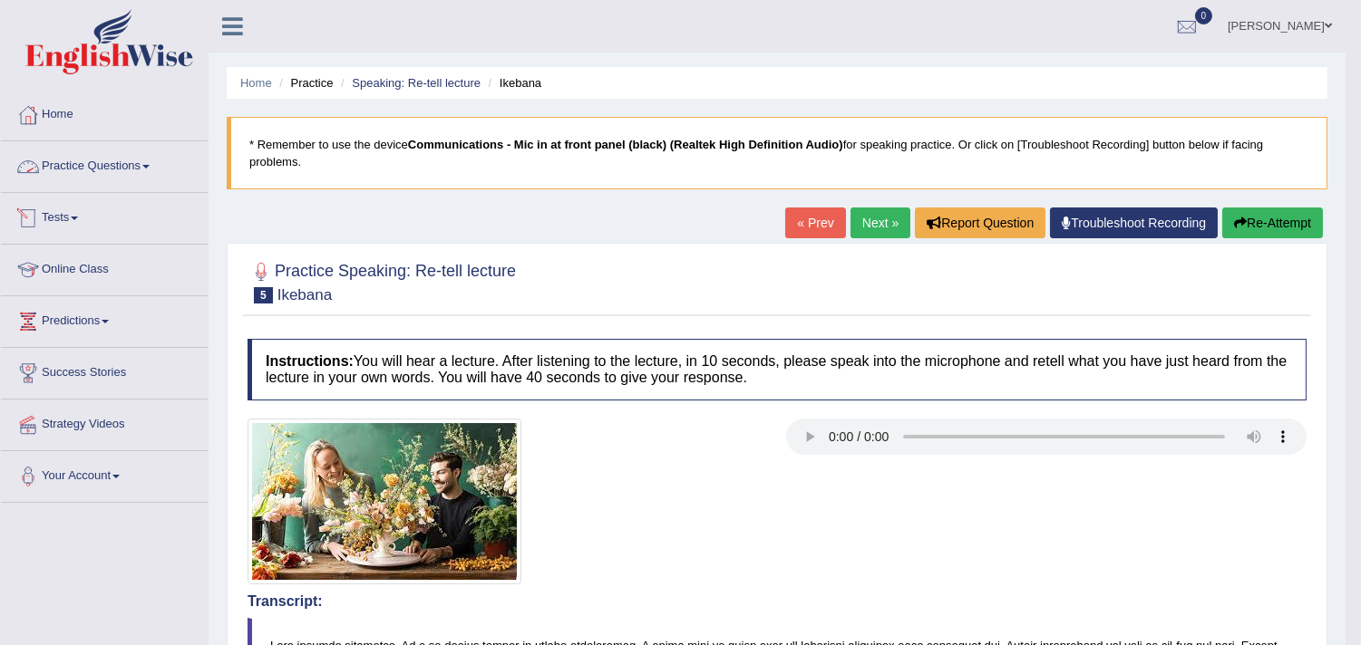
click at [137, 175] on link "Practice Questions" at bounding box center [104, 163] width 207 height 45
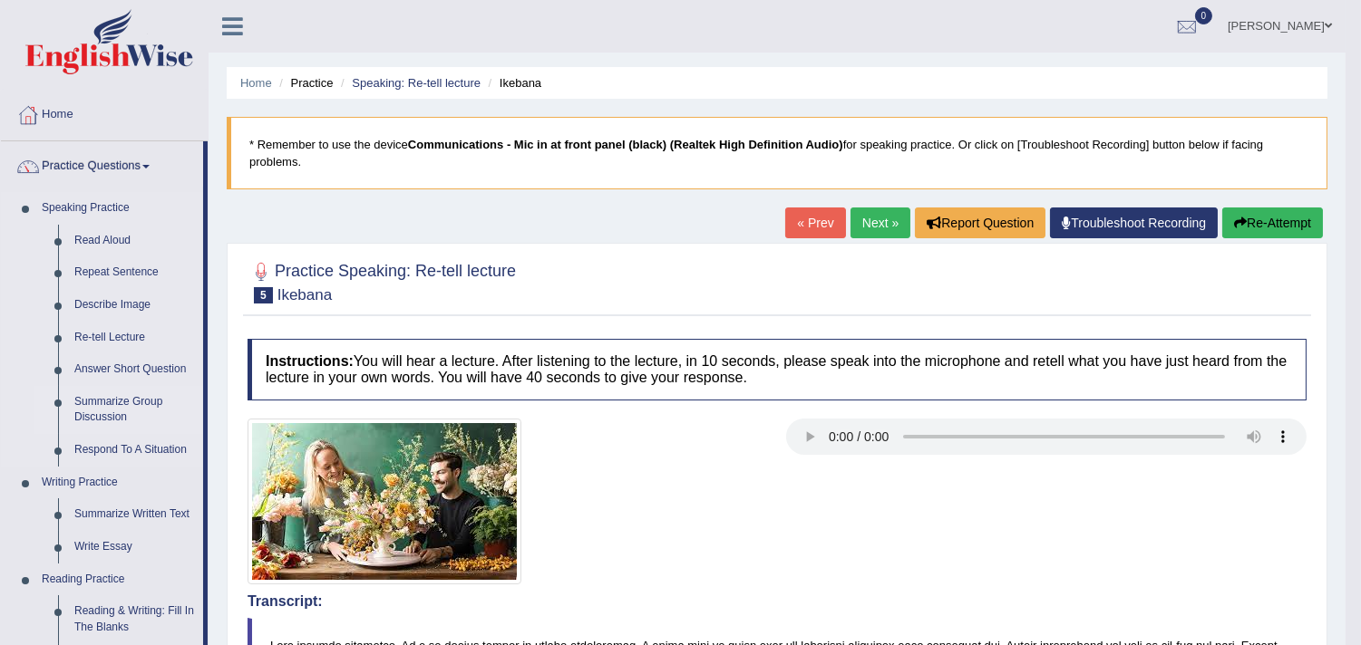
click at [112, 411] on link "Summarize Group Discussion" at bounding box center [134, 410] width 137 height 48
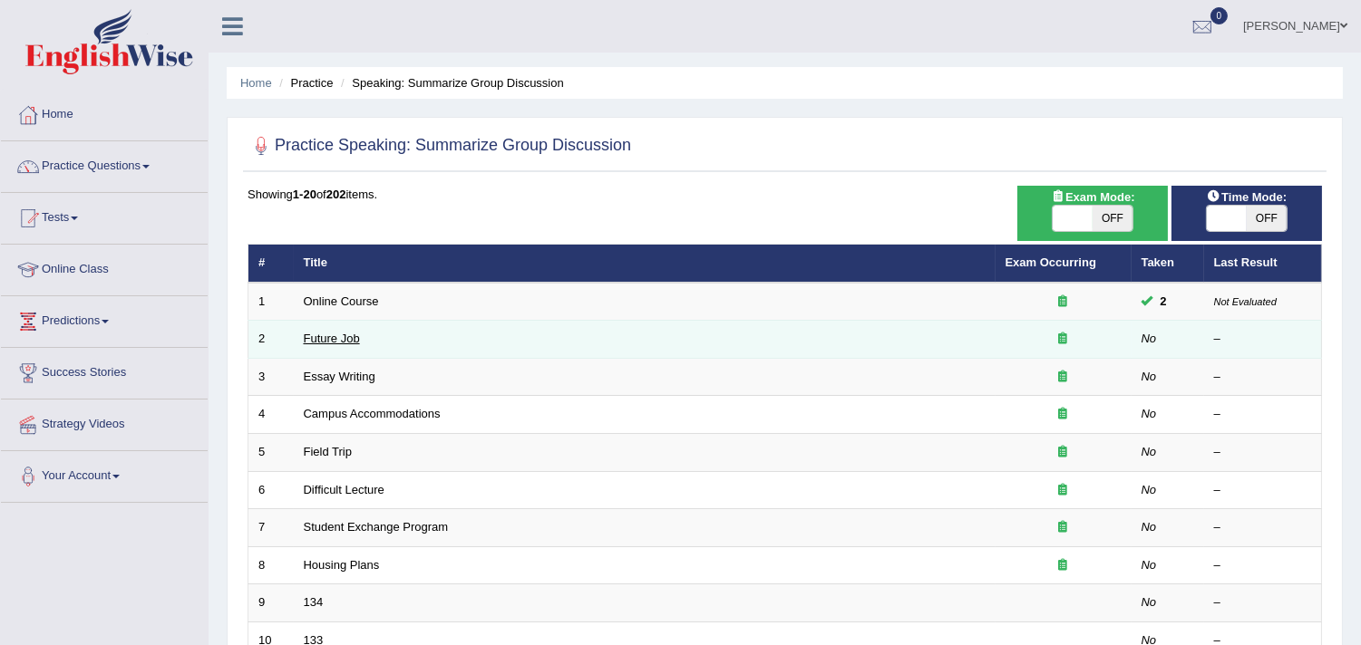
click at [332, 342] on link "Future Job" at bounding box center [332, 339] width 56 height 14
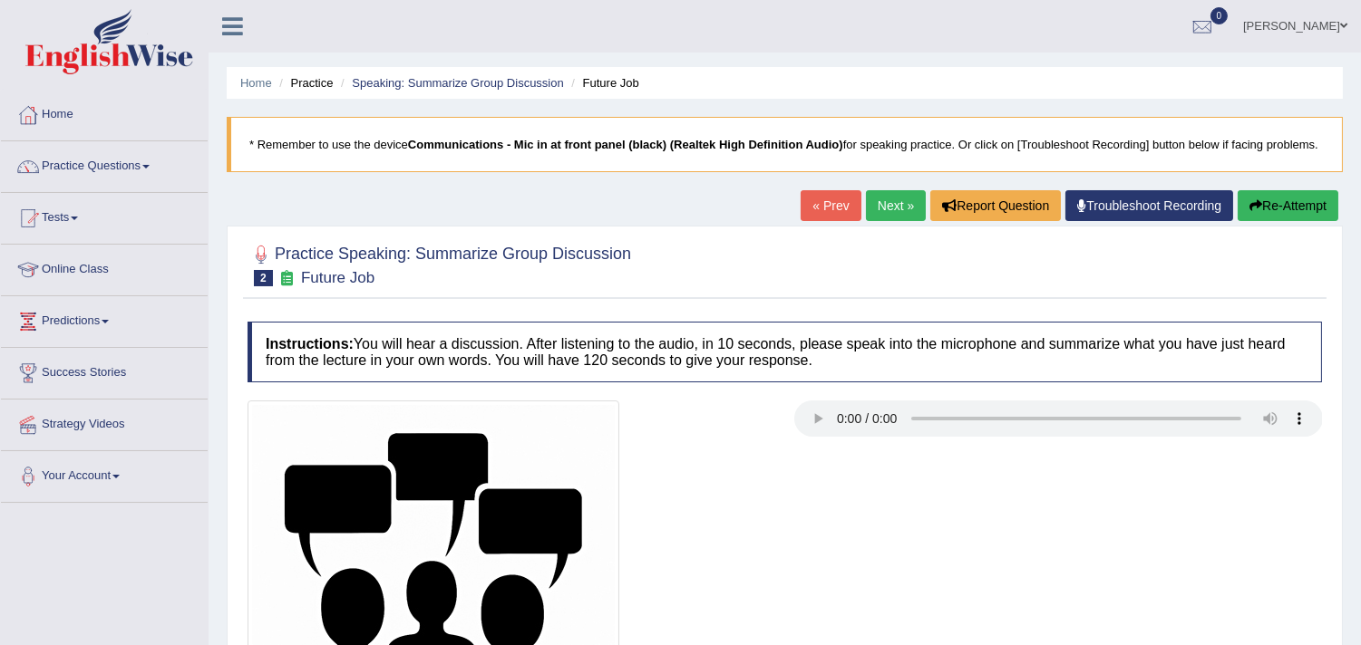
scroll to position [291, 0]
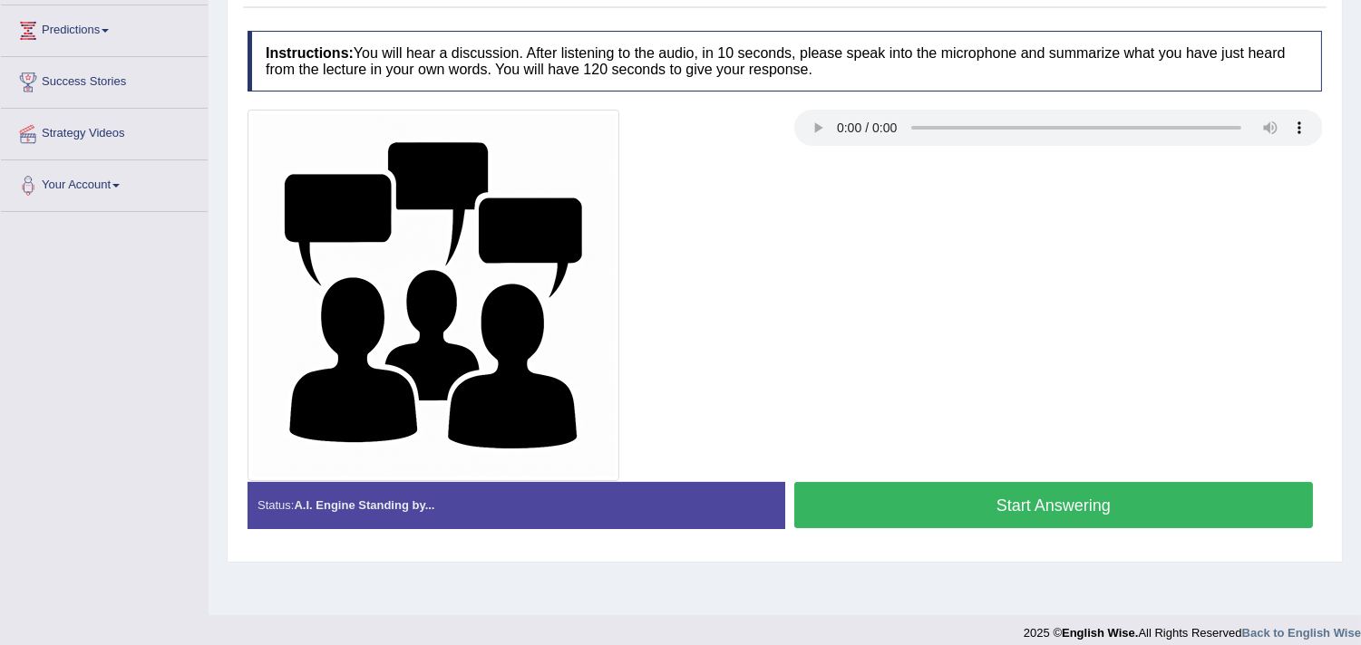
click at [936, 519] on button "Start Answering" at bounding box center [1053, 505] width 519 height 46
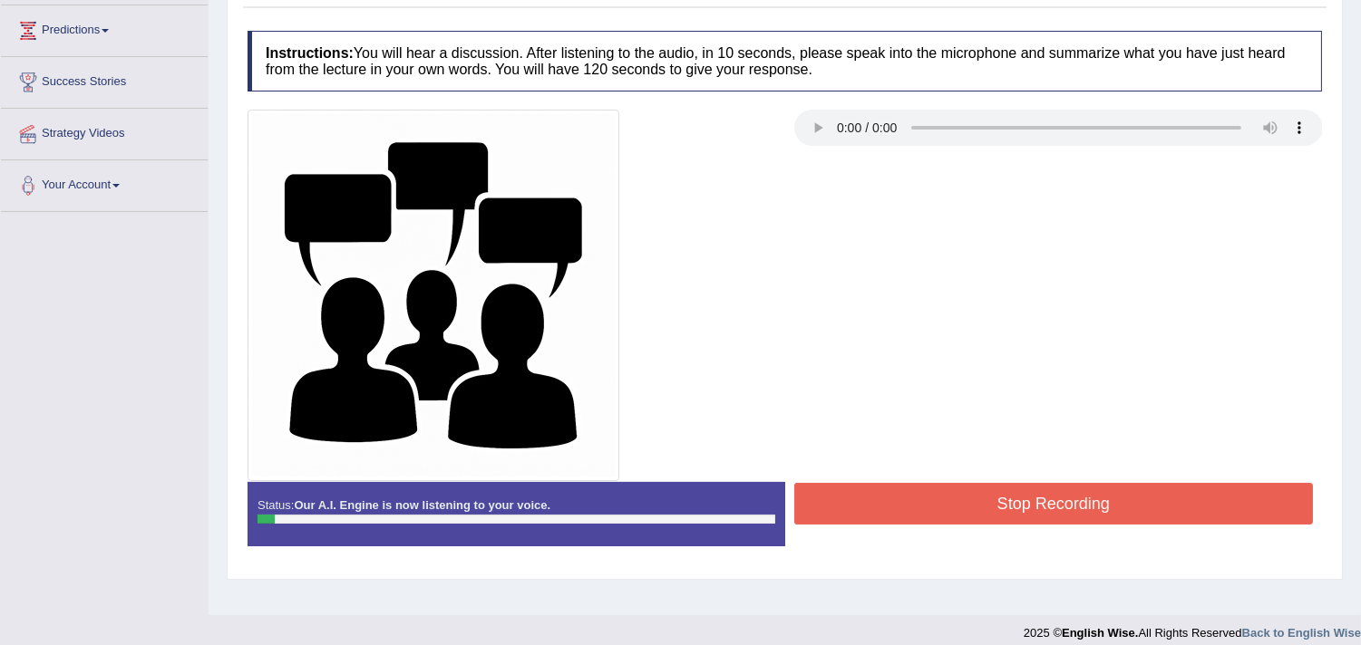
click at [936, 519] on button "Stop Recording" at bounding box center [1053, 504] width 519 height 42
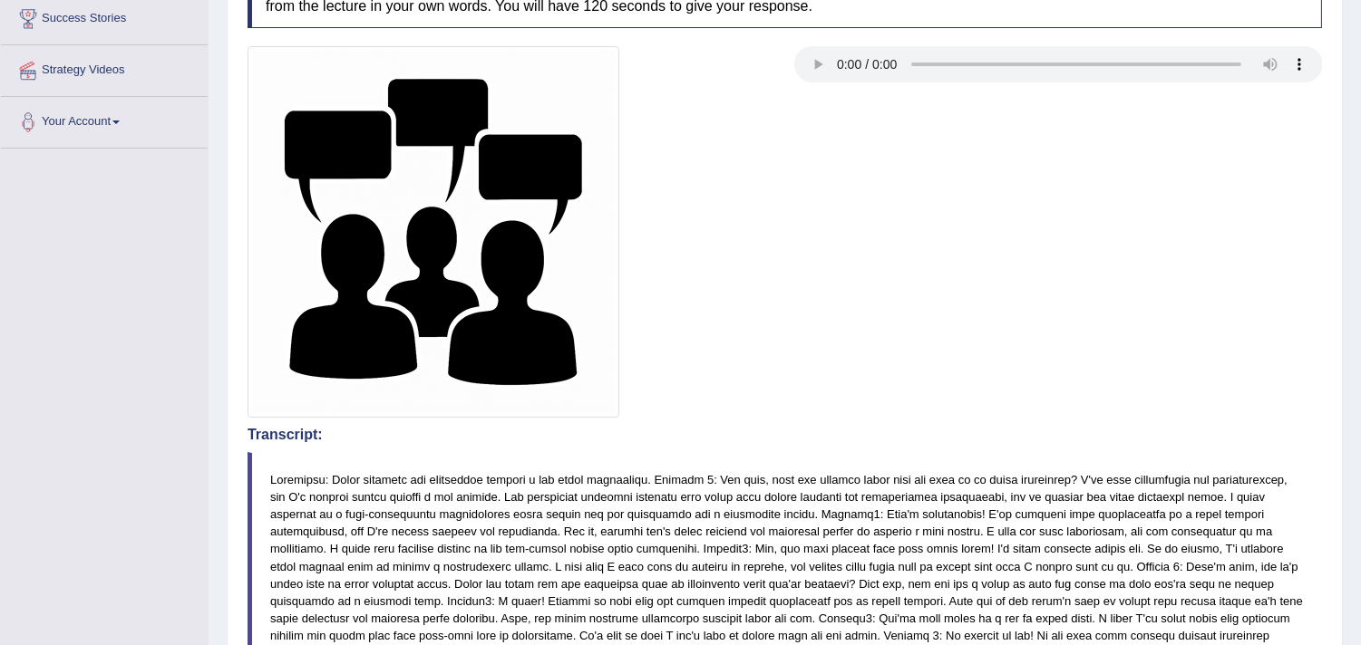
scroll to position [30, 0]
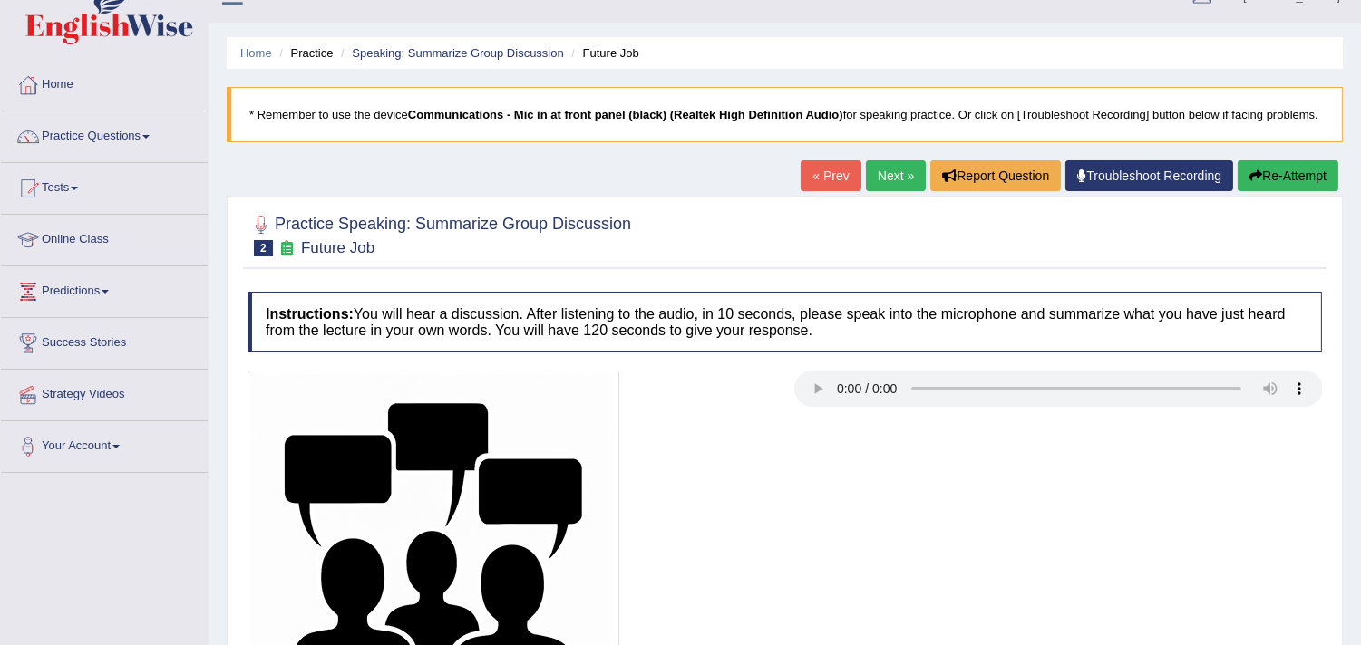
click at [1299, 185] on button "Re-Attempt" at bounding box center [1287, 175] width 101 height 31
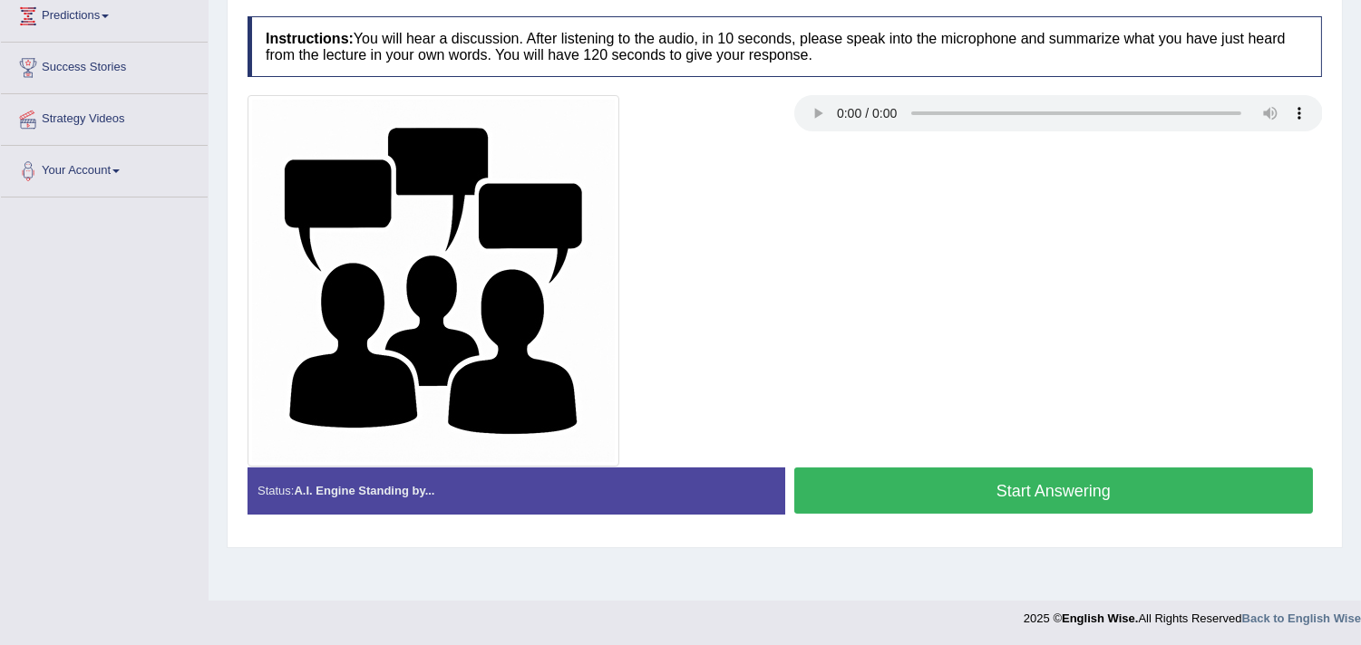
click at [884, 505] on button "Start Answering" at bounding box center [1053, 491] width 519 height 46
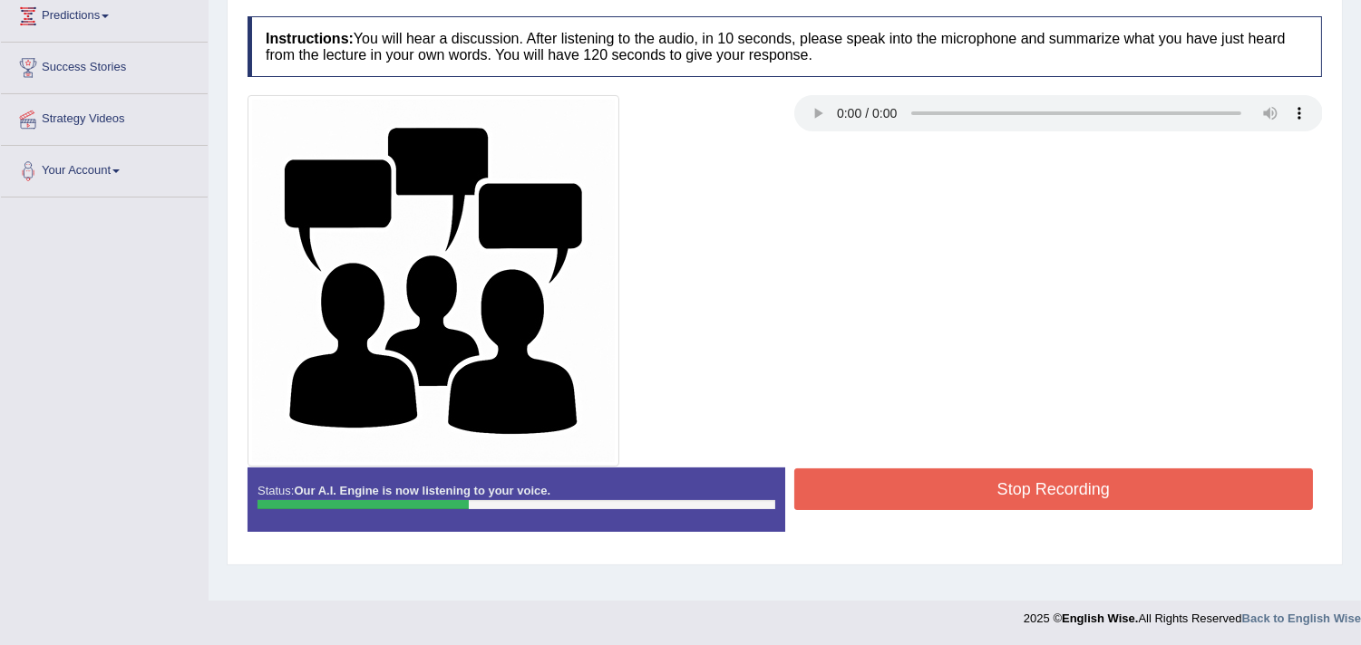
click at [884, 505] on button "Stop Recording" at bounding box center [1053, 490] width 519 height 42
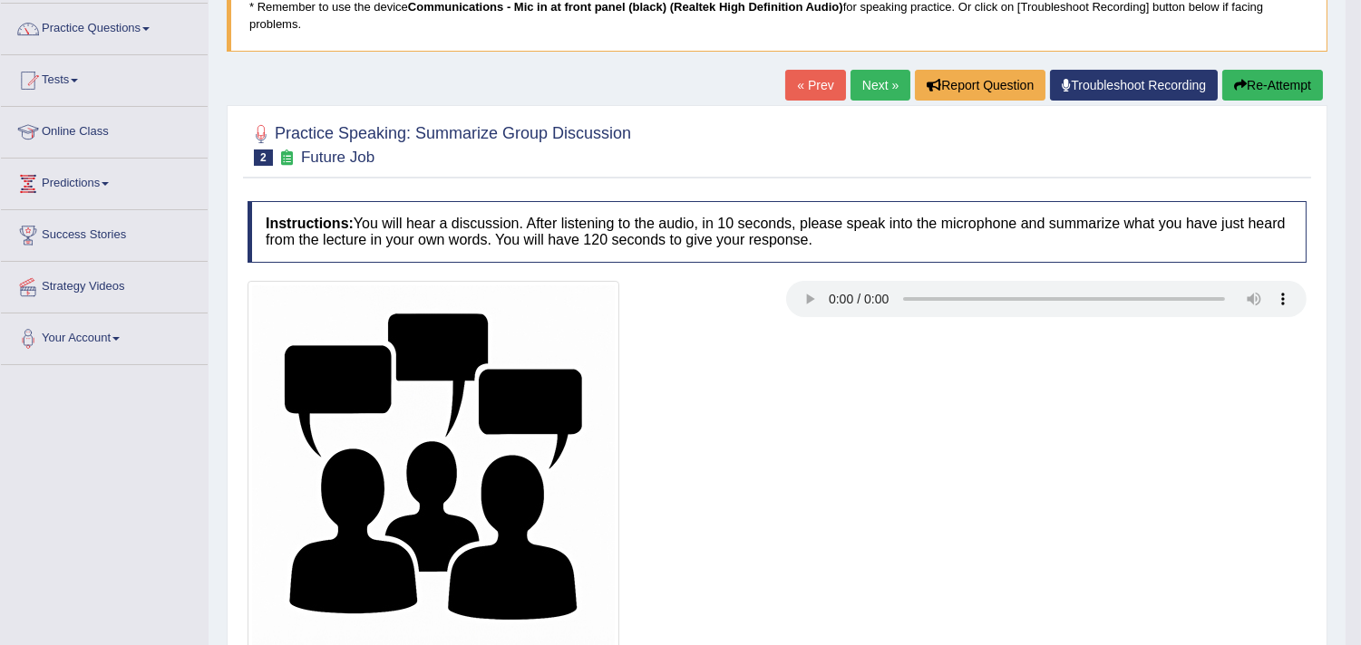
scroll to position [124, 0]
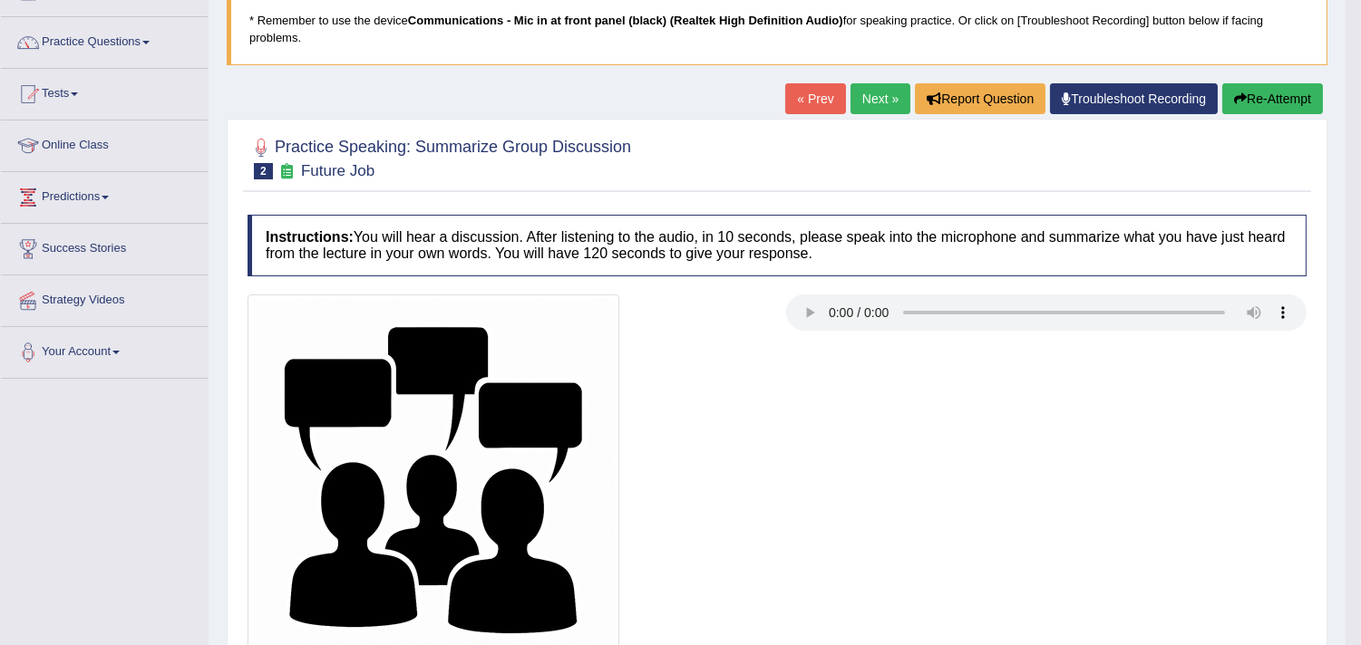
click at [864, 93] on link "Next »" at bounding box center [880, 98] width 60 height 31
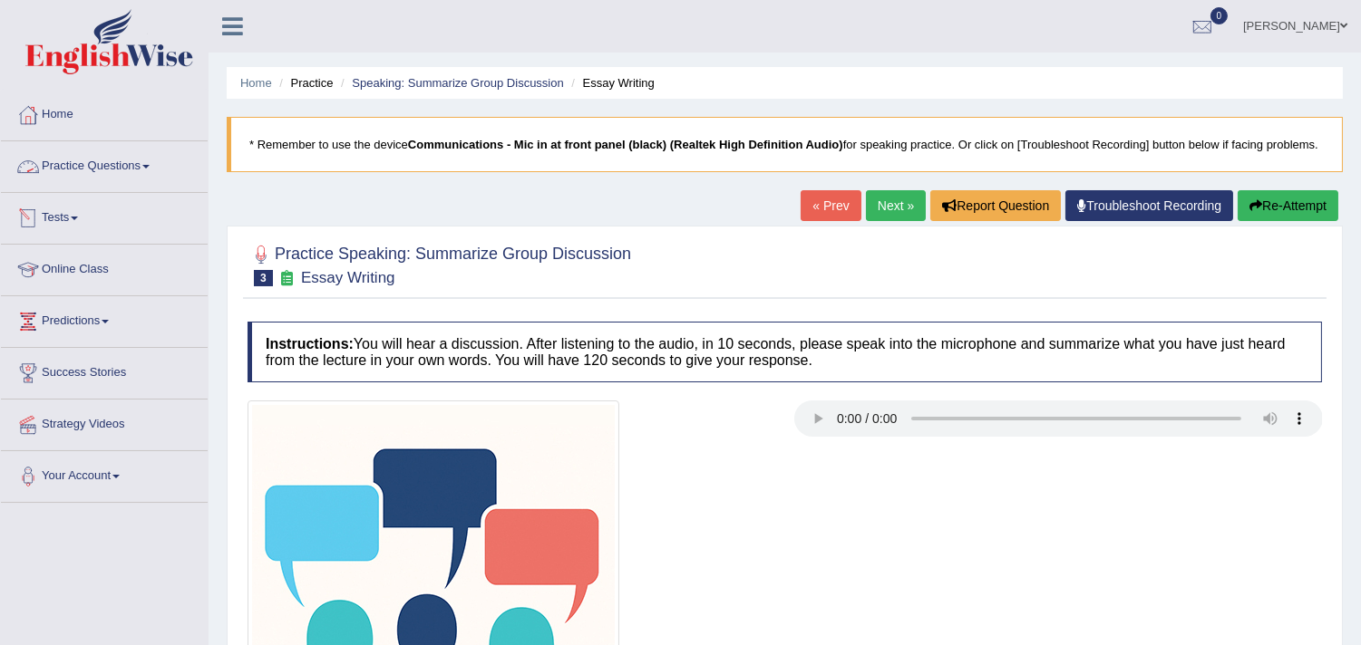
click at [149, 182] on link "Practice Questions" at bounding box center [104, 163] width 207 height 45
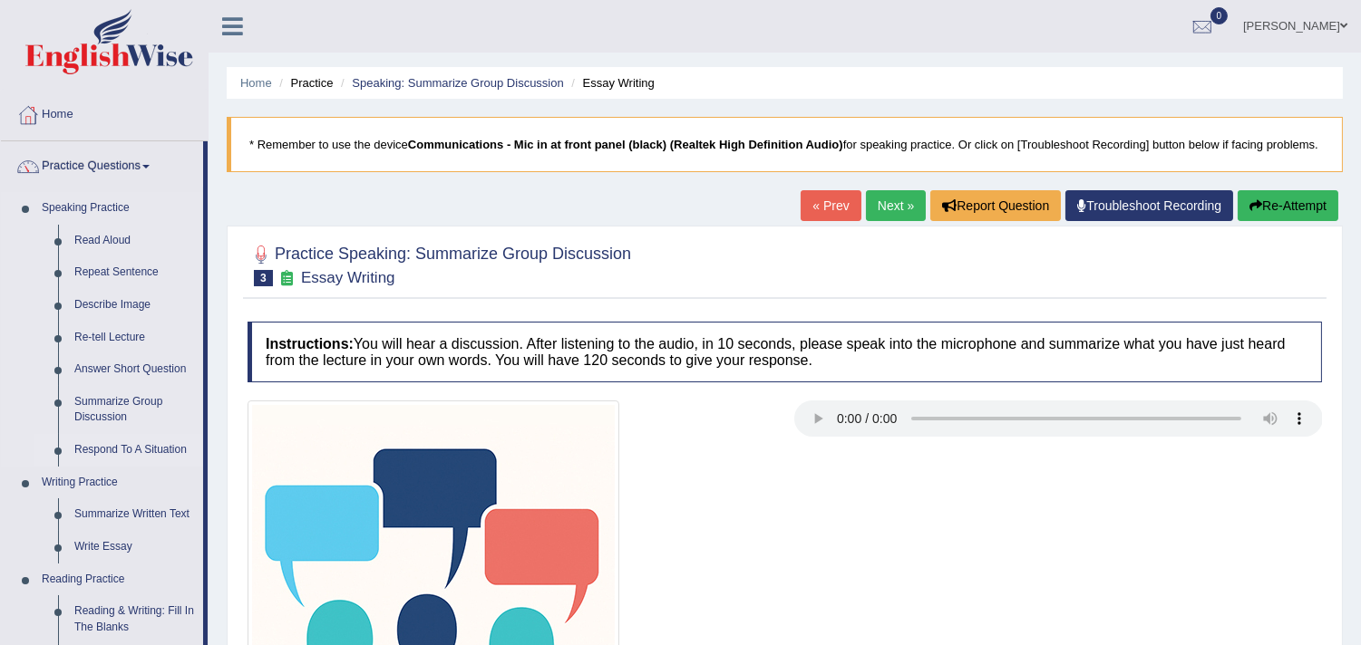
click at [109, 444] on link "Respond To A Situation" at bounding box center [134, 450] width 137 height 33
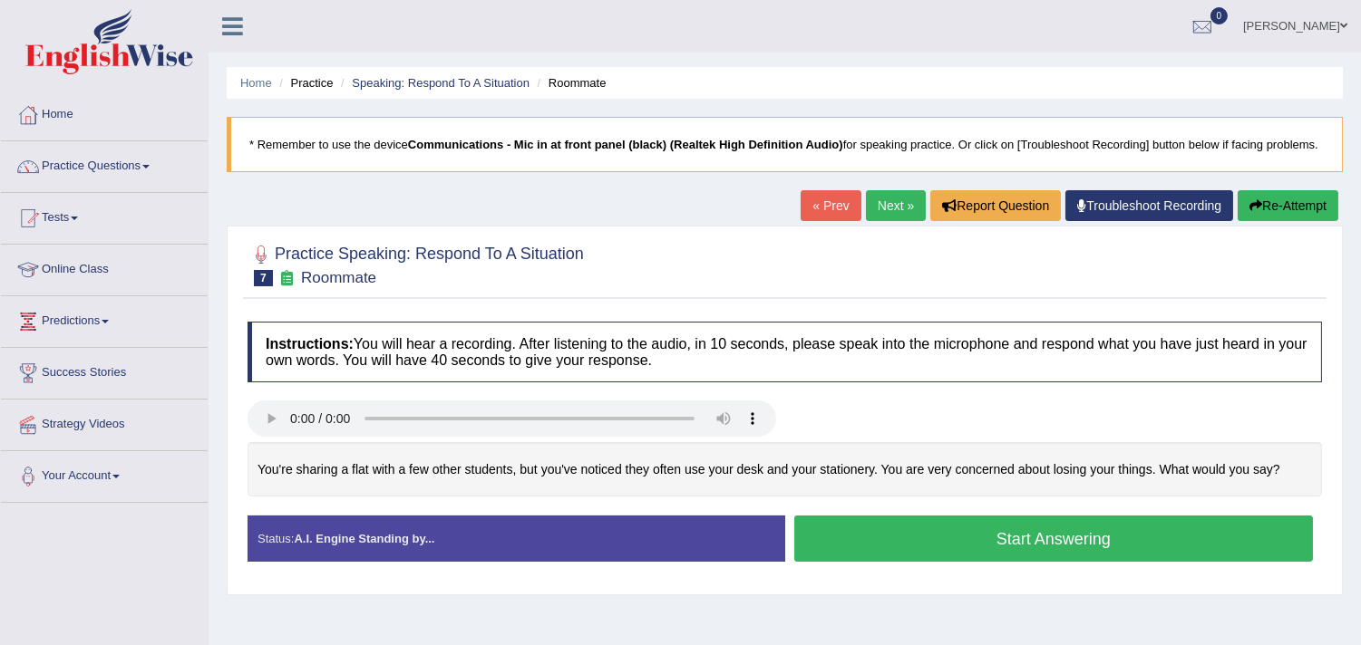
click at [852, 550] on button "Start Answering" at bounding box center [1053, 539] width 519 height 46
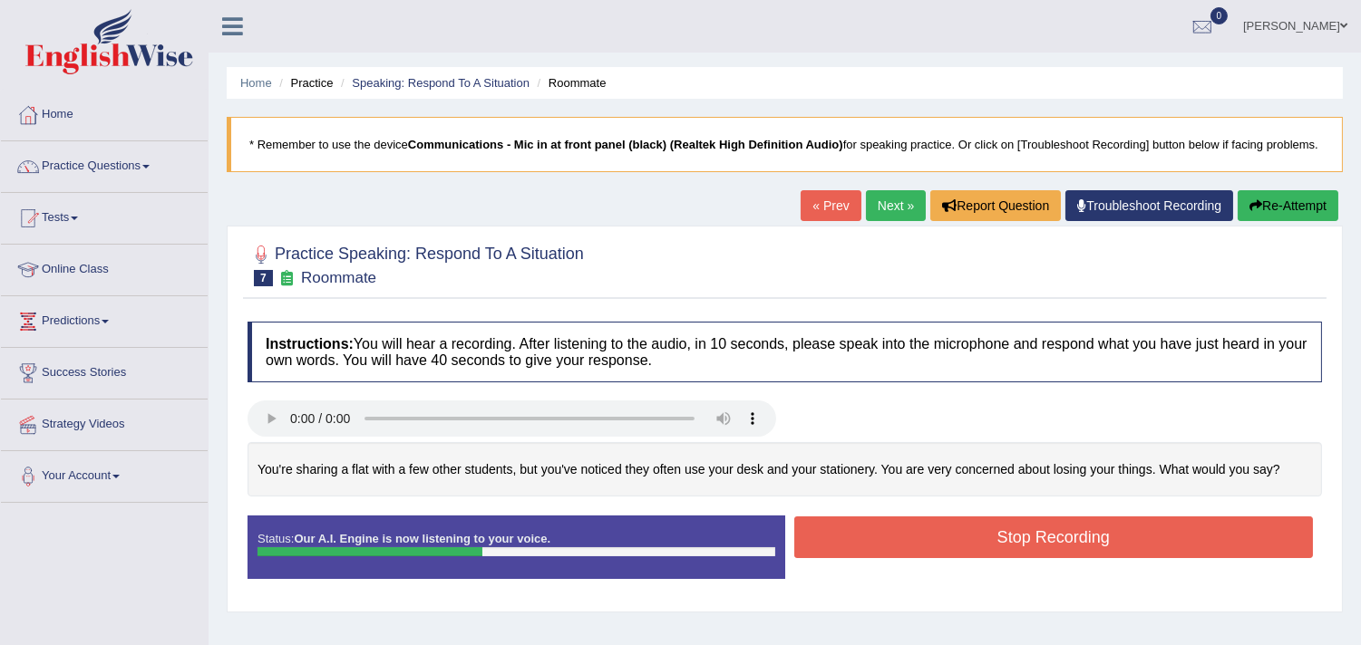
click at [852, 550] on button "Stop Recording" at bounding box center [1053, 538] width 519 height 42
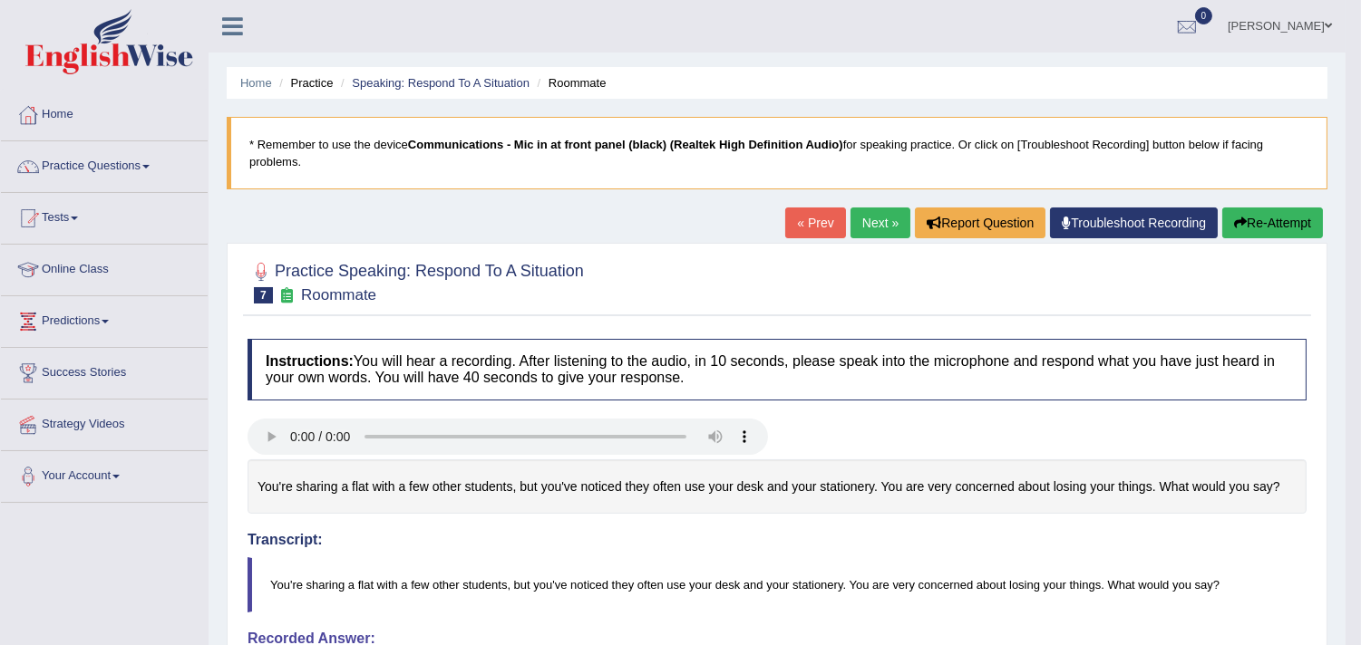
click at [1258, 213] on button "Re-Attempt" at bounding box center [1272, 223] width 101 height 31
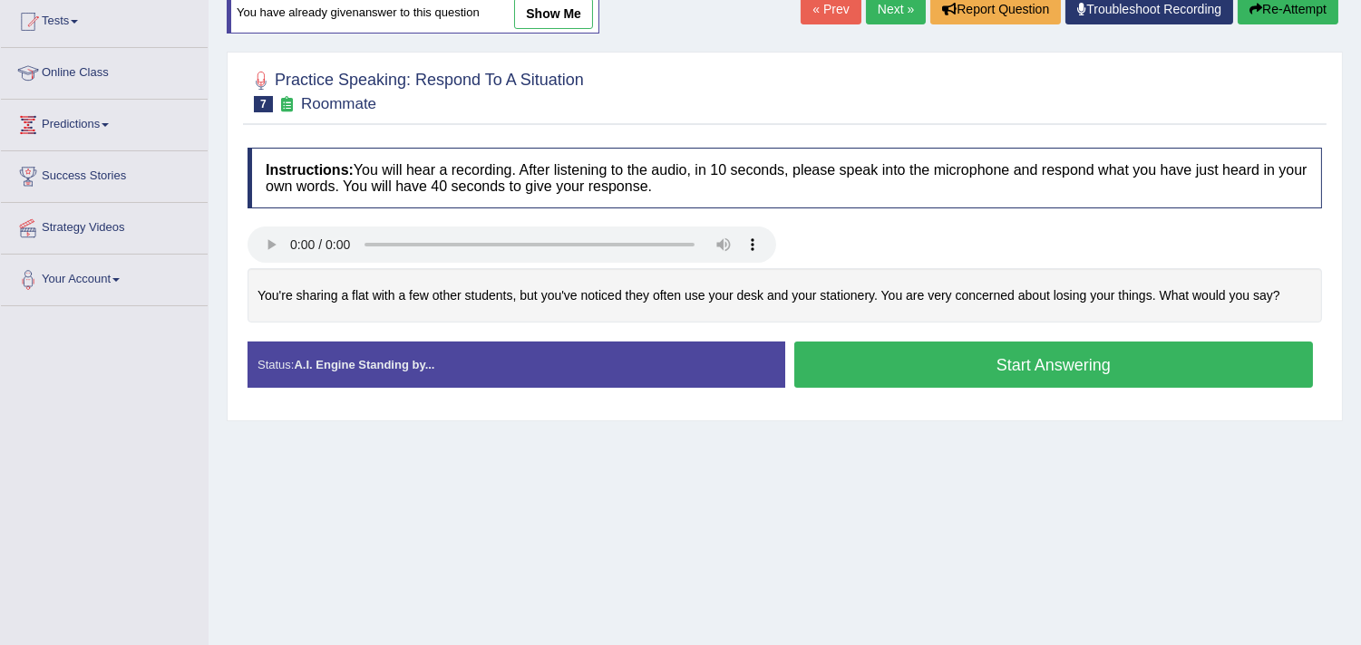
scroll to position [198, 0]
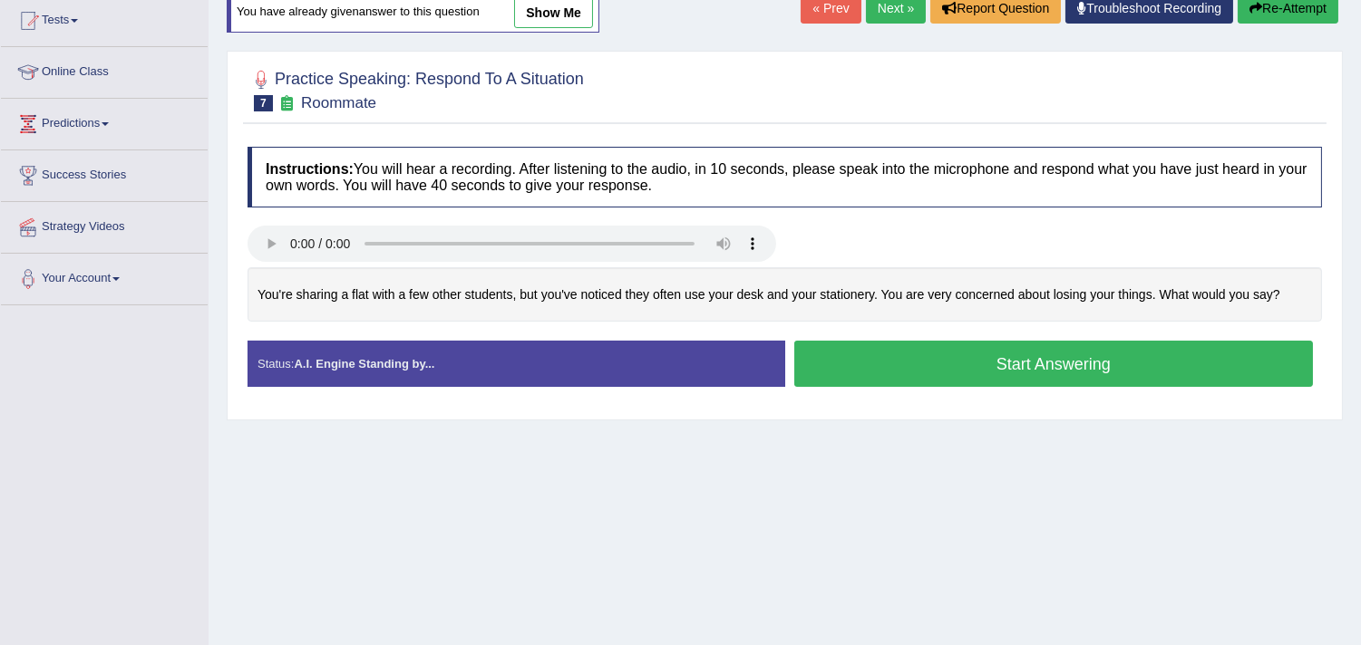
click at [900, 378] on button "Start Answering" at bounding box center [1053, 364] width 519 height 46
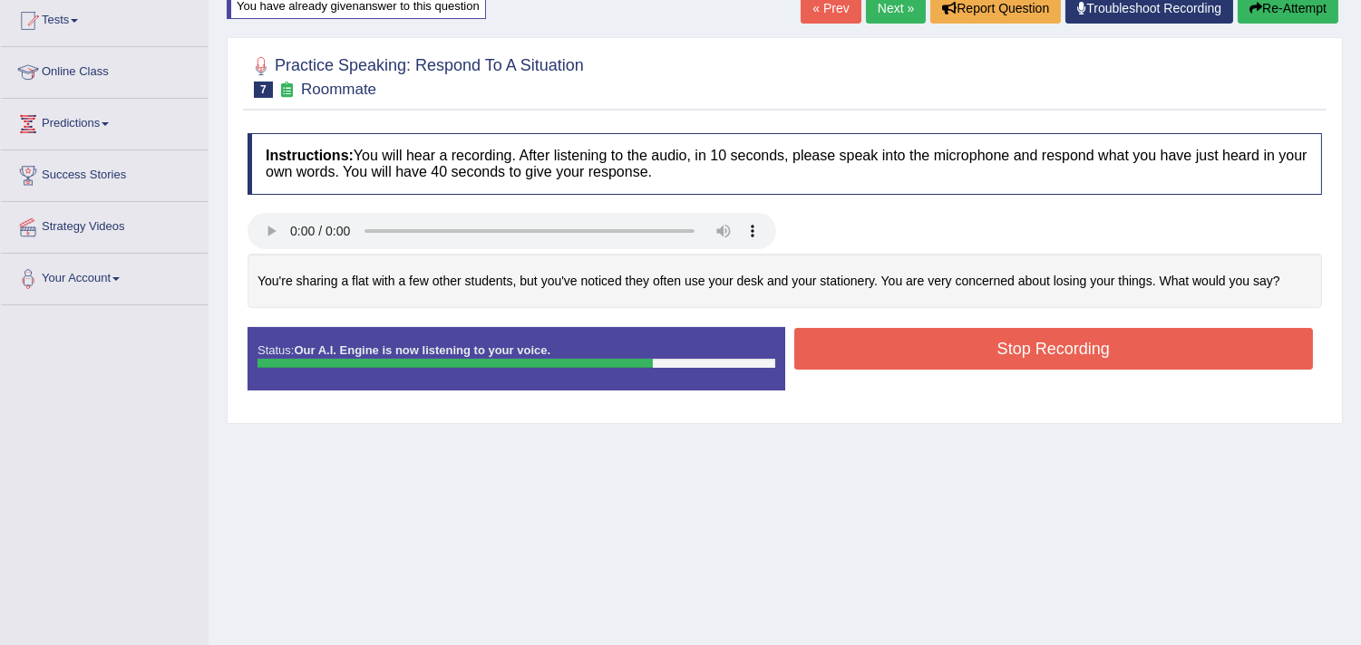
click at [900, 370] on button "Stop Recording" at bounding box center [1053, 349] width 519 height 42
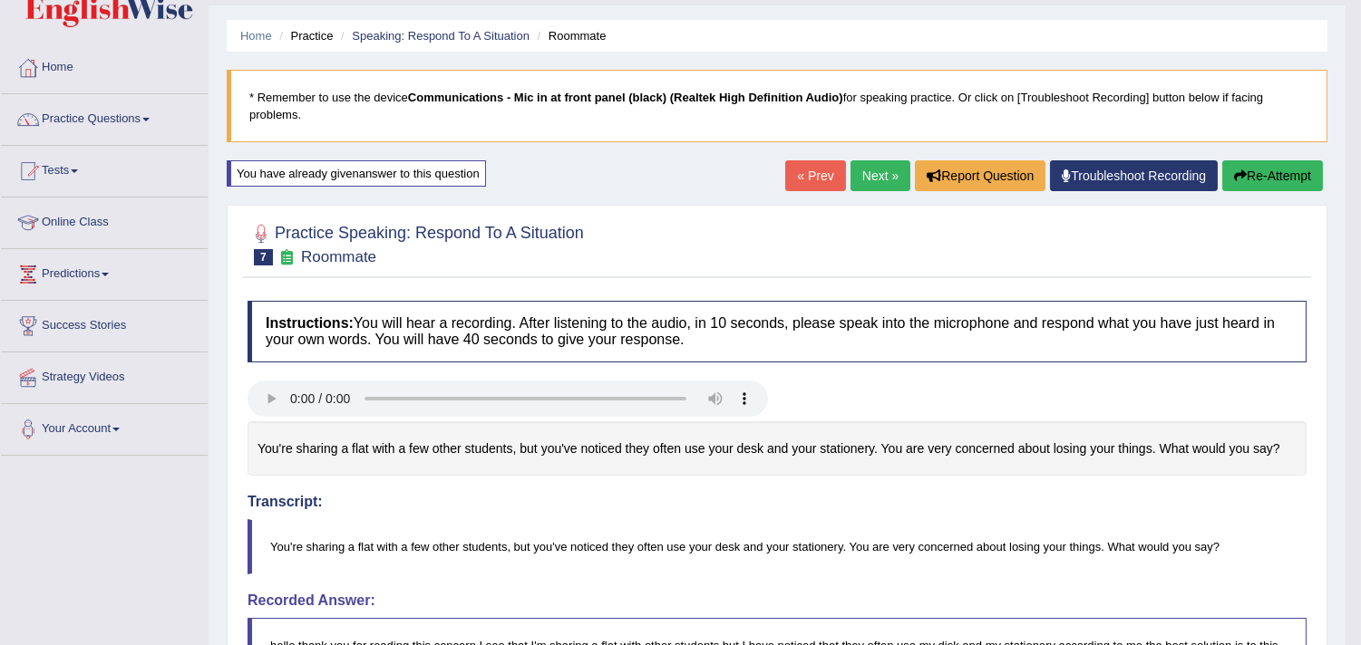
scroll to position [0, 0]
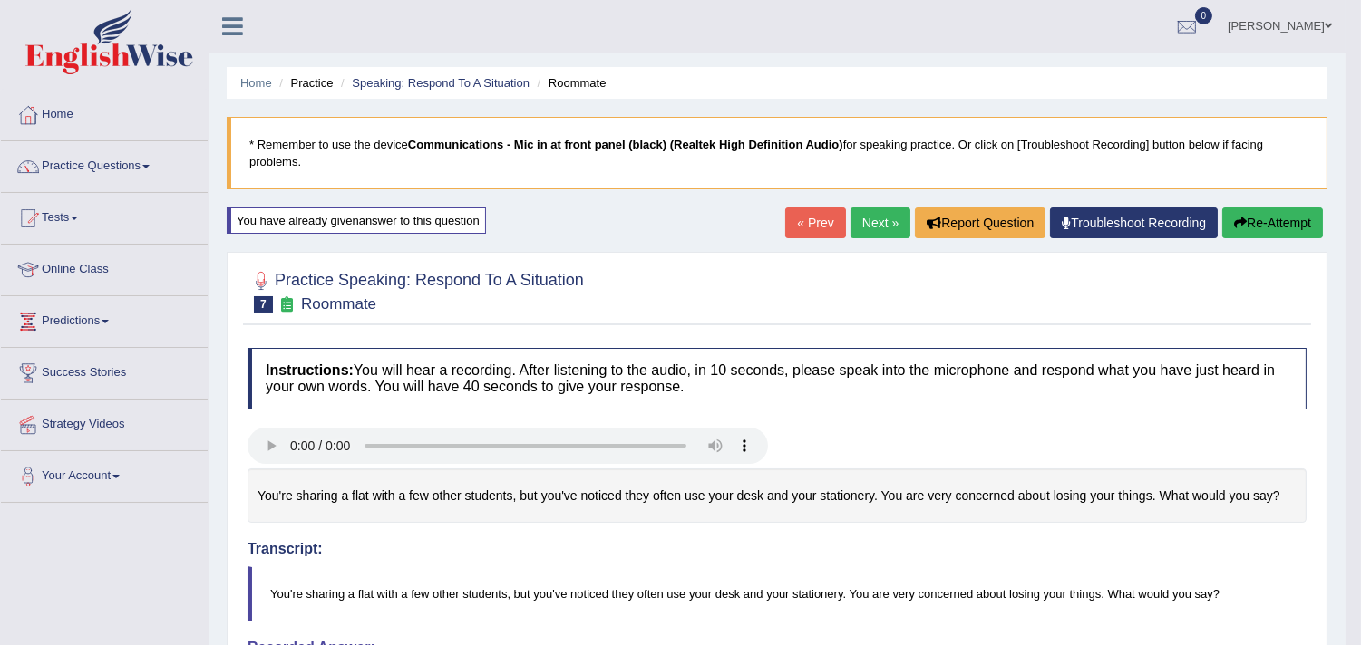
click at [882, 220] on link "Next »" at bounding box center [880, 223] width 60 height 31
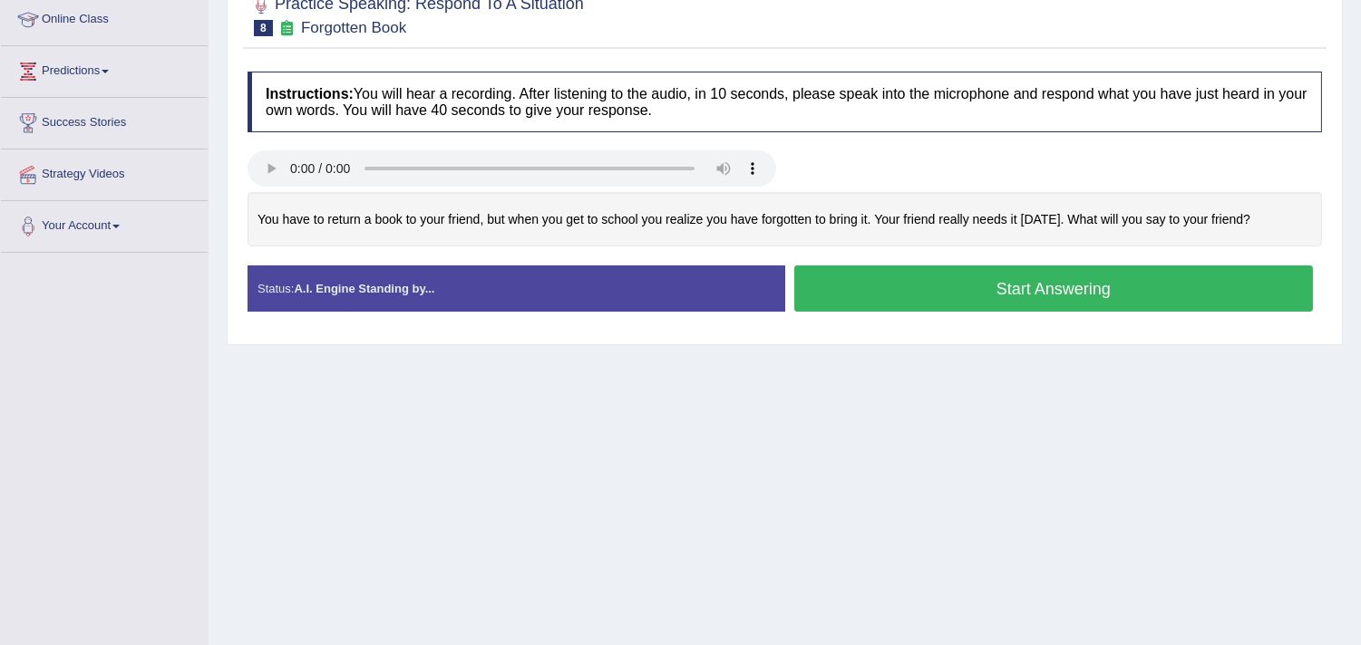
click at [896, 306] on button "Start Answering" at bounding box center [1053, 289] width 519 height 46
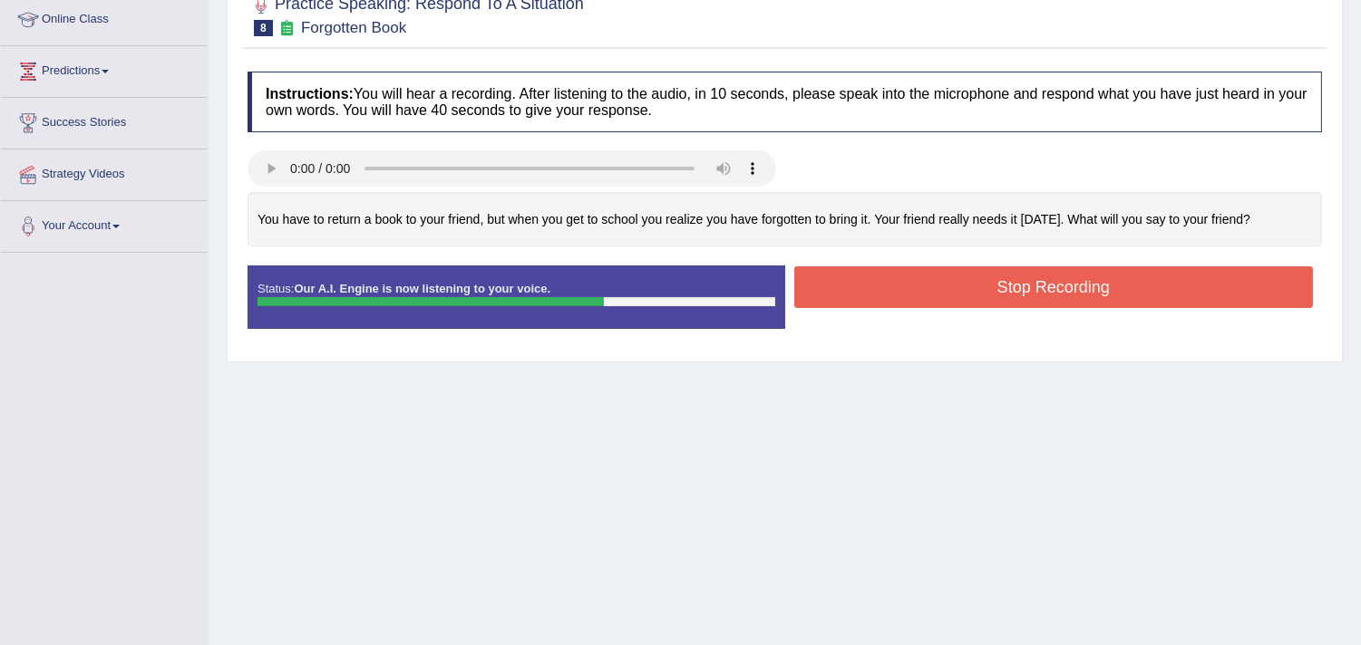
click at [896, 308] on button "Stop Recording" at bounding box center [1053, 288] width 519 height 42
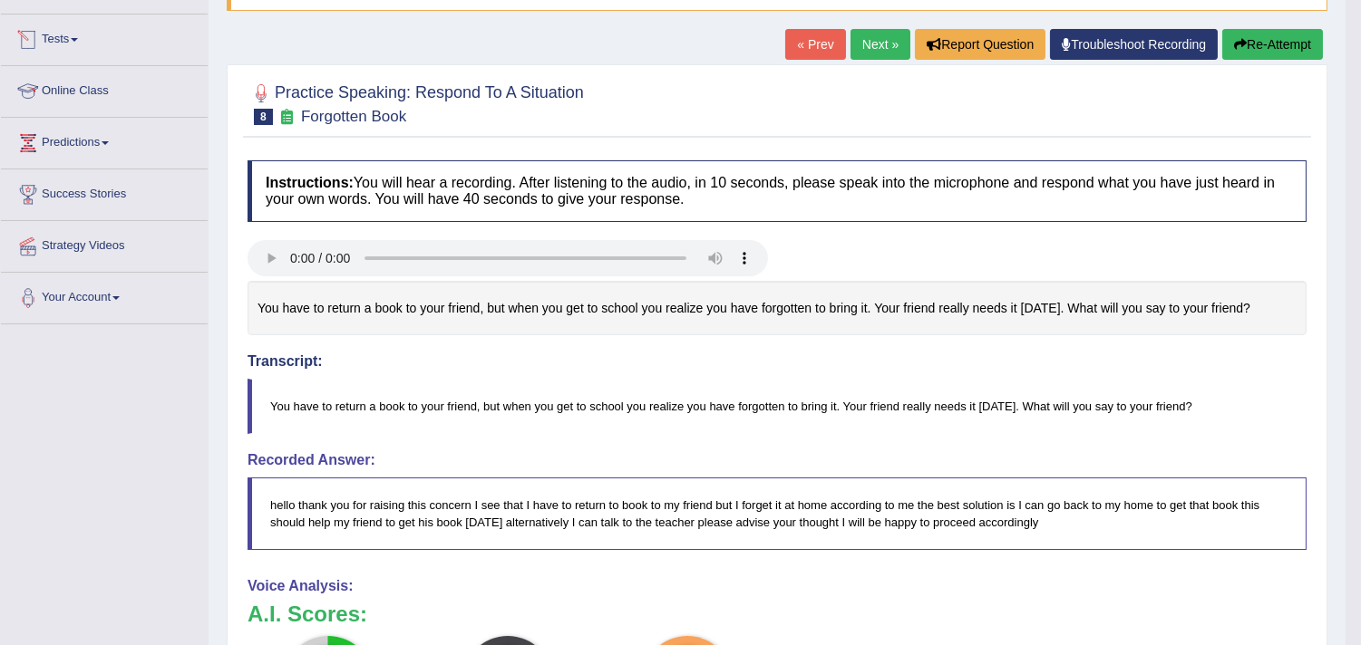
scroll to position [2, 0]
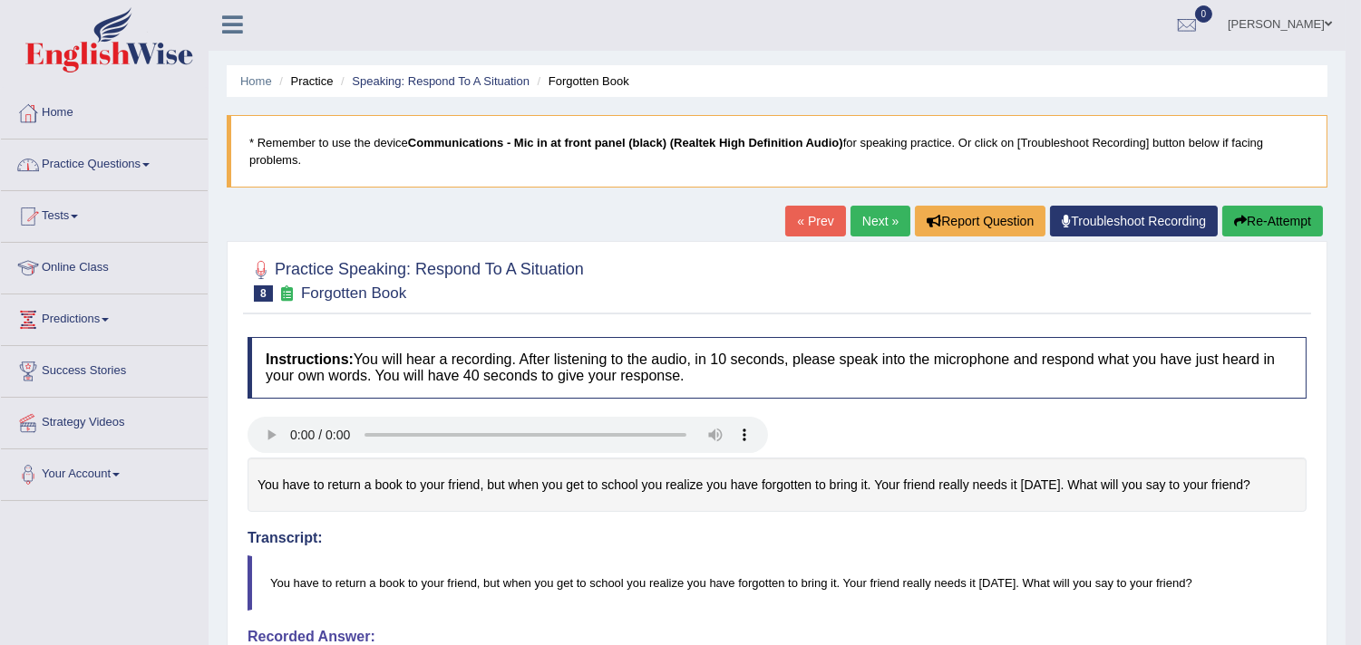
click at [118, 170] on link "Practice Questions" at bounding box center [104, 162] width 207 height 45
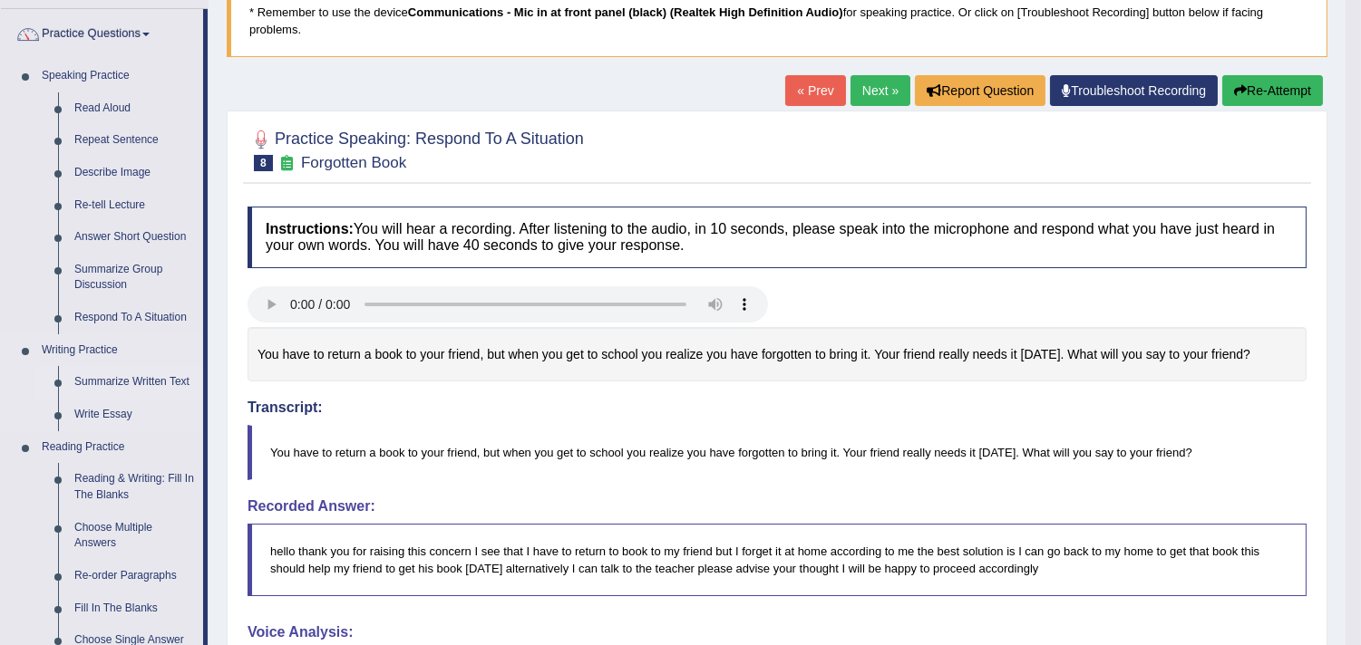
scroll to position [188, 0]
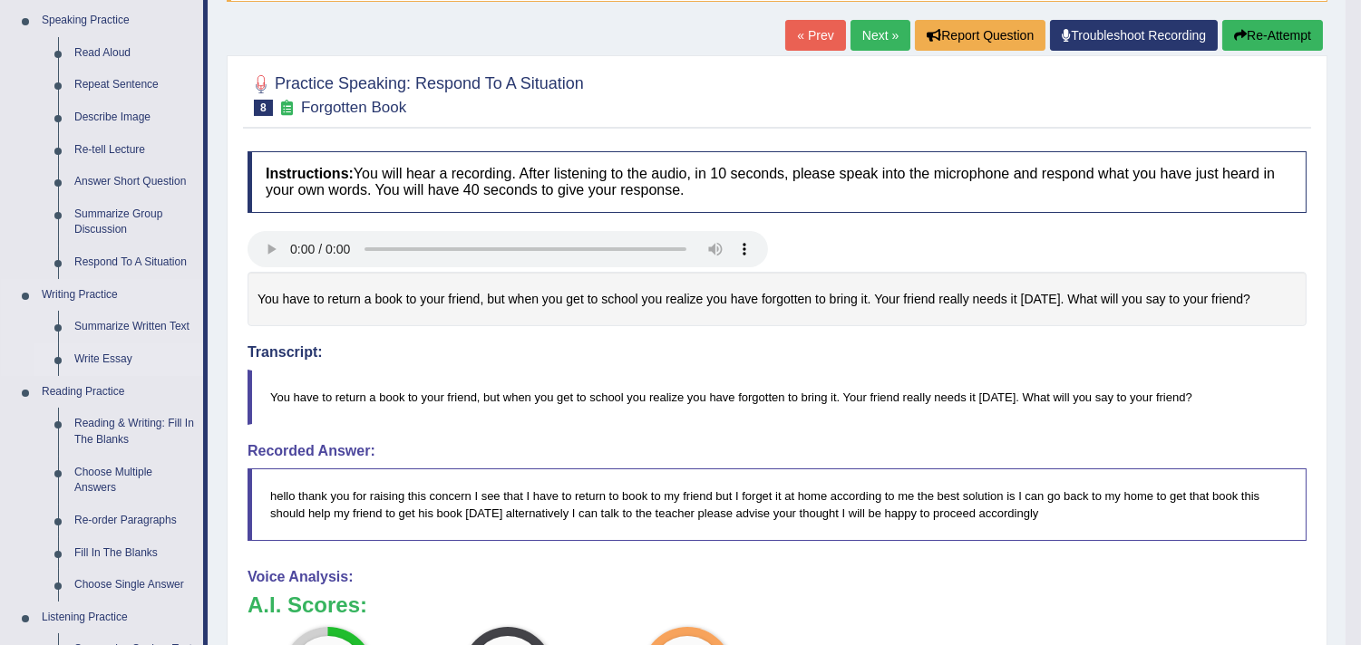
click at [103, 354] on link "Write Essay" at bounding box center [134, 360] width 137 height 33
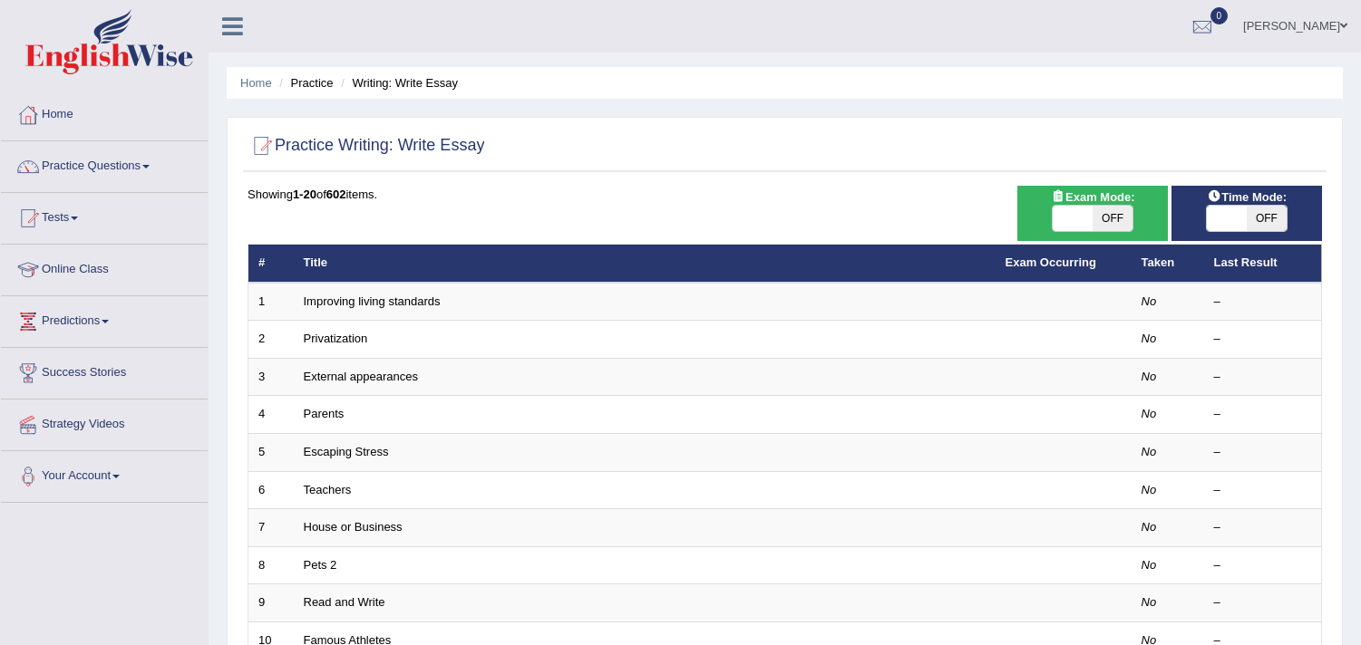
click at [384, 300] on link "Improving living standards" at bounding box center [372, 302] width 137 height 14
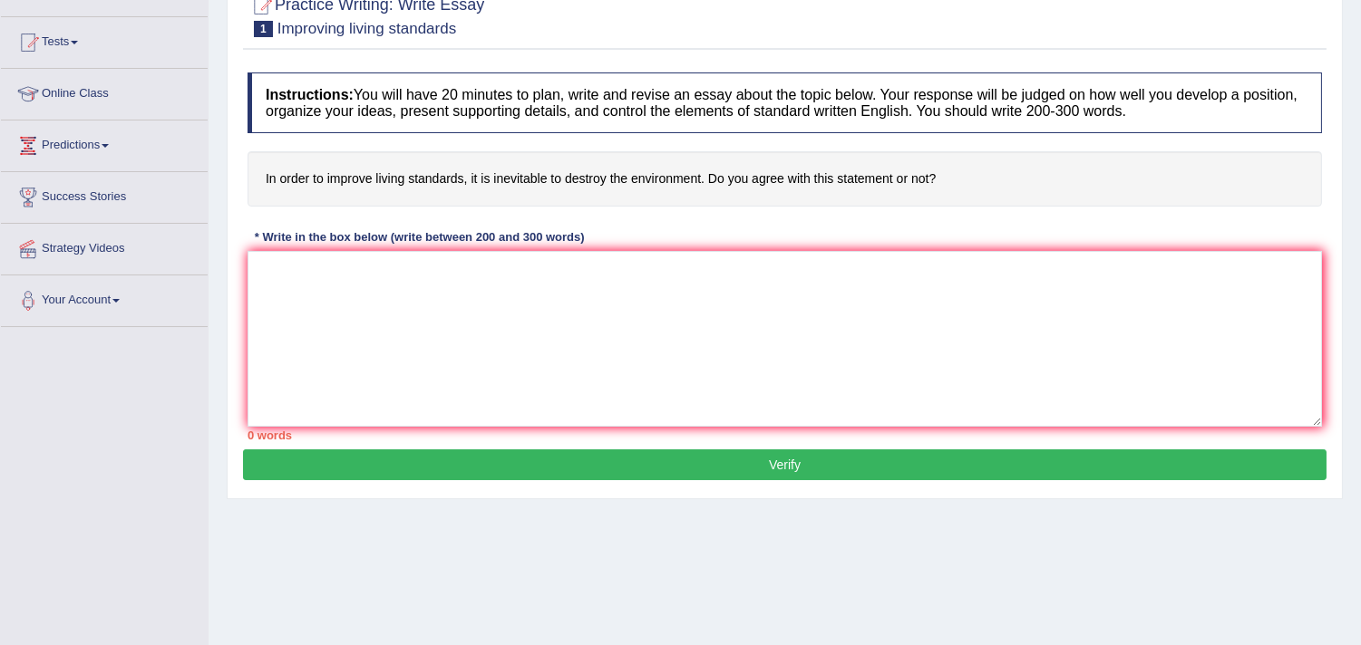
scroll to position [177, 0]
click at [354, 266] on textarea at bounding box center [784, 338] width 1074 height 176
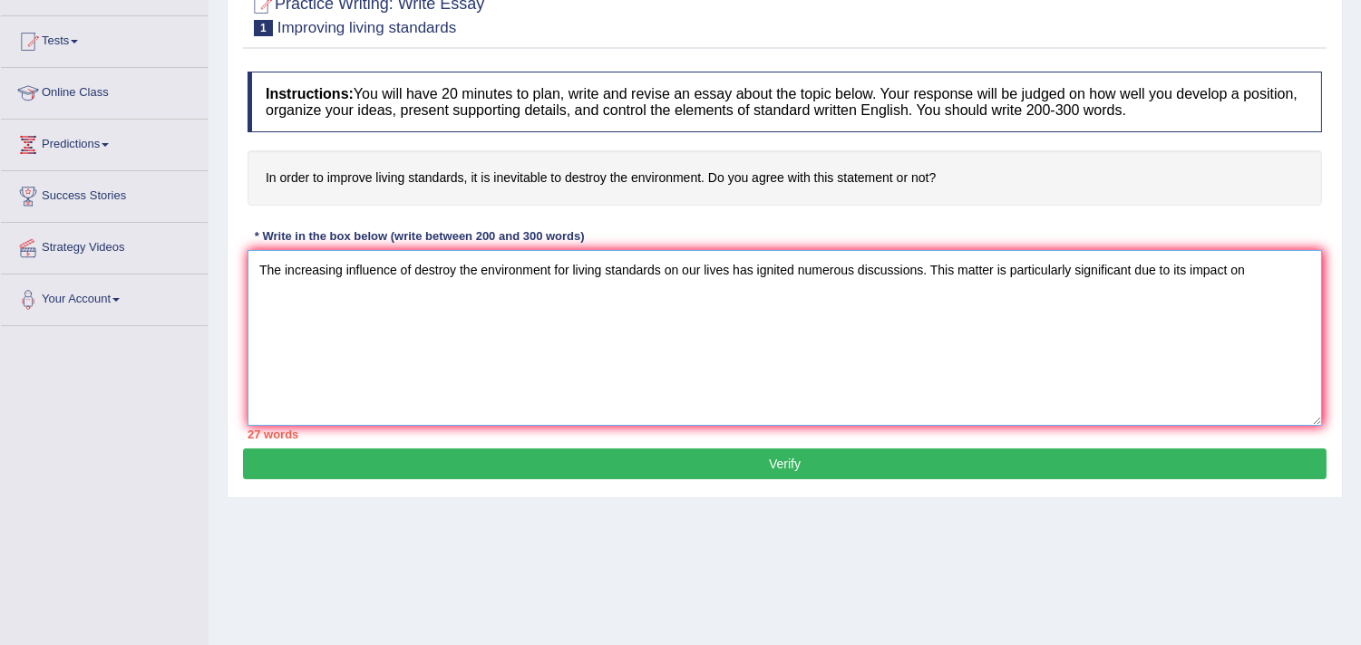
click at [567, 268] on textarea "The increasing influence of destroy the environment for living standards on our…" at bounding box center [784, 338] width 1074 height 176
click at [1091, 267] on textarea "The increasing influence of living standards on our lives has ignited numerous …" at bounding box center [784, 338] width 1074 height 176
click at [1116, 269] on textarea "The increasing influence of living standards on our lives has ignited numerous …" at bounding box center [784, 338] width 1074 height 176
click at [1192, 260] on textarea "The increasing influence of living standards on our lives has ignited numerous …" at bounding box center [784, 338] width 1074 height 176
click at [533, 296] on textarea "The increasing influence of living standards on our lives has ignited numerous …" at bounding box center [784, 338] width 1074 height 176
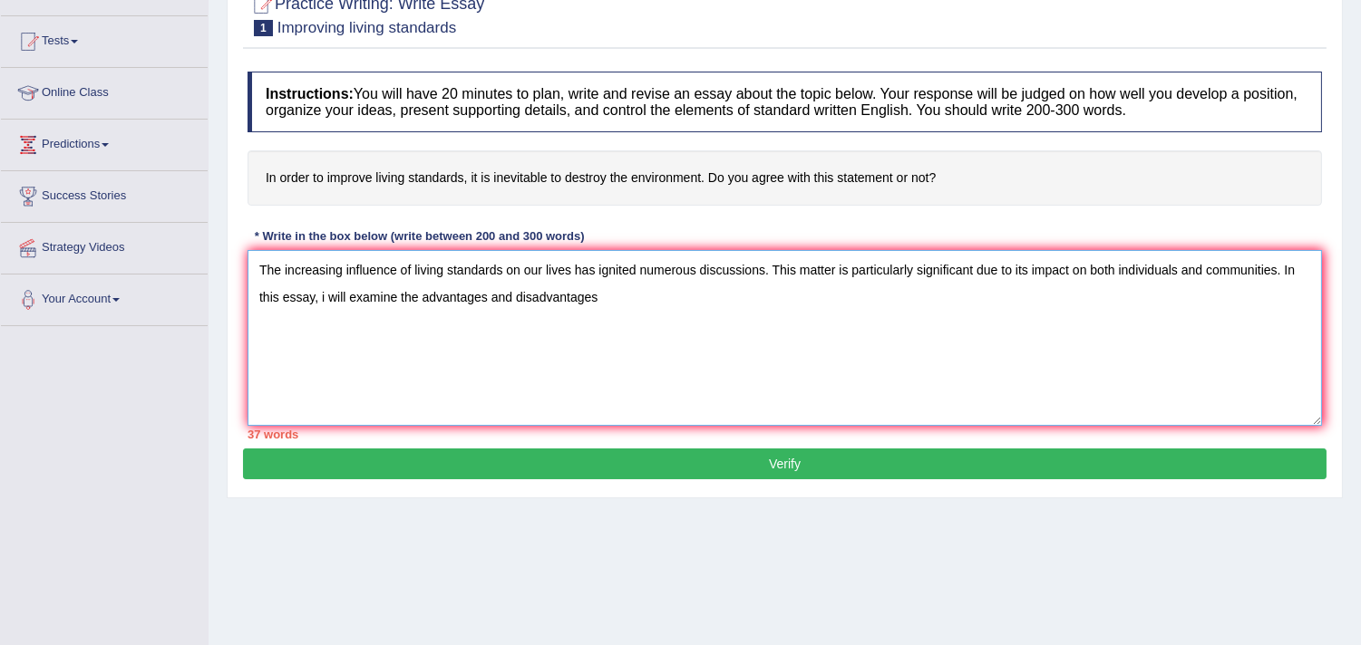
click at [599, 295] on textarea "The increasing influence of living standards on our lives has ignited numerous …" at bounding box center [784, 338] width 1074 height 176
click at [408, 266] on textarea "The increasing influence of living standards on our lives has ignited numerous …" at bounding box center [784, 338] width 1074 height 176
click at [413, 267] on textarea "The increasing influence of living standards on our lives has ignited numerous …" at bounding box center [784, 338] width 1074 height 176
click at [709, 299] on textarea "The increasing influence of improve living standards on our lives has ignited n…" at bounding box center [784, 338] width 1074 height 176
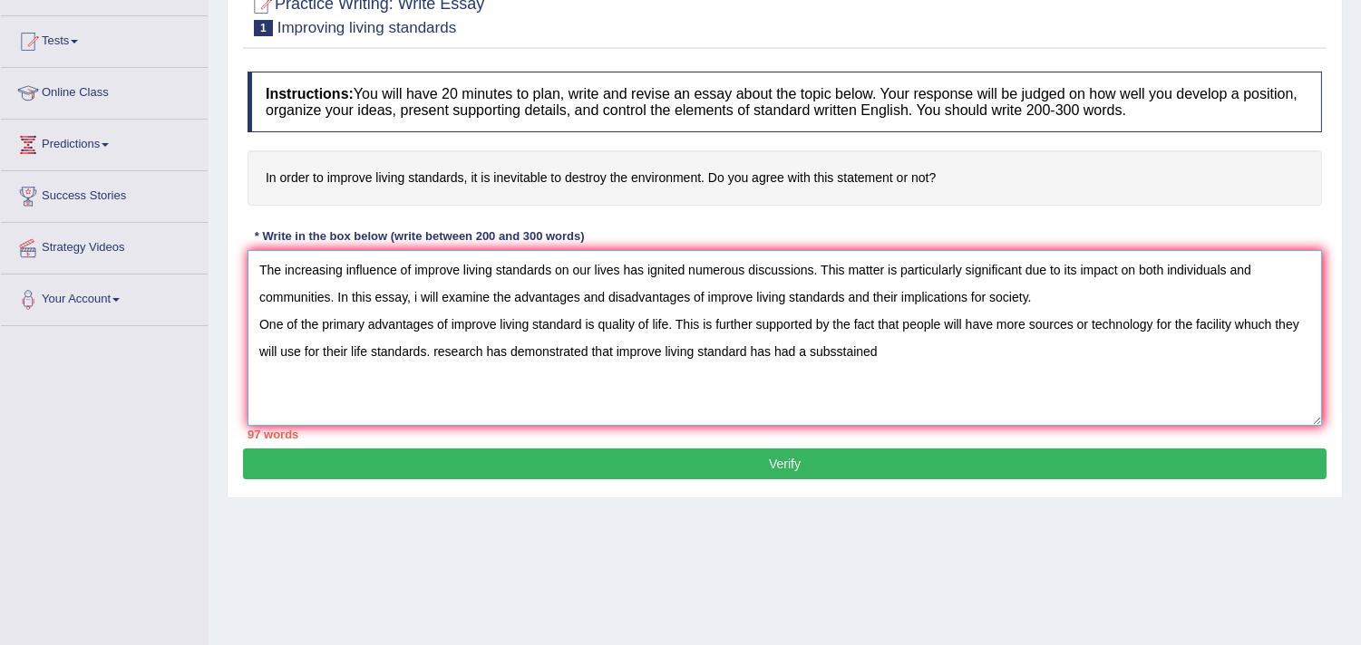
click at [835, 354] on textarea "The increasing influence of improve living standards on our lives has ignited n…" at bounding box center [784, 338] width 1074 height 176
click at [880, 348] on textarea "The increasing influence of improve living standards on our lives has ignited n…" at bounding box center [784, 338] width 1074 height 176
click at [440, 351] on textarea "The increasing influence of improve living standards on our lives has ignited n…" at bounding box center [784, 338] width 1074 height 176
click at [1066, 355] on textarea "The increasing influence of improve living standards on our lives has ignited n…" at bounding box center [784, 338] width 1074 height 176
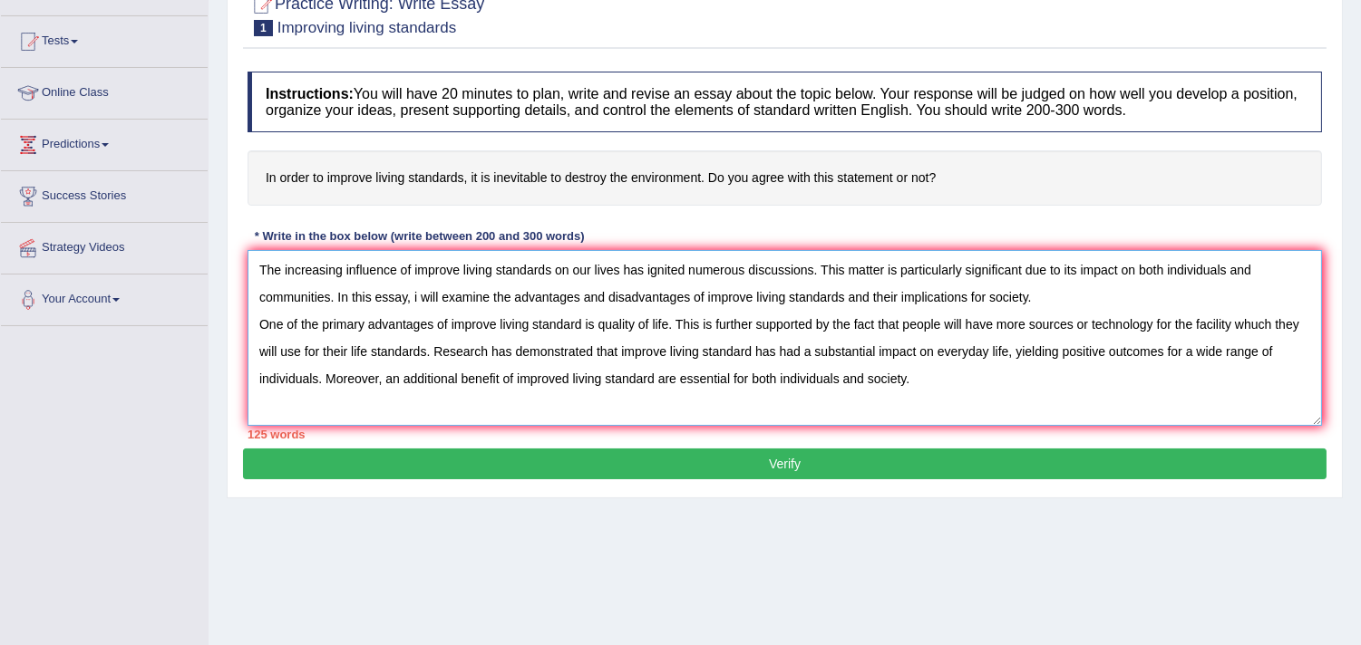
click at [656, 378] on textarea "The increasing influence of improve living standards on our lives has ignited n…" at bounding box center [784, 338] width 1074 height 176
click at [840, 379] on textarea "The increasing influence of improve living standards on our lives has ignited n…" at bounding box center [784, 338] width 1074 height 176
click at [1188, 375] on textarea "The increasing influence of improve living standards on our lives has ignited n…" at bounding box center [784, 338] width 1074 height 176
click at [919, 374] on textarea "The increasing influence of improve living standards on our lives has ignited n…" at bounding box center [784, 338] width 1074 height 176
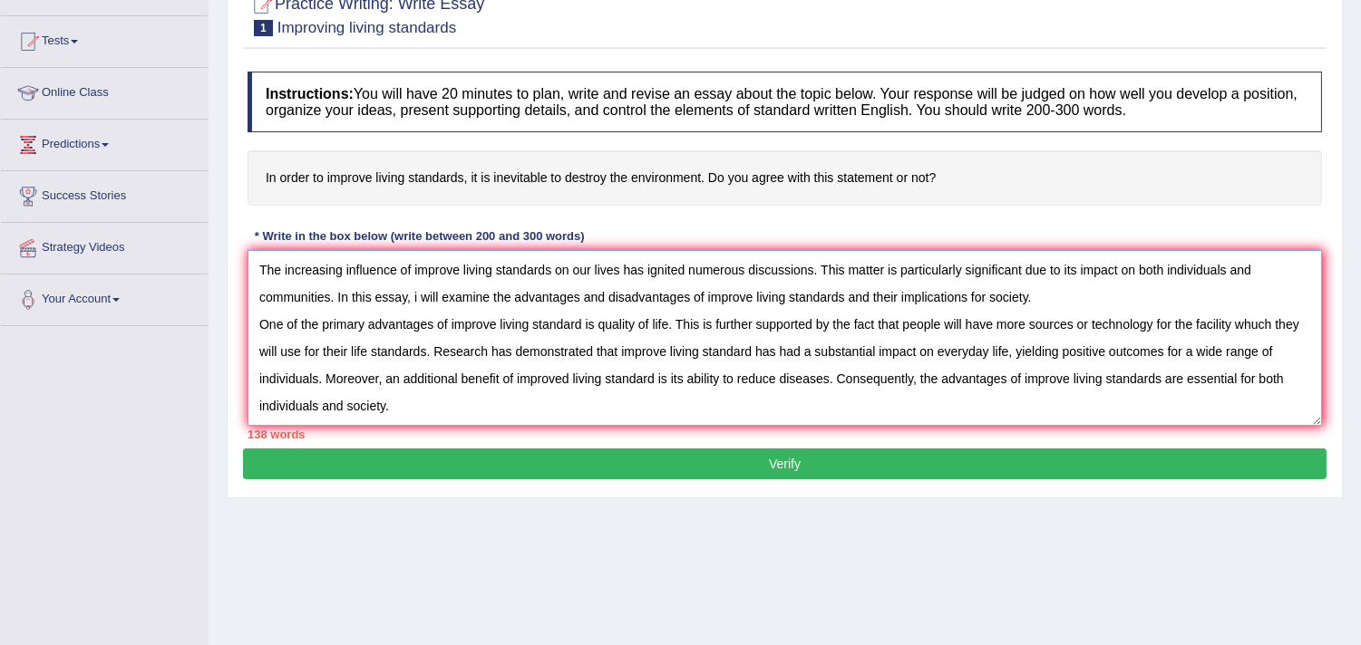
click at [397, 410] on textarea "The increasing influence of improve living standards on our lives has ignited n…" at bounding box center [784, 338] width 1074 height 176
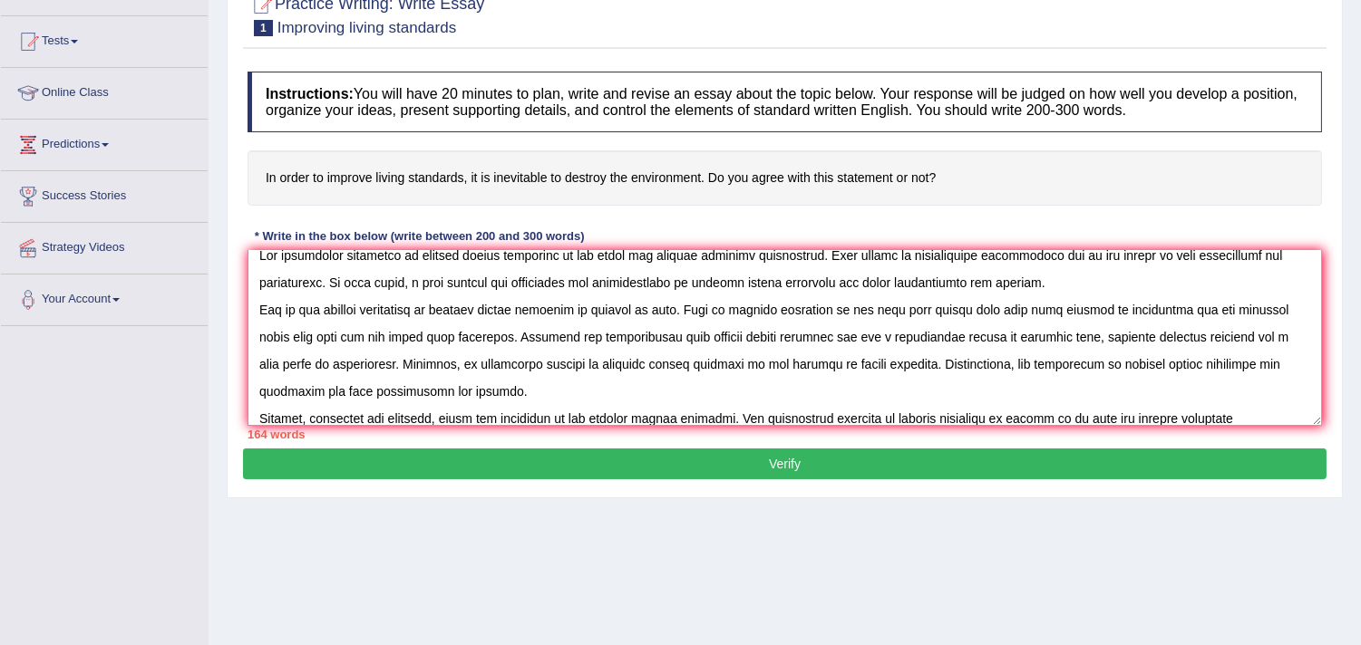
click at [1064, 415] on textarea at bounding box center [784, 338] width 1074 height 176
click at [1257, 413] on textarea at bounding box center [784, 338] width 1074 height 176
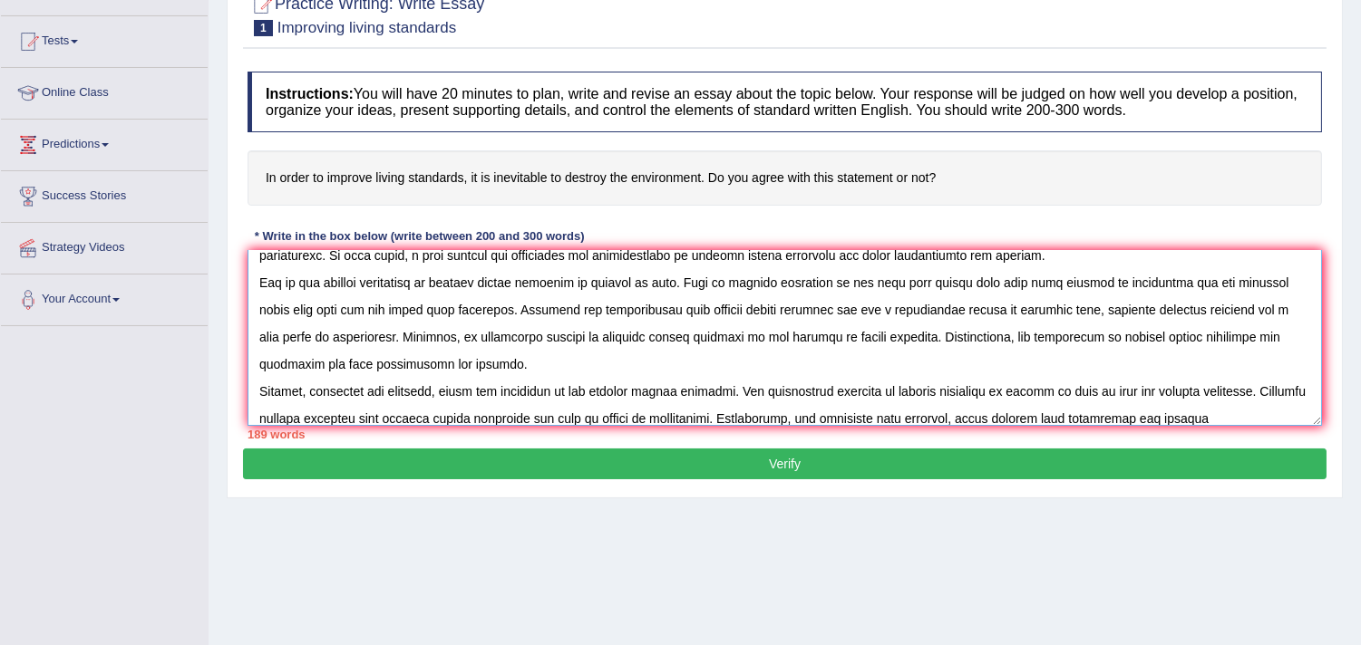
click at [1171, 413] on textarea at bounding box center [784, 338] width 1074 height 176
click at [1248, 413] on textarea at bounding box center [784, 338] width 1074 height 176
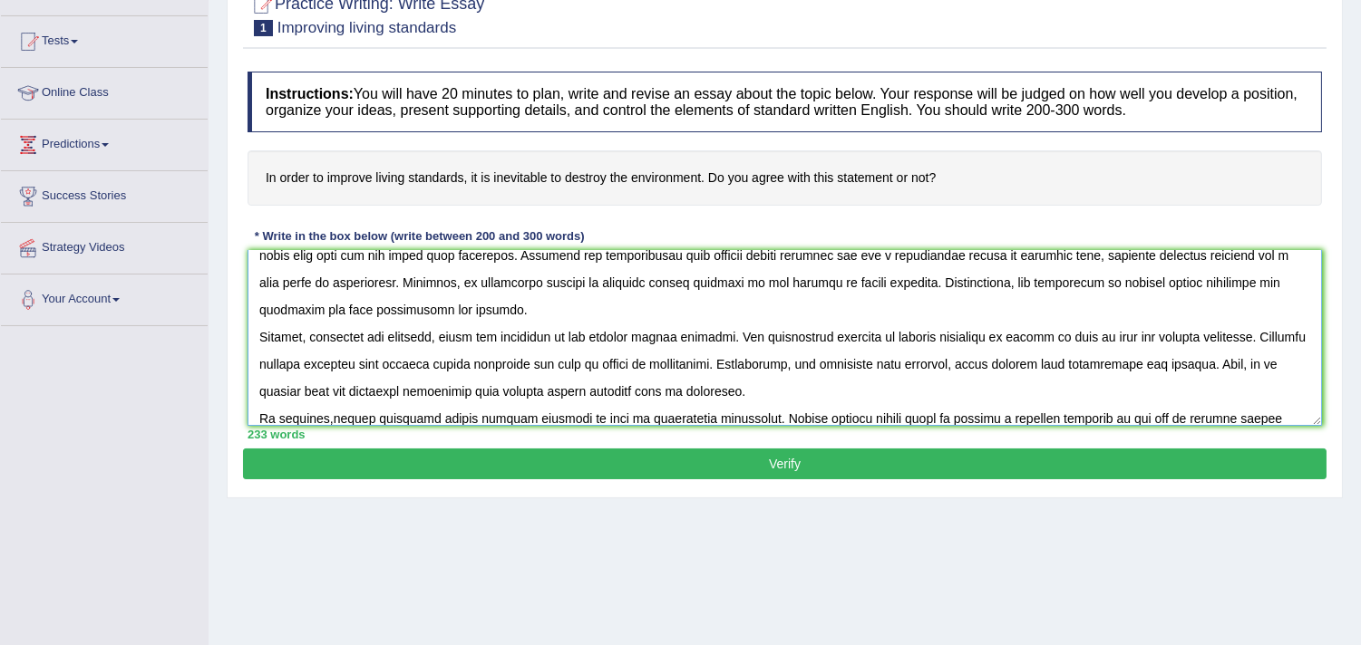
scroll to position [123, 0]
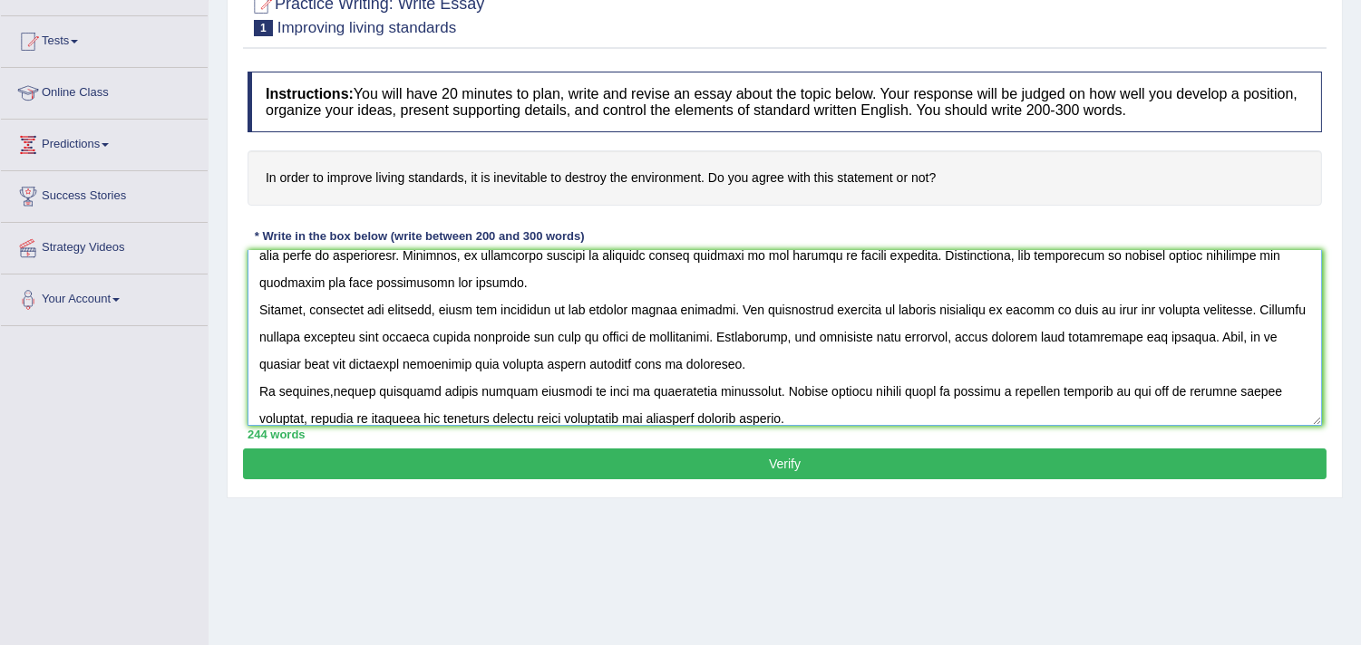
type textarea "The increasing influence of improve living standards on our lives has ignited n…"
click at [1039, 466] on button "Verify" at bounding box center [784, 464] width 1083 height 31
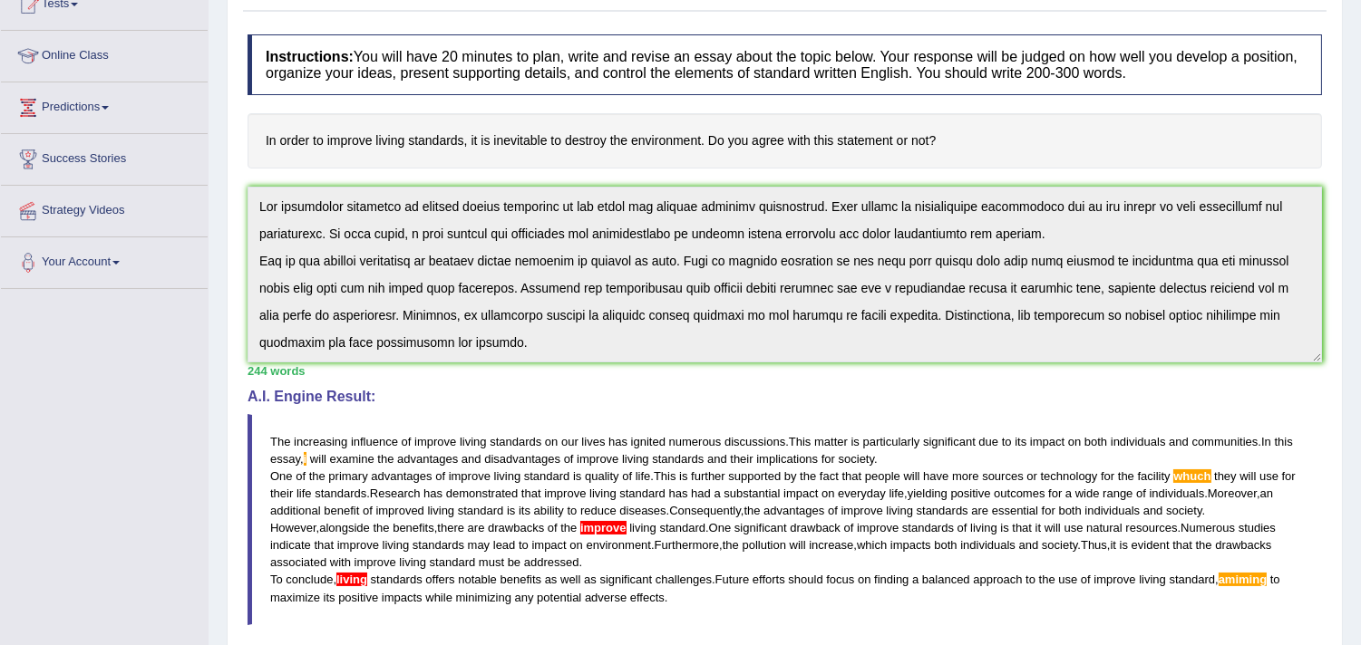
scroll to position [136, 0]
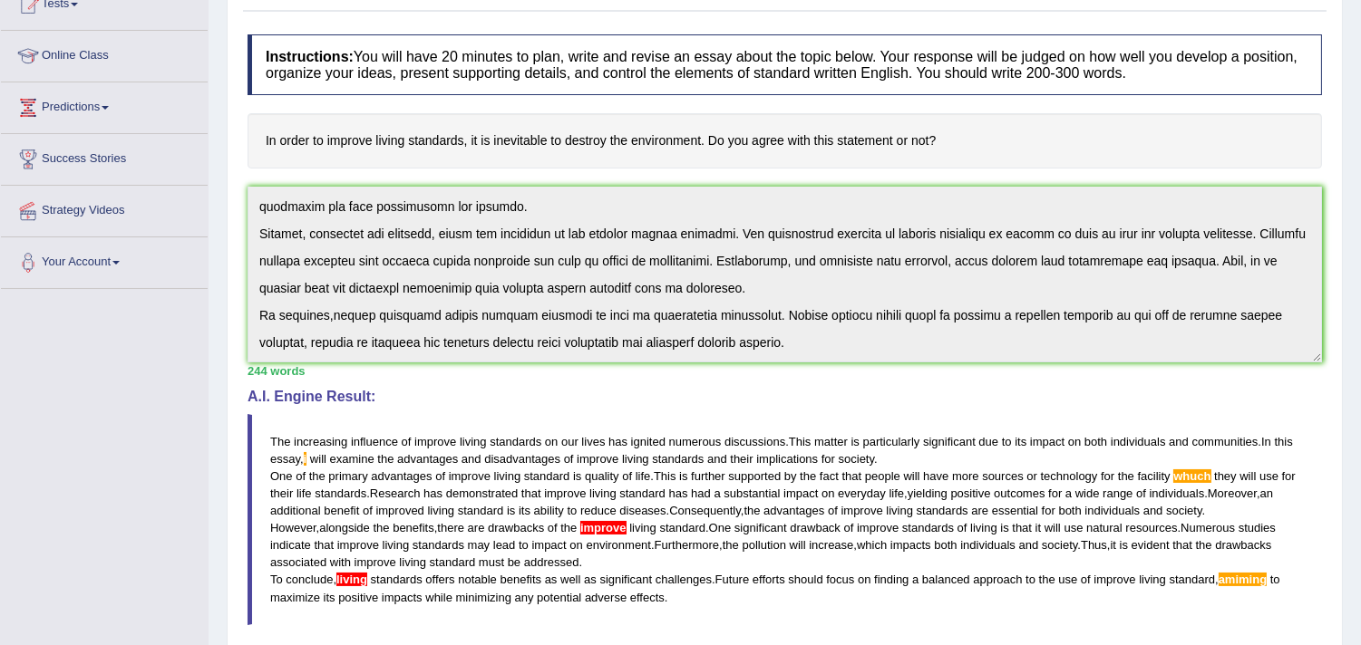
click at [849, 365] on div "Instructions: You will have 20 minutes to plan, write and revise an essay about…" at bounding box center [784, 411] width 1083 height 773
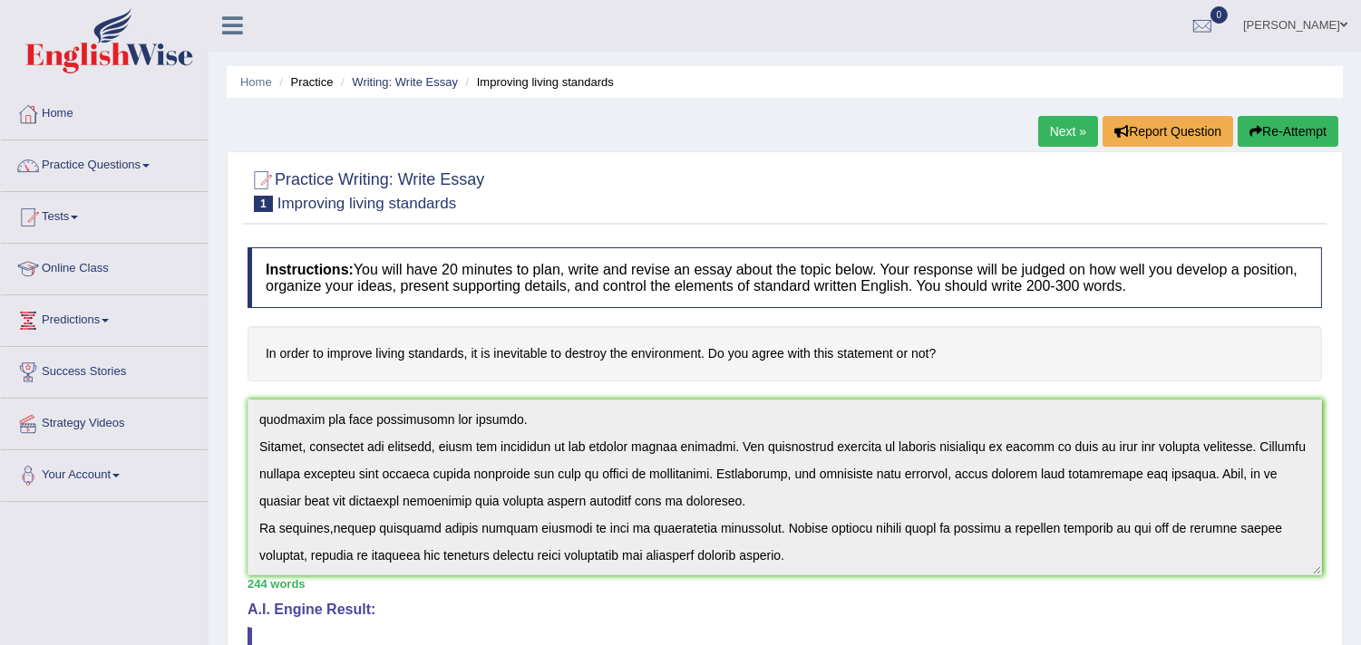
scroll to position [0, 0]
click at [1284, 131] on button "Re-Attempt" at bounding box center [1287, 132] width 101 height 31
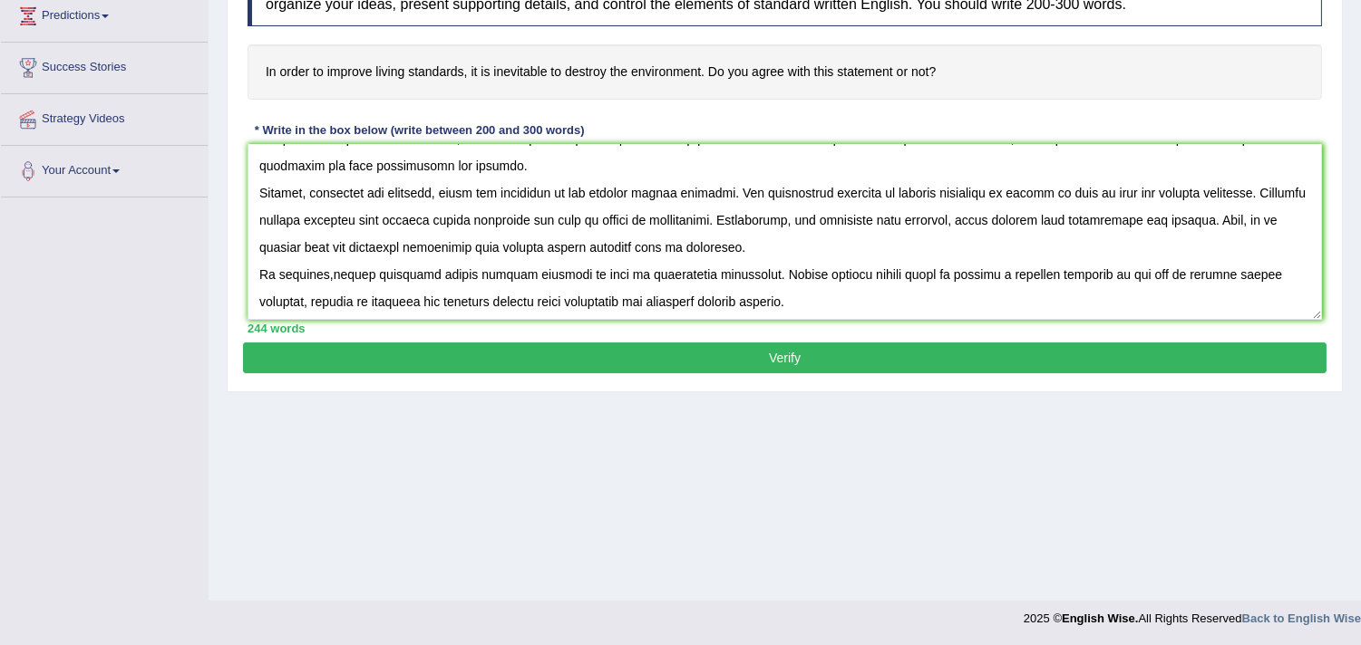
scroll to position [136, 0]
click at [282, 300] on textarea at bounding box center [784, 232] width 1074 height 176
click at [286, 300] on textarea at bounding box center [784, 232] width 1074 height 176
click at [356, 269] on textarea at bounding box center [784, 232] width 1074 height 176
click at [386, 273] on textarea at bounding box center [784, 232] width 1074 height 176
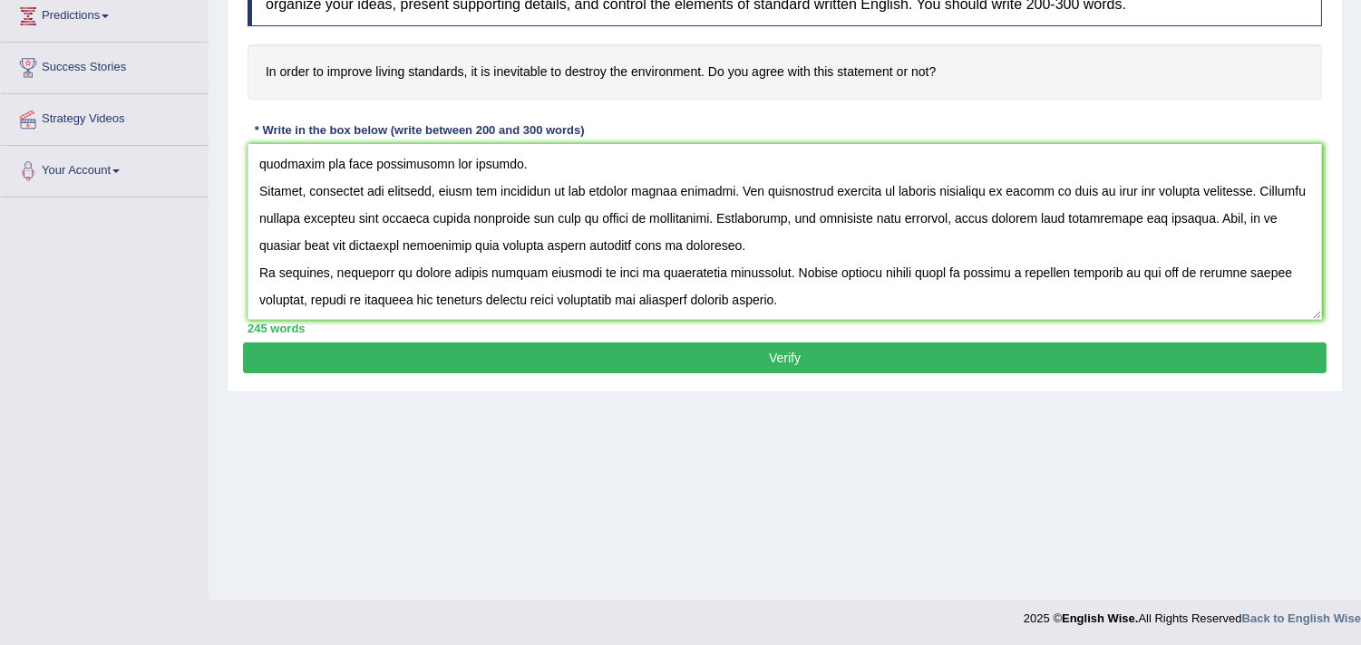
click at [406, 268] on textarea at bounding box center [784, 232] width 1074 height 176
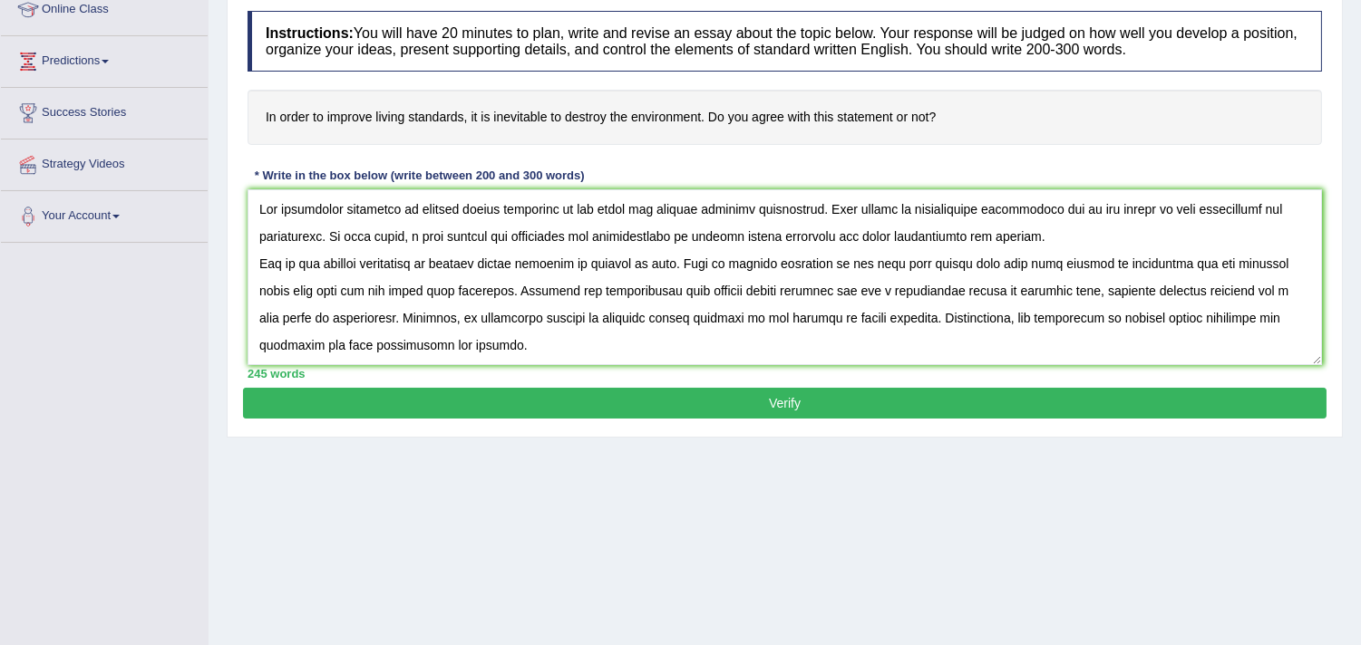
scroll to position [250, 0]
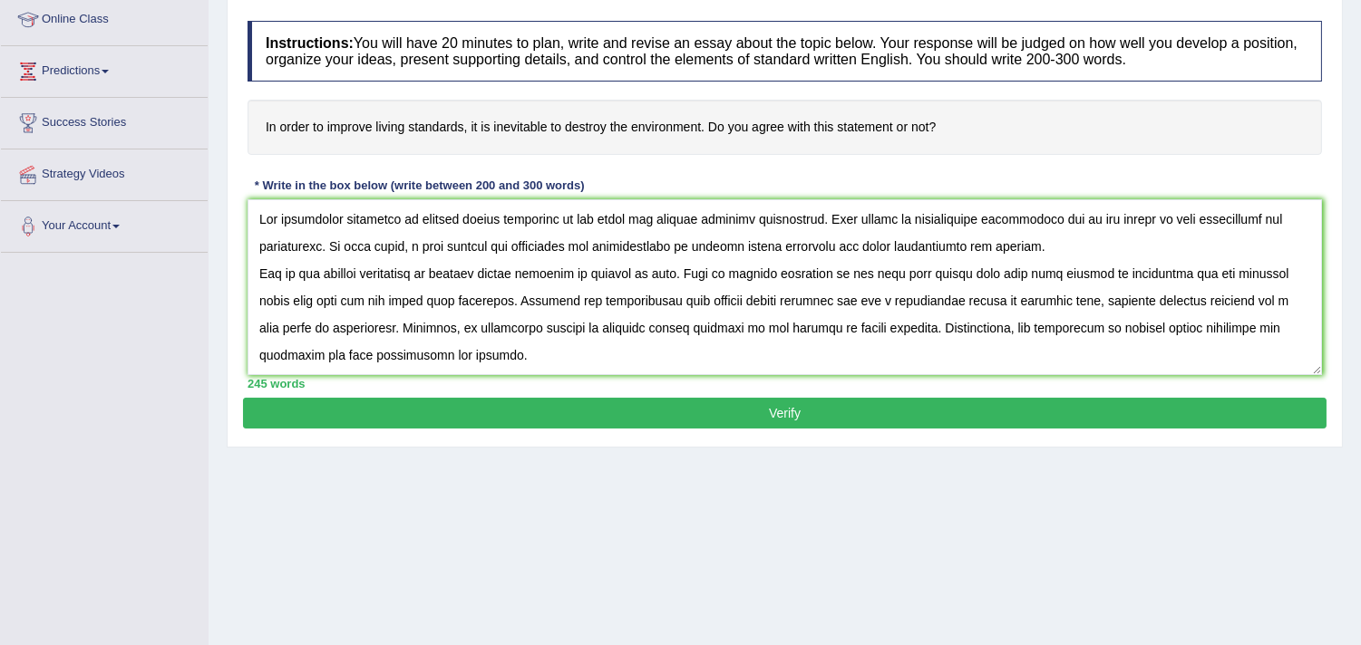
click at [690, 300] on textarea at bounding box center [784, 287] width 1074 height 176
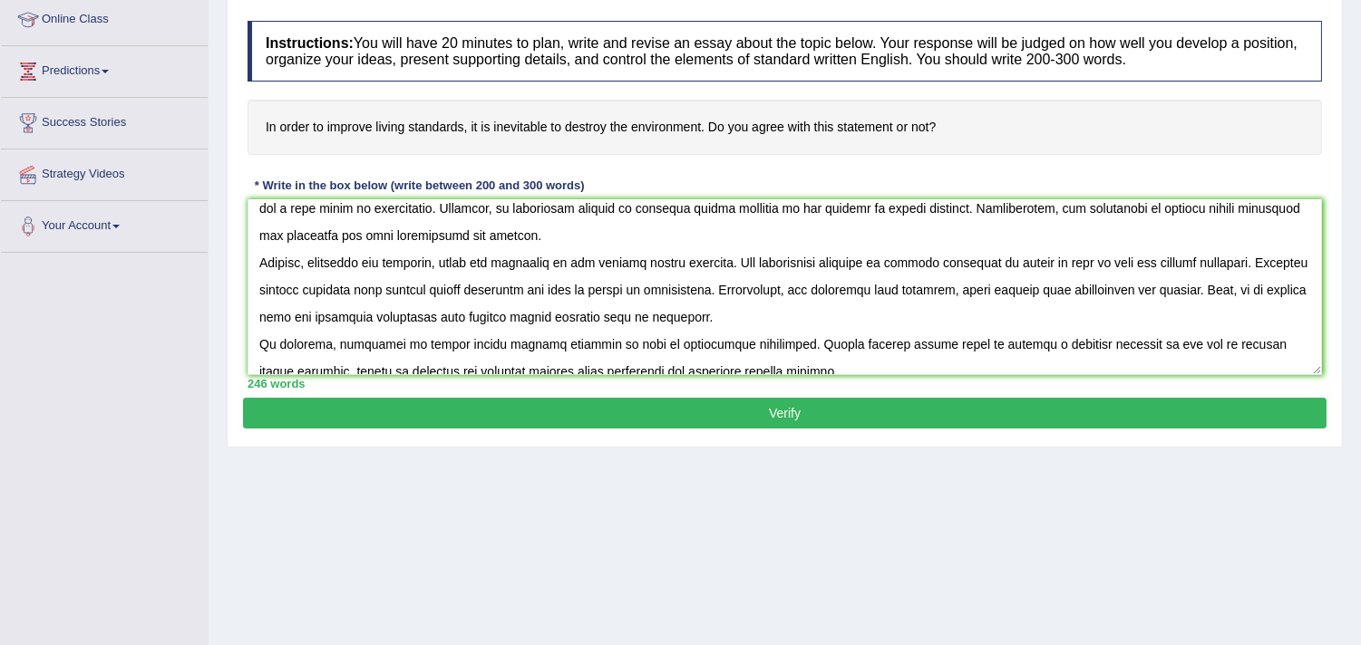
scroll to position [136, 0]
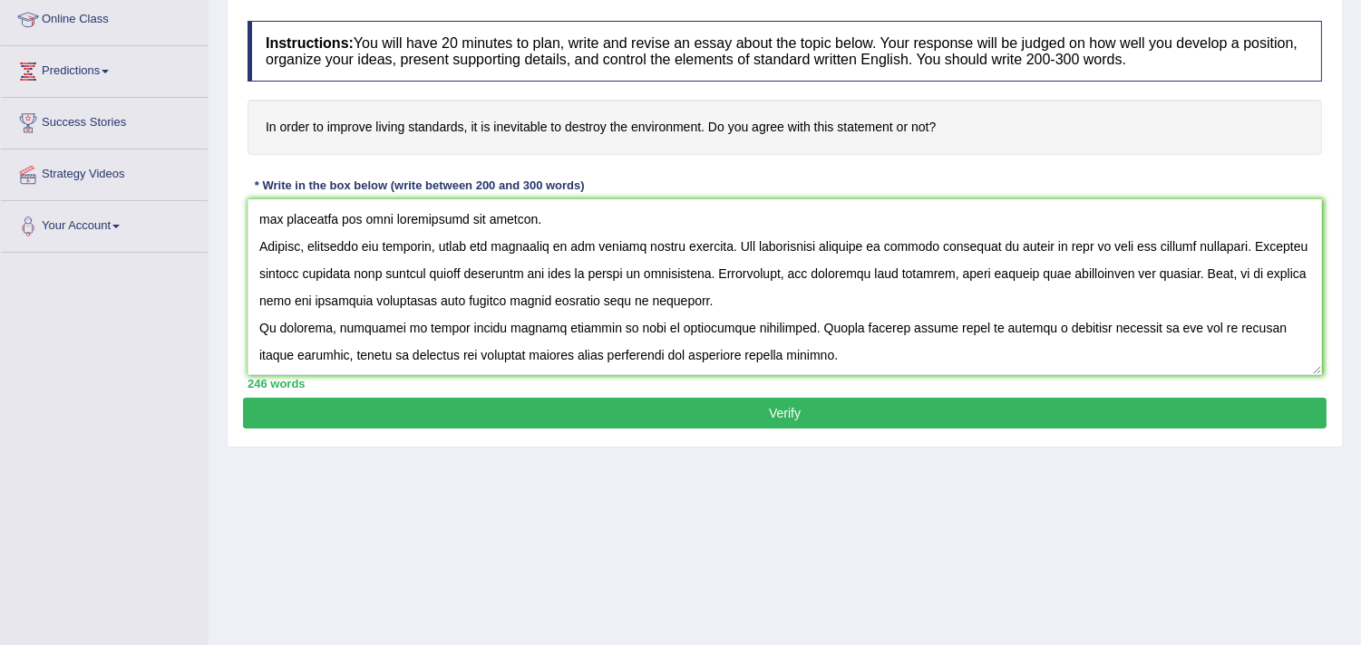
type textarea "The increasing influence of improve living standards on our lives has ignited n…"
click at [684, 400] on button "Verify" at bounding box center [784, 413] width 1083 height 31
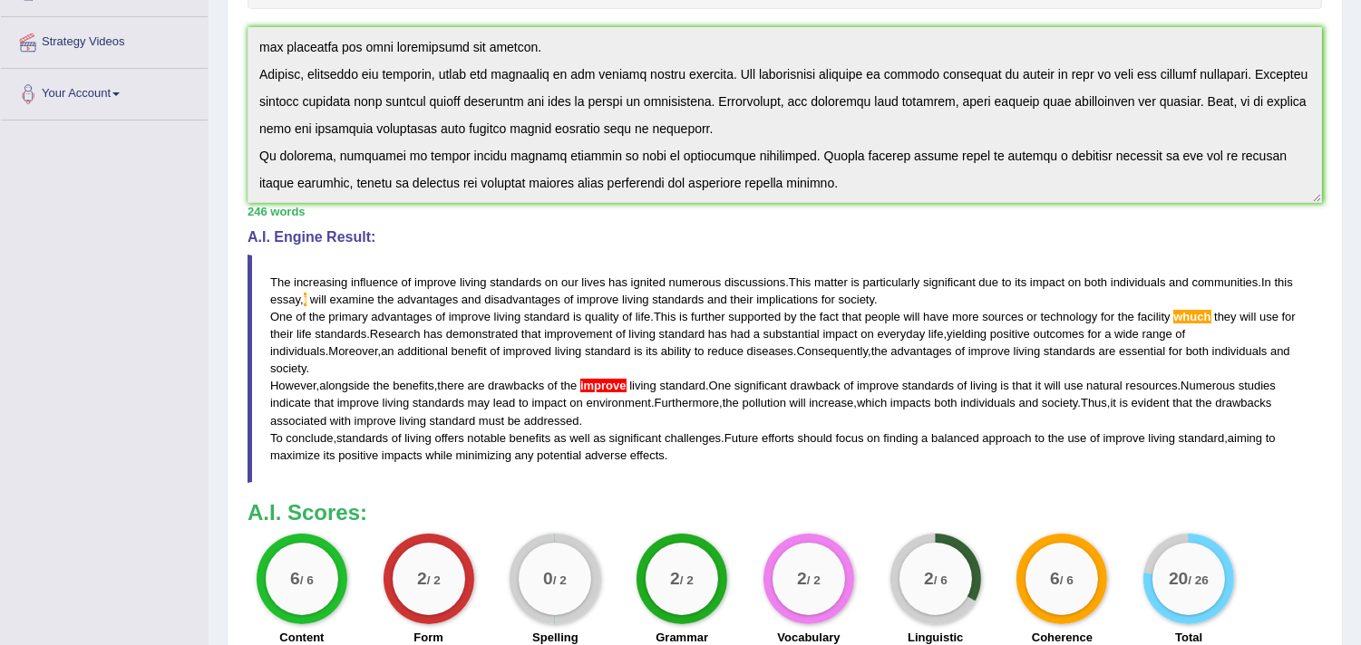
scroll to position [382, 0]
drag, startPoint x: 269, startPoint y: 273, endPoint x: 285, endPoint y: 288, distance: 21.8
click at [285, 290] on blockquote "The increasing influence of improve living standards on our lives has ignited n…" at bounding box center [784, 370] width 1074 height 228
drag, startPoint x: 273, startPoint y: 276, endPoint x: 319, endPoint y: 305, distance: 54.6
click at [318, 305] on blockquote "The increasing influence of improve living standards on our lives has ignited n…" at bounding box center [784, 370] width 1074 height 228
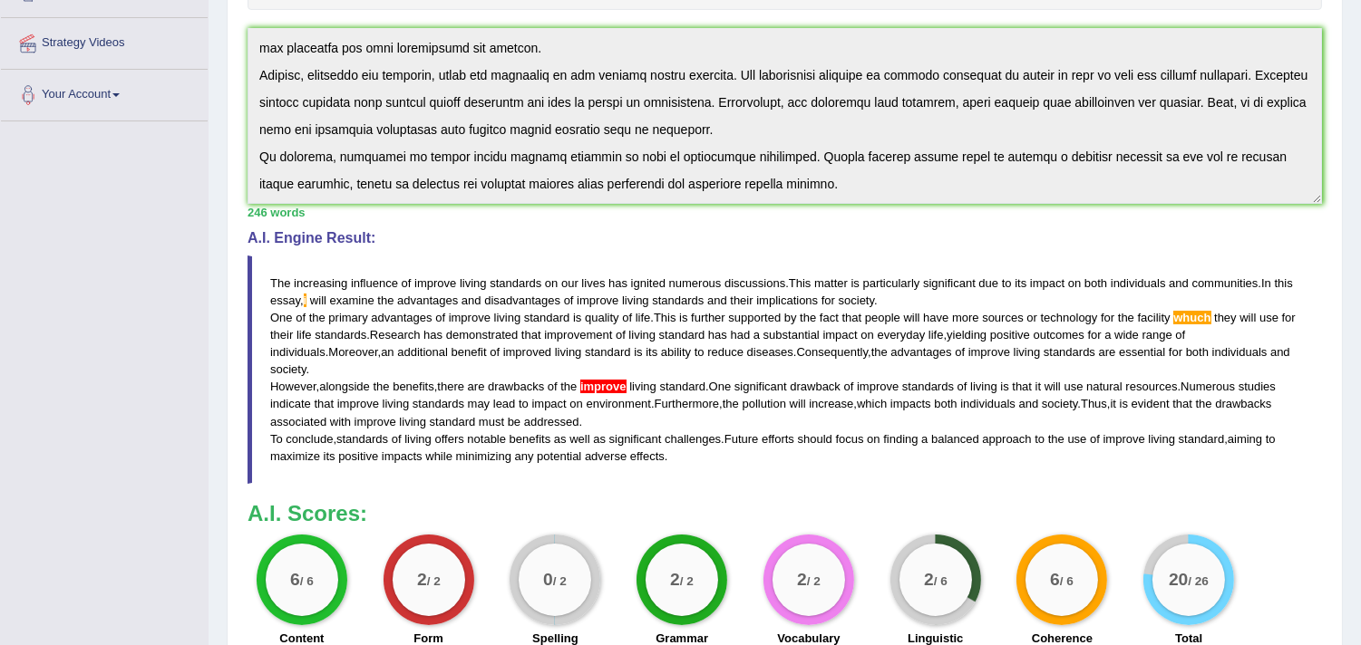
click at [319, 305] on span "will" at bounding box center [318, 301] width 16 height 14
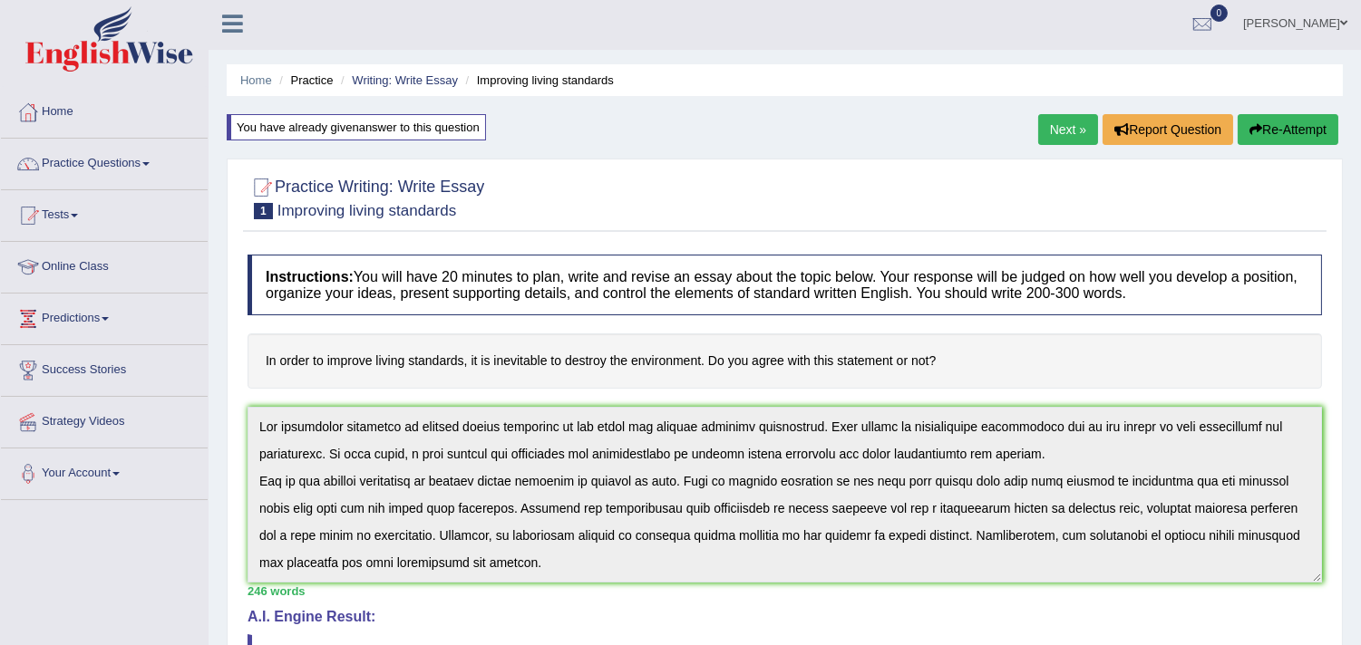
scroll to position [0, 0]
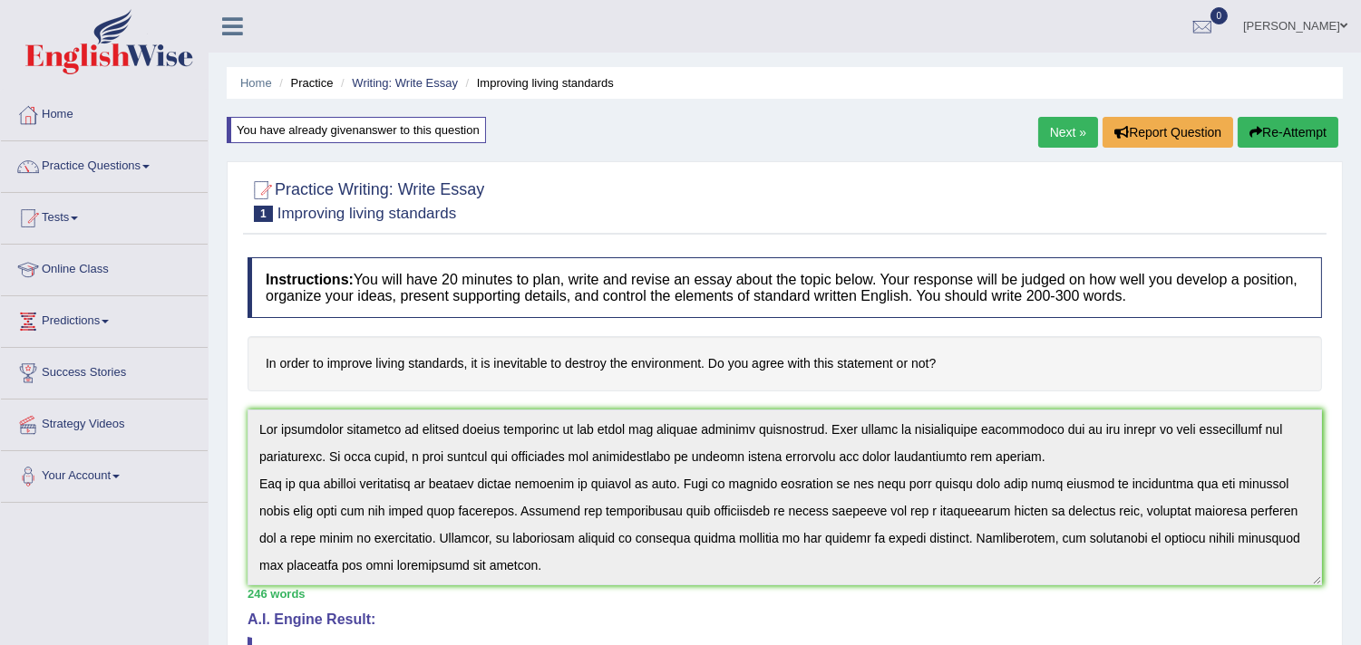
click at [1281, 125] on button "Re-Attempt" at bounding box center [1287, 132] width 101 height 31
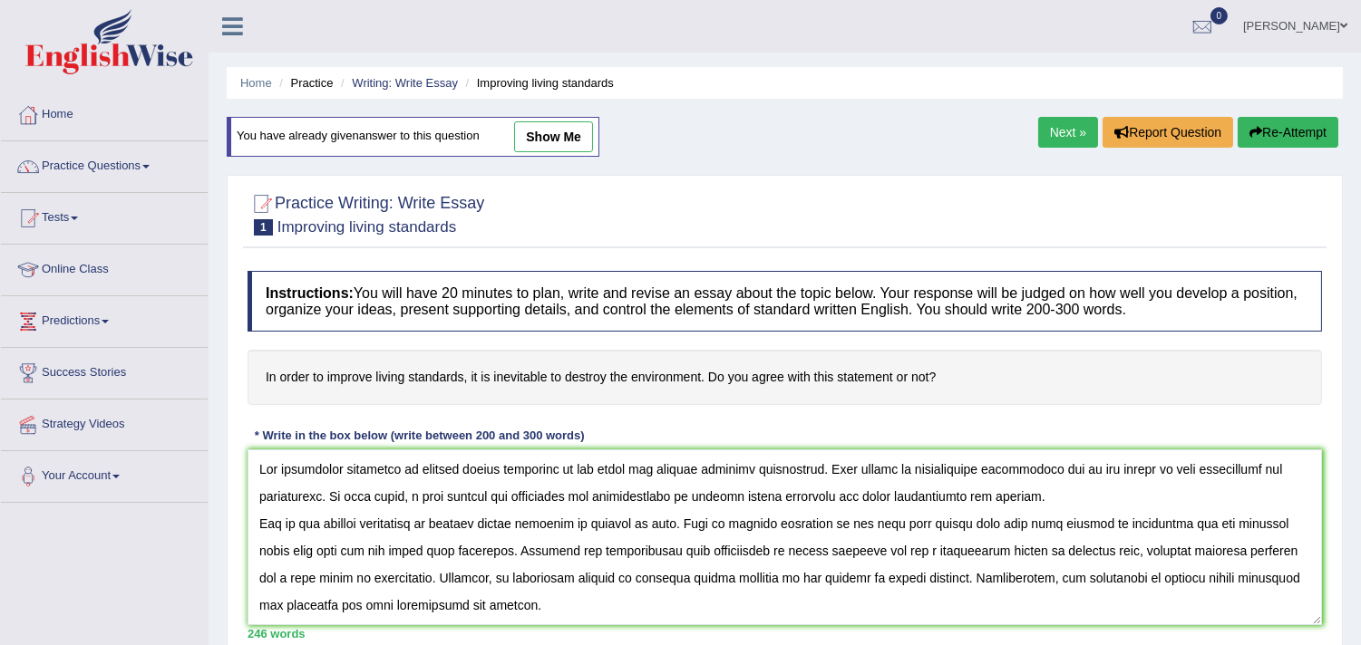
click at [420, 499] on textarea at bounding box center [784, 538] width 1074 height 176
click at [413, 496] on textarea at bounding box center [784, 538] width 1074 height 176
click at [1255, 521] on textarea at bounding box center [784, 538] width 1074 height 176
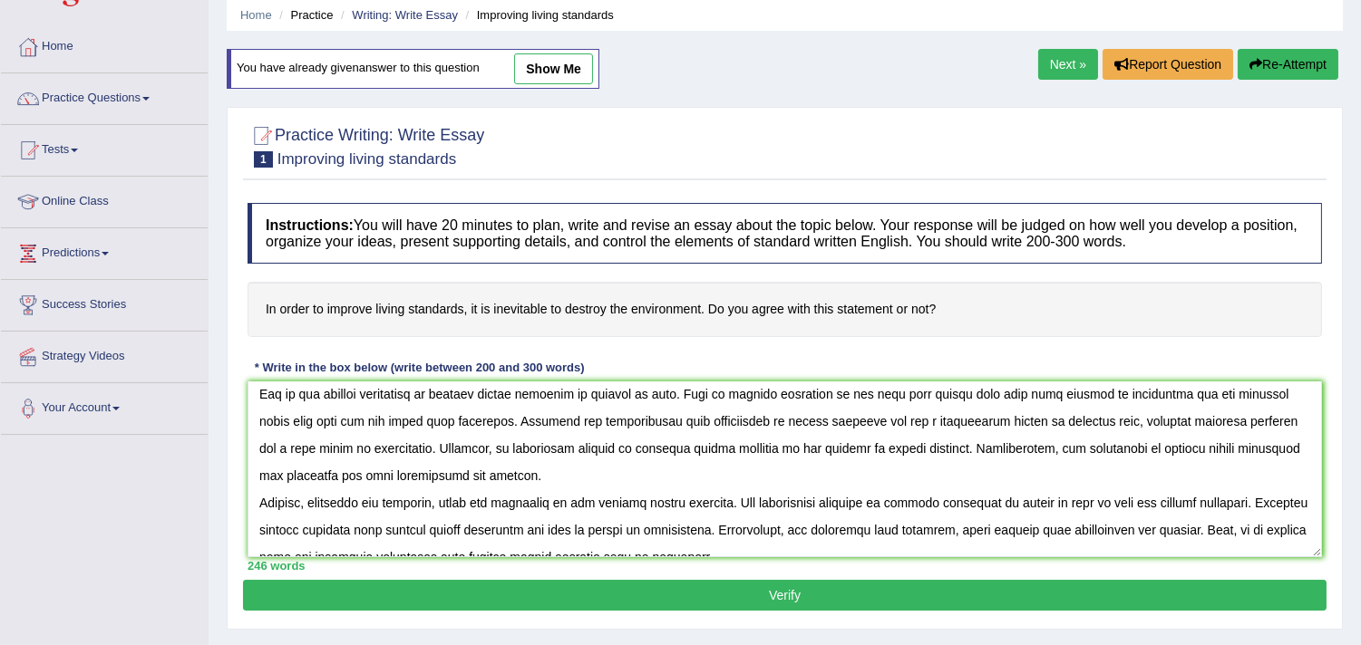
scroll to position [61, 0]
click at [617, 446] on textarea at bounding box center [784, 470] width 1074 height 176
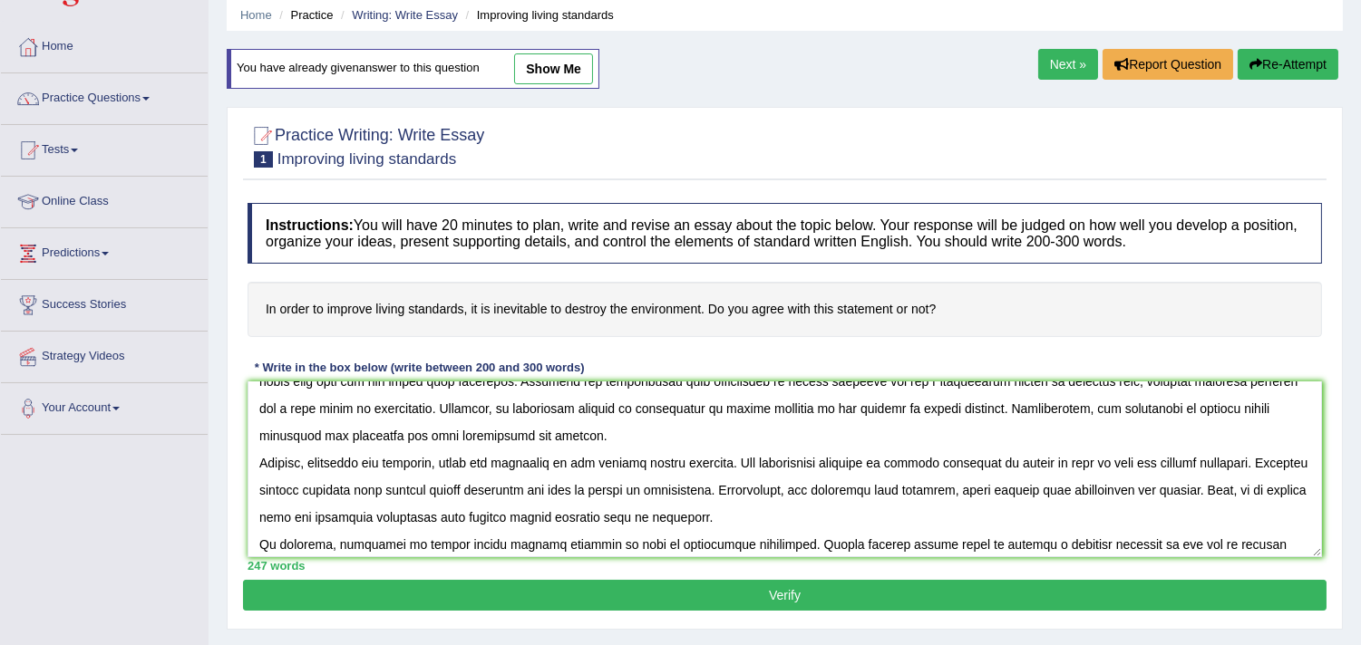
scroll to position [136, 0]
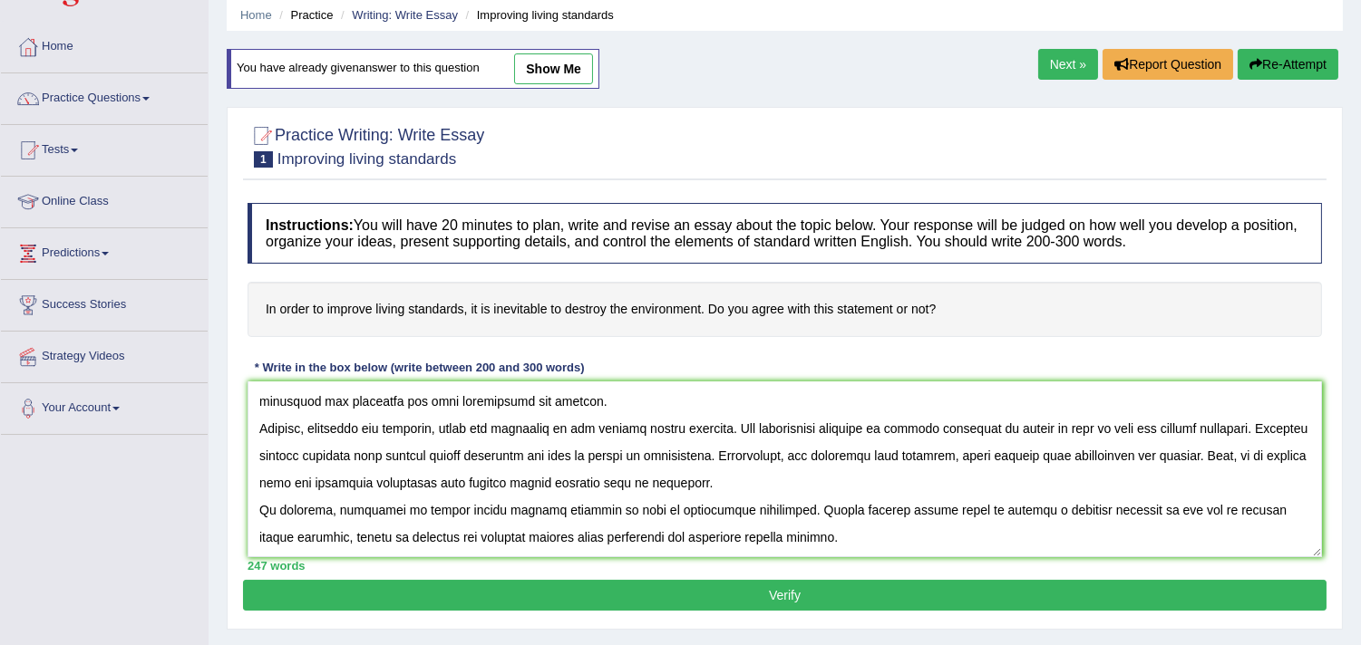
type textarea "The increasing influence of improve living standards on our lives has ignited n…"
click at [631, 593] on button "Verify" at bounding box center [784, 595] width 1083 height 31
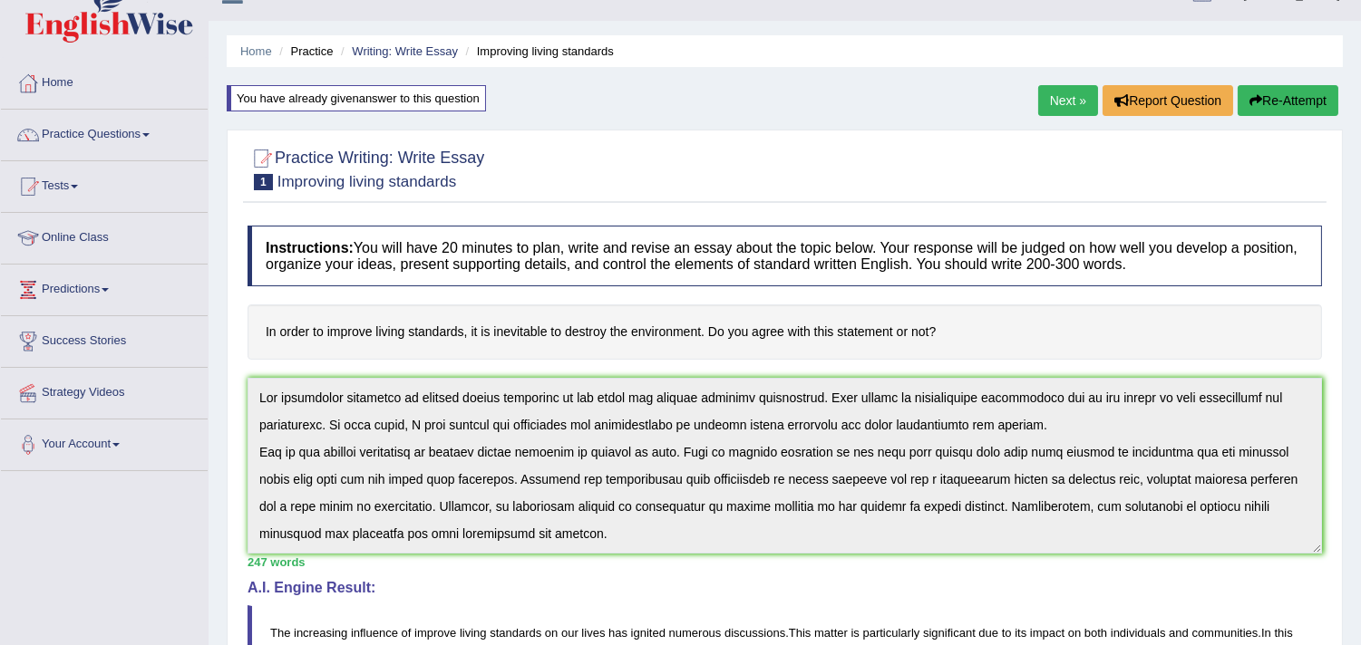
scroll to position [0, 0]
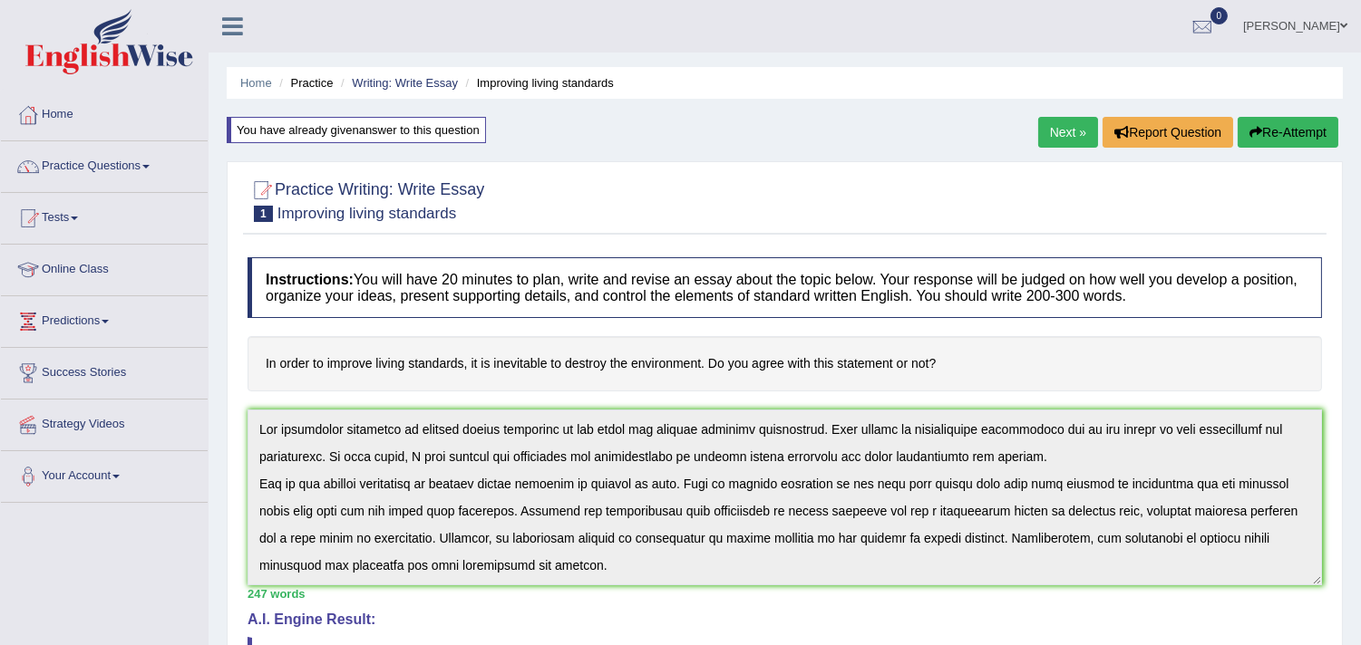
click at [1274, 133] on button "Re-Attempt" at bounding box center [1287, 132] width 101 height 31
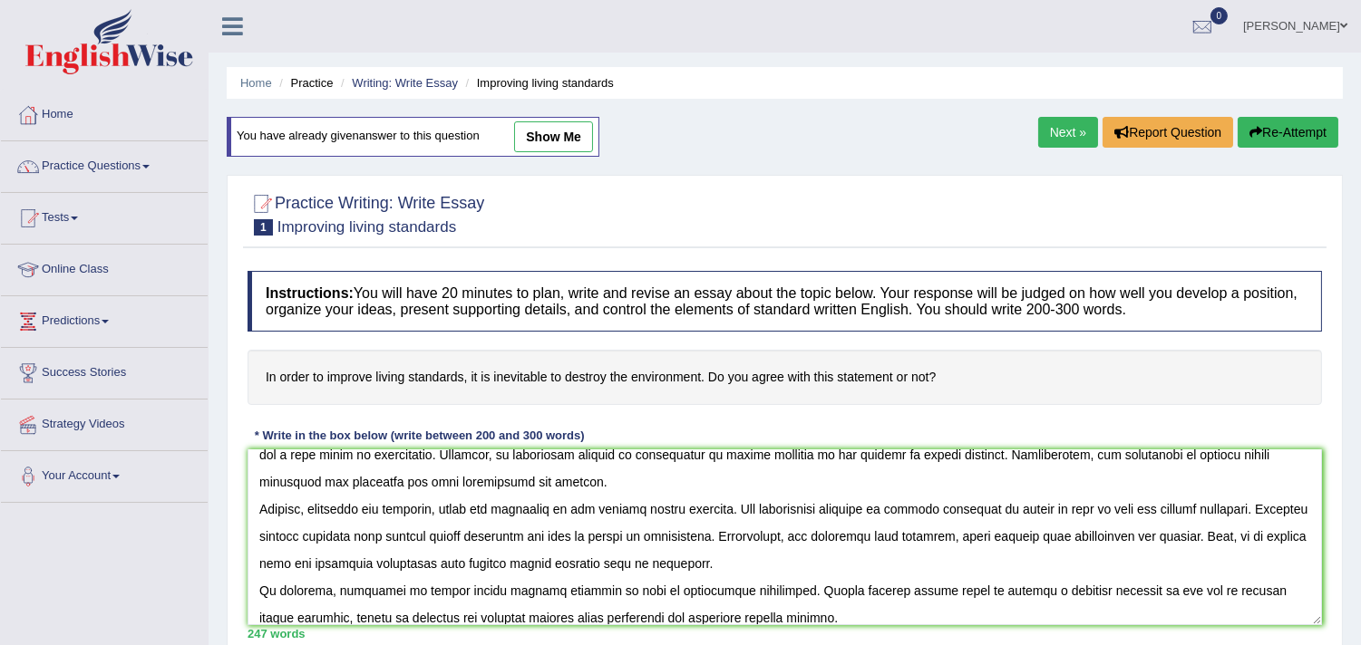
click at [645, 508] on textarea at bounding box center [784, 538] width 1074 height 176
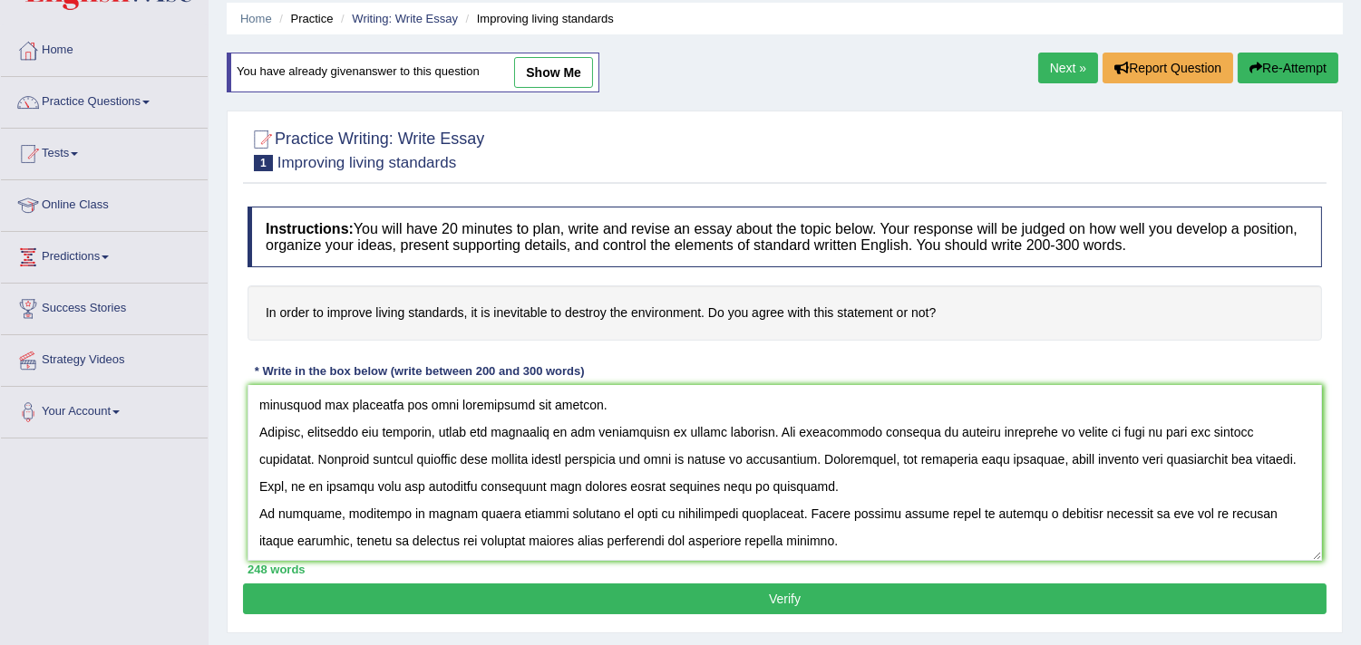
scroll to position [305, 0]
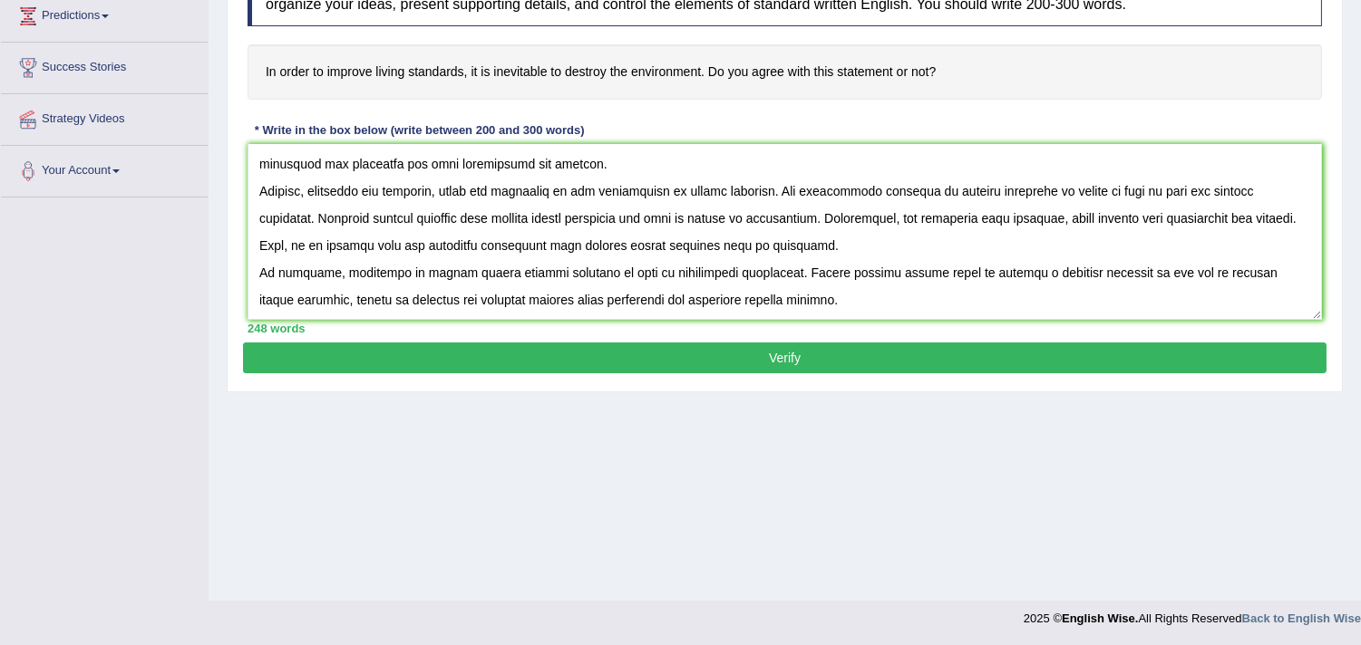
type textarea "The increasing influence of improve living standards on our lives has ignited n…"
click at [777, 349] on button "Verify" at bounding box center [784, 358] width 1083 height 31
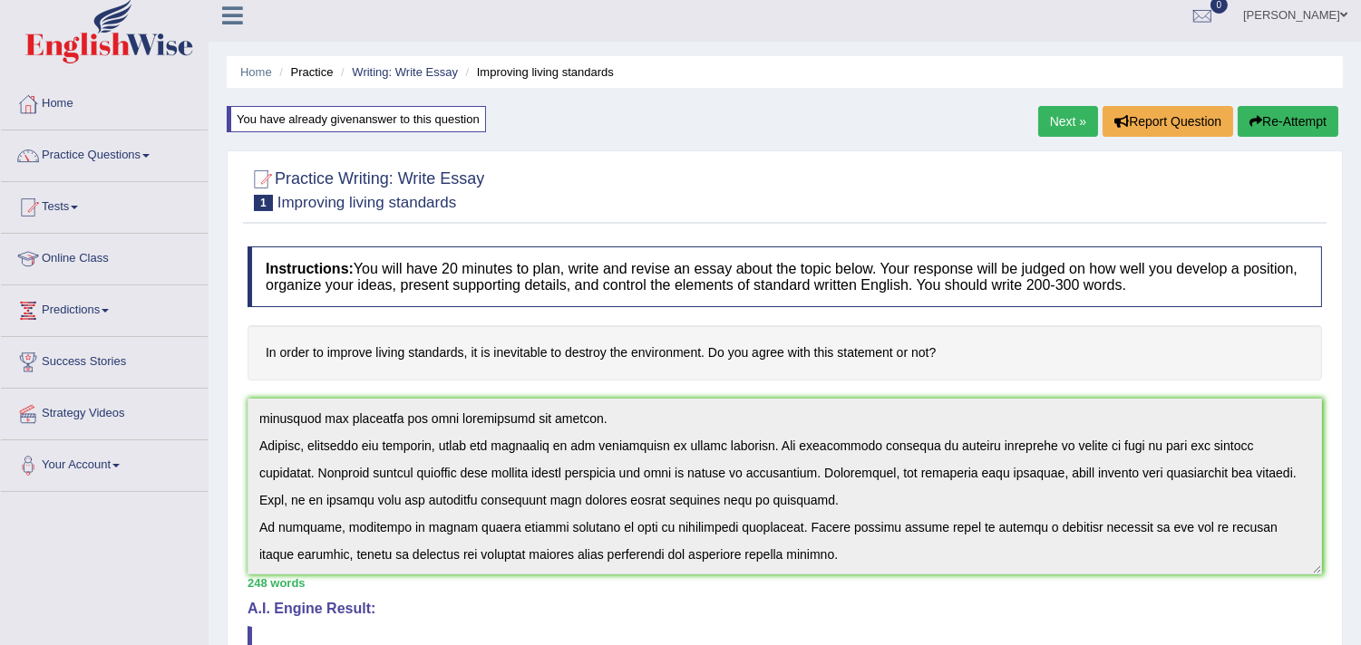
scroll to position [0, 0]
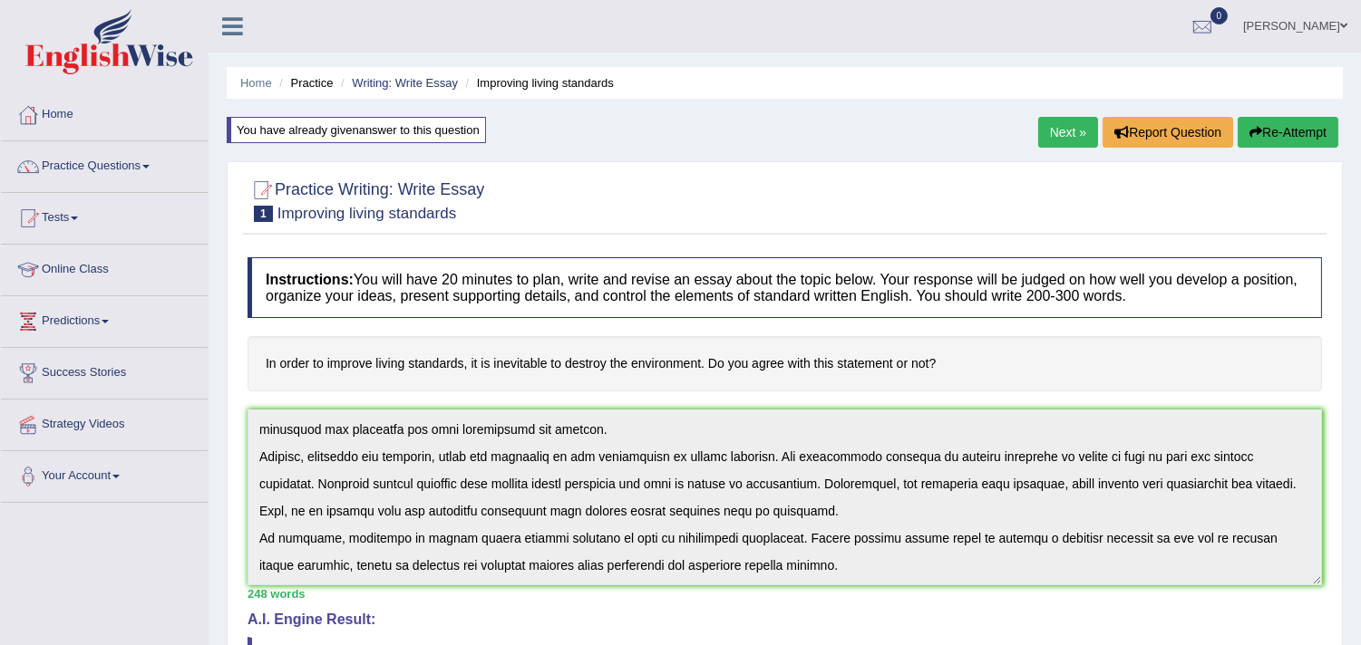
click at [1315, 127] on button "Re-Attempt" at bounding box center [1287, 132] width 101 height 31
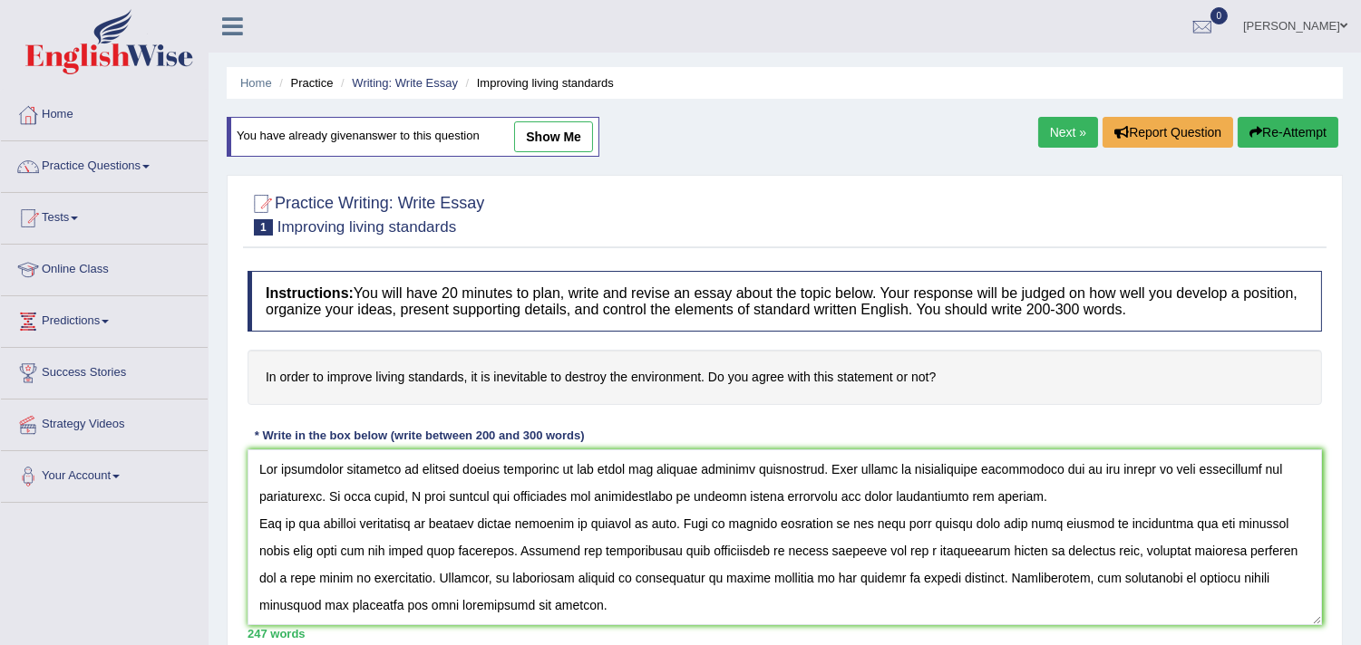
click at [432, 524] on textarea at bounding box center [784, 538] width 1074 height 176
click at [451, 550] on textarea at bounding box center [784, 538] width 1074 height 176
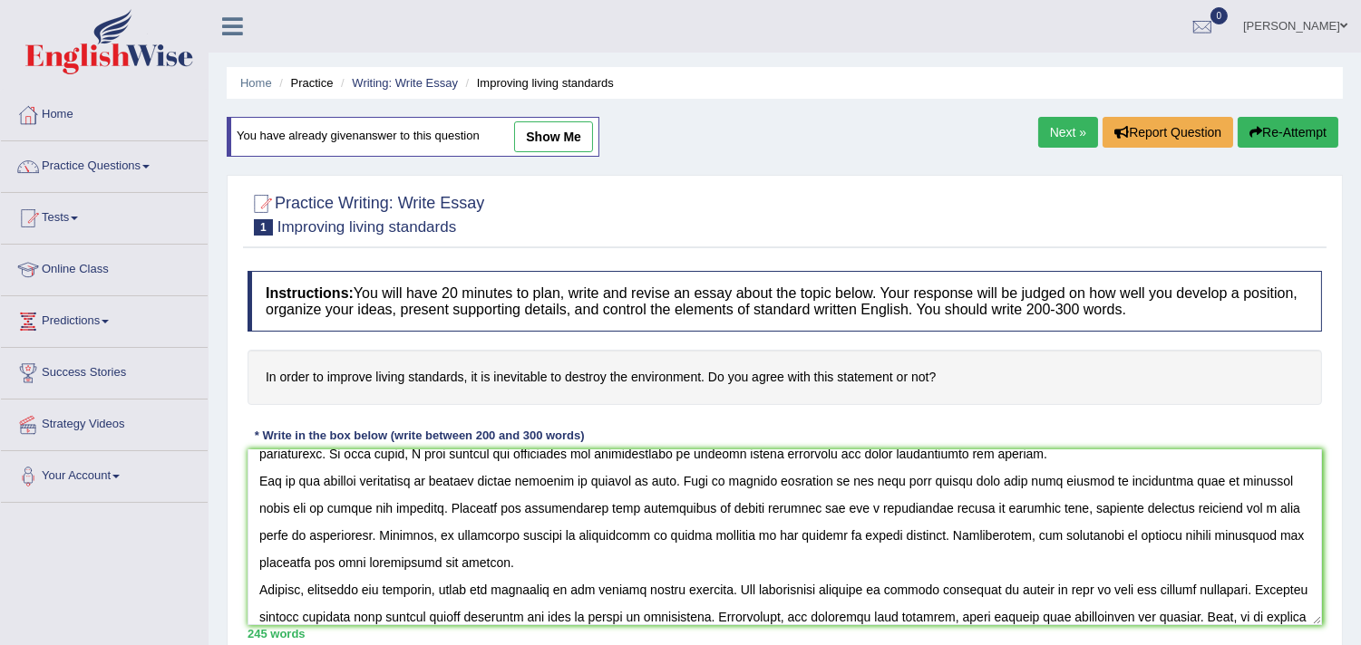
scroll to position [42, 0]
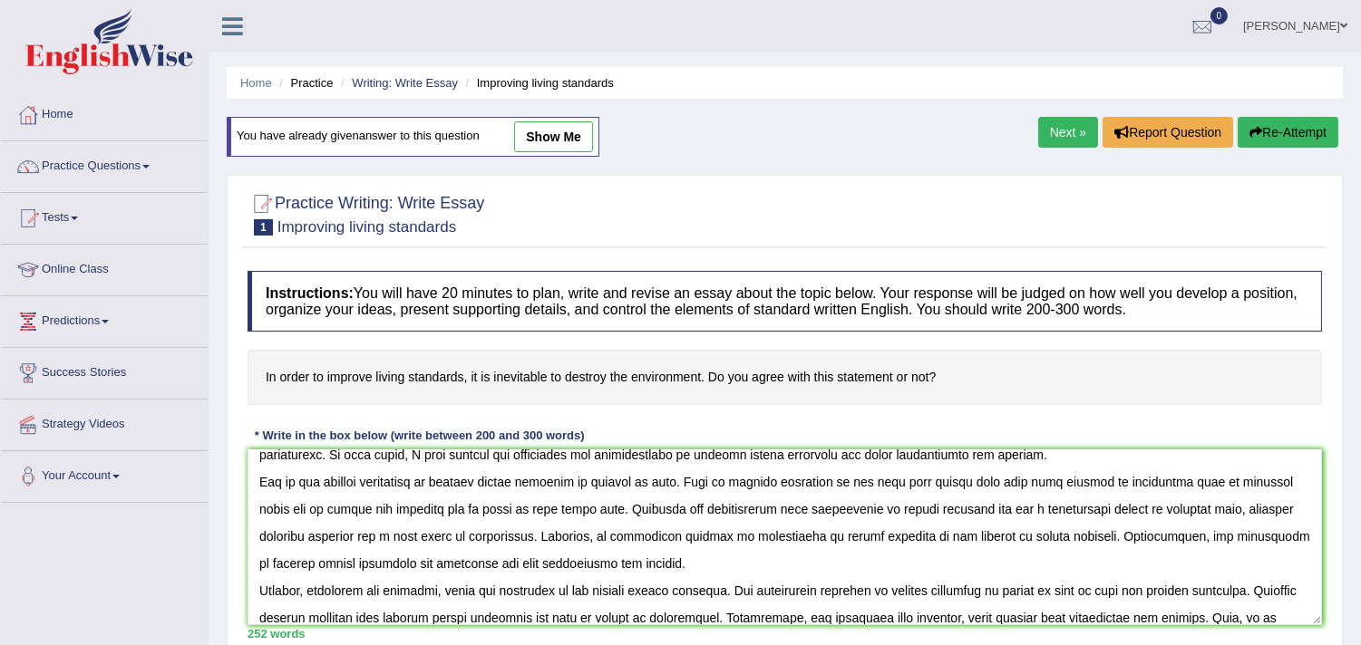
click at [540, 506] on textarea at bounding box center [784, 538] width 1074 height 176
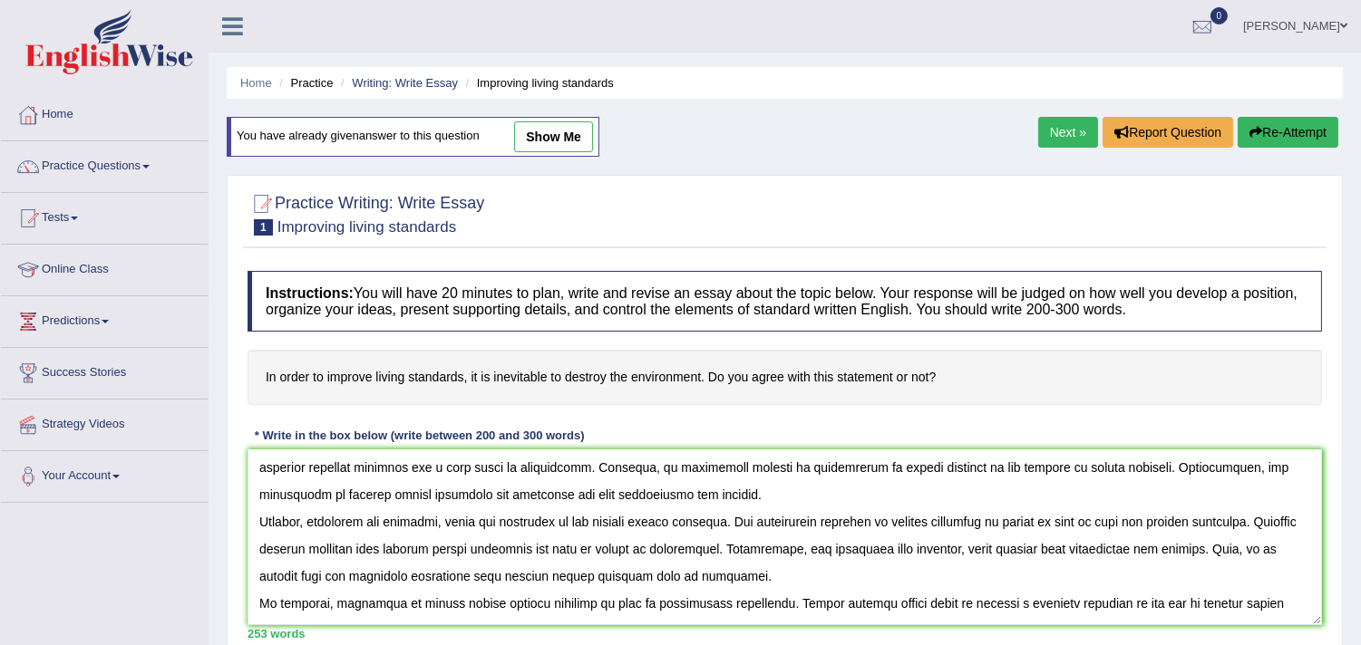
scroll to position [110, 0]
click at [1077, 471] on textarea at bounding box center [784, 538] width 1074 height 176
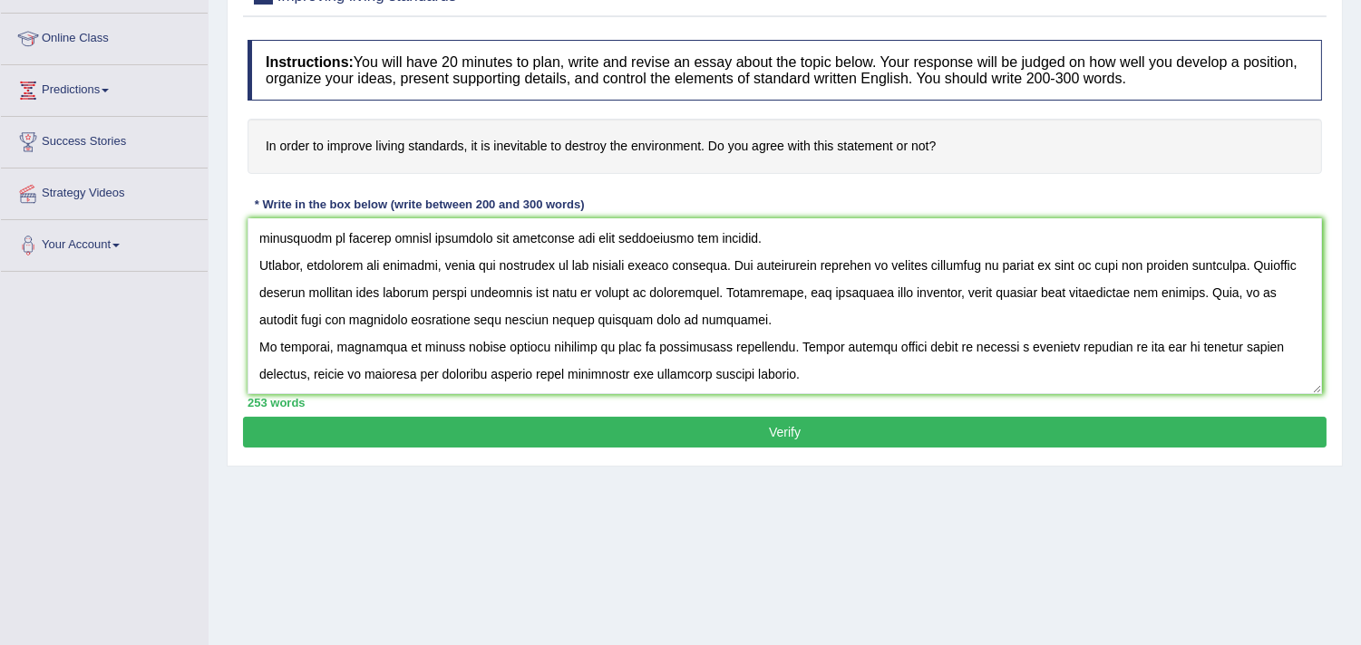
scroll to position [305, 0]
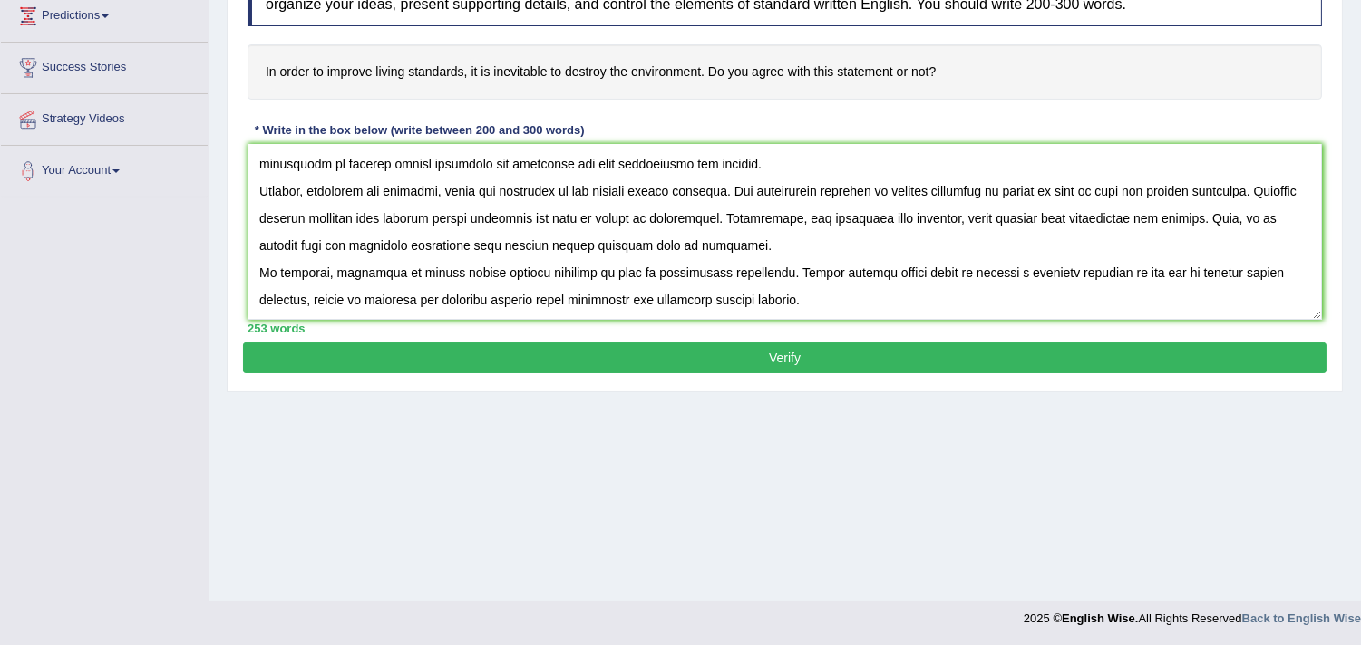
type textarea "The increasing influence of improve living standards on our lives has ignited n…"
click at [965, 361] on button "Verify" at bounding box center [784, 358] width 1083 height 31
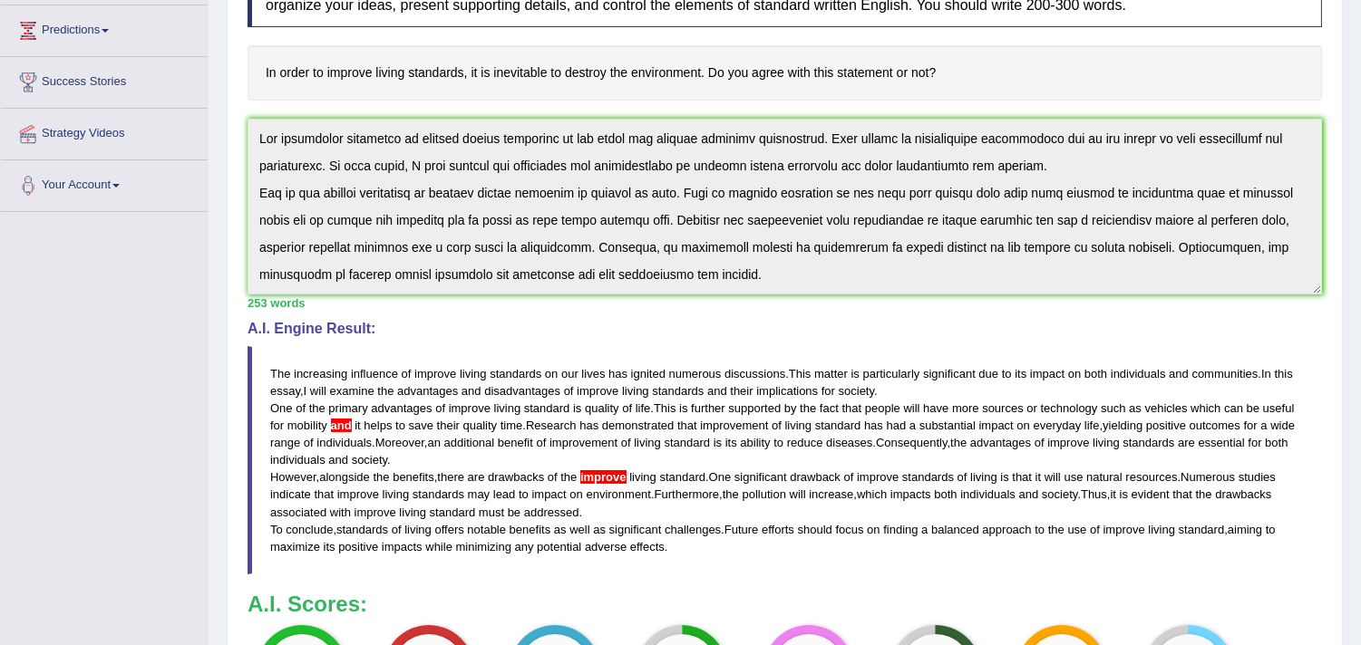
scroll to position [136, 0]
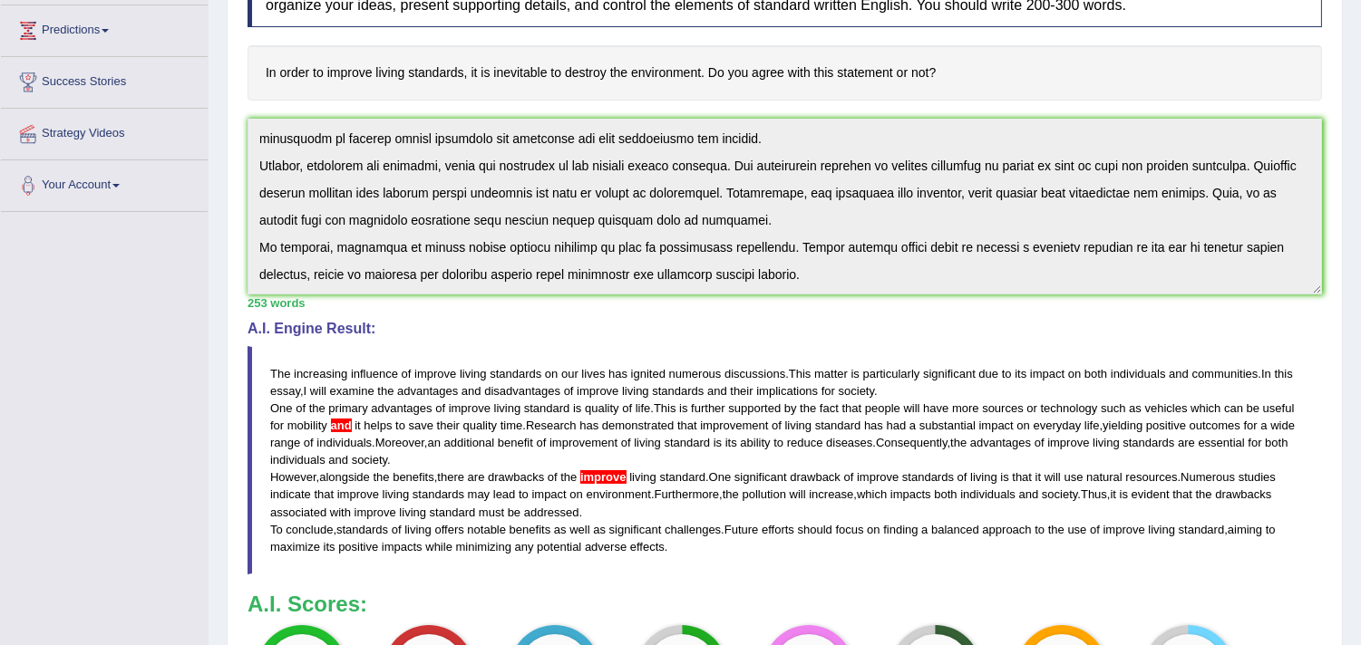
click at [839, 295] on div "Instructions: You will have 20 minutes to plan, write and revise an essay about…" at bounding box center [784, 352] width 1083 height 790
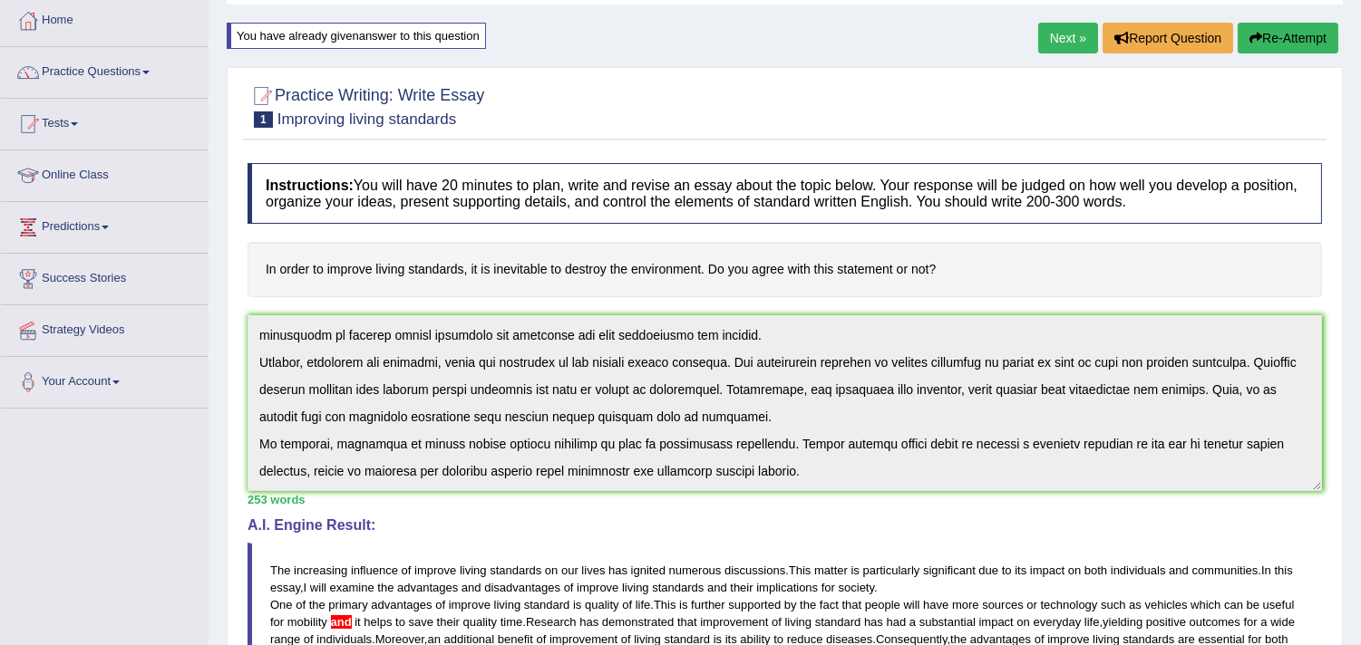
scroll to position [0, 0]
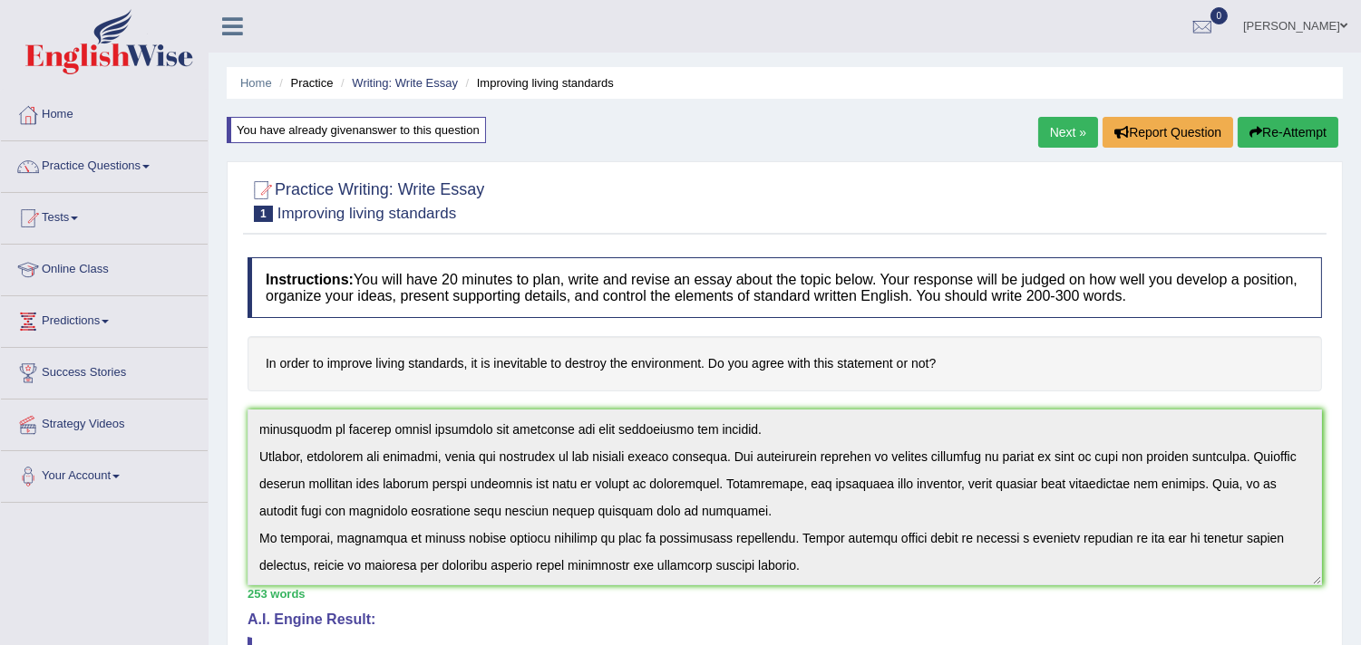
click at [1273, 131] on button "Re-Attempt" at bounding box center [1287, 132] width 101 height 31
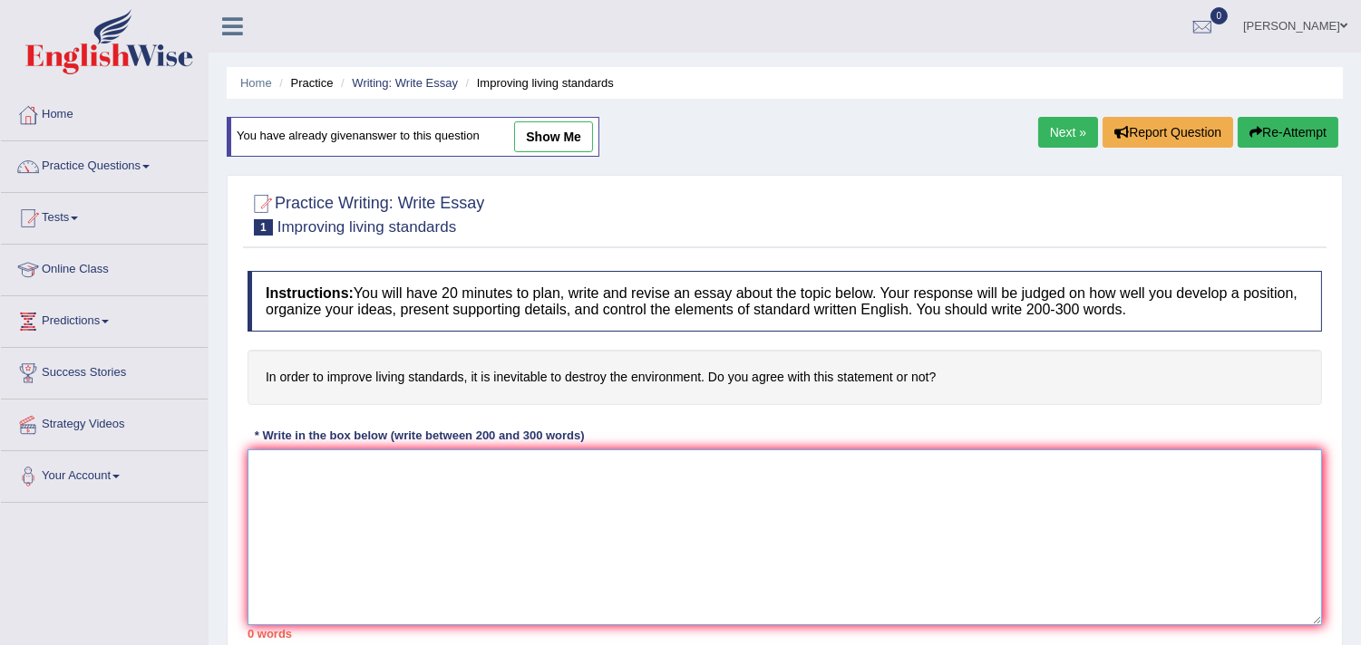
click at [430, 475] on textarea at bounding box center [784, 538] width 1074 height 176
paste textarea "The increasing influence of improve living standards on our lives has ignited n…"
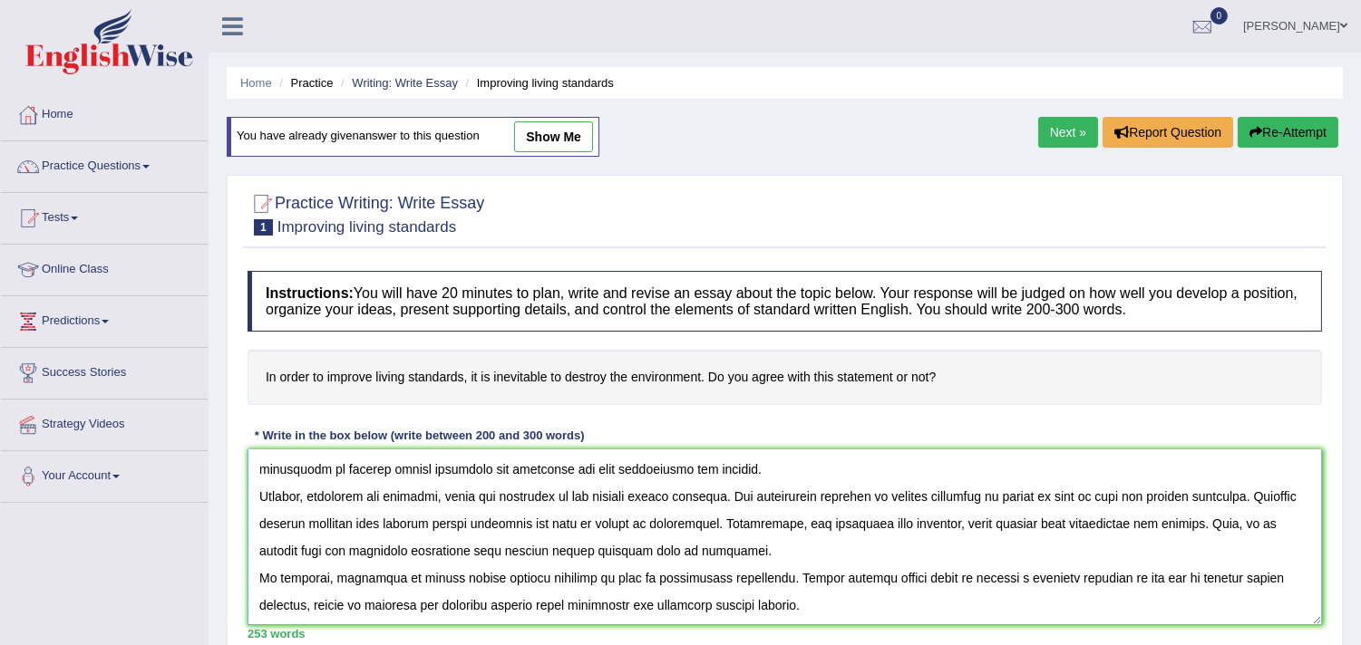
scroll to position [136, 0]
click at [645, 497] on textarea at bounding box center [784, 538] width 1074 height 176
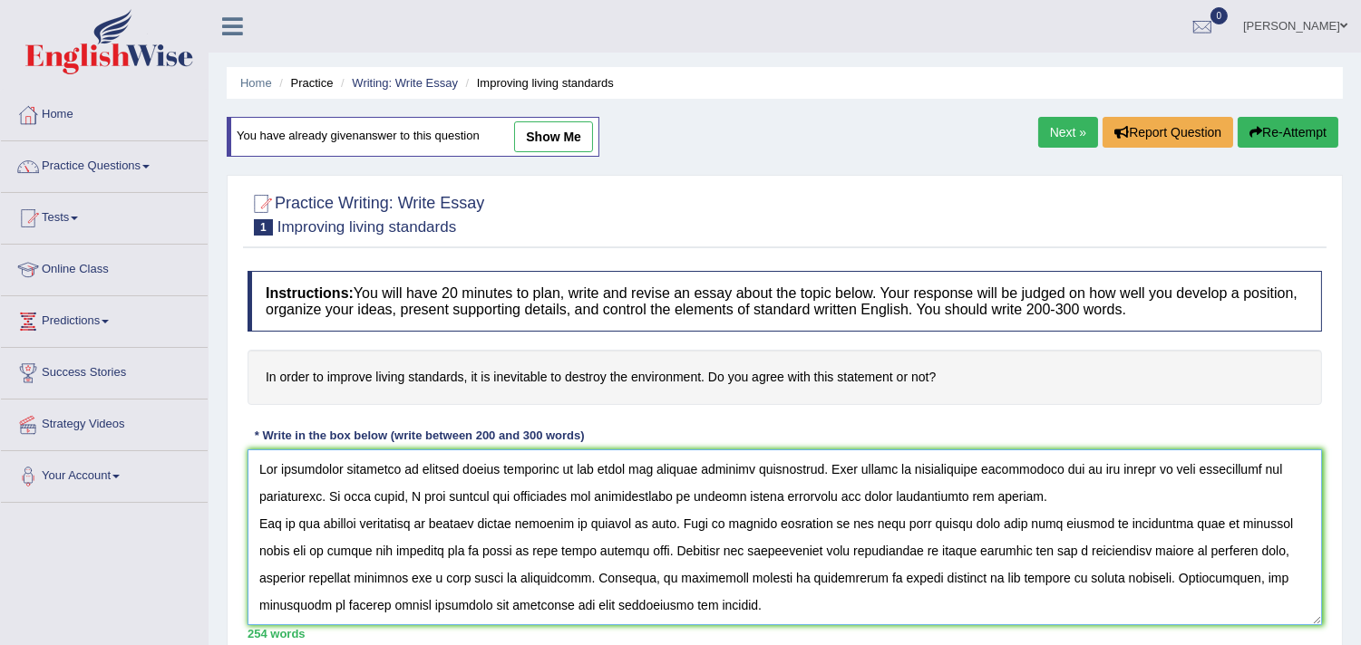
click at [427, 556] on textarea at bounding box center [784, 538] width 1074 height 176
click at [435, 548] on textarea at bounding box center [784, 538] width 1074 height 176
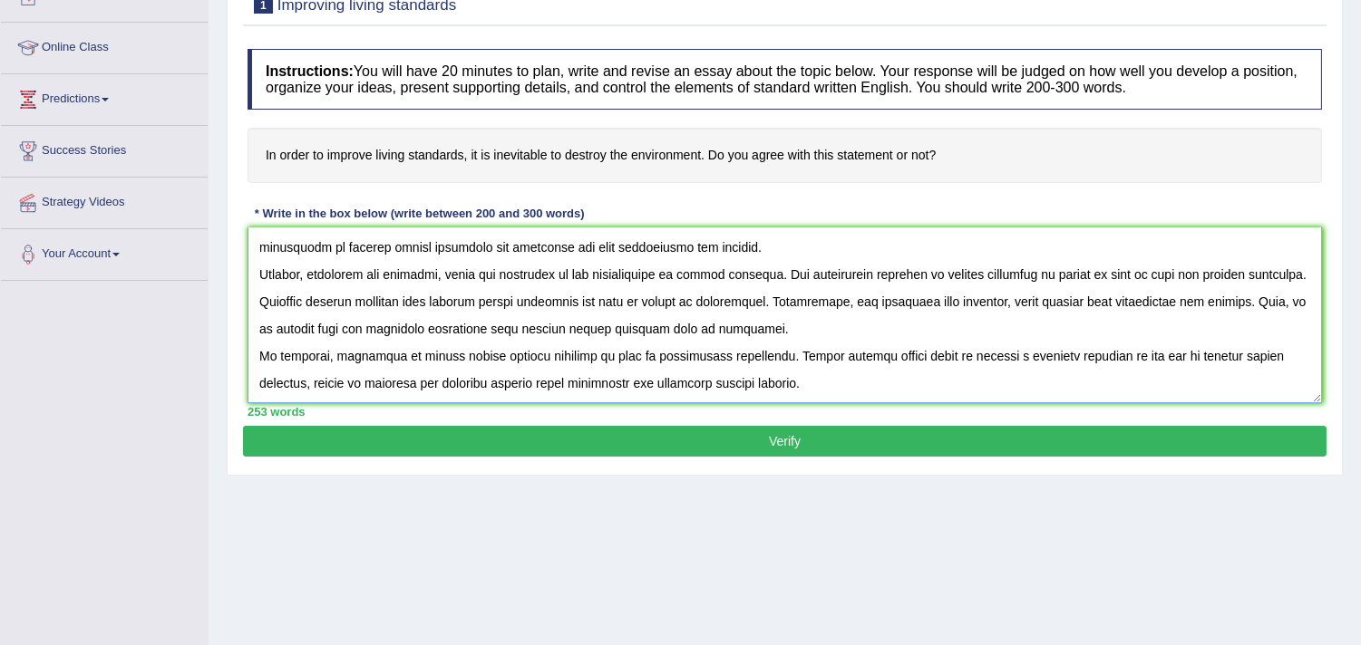
scroll to position [223, 0]
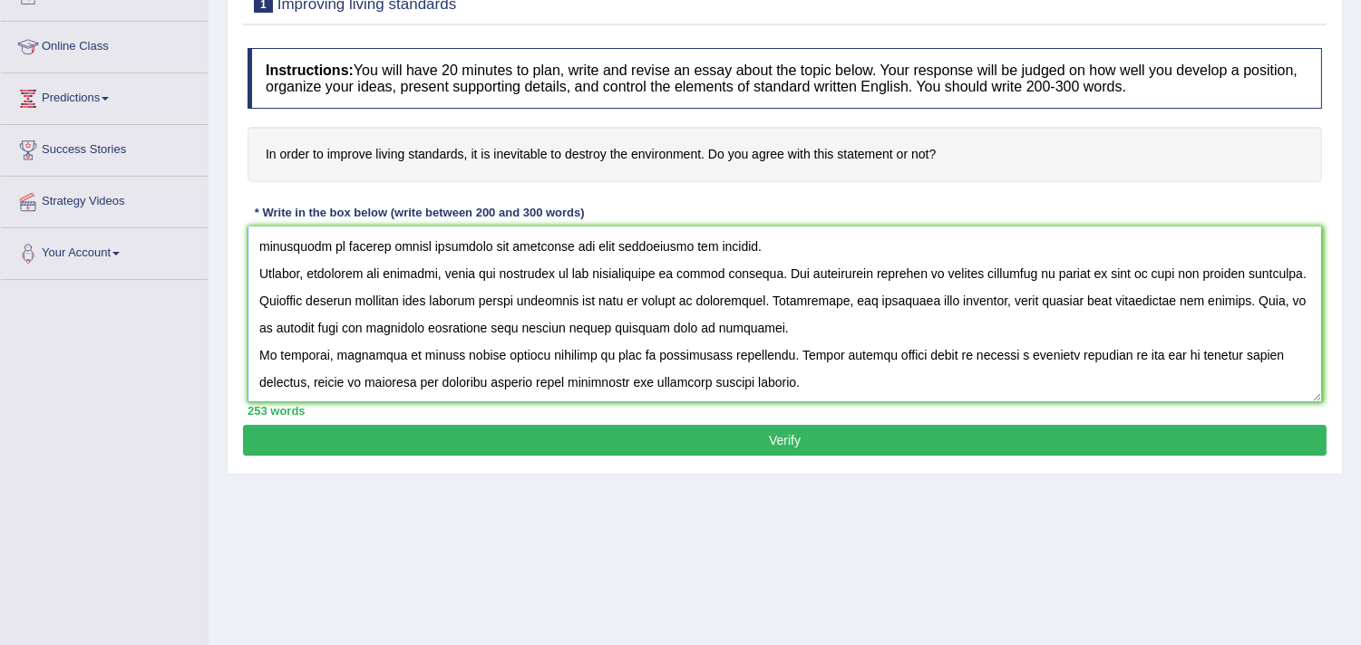
type textarea "The increasing influence of improve living standards on our lives has ignited n…"
click at [983, 450] on button "Verify" at bounding box center [784, 440] width 1083 height 31
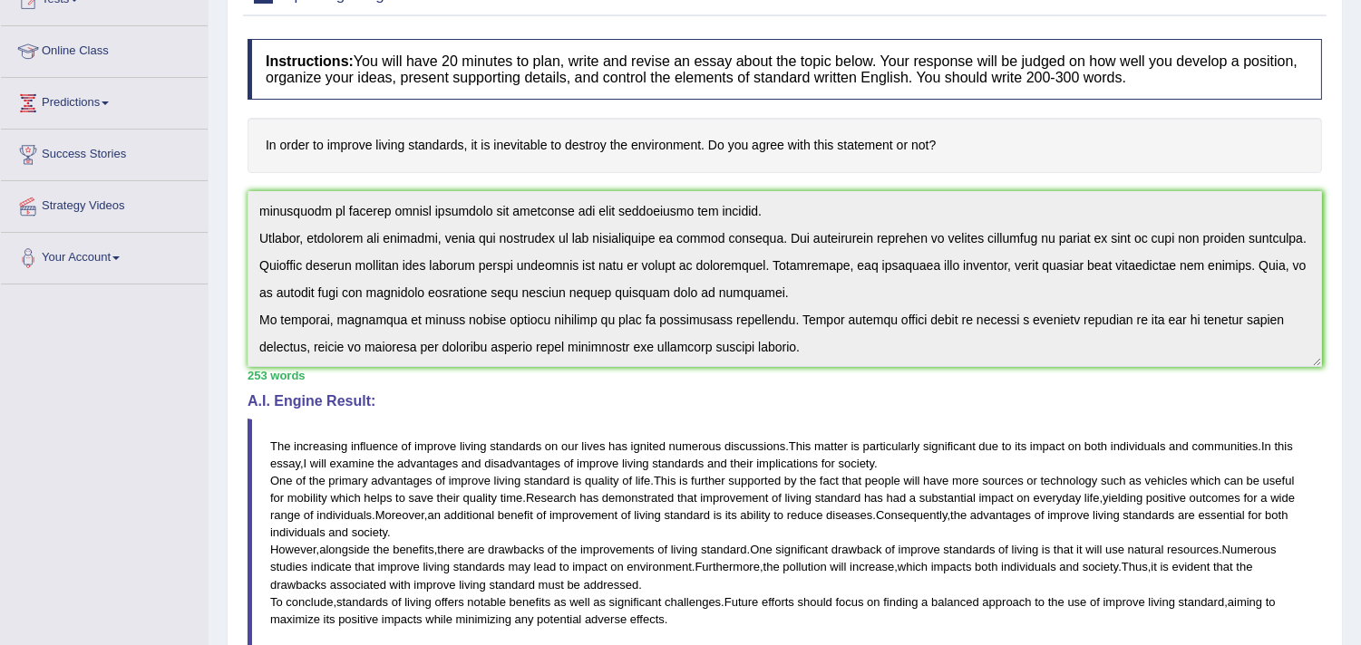
scroll to position [0, 0]
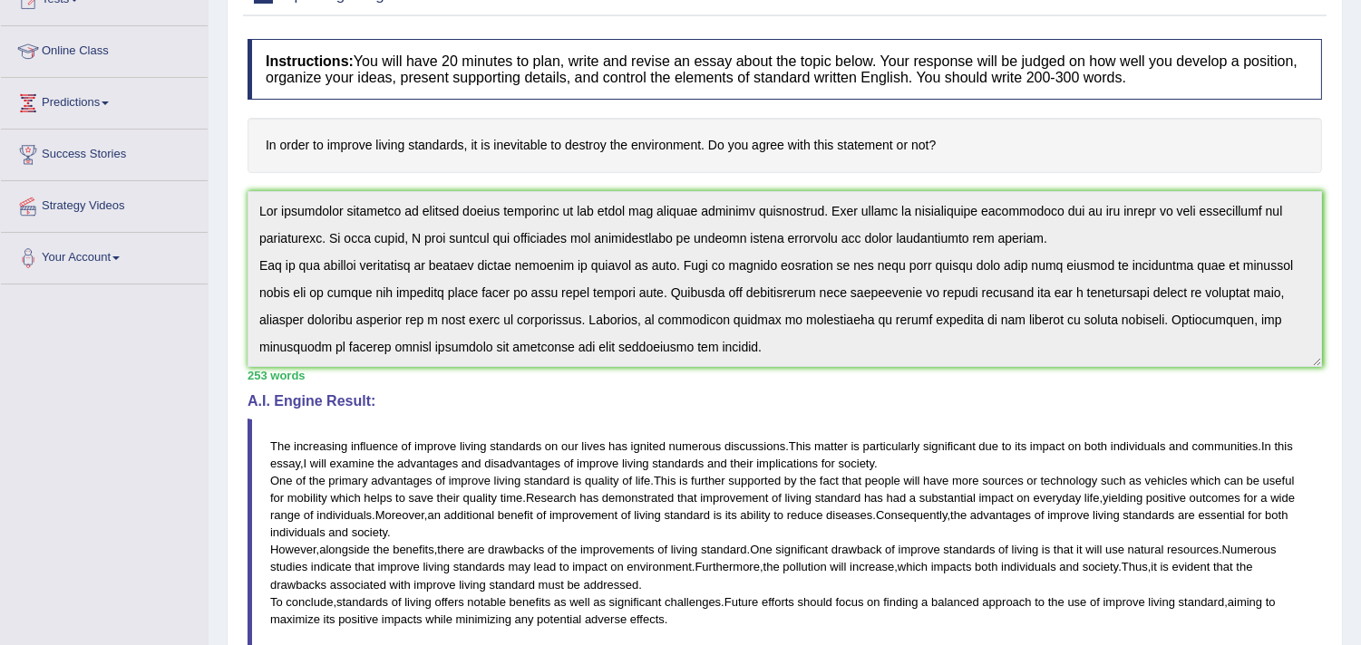
click at [700, 374] on div "253 words" at bounding box center [784, 375] width 1074 height 17
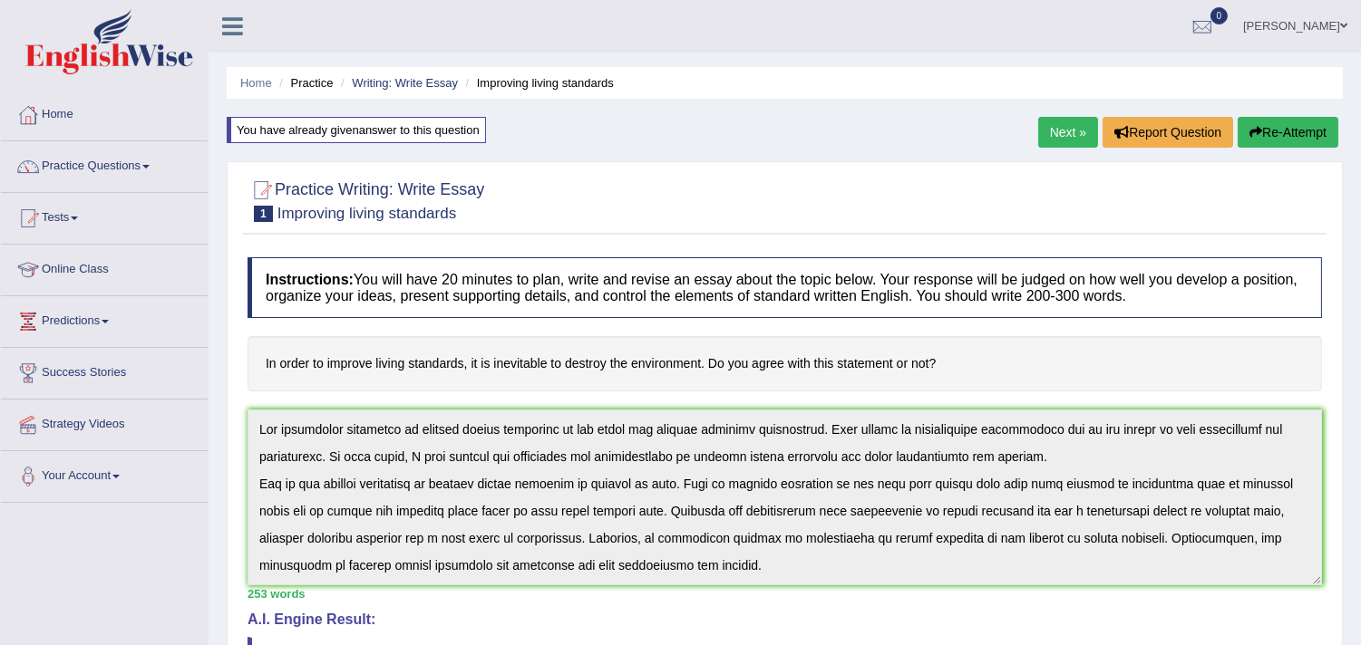
click at [1264, 134] on button "Re-Attempt" at bounding box center [1287, 132] width 101 height 31
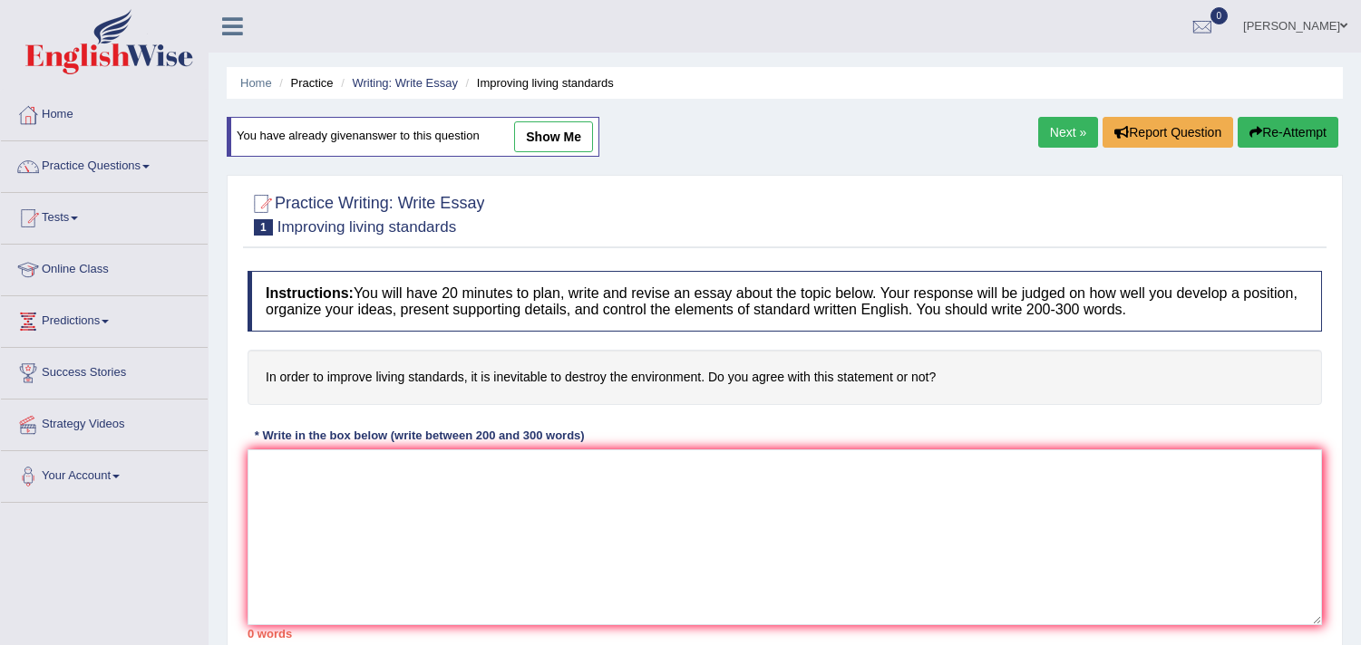
click at [522, 440] on div "* Write in the box below (write between 200 and 300 words)" at bounding box center [419, 436] width 344 height 17
click at [514, 455] on textarea at bounding box center [784, 538] width 1074 height 176
paste textarea "The increasing influence of improve living standards on our lives has ignited n…"
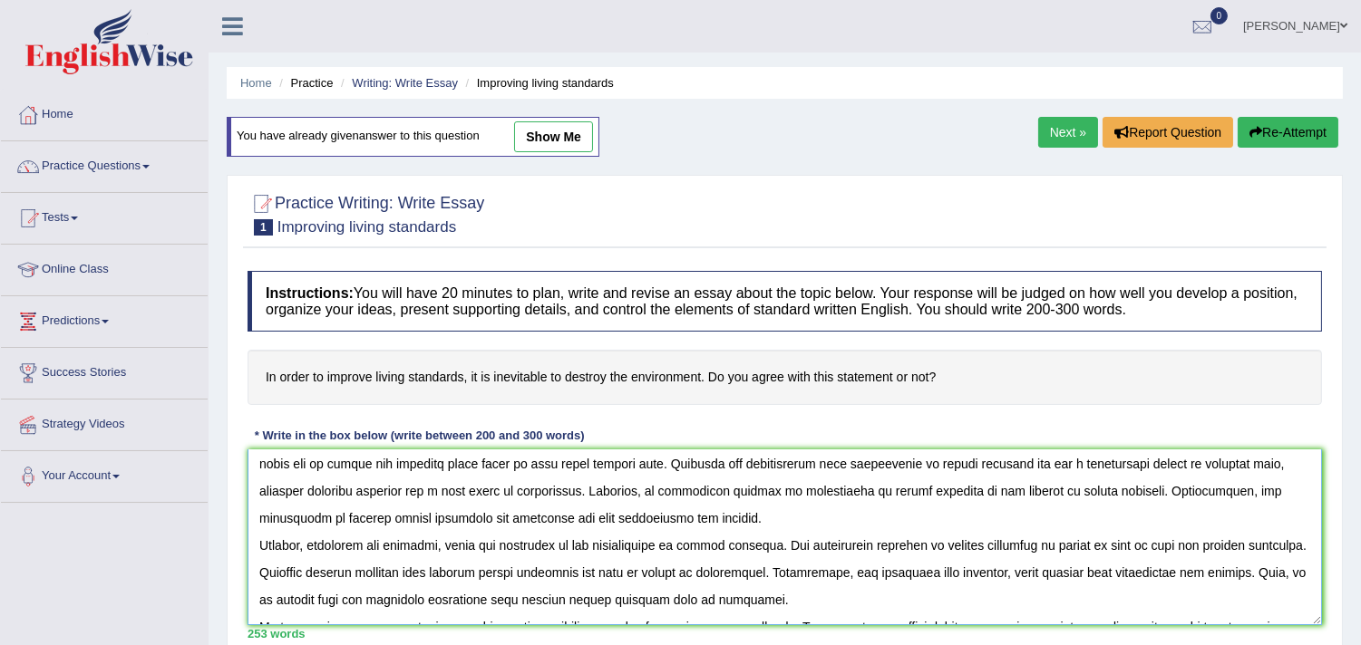
scroll to position [88, 0]
click at [1079, 488] on textarea at bounding box center [784, 538] width 1074 height 176
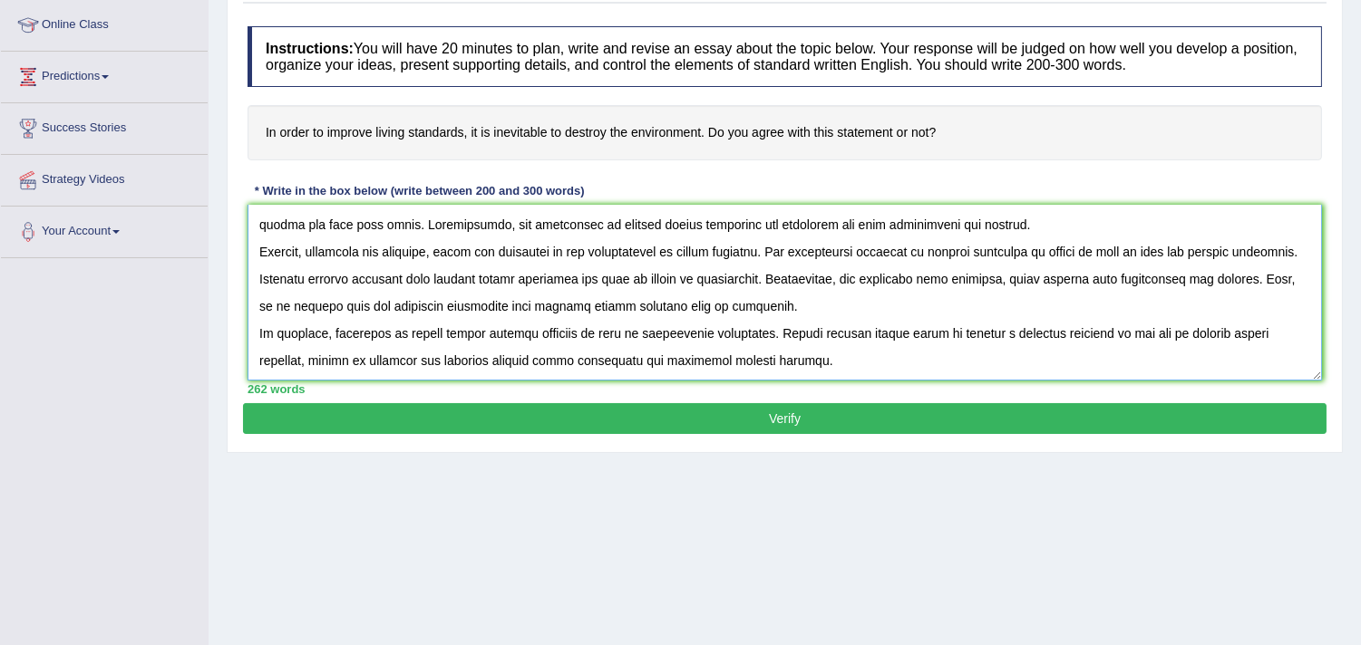
scroll to position [246, 0]
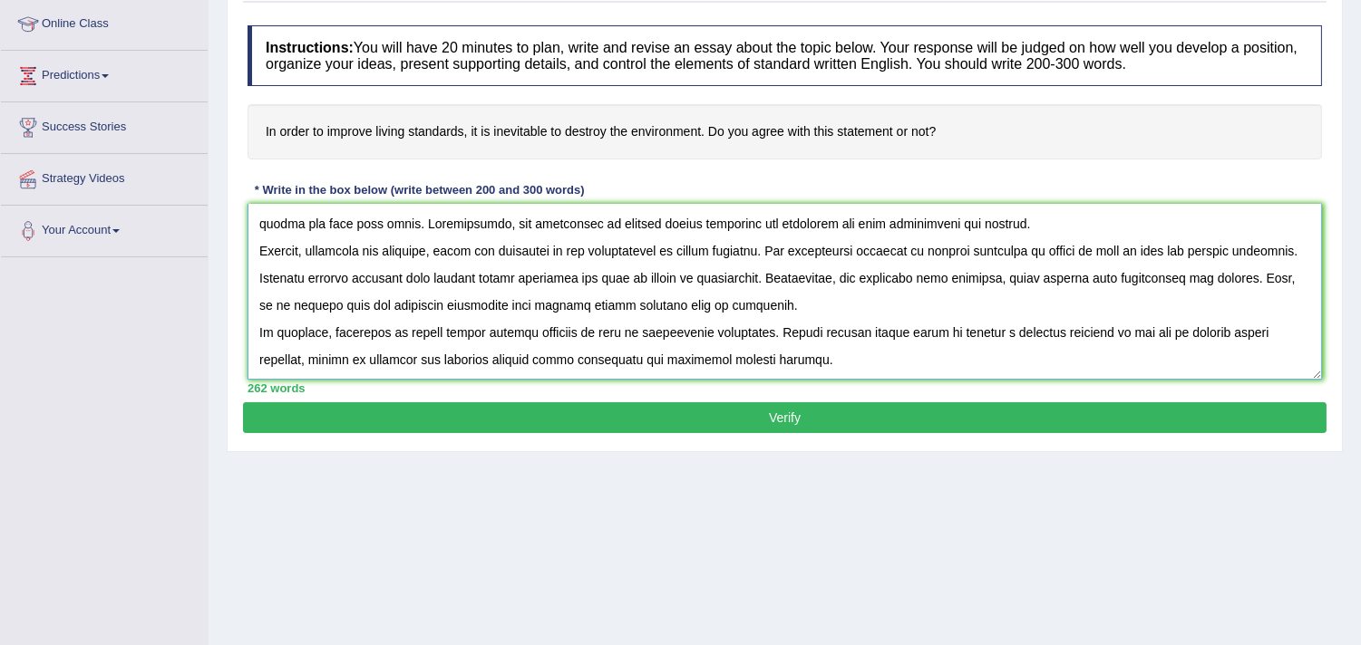
type textarea "The increasing influence of improve living standards on our lives has ignited n…"
click at [902, 427] on div "Practice Writing: Write Essay 1 Improving living standards Instructions: You wi…" at bounding box center [785, 190] width 1116 height 523
click at [902, 427] on button "Verify" at bounding box center [784, 417] width 1083 height 31
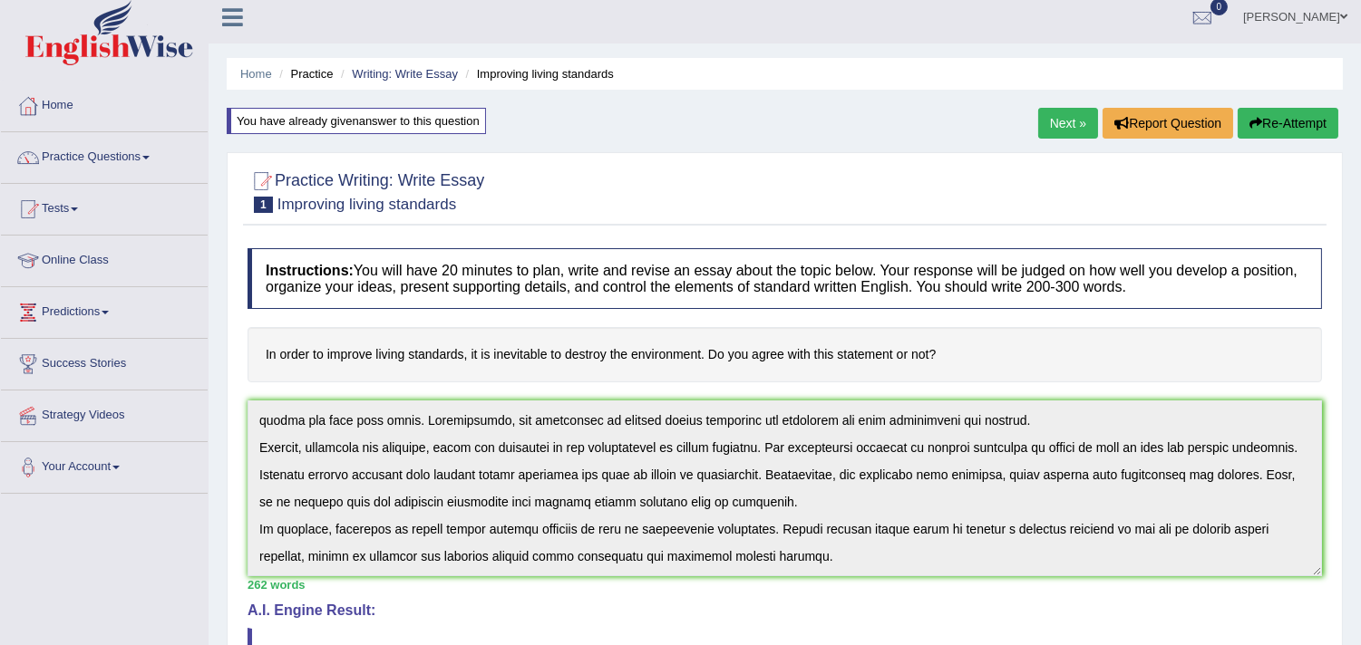
scroll to position [0, 0]
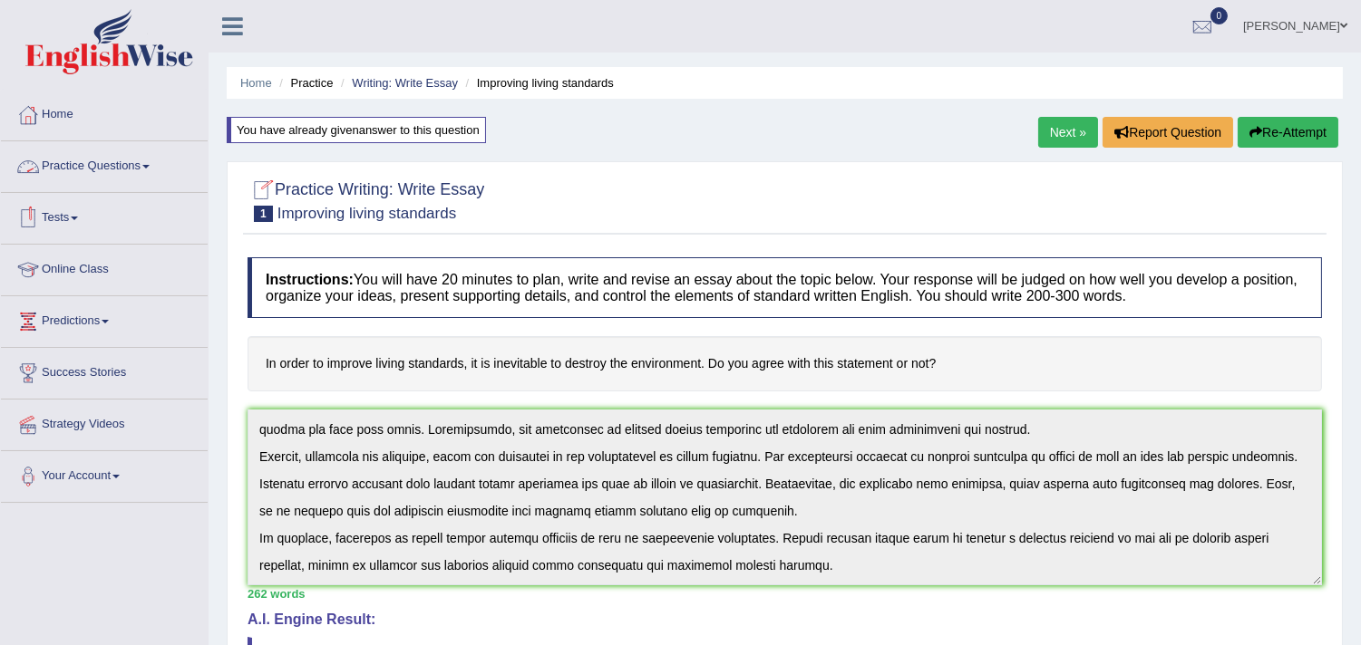
click at [125, 160] on link "Practice Questions" at bounding box center [104, 163] width 207 height 45
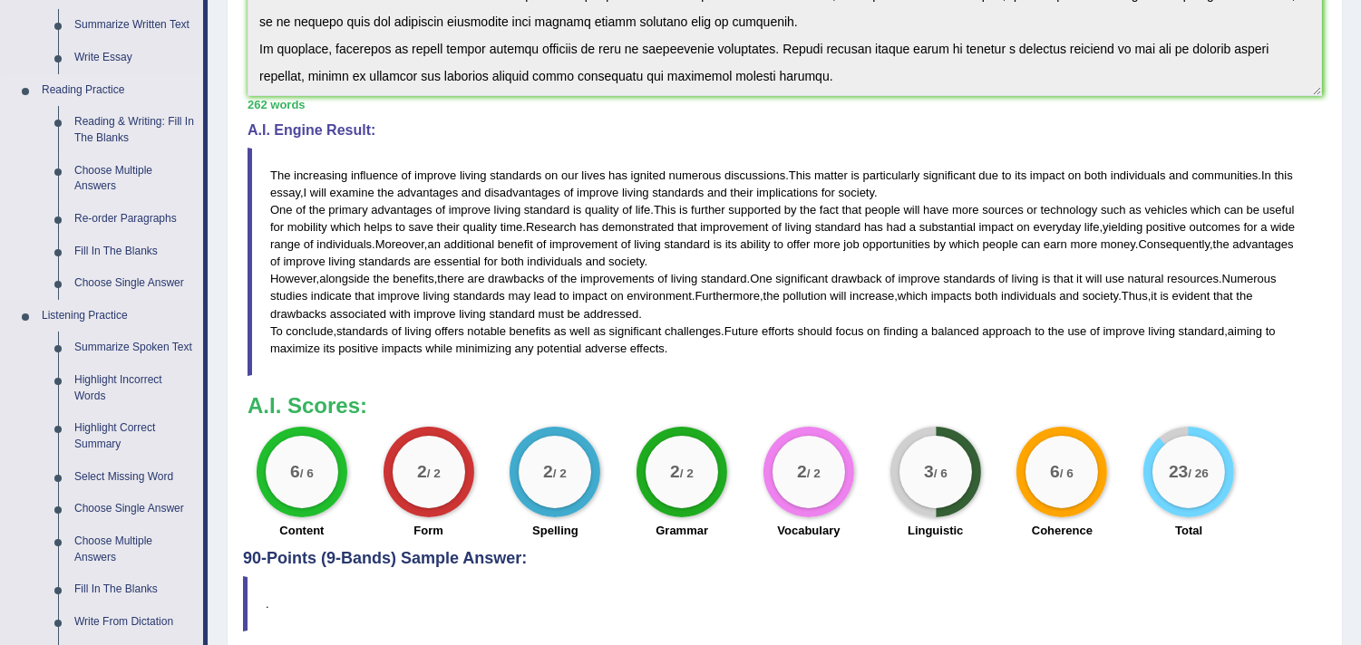
scroll to position [486, 0]
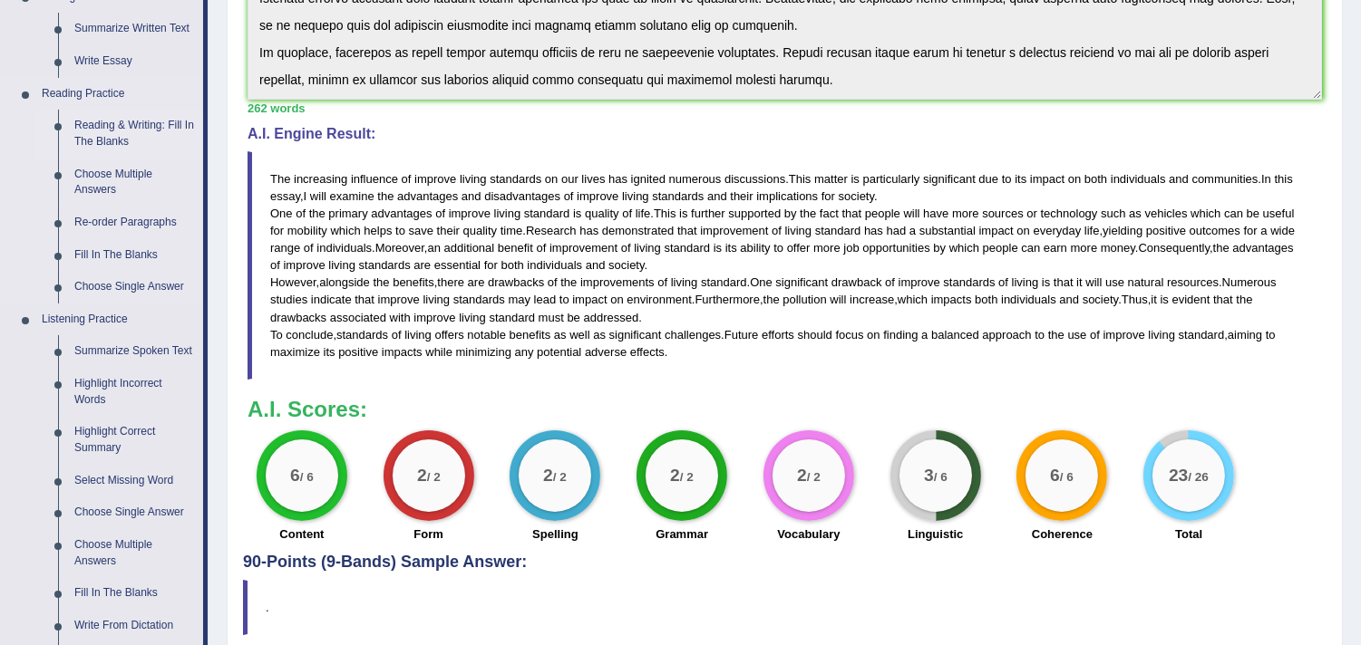
click at [114, 127] on link "Reading & Writing: Fill In The Blanks" at bounding box center [134, 134] width 137 height 48
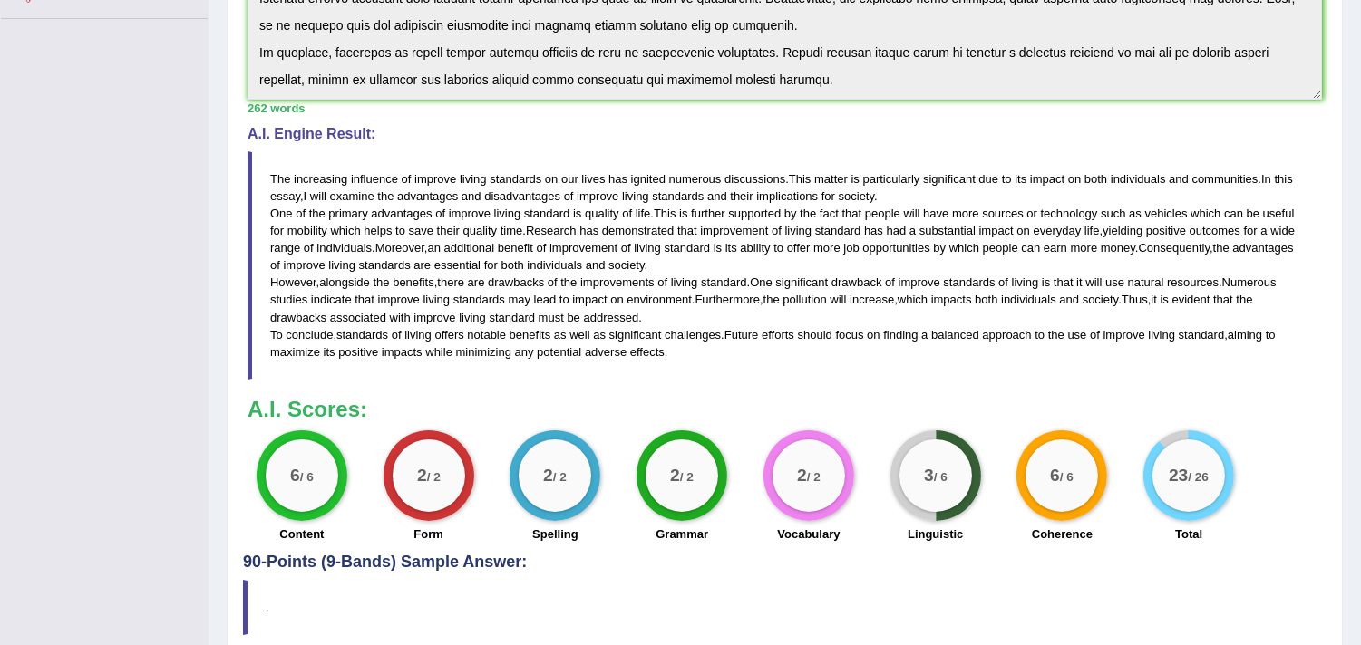
scroll to position [330, 0]
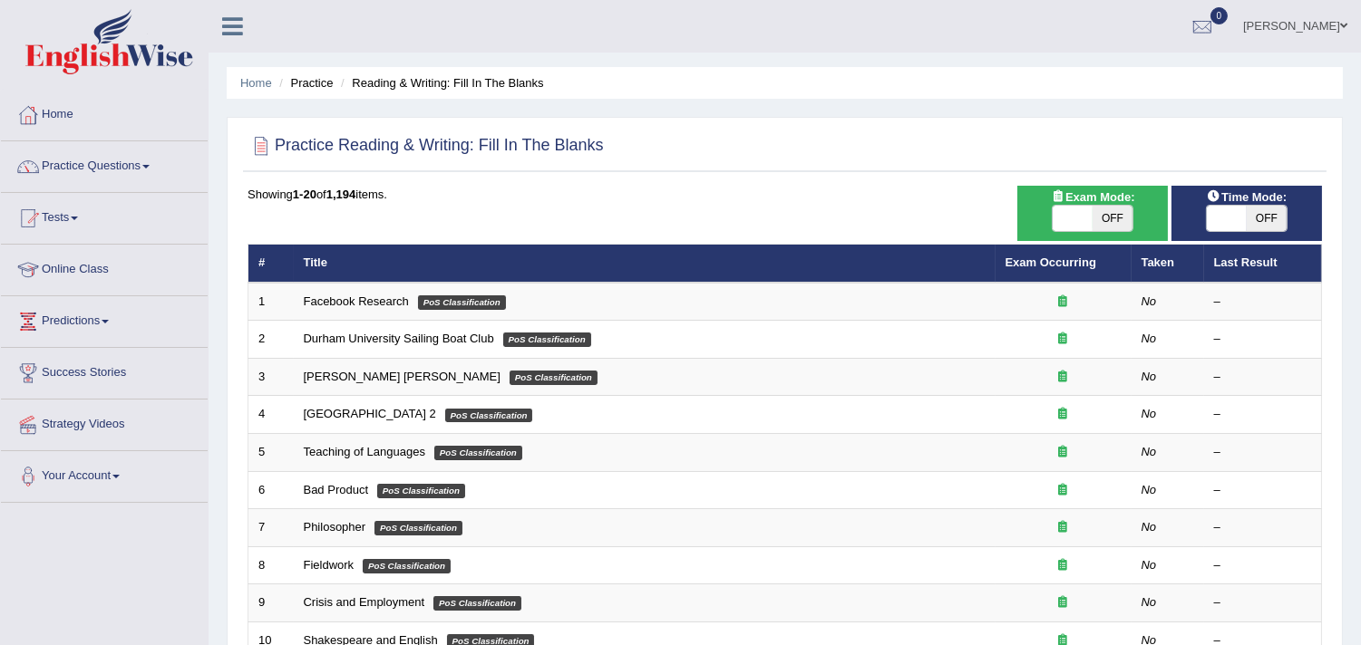
click at [370, 302] on link "Facebook Research" at bounding box center [356, 302] width 105 height 14
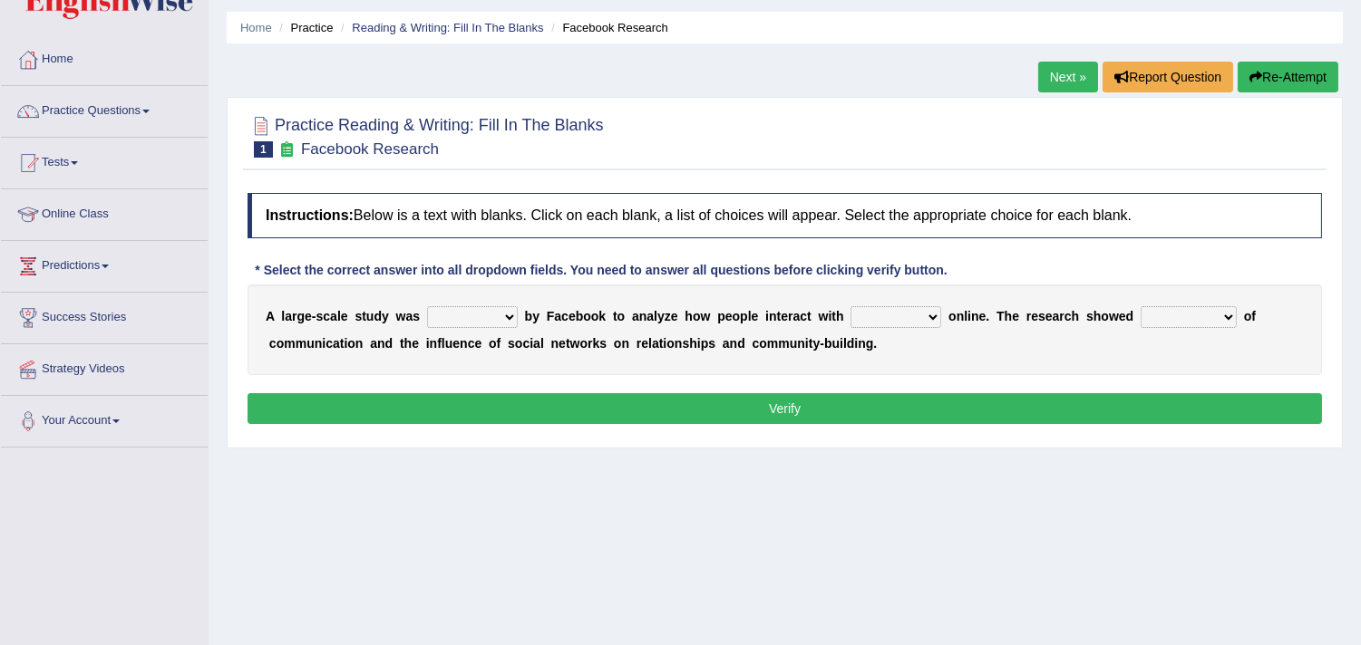
scroll to position [62, 0]
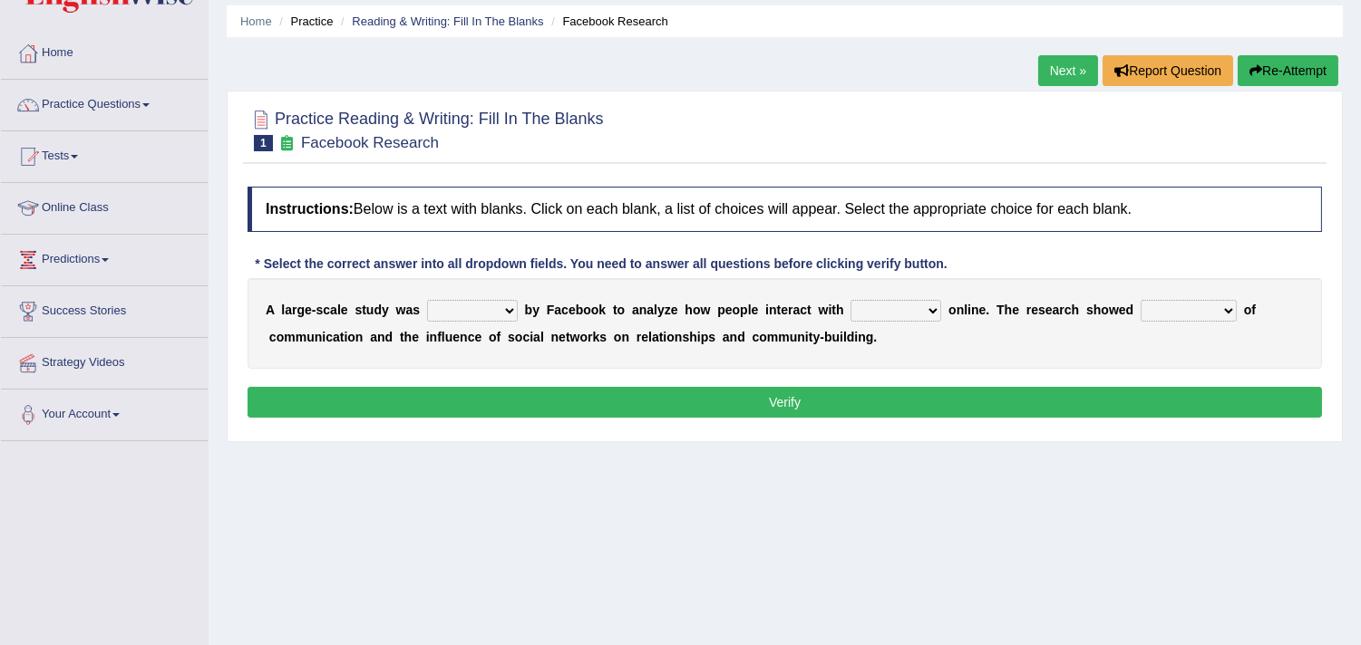
click at [491, 314] on select "surveyed had asked made" at bounding box center [472, 311] width 91 height 22
select select "surveyed"
click at [427, 300] on select "surveyed had asked made" at bounding box center [472, 311] width 91 height 22
click at [892, 305] on select "together all each other another" at bounding box center [895, 311] width 91 height 22
select select "each other"
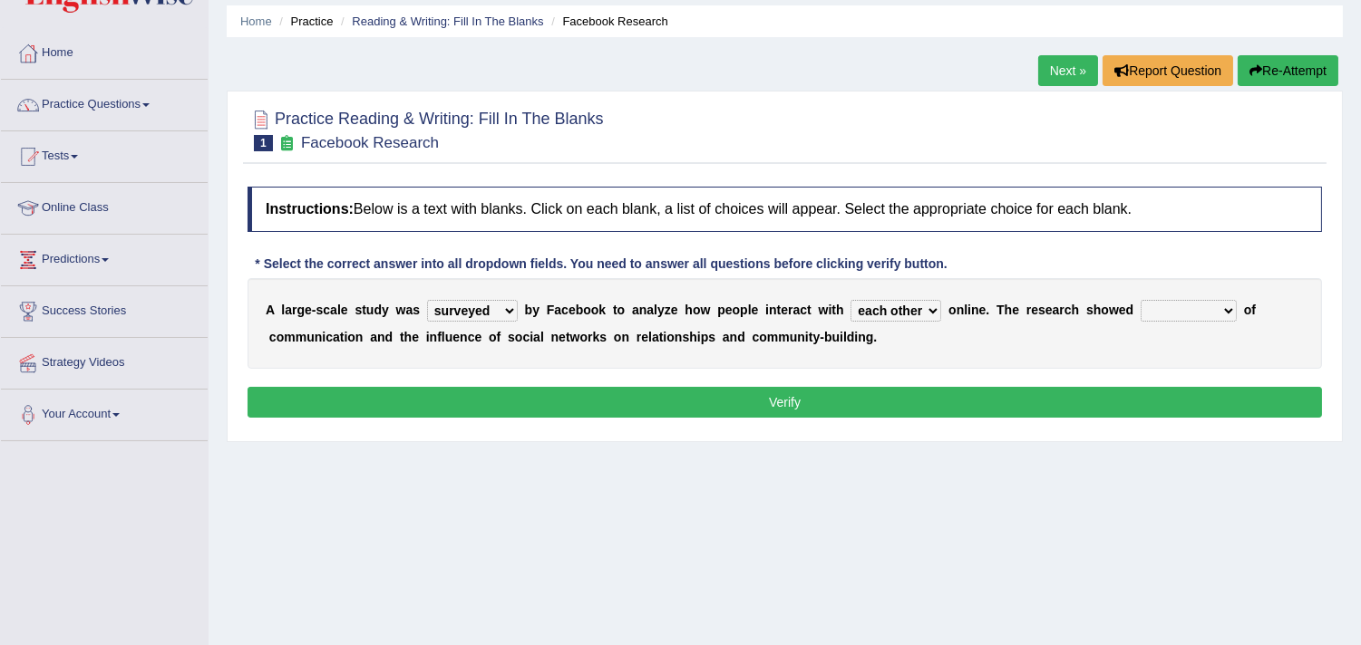
click at [850, 300] on select "together all each other another" at bounding box center [895, 311] width 91 height 22
click at [1166, 304] on select "advantages standards fellowships patterns" at bounding box center [1188, 311] width 96 height 22
select select "standards"
click at [1140, 300] on select "advantages standards fellowships patterns" at bounding box center [1188, 311] width 96 height 22
click at [1130, 401] on button "Verify" at bounding box center [784, 402] width 1074 height 31
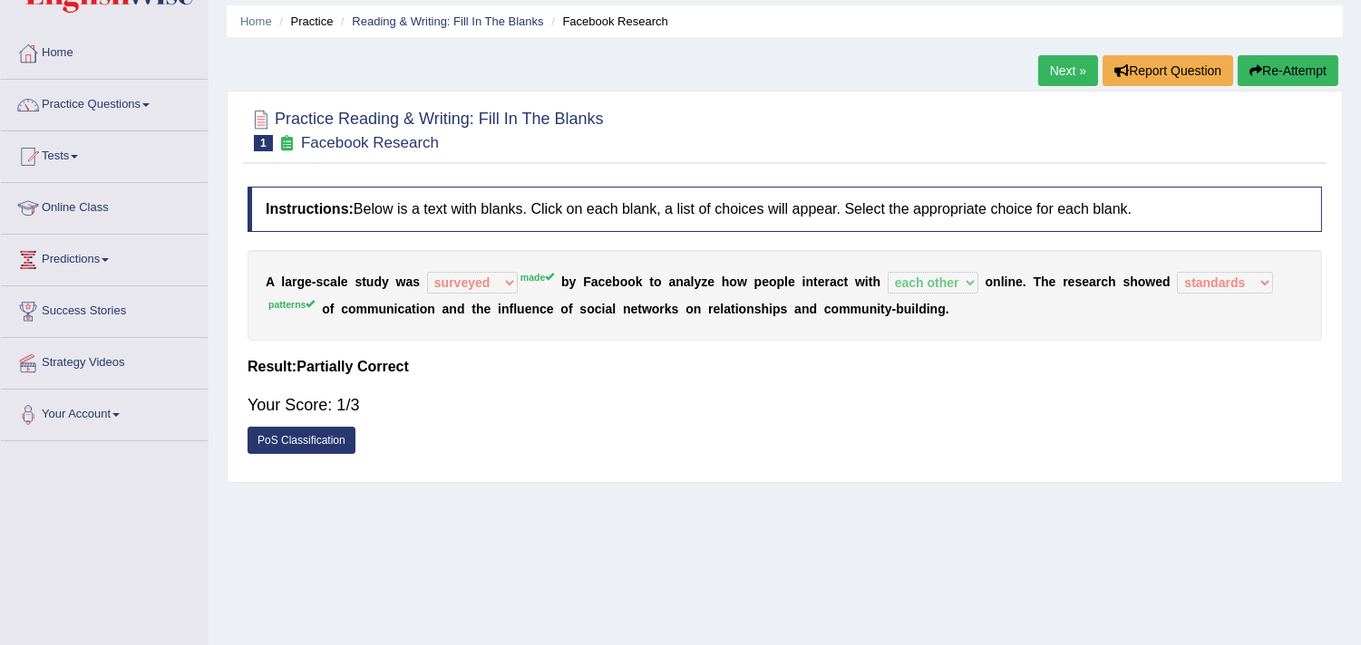
click at [513, 293] on div "A l a r g e - s c a l e s t u d y w a s surveyed had asked made made b y F a c …" at bounding box center [784, 295] width 1074 height 91
click at [1039, 63] on link "Next »" at bounding box center [1068, 70] width 60 height 31
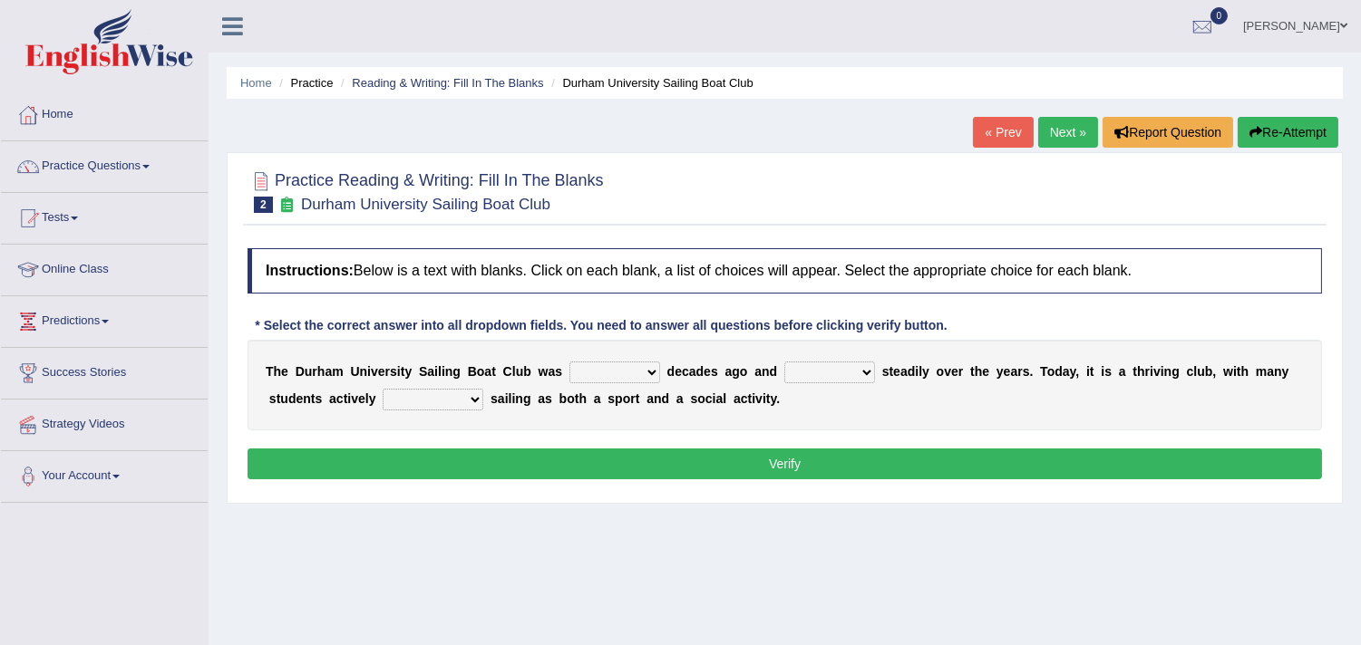
click at [617, 375] on select "found fund founded find" at bounding box center [614, 373] width 91 height 22
select select "found"
click at [569, 362] on select "found fund founded find" at bounding box center [614, 373] width 91 height 22
click at [807, 364] on select "grow growing has grown grown" at bounding box center [829, 373] width 91 height 22
select select "growing"
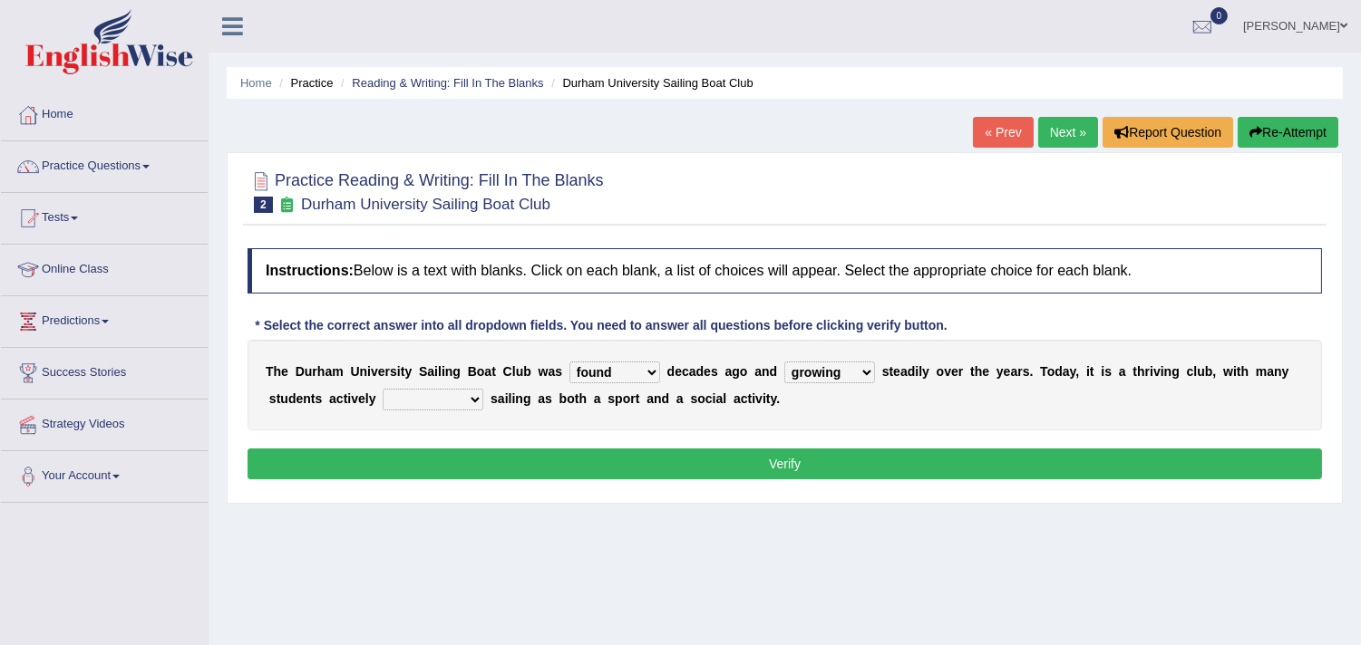
click at [784, 362] on select "grow growing has grown grown" at bounding box center [829, 373] width 91 height 22
click at [450, 396] on select "enjoy enjoyed are enjoying enjoying" at bounding box center [433, 400] width 101 height 22
select select "enjoying"
click at [383, 389] on select "enjoy enjoyed are enjoying enjoying" at bounding box center [433, 400] width 101 height 22
click at [412, 472] on button "Verify" at bounding box center [784, 464] width 1074 height 31
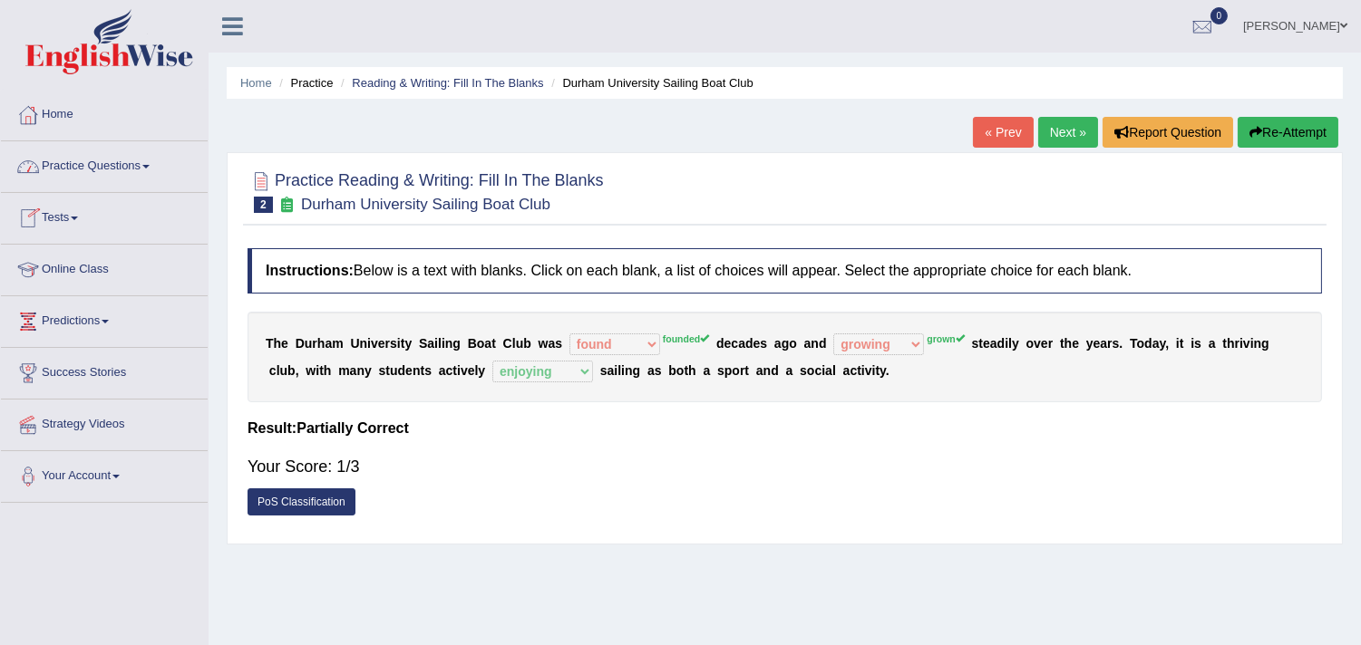
click at [151, 169] on link "Practice Questions" at bounding box center [104, 163] width 207 height 45
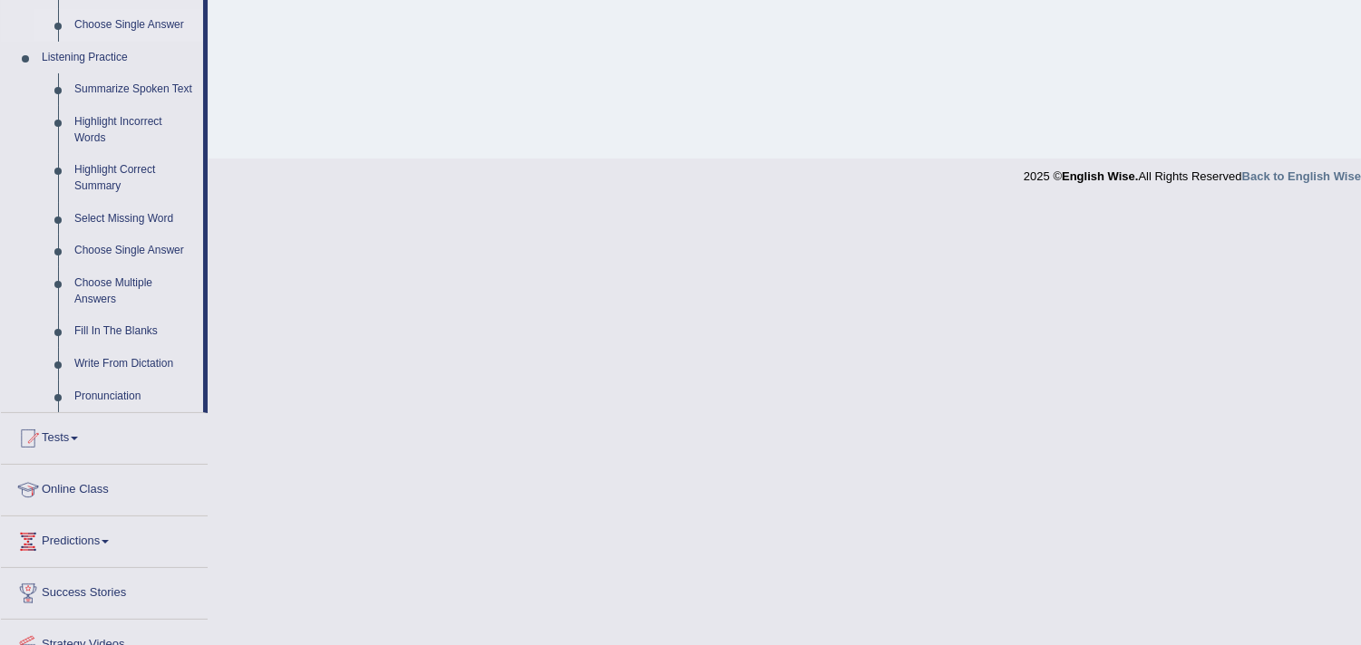
scroll to position [786, 0]
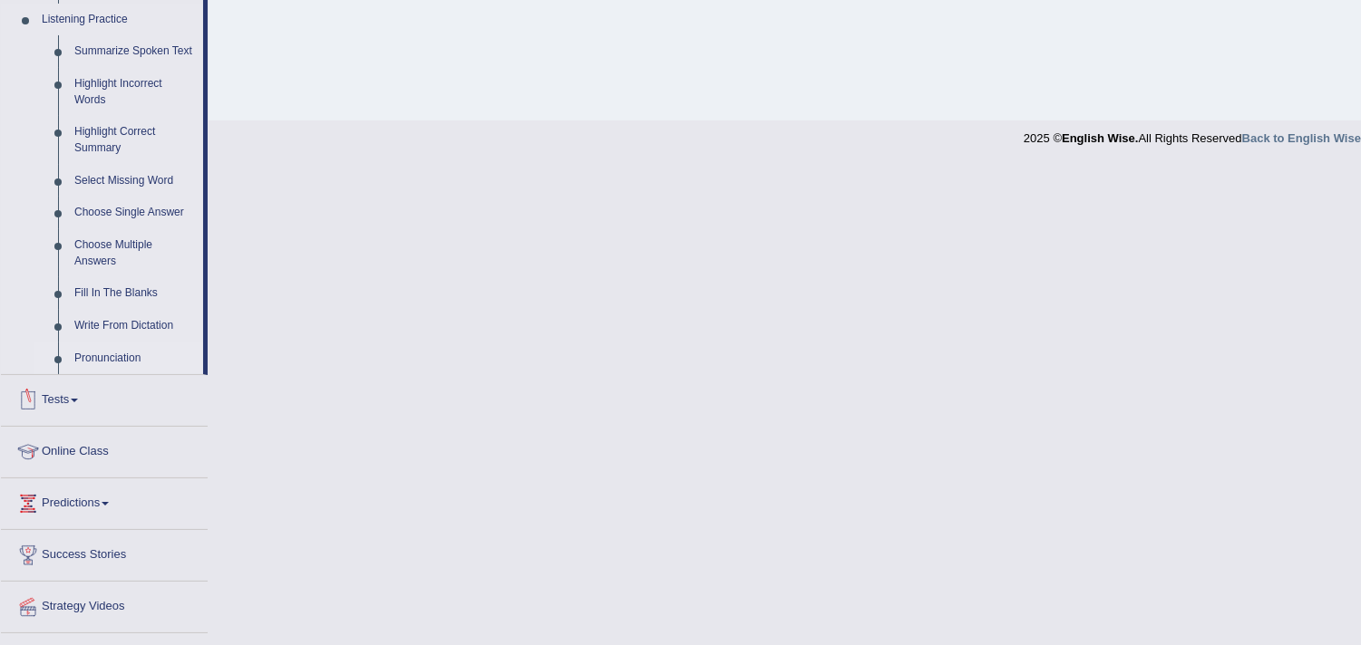
click at [109, 361] on link "Pronunciation" at bounding box center [134, 359] width 137 height 33
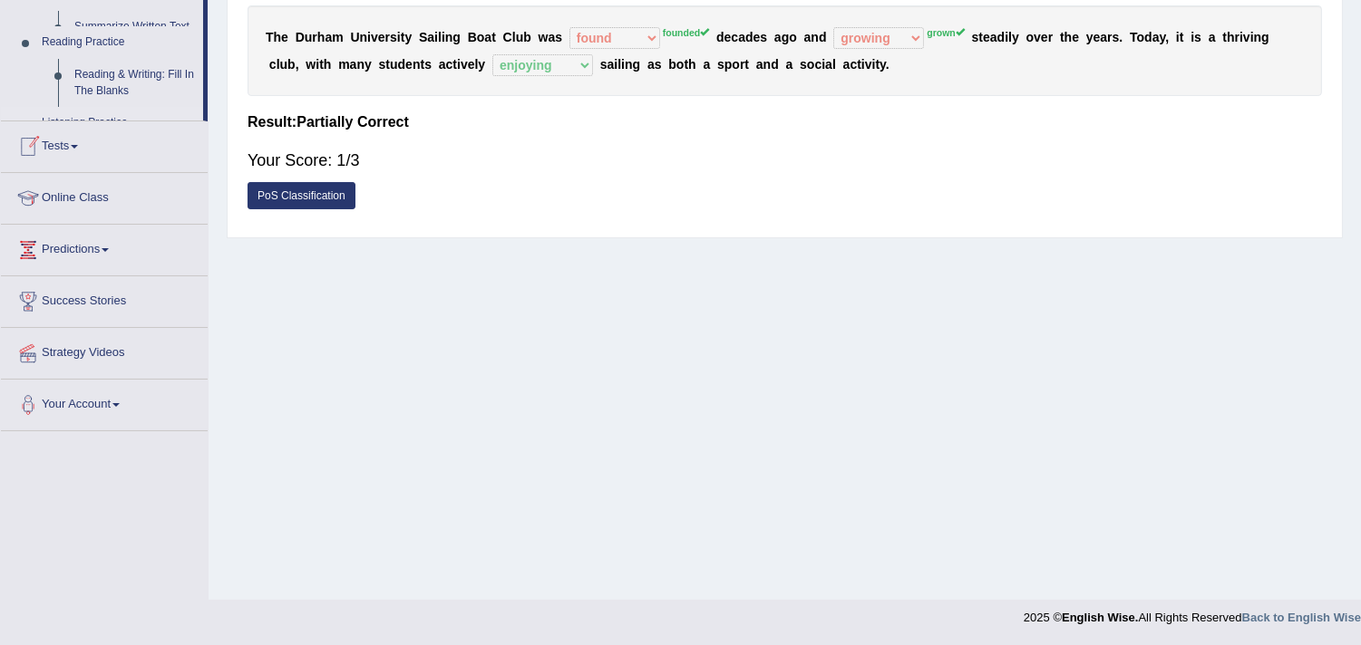
scroll to position [228, 0]
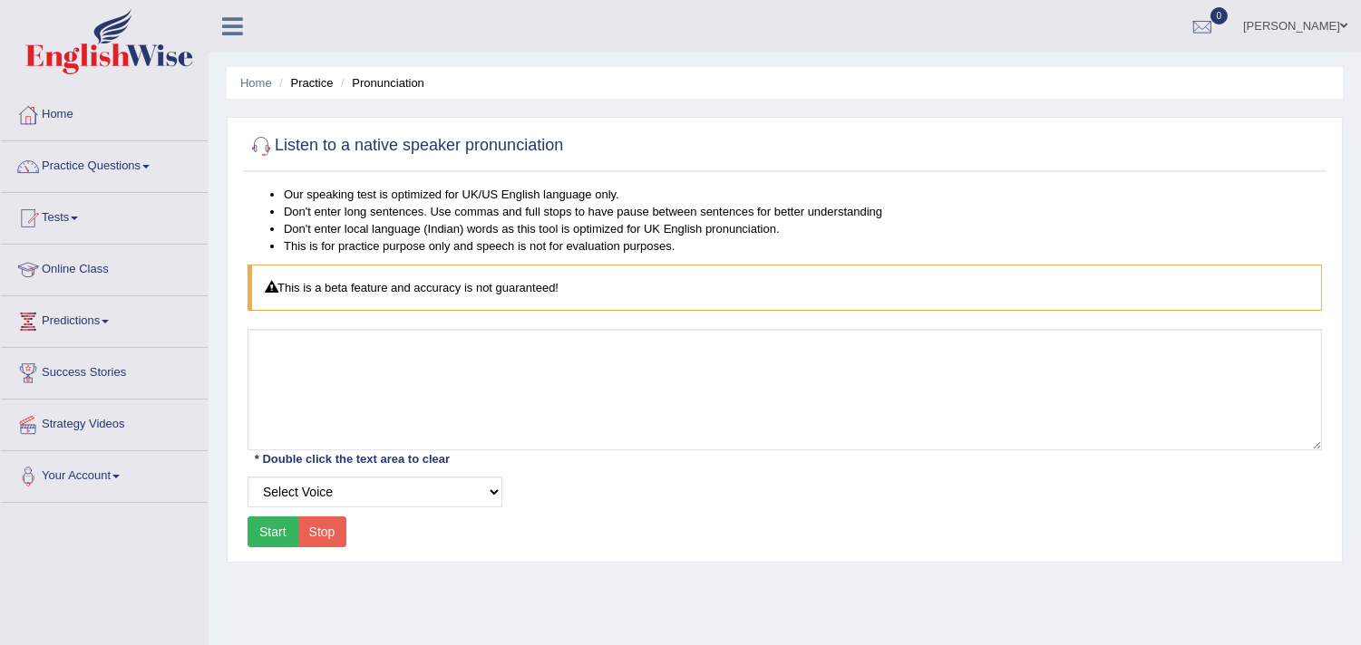
click at [279, 524] on button "Start" at bounding box center [272, 532] width 51 height 31
click at [300, 490] on select "Select Voice UK English [DEMOGRAPHIC_DATA] UK English [DEMOGRAPHIC_DATA]" at bounding box center [374, 492] width 255 height 31
select select "2"
click at [247, 477] on select "Select Voice UK English [DEMOGRAPHIC_DATA] UK English [DEMOGRAPHIC_DATA]" at bounding box center [374, 492] width 255 height 31
click at [278, 527] on button "Start" at bounding box center [272, 532] width 51 height 31
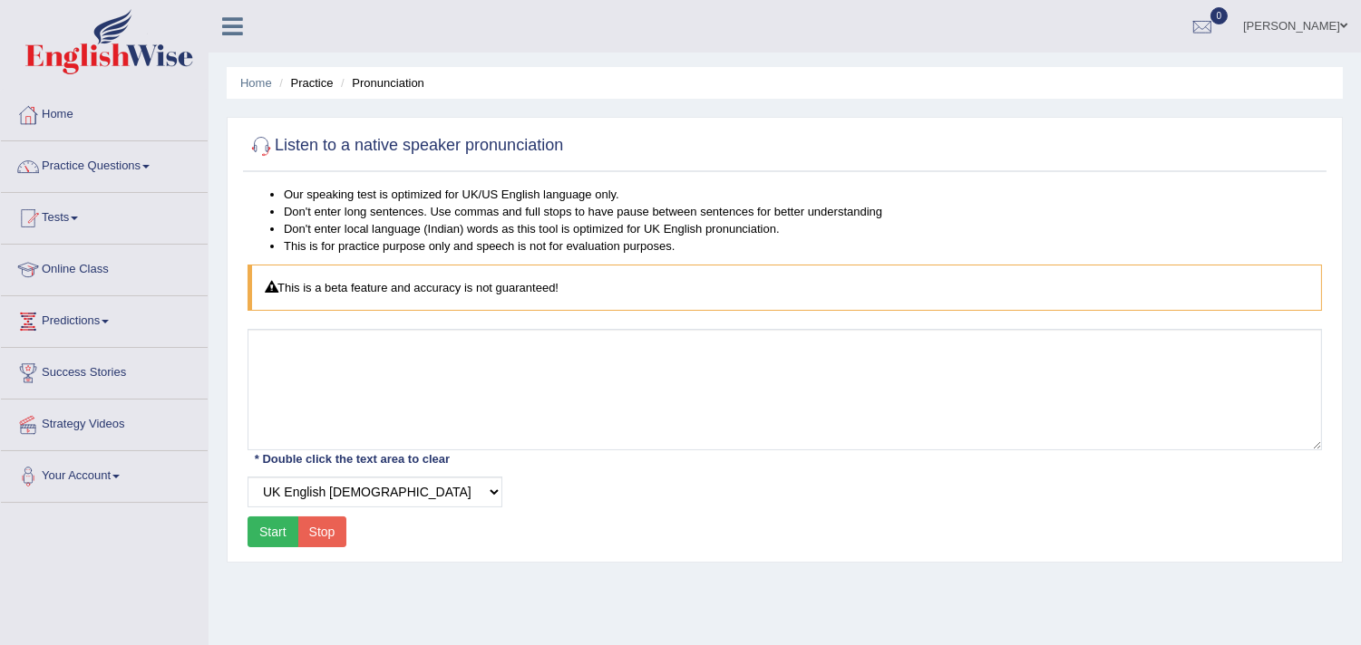
click at [278, 527] on button "Start" at bounding box center [272, 532] width 51 height 31
click at [52, 113] on link "Home" at bounding box center [104, 112] width 207 height 45
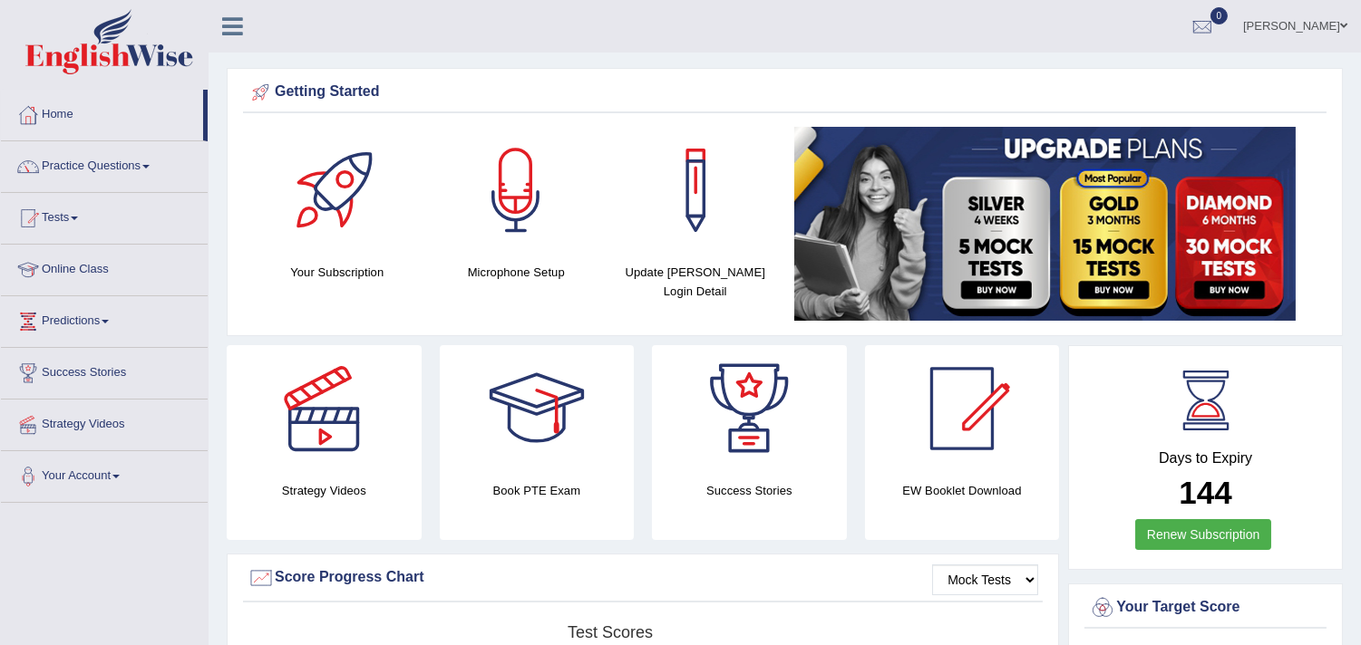
click at [1238, 37] on link "[PERSON_NAME]" at bounding box center [1294, 23] width 131 height 47
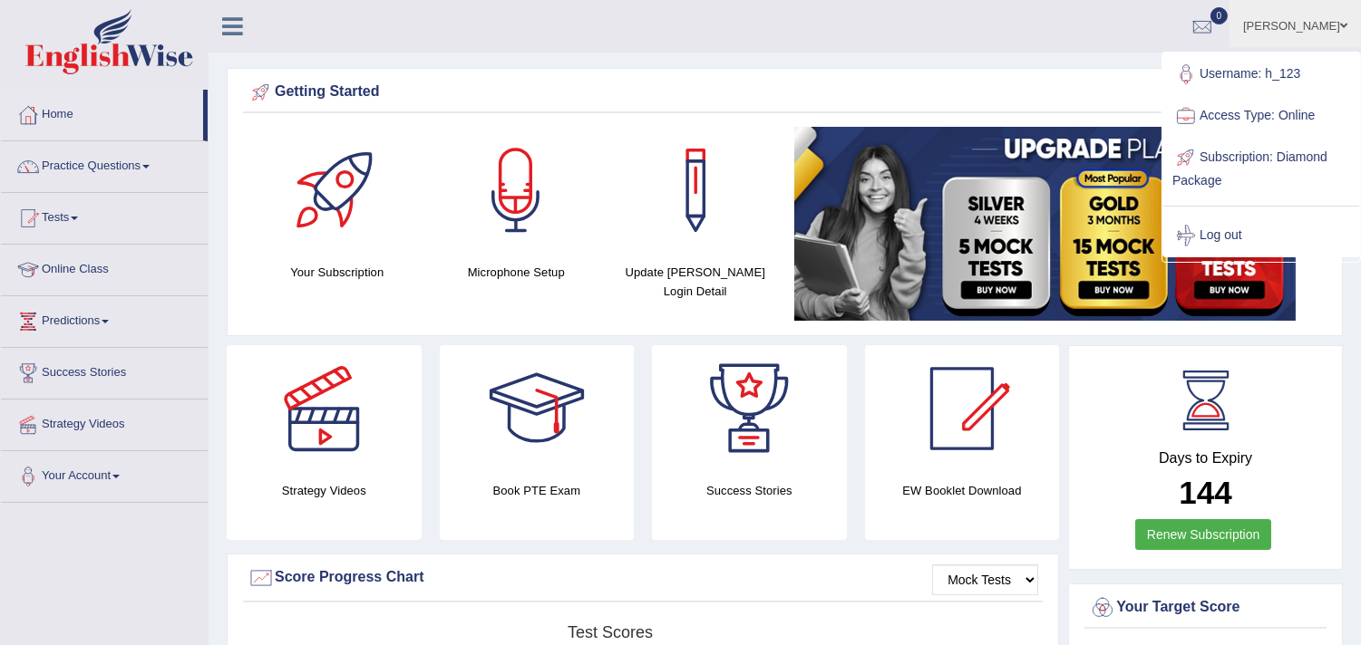
click at [1224, 114] on link "Access Type: Online" at bounding box center [1261, 116] width 196 height 42
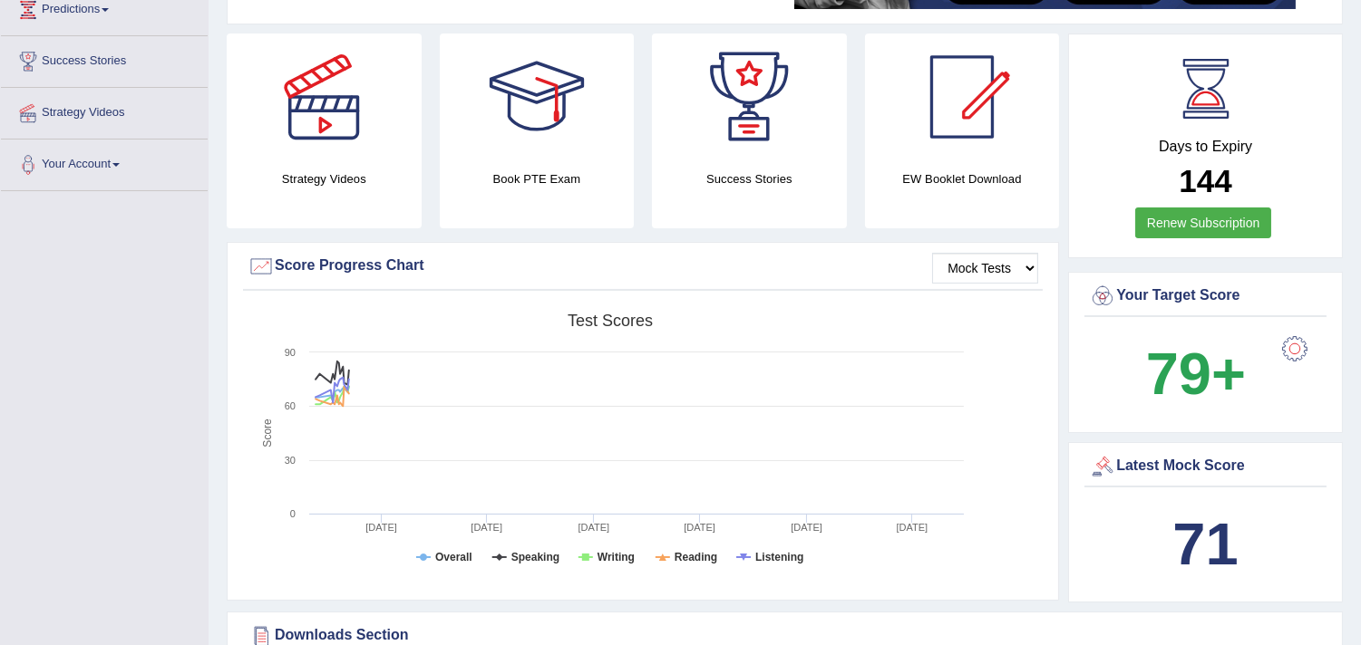
scroll to position [313, 0]
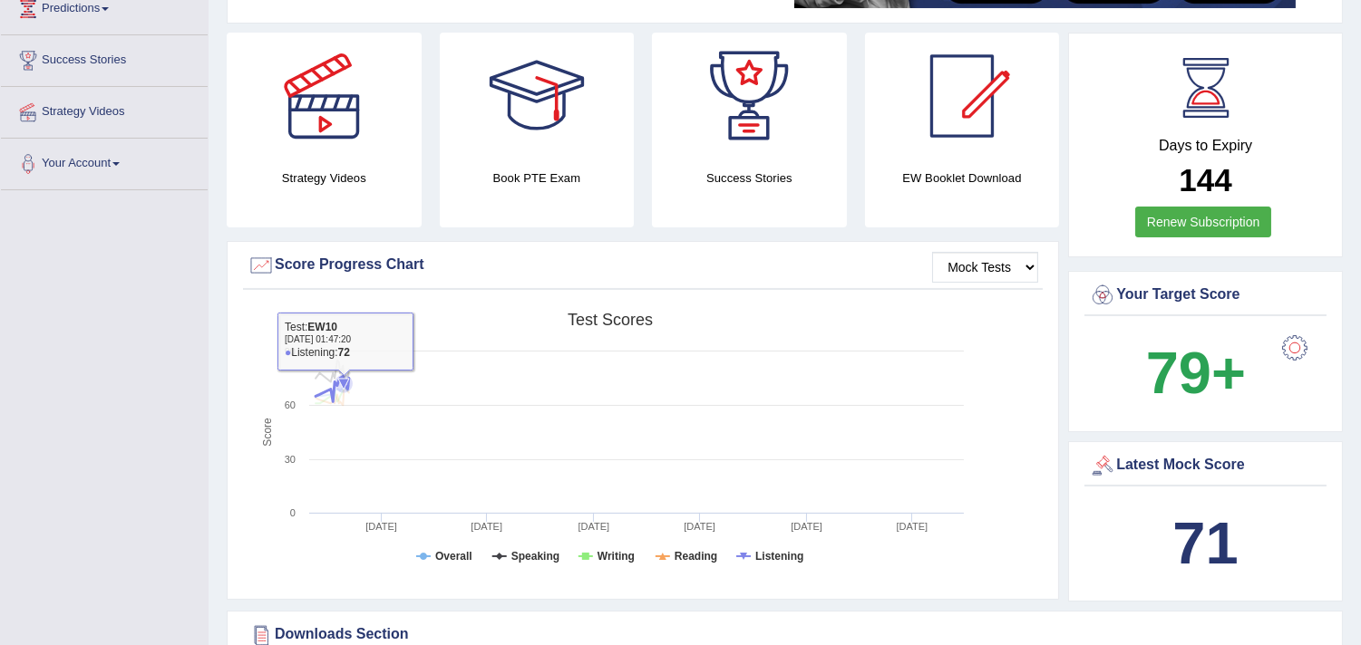
click at [344, 382] on icon at bounding box center [343, 384] width 11 height 11
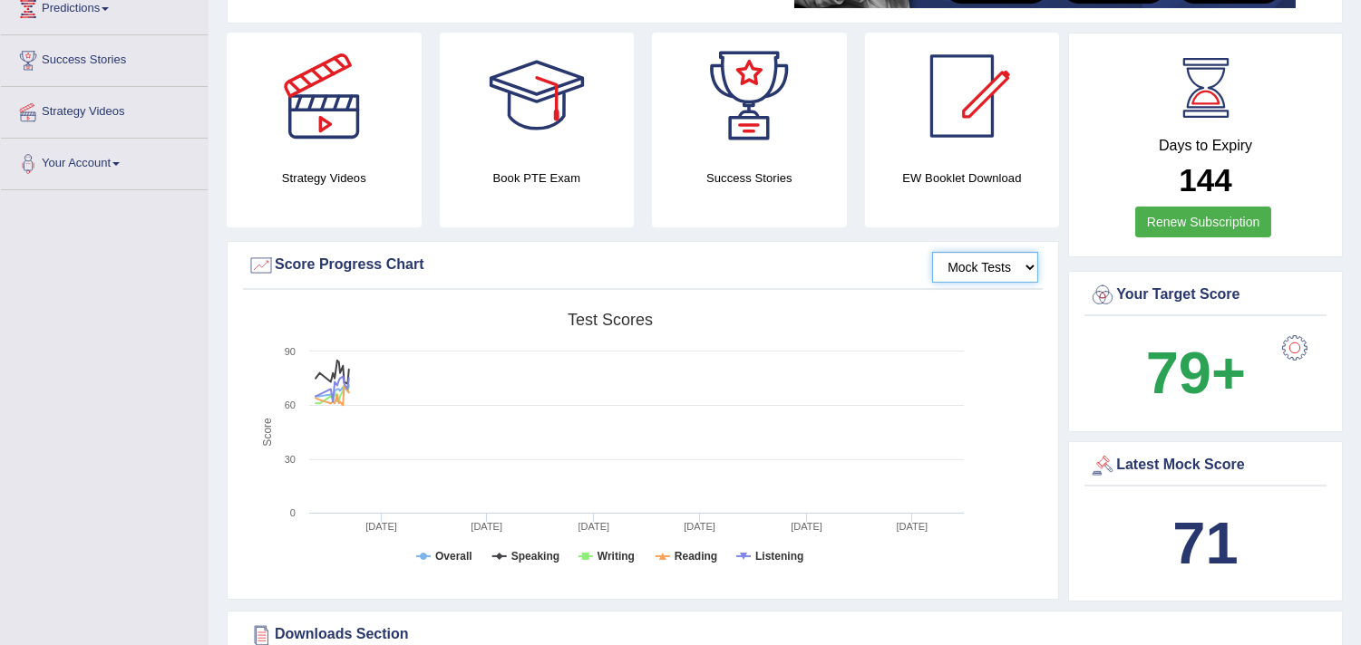
click at [941, 267] on select "Mock Tests" at bounding box center [985, 267] width 106 height 31
click at [932, 252] on select "Mock Tests" at bounding box center [985, 267] width 106 height 31
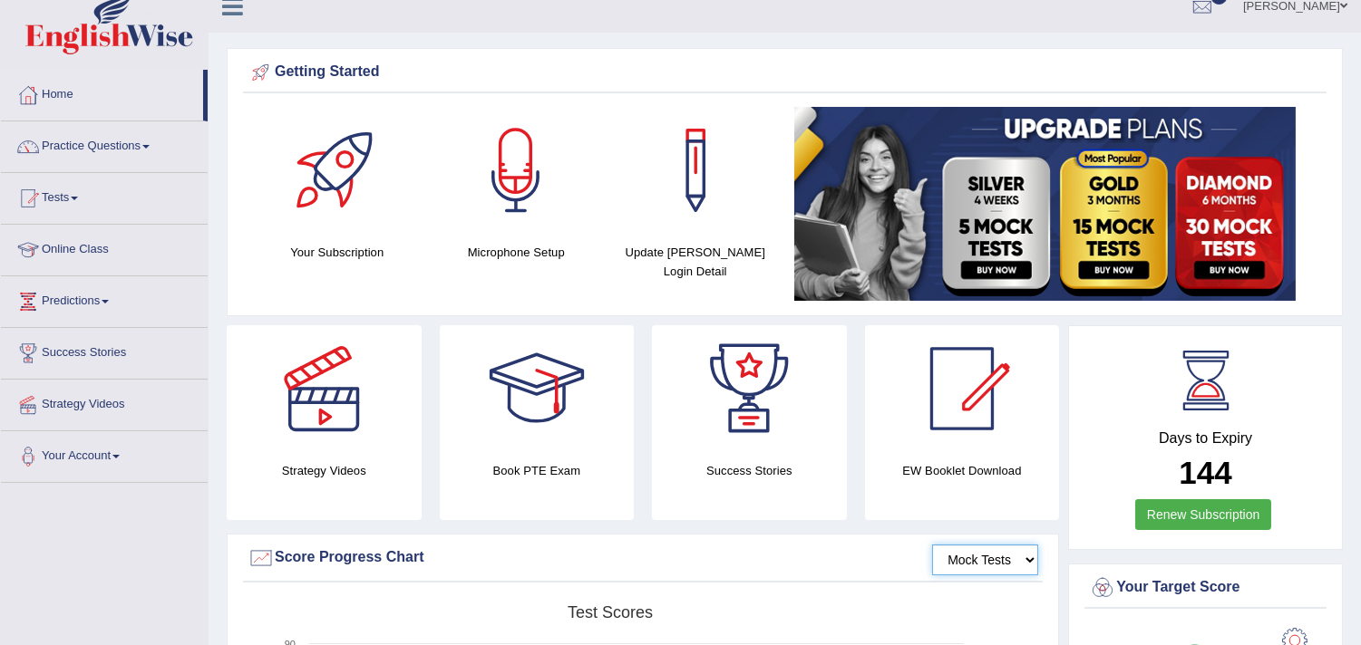
scroll to position [0, 0]
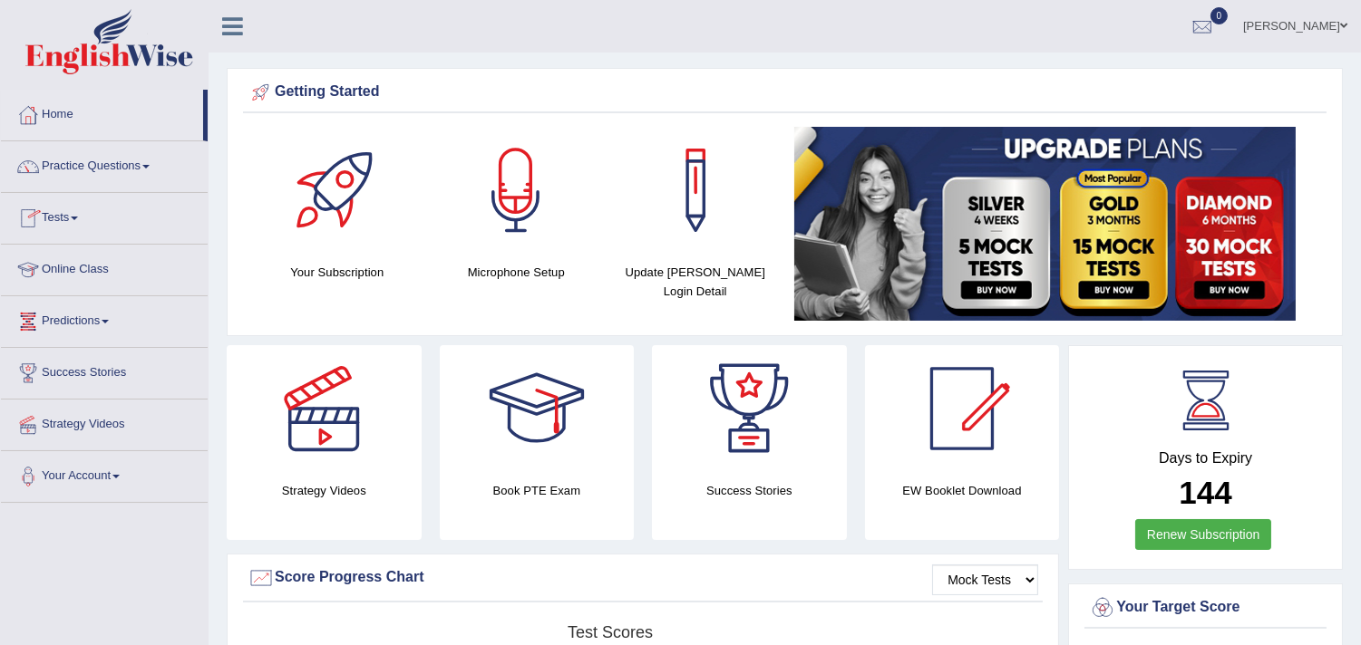
click at [49, 225] on link "Tests" at bounding box center [104, 215] width 207 height 45
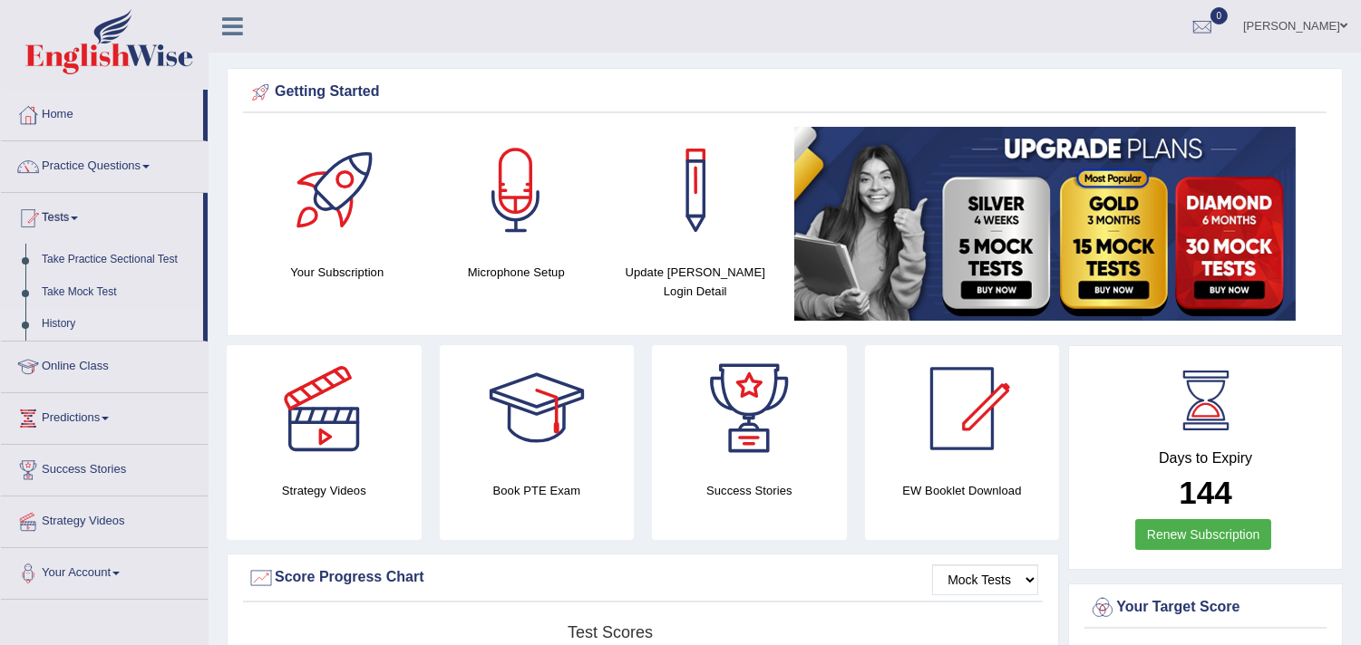
click at [69, 321] on link "History" at bounding box center [119, 324] width 170 height 33
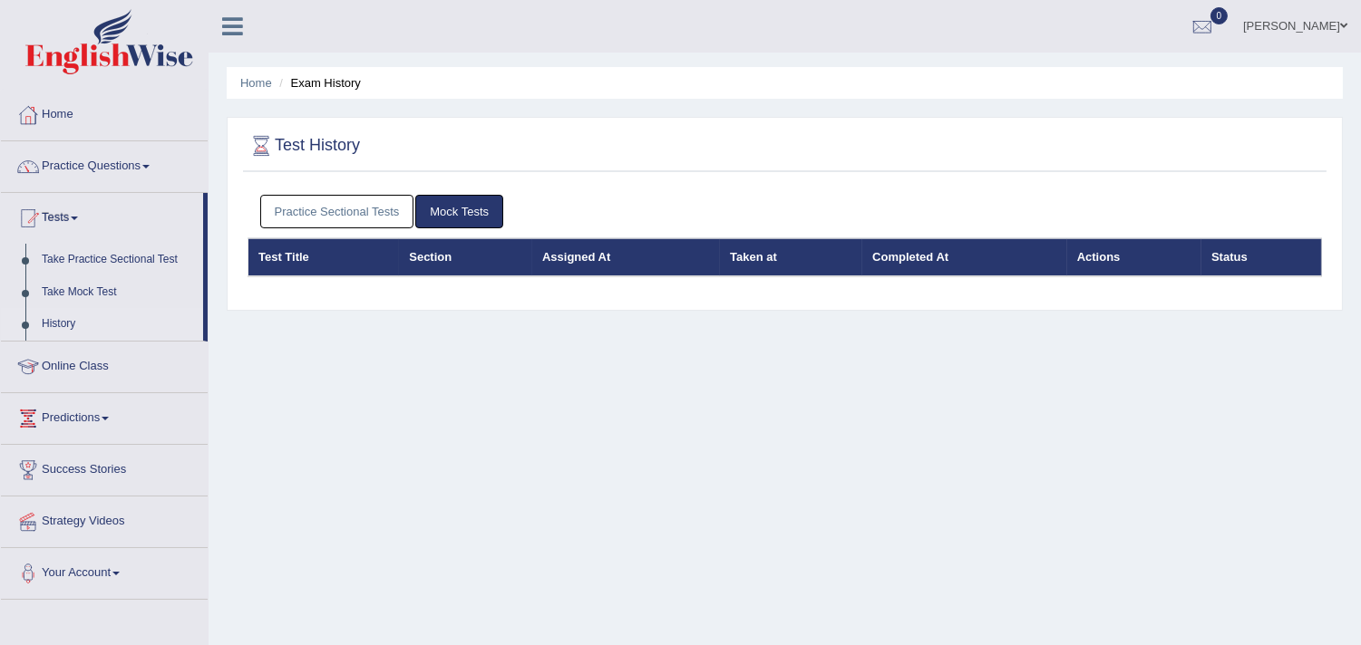
click at [379, 201] on link "Practice Sectional Tests" at bounding box center [337, 212] width 154 height 34
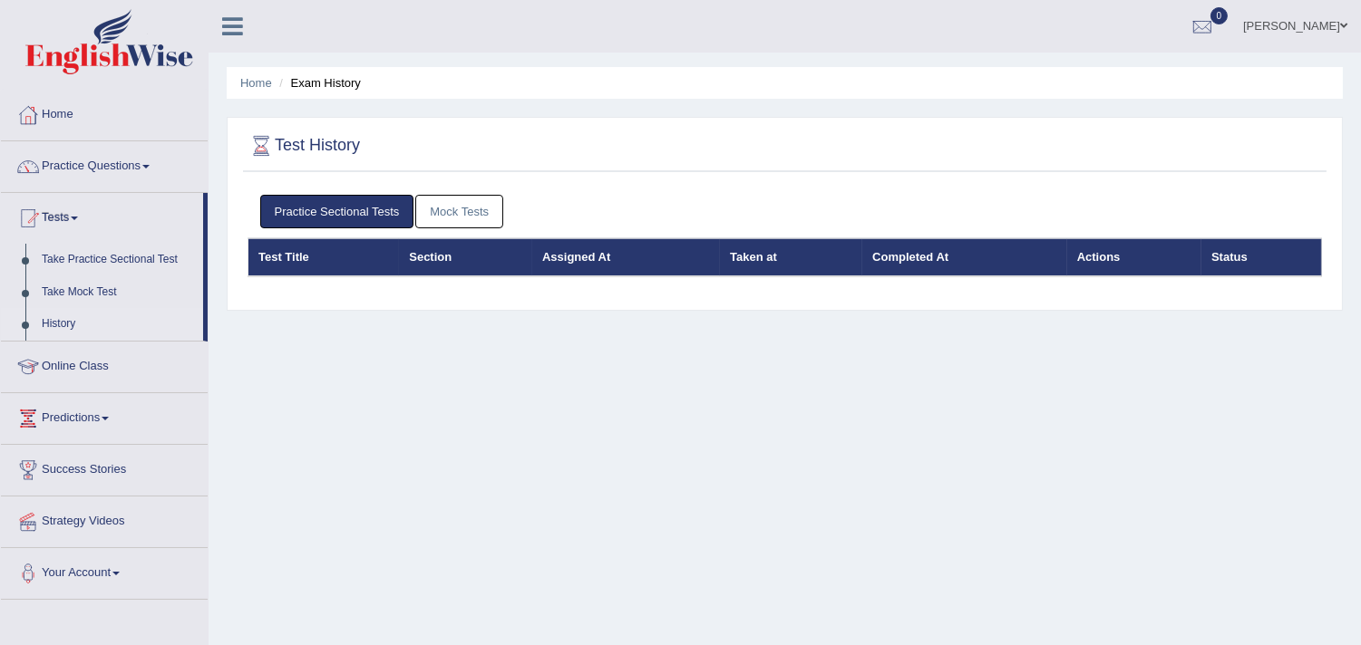
click at [379, 201] on link "Practice Sectional Tests" at bounding box center [337, 212] width 154 height 34
click at [104, 290] on link "Take Mock Test" at bounding box center [119, 292] width 170 height 33
